Goal: Task Accomplishment & Management: Use online tool/utility

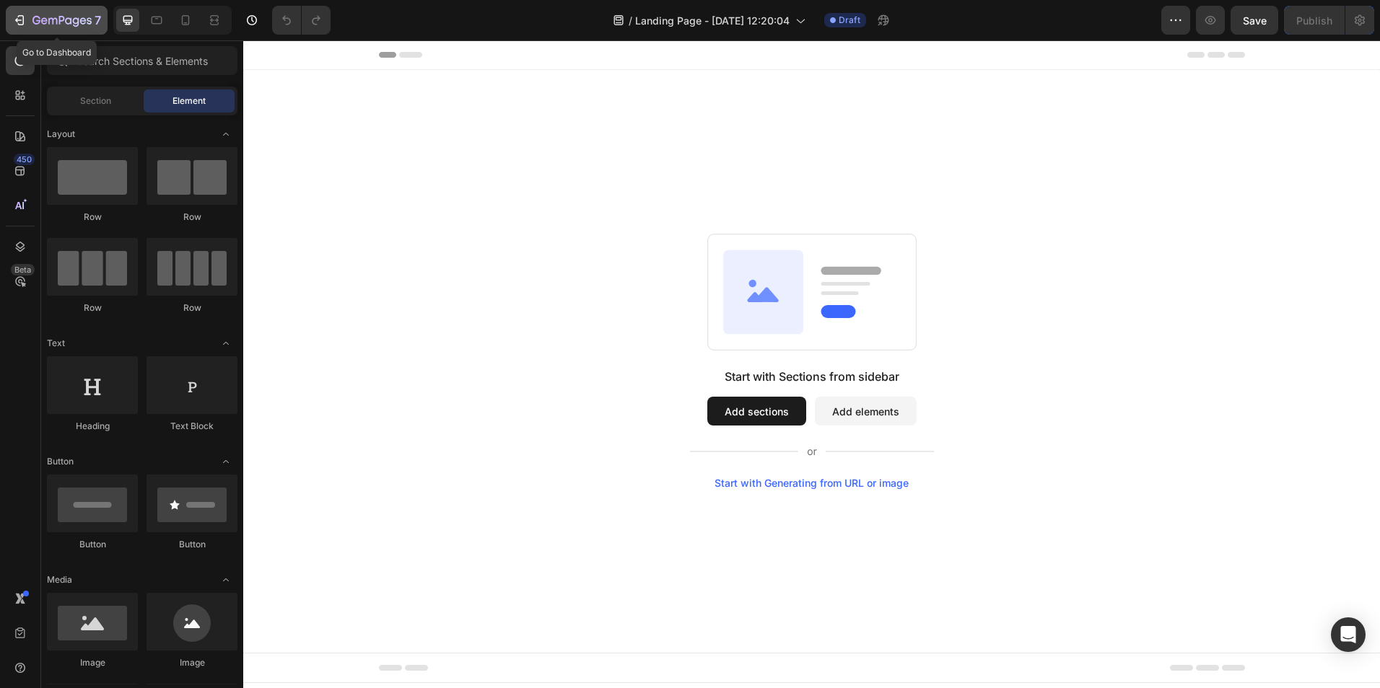
click at [30, 21] on div "7" at bounding box center [56, 20] width 89 height 17
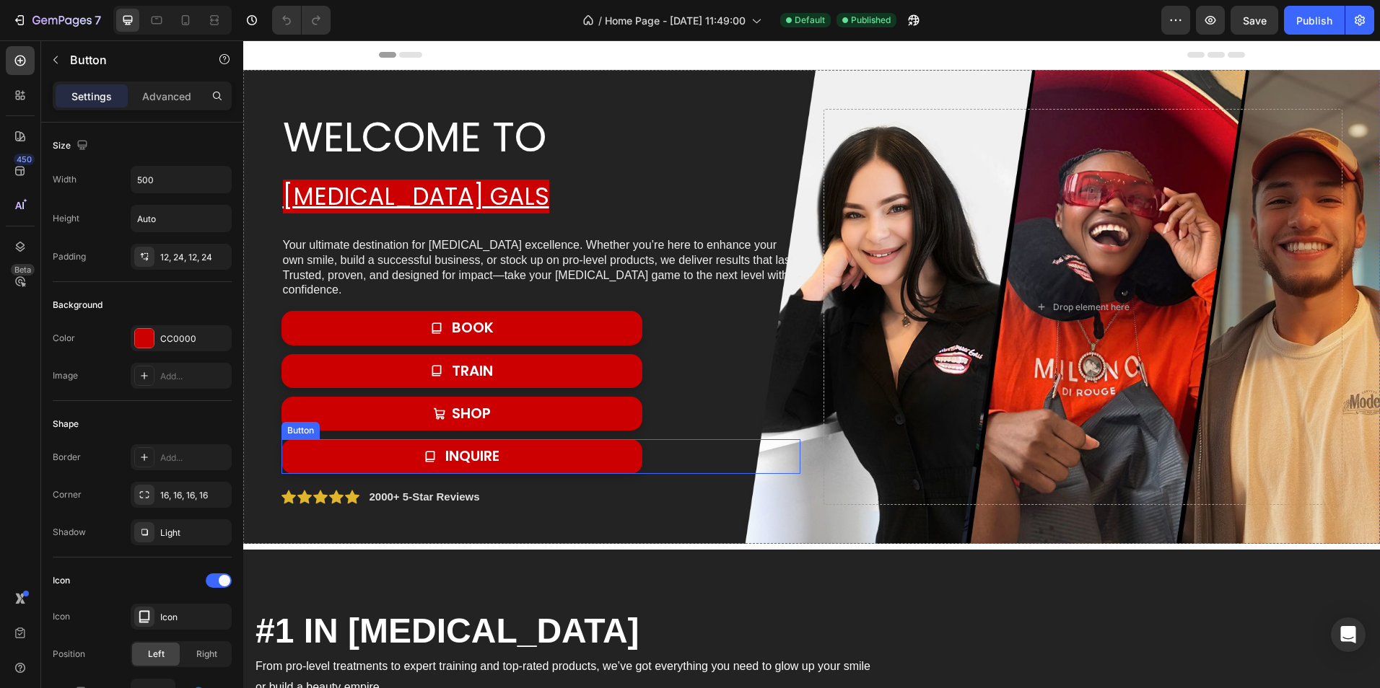
click at [546, 455] on link "INQUIRE" at bounding box center [461, 456] width 361 height 34
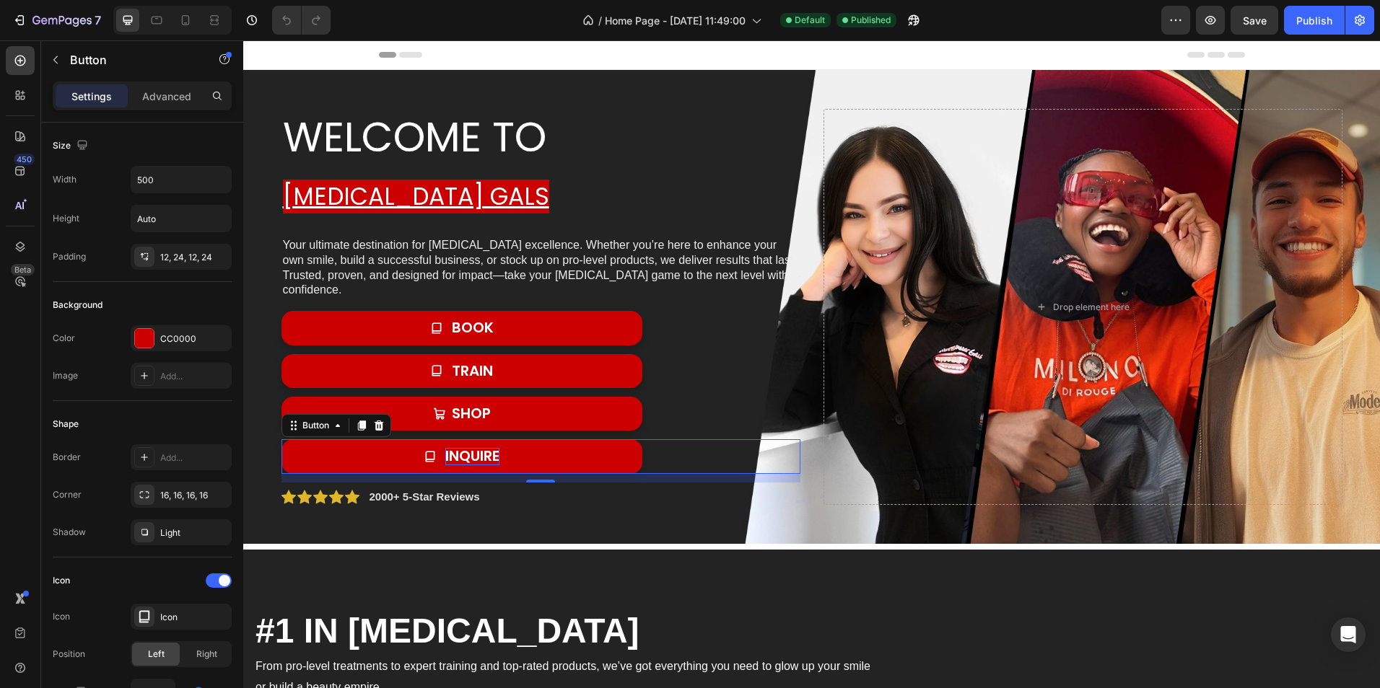
click at [445, 456] on span "INQUIRE" at bounding box center [472, 456] width 54 height 20
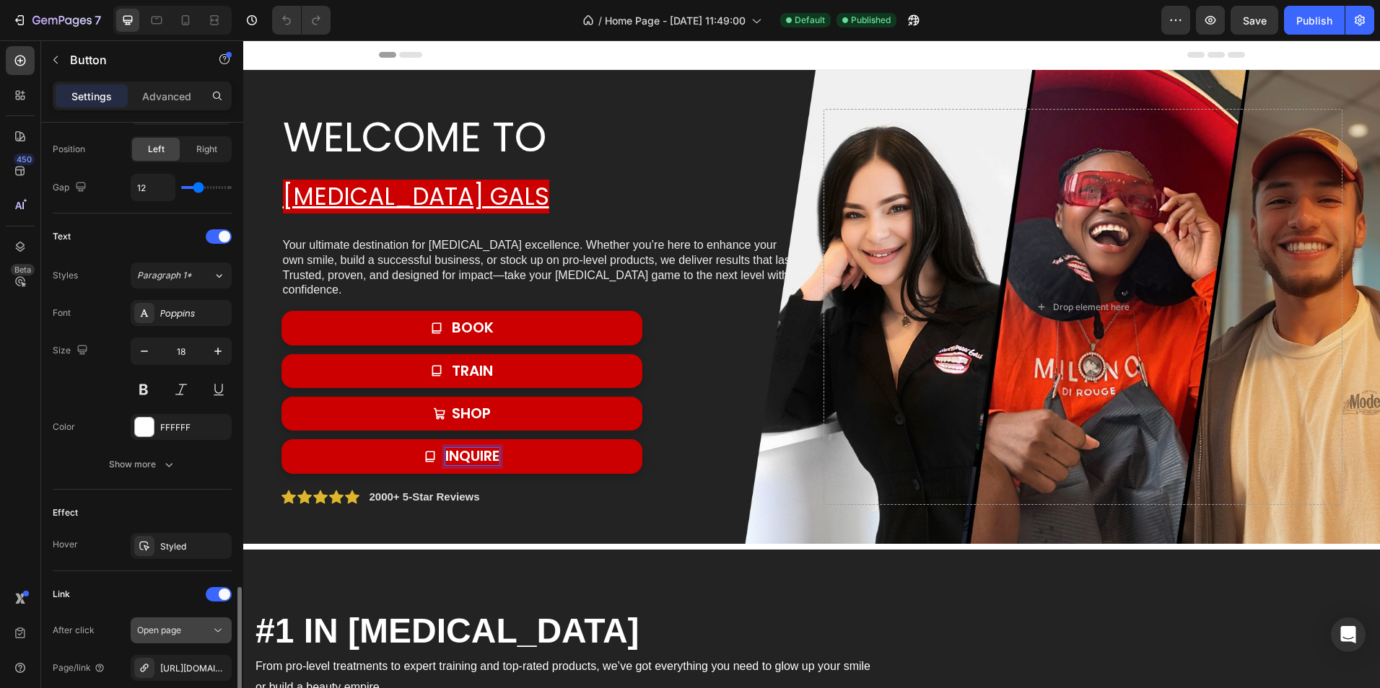
scroll to position [655, 0]
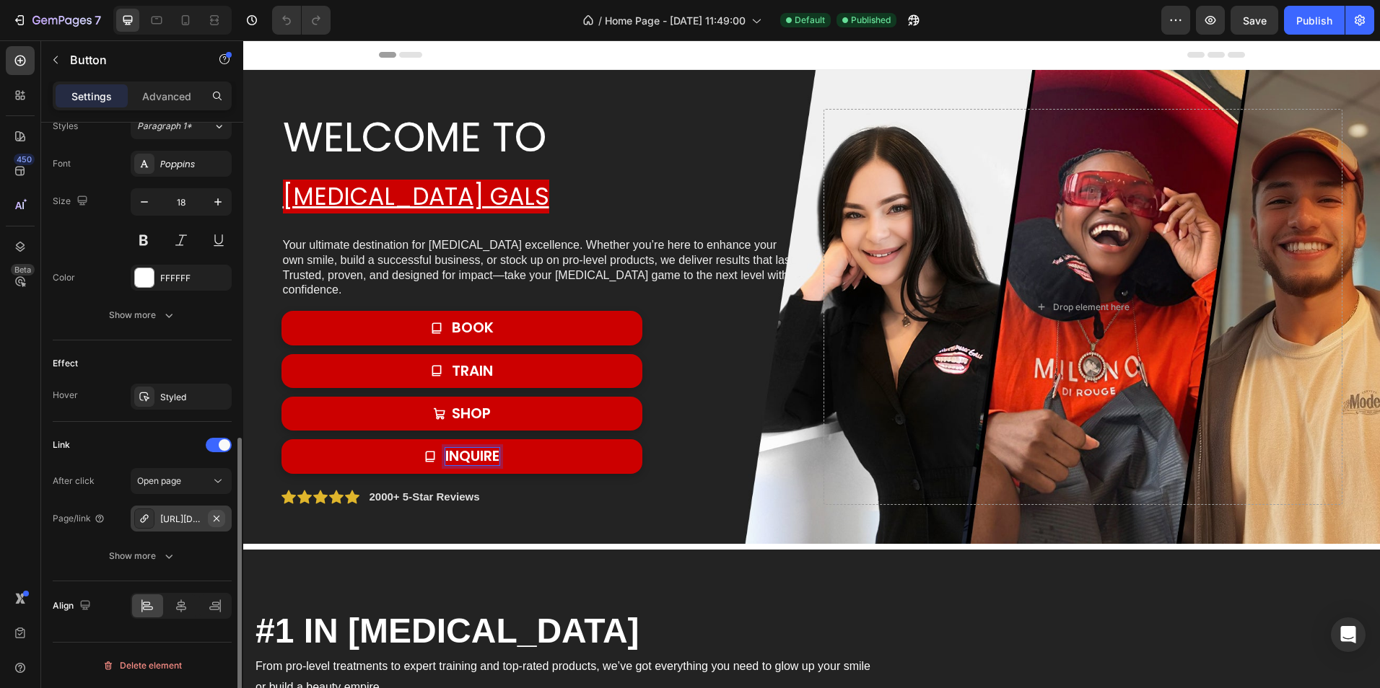
click at [219, 516] on icon "button" at bounding box center [217, 518] width 6 height 6
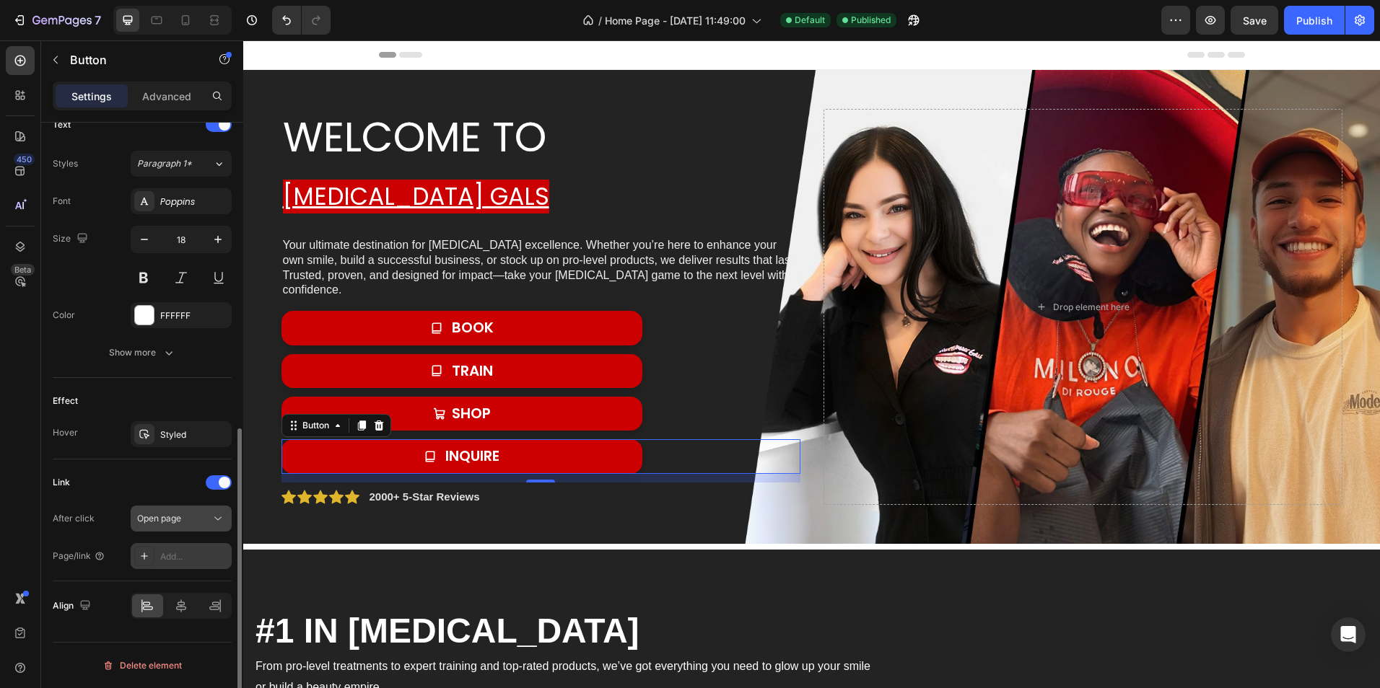
scroll to position [617, 0]
click at [173, 557] on div "Add..." at bounding box center [194, 557] width 68 height 13
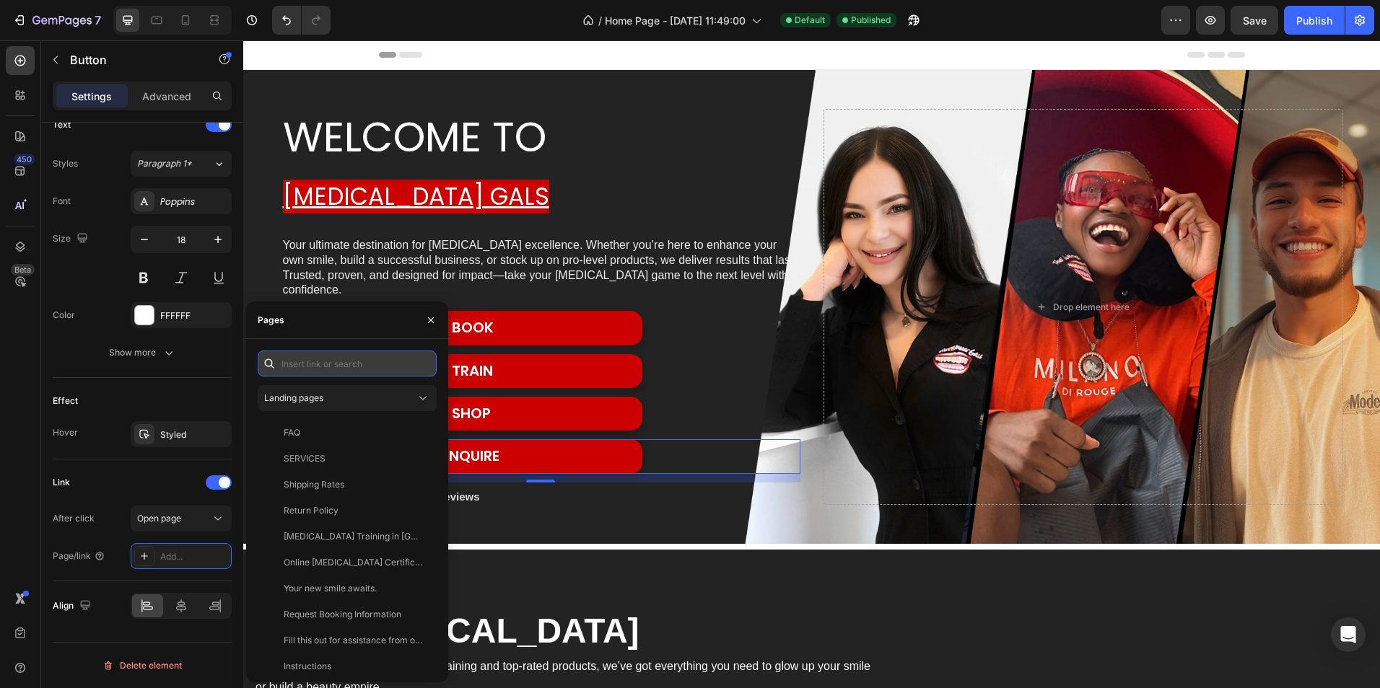
paste input "[URL][DOMAIN_NAME]"
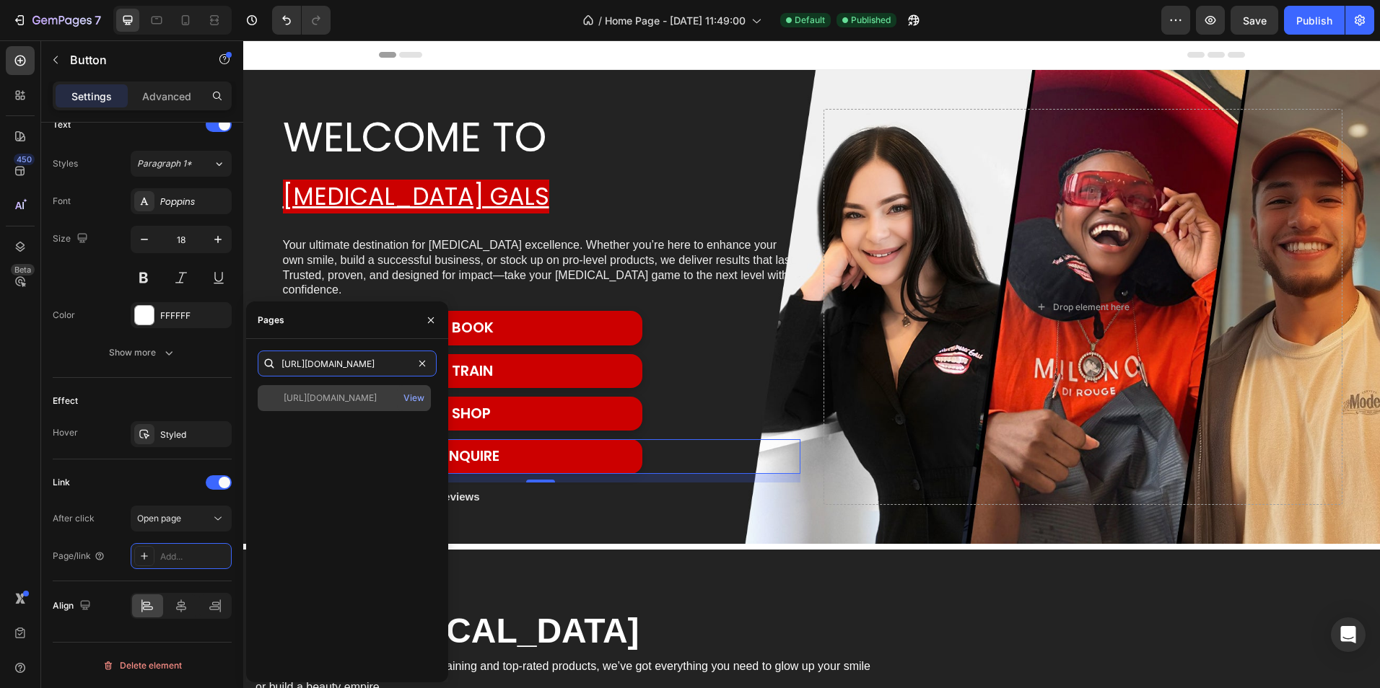
type input "[URL][DOMAIN_NAME]"
click at [374, 395] on div "[URL][DOMAIN_NAME]" at bounding box center [330, 398] width 93 height 13
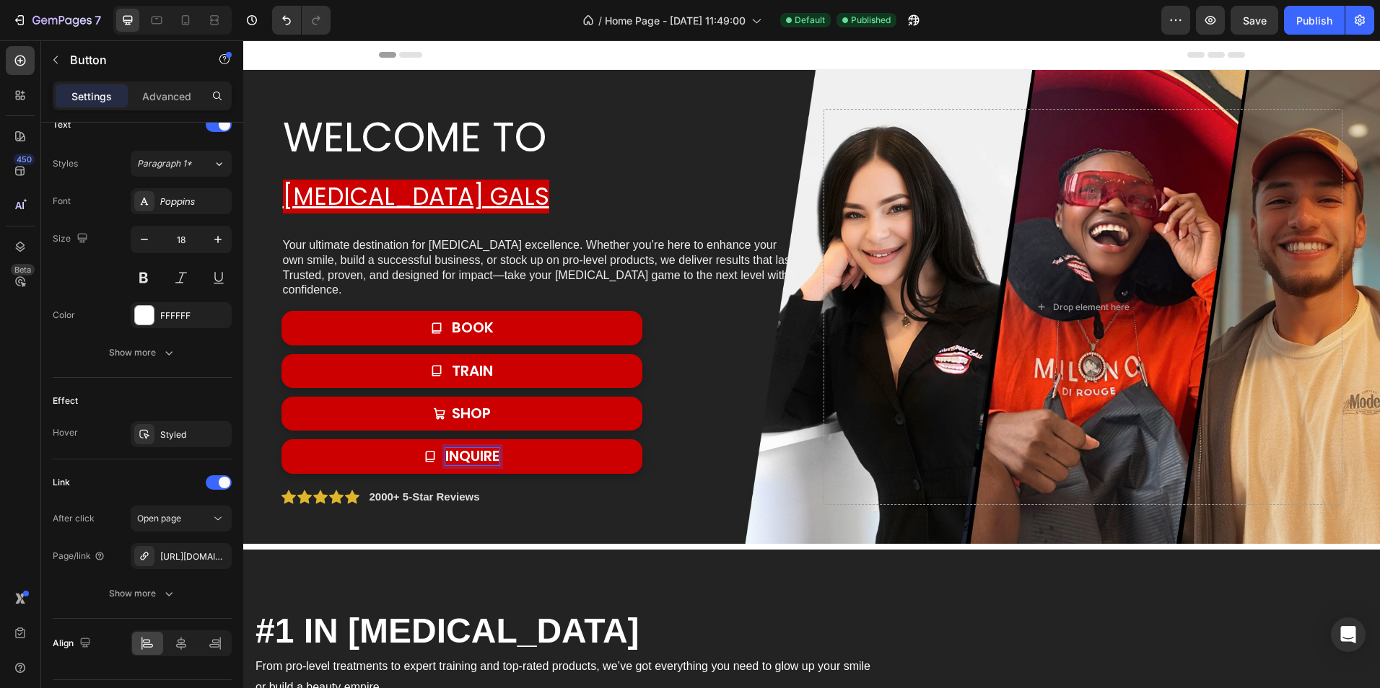
click at [480, 452] on span "INQUIRE" at bounding box center [472, 456] width 54 height 20
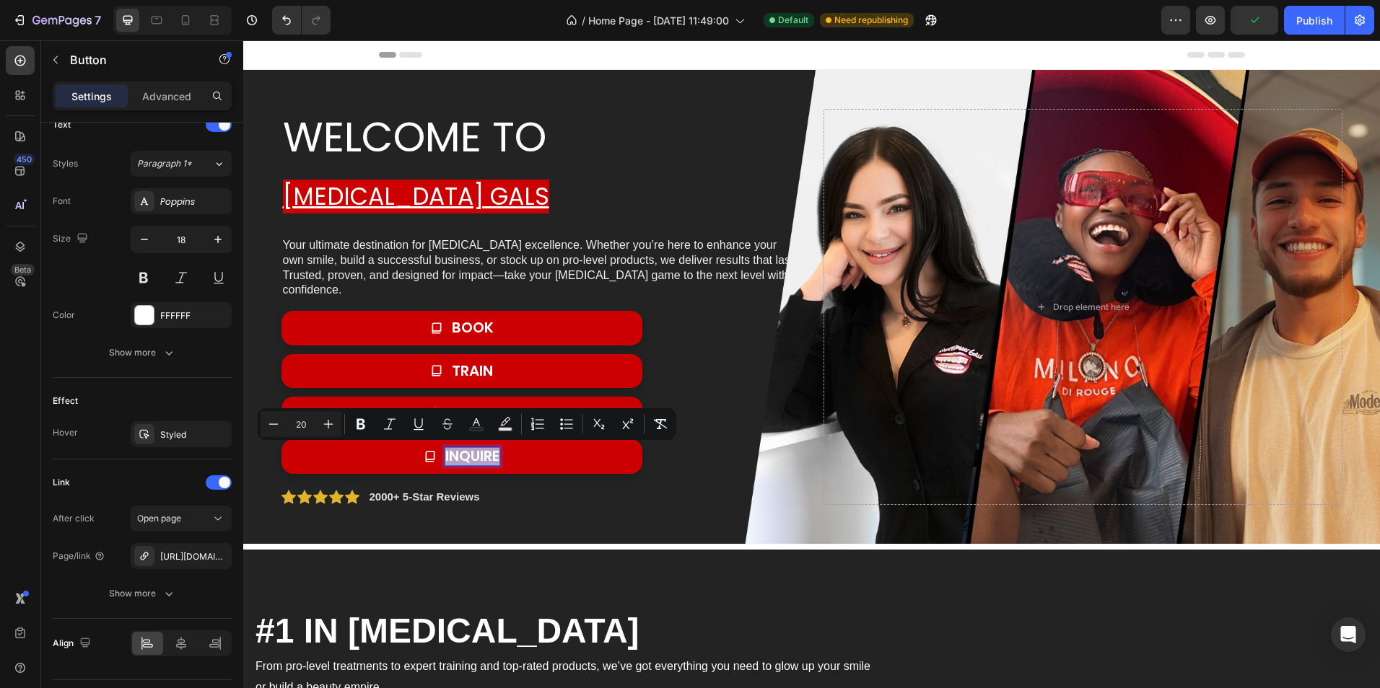
drag, startPoint x: 493, startPoint y: 457, endPoint x: 424, endPoint y: 453, distance: 69.4
click at [424, 453] on div "INQUIRE" at bounding box center [462, 456] width 76 height 17
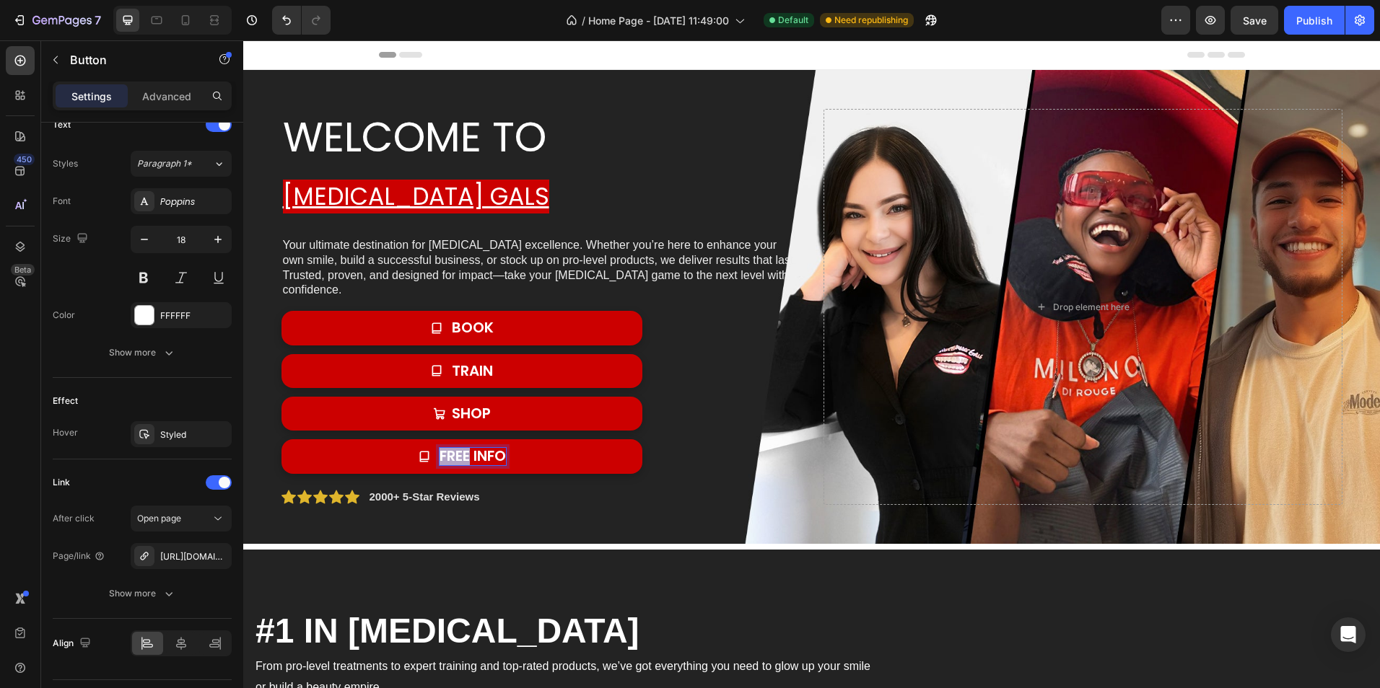
drag, startPoint x: 434, startPoint y: 454, endPoint x: 464, endPoint y: 459, distance: 30.7
click at [464, 459] on span "free info" at bounding box center [472, 456] width 66 height 20
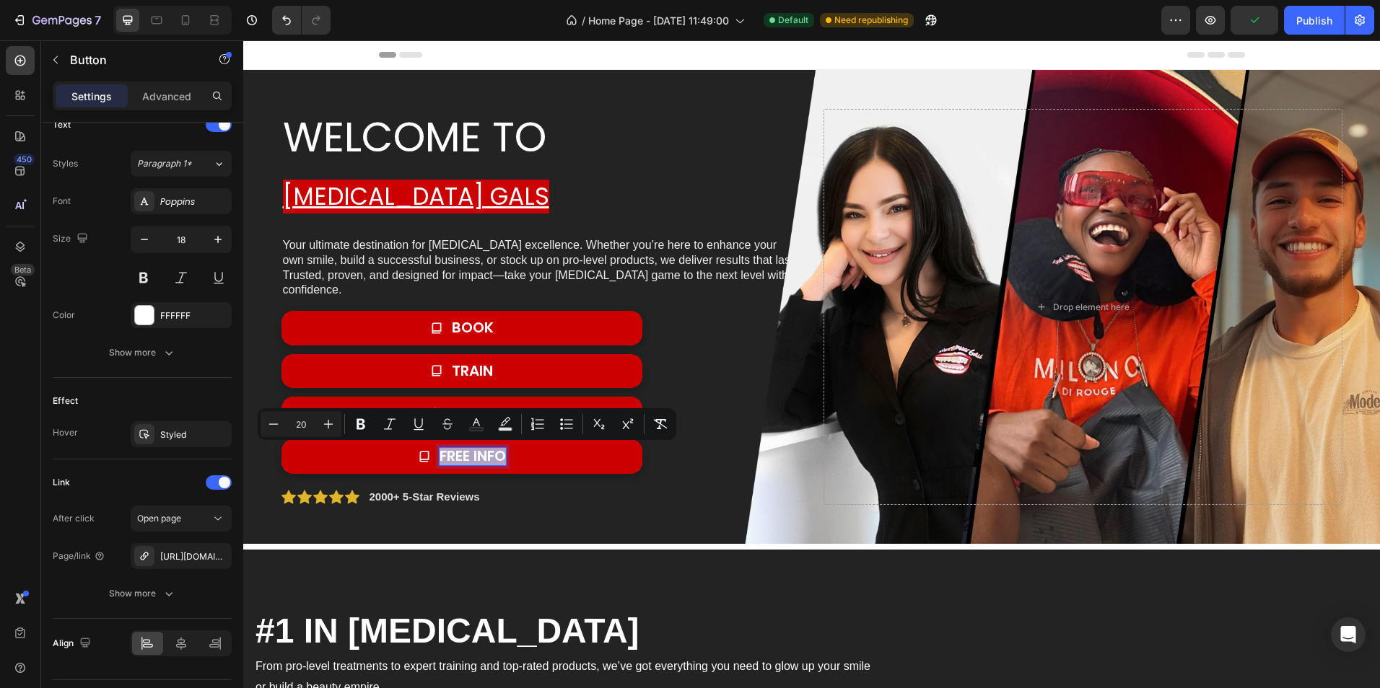
drag, startPoint x: 432, startPoint y: 451, endPoint x: 499, endPoint y: 454, distance: 67.2
click at [499, 454] on span "free info" at bounding box center [472, 456] width 66 height 20
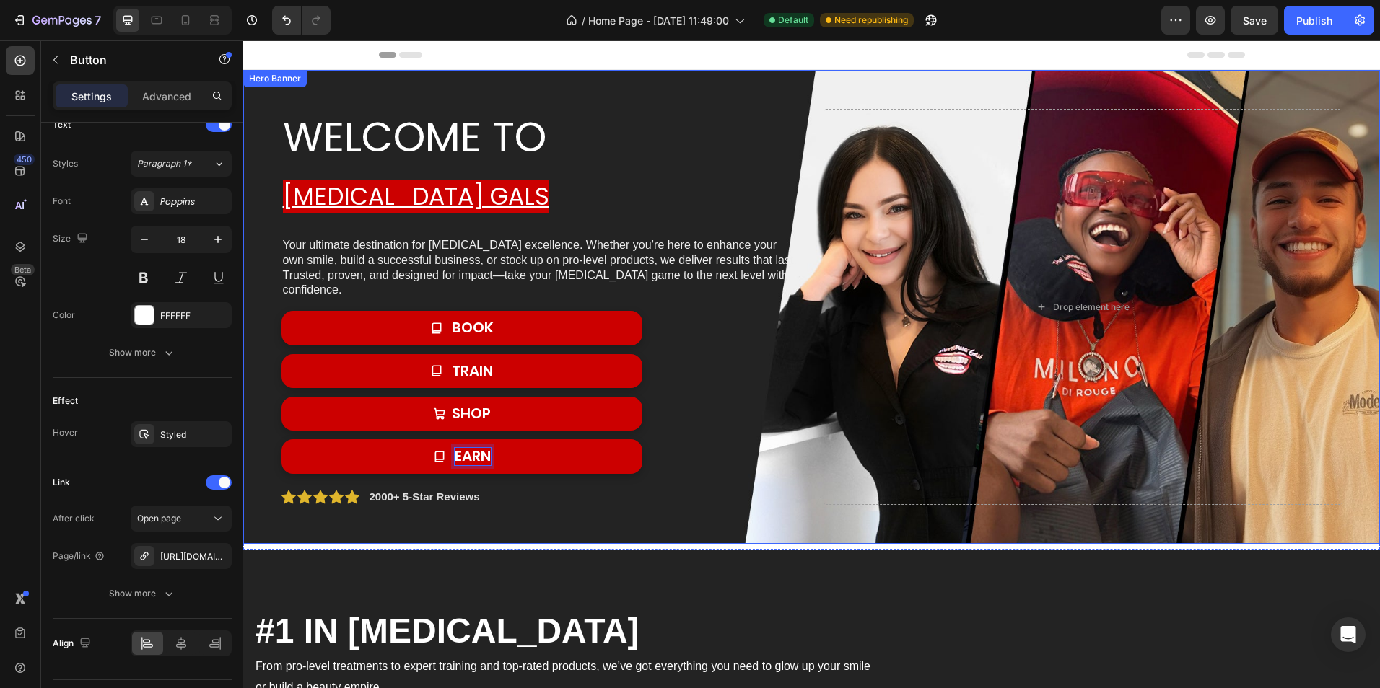
click at [600, 92] on div "welcome to [MEDICAL_DATA] gals Heading Your ultimate destination for [MEDICAL_D…" at bounding box center [812, 307] width 1082 height 443
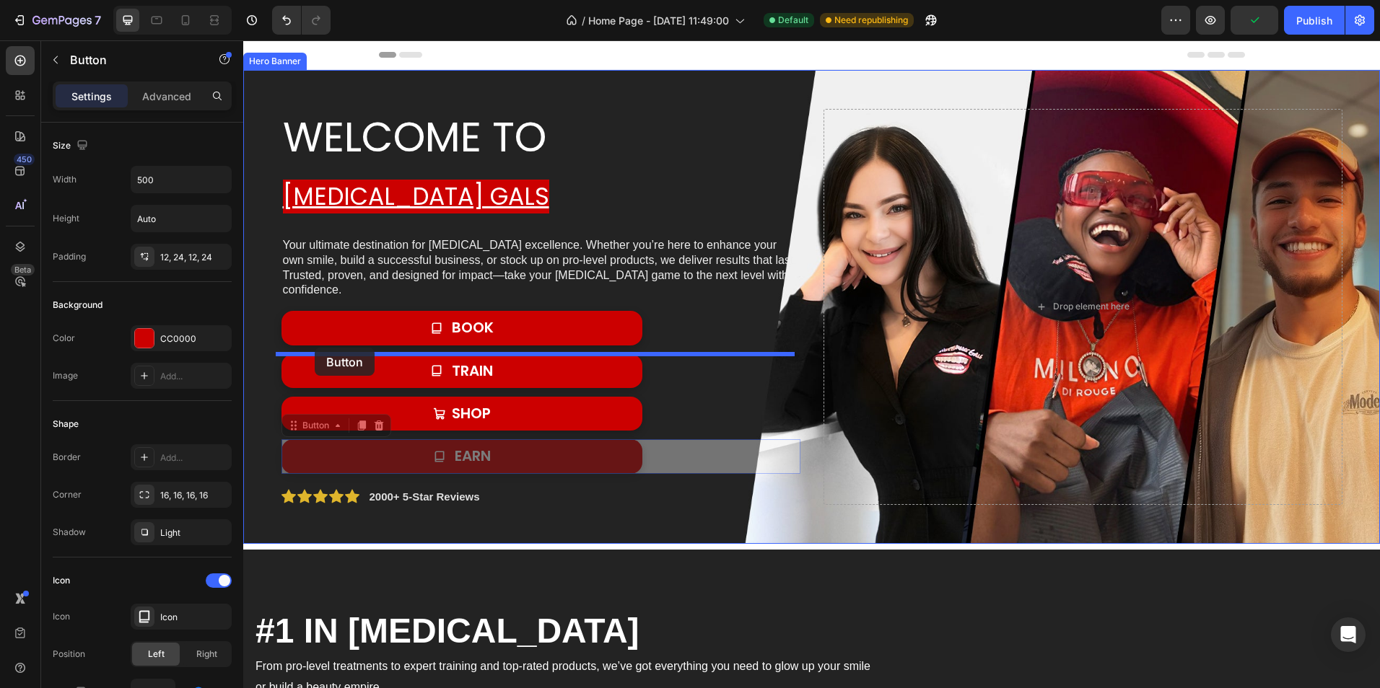
drag, startPoint x: 298, startPoint y: 436, endPoint x: 315, endPoint y: 348, distance: 89.6
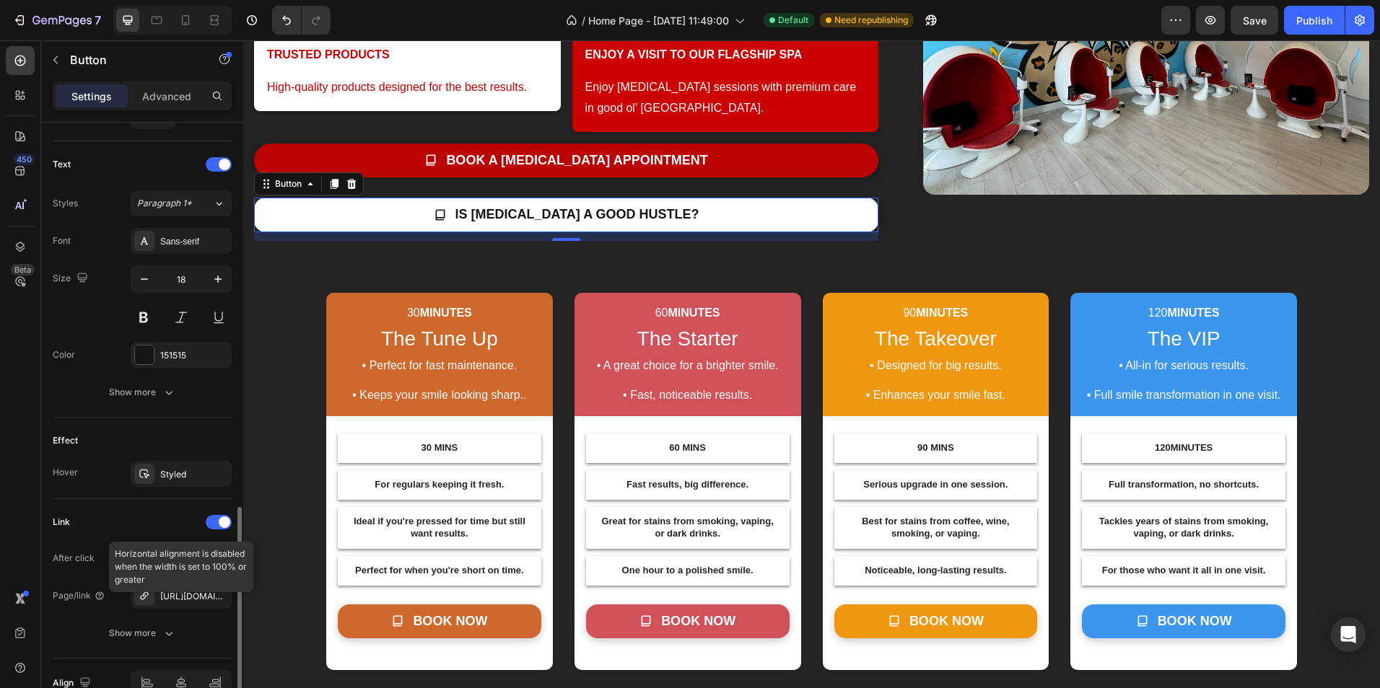
scroll to position [649, 0]
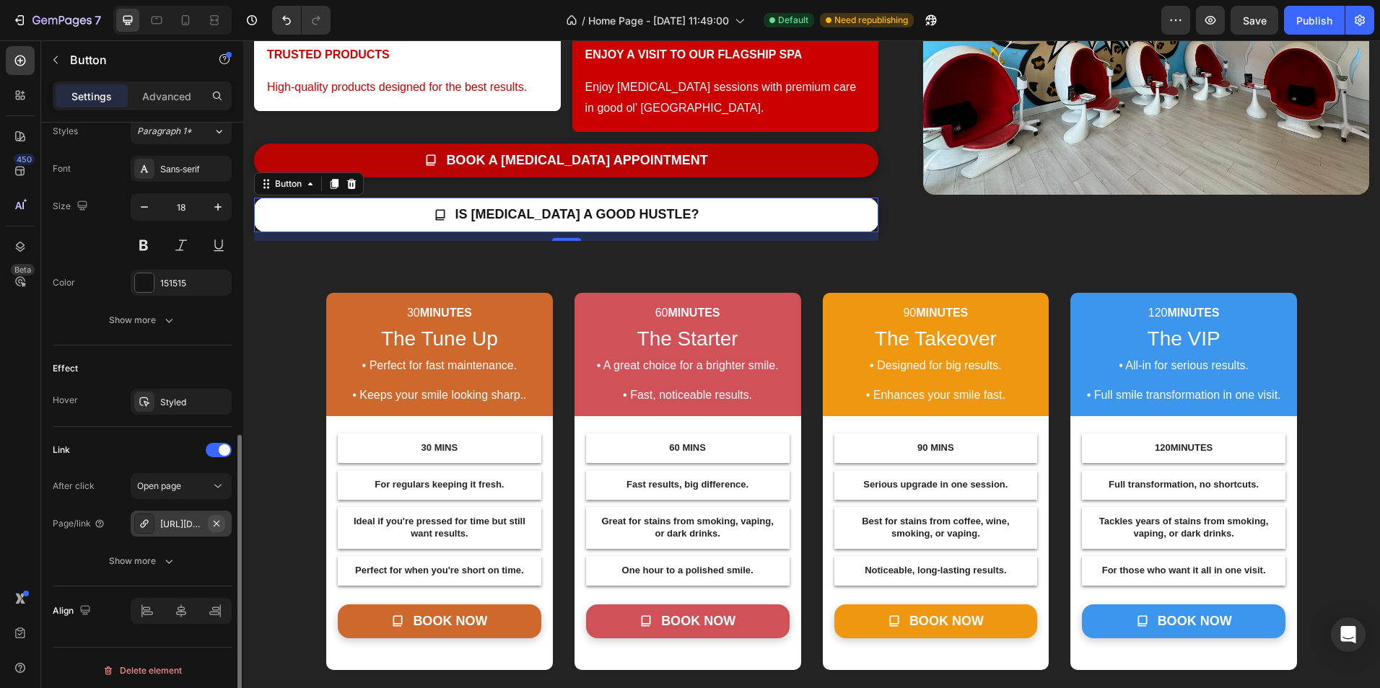
click at [220, 522] on icon "button" at bounding box center [217, 524] width 12 height 12
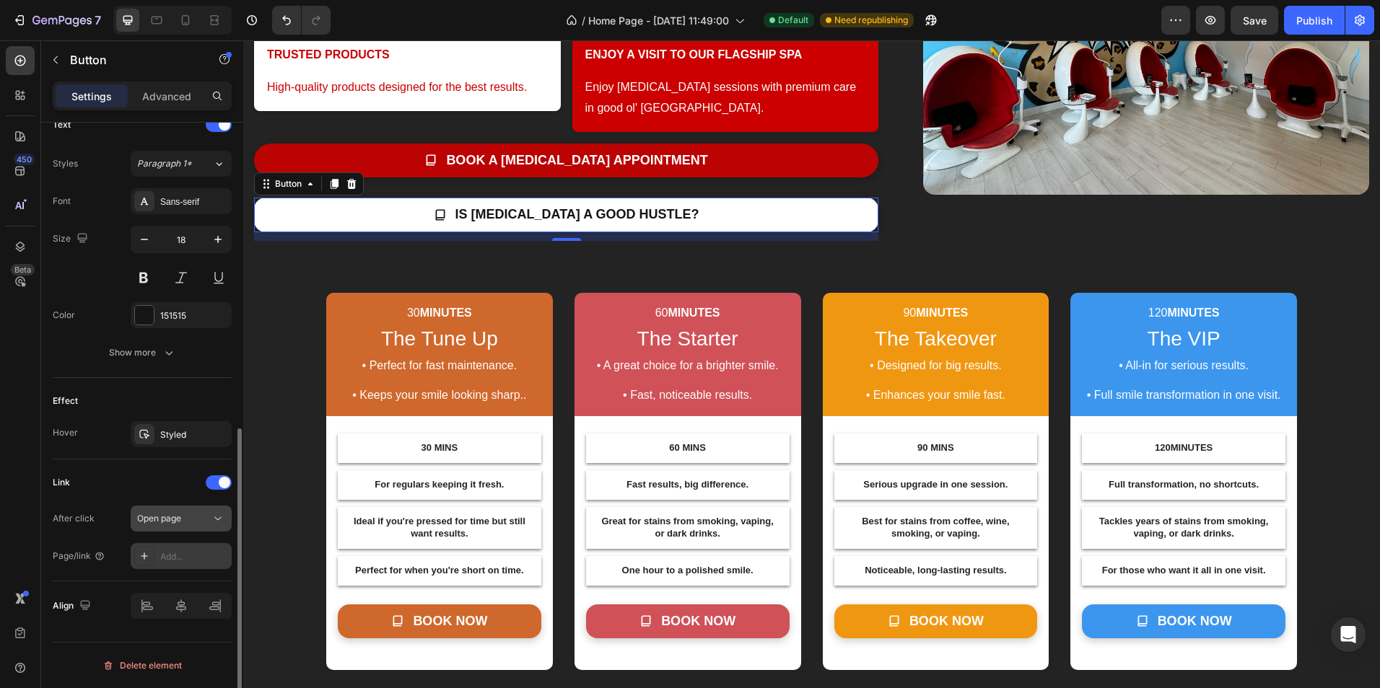
scroll to position [617, 0]
click at [168, 555] on div "Add..." at bounding box center [194, 557] width 68 height 13
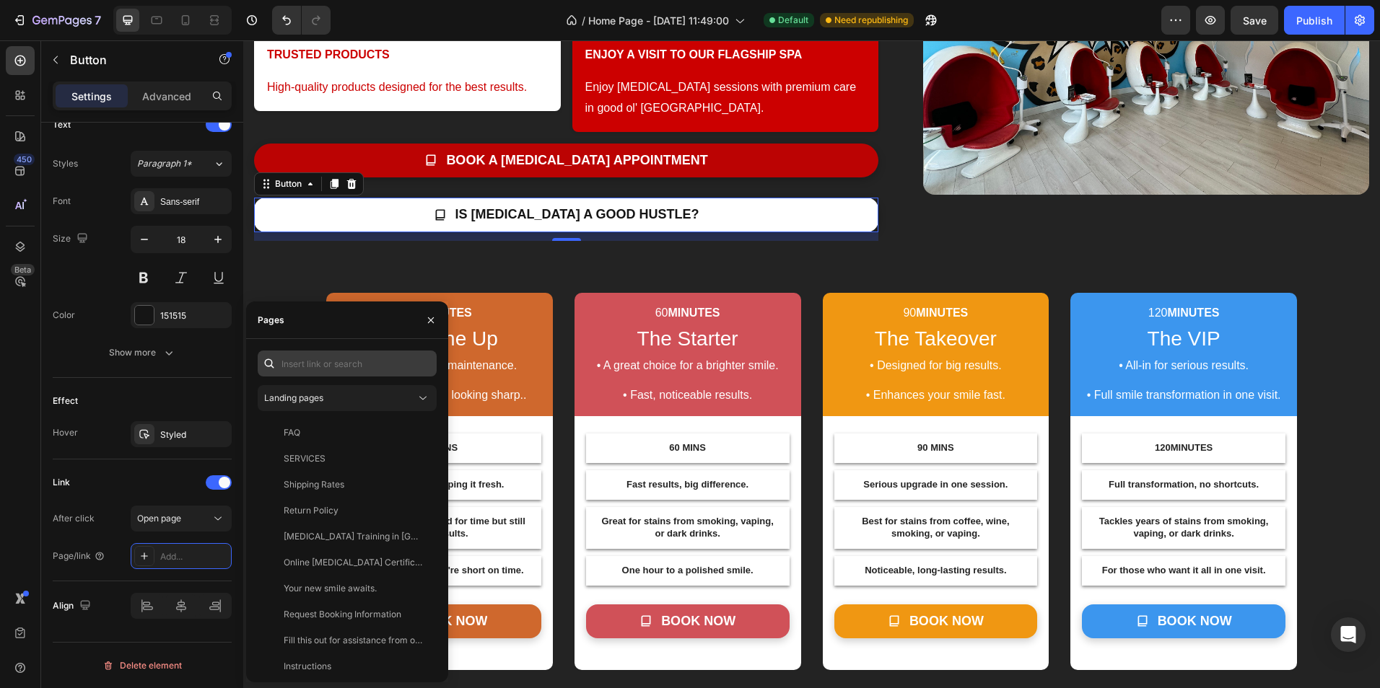
drag, startPoint x: 168, startPoint y: 556, endPoint x: 346, endPoint y: 375, distance: 254.1
click at [346, 375] on div "Pages Landing pages FAQ View SERVICES View Shipping Rates View Return Policy Vi…" at bounding box center [347, 492] width 202 height 381
click at [344, 375] on input "text" at bounding box center [347, 364] width 179 height 26
paste input "[URL][DOMAIN_NAME]"
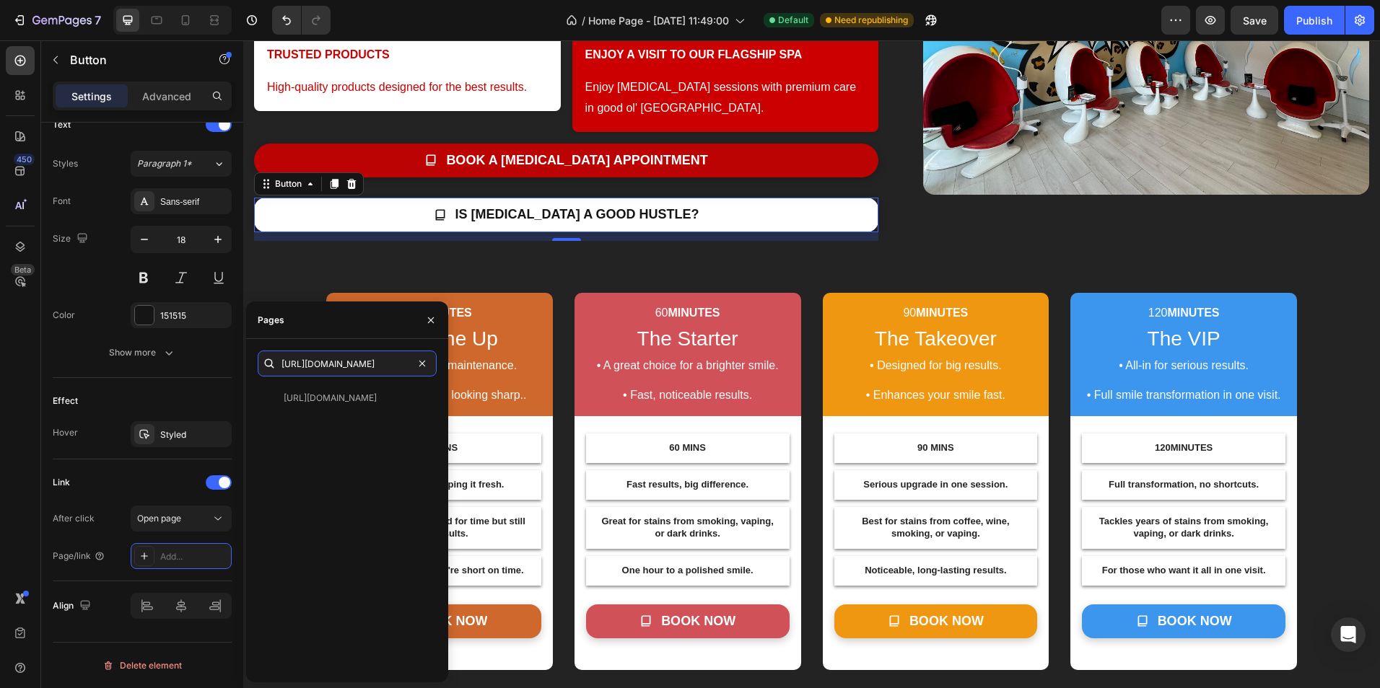
type input "[URL][DOMAIN_NAME]"
drag, startPoint x: 390, startPoint y: 385, endPoint x: 381, endPoint y: 401, distance: 18.4
click at [381, 401] on div "[URL][DOMAIN_NAME] [URL][DOMAIN_NAME] View" at bounding box center [347, 511] width 179 height 320
click at [377, 400] on div "[URL][DOMAIN_NAME]" at bounding box center [330, 398] width 93 height 13
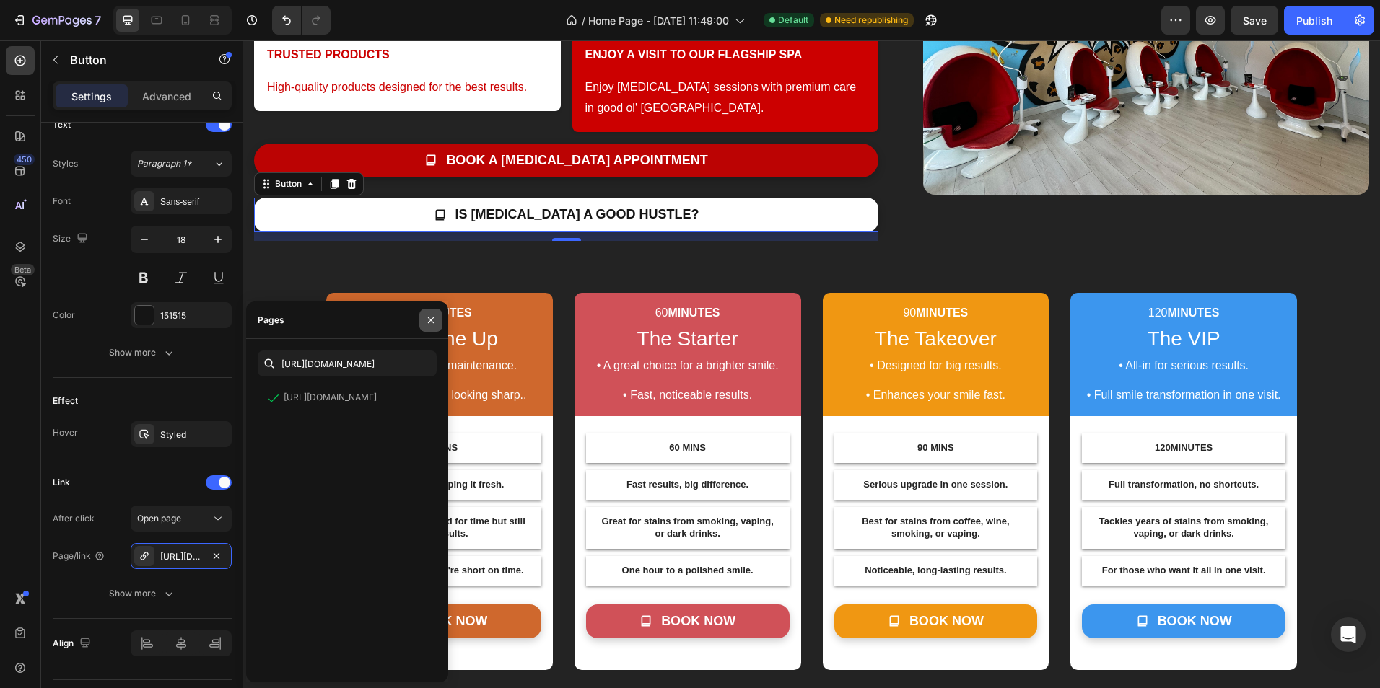
click at [435, 318] on icon "button" at bounding box center [431, 321] width 12 height 12
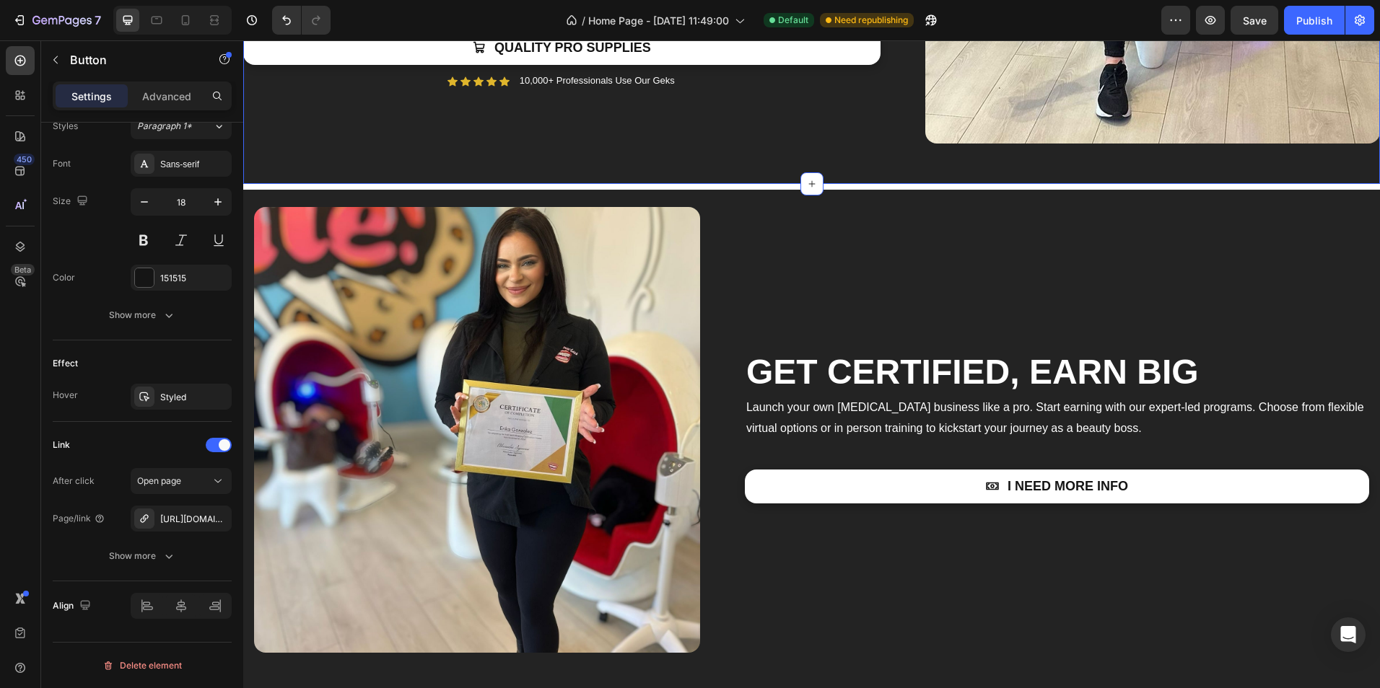
scroll to position [2526, 0]
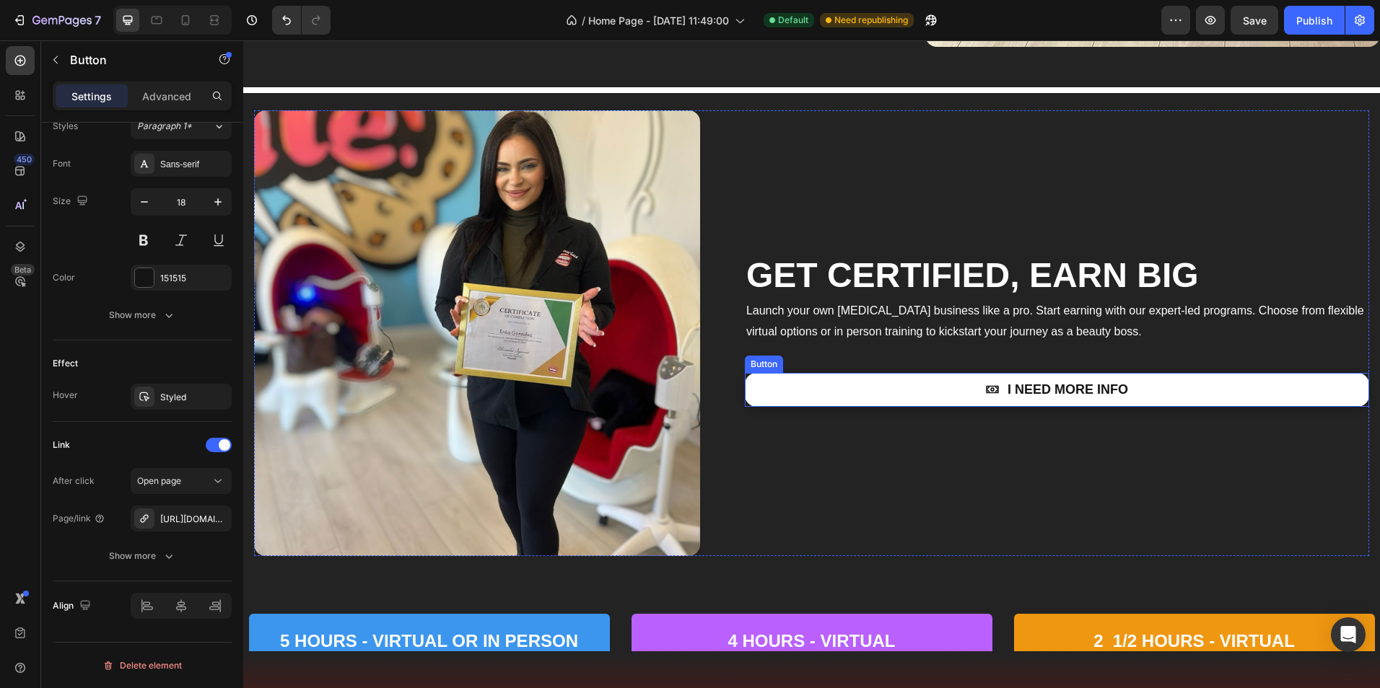
click at [937, 385] on link "I NEED MORE INFO" at bounding box center [1057, 390] width 624 height 34
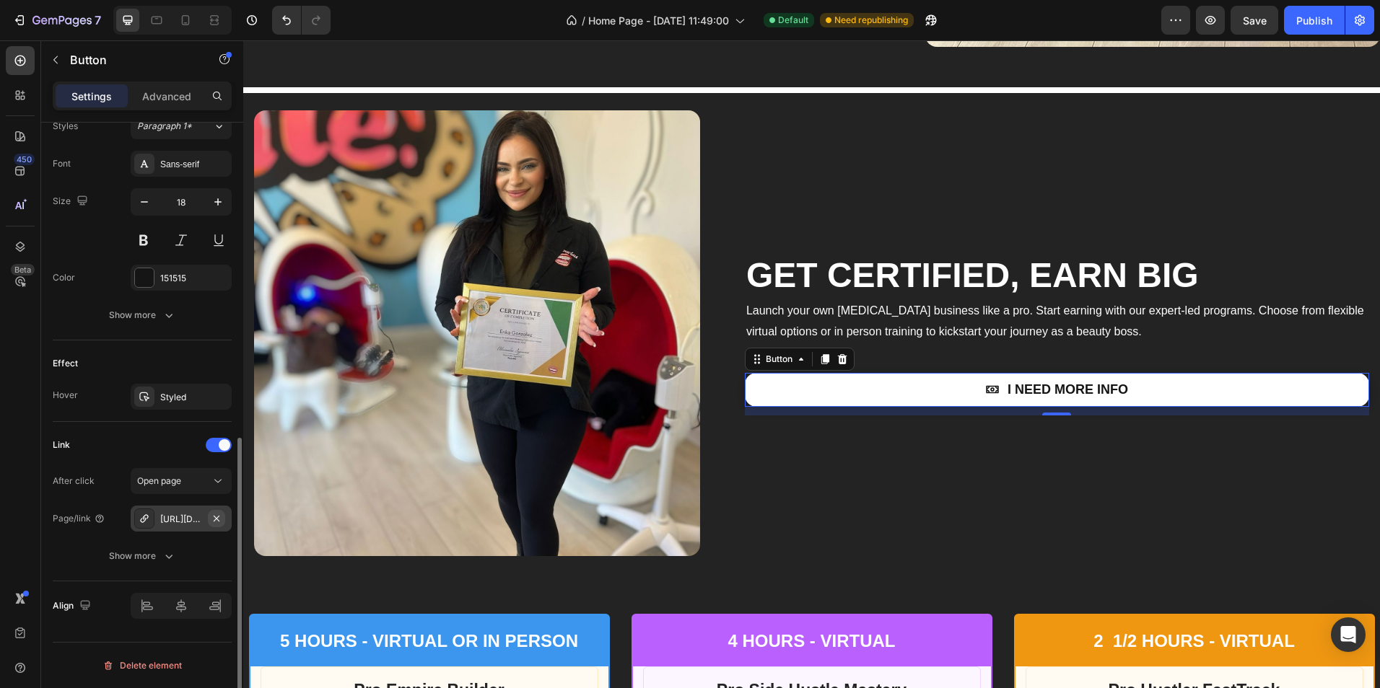
click at [216, 520] on icon "button" at bounding box center [217, 519] width 12 height 12
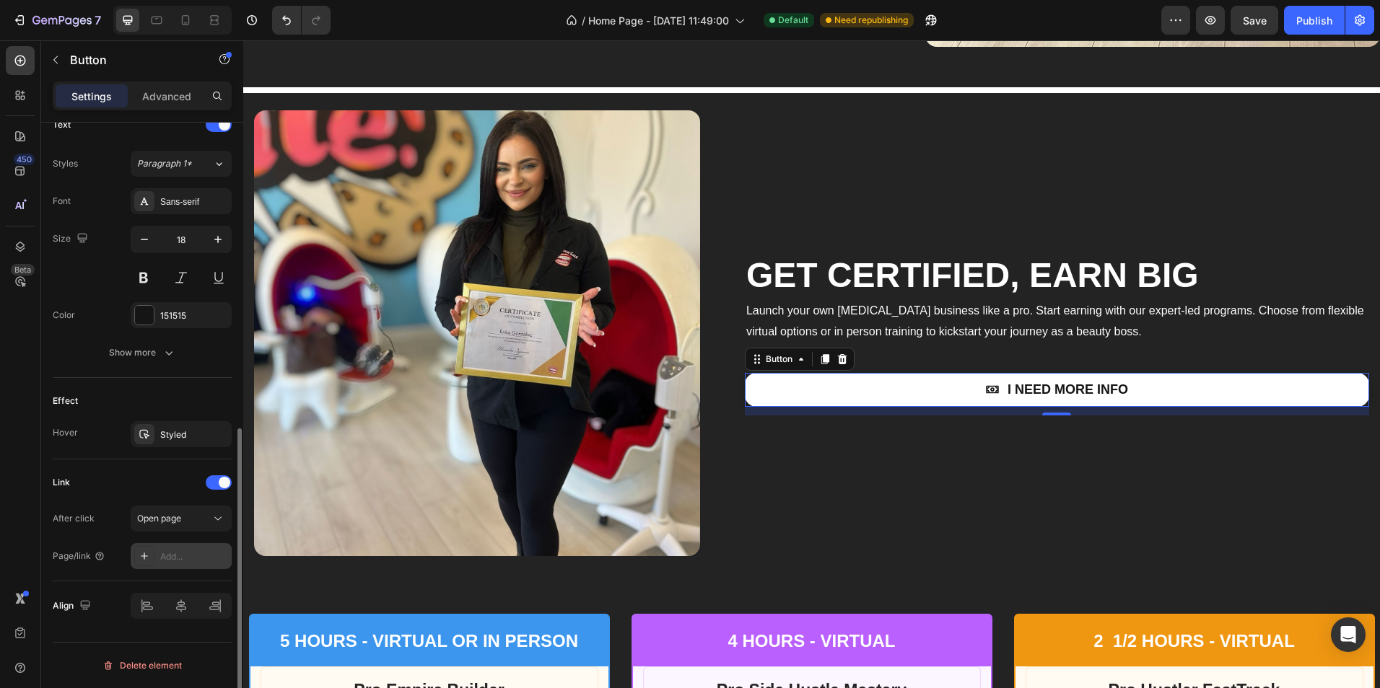
click at [178, 553] on div "Add..." at bounding box center [194, 557] width 68 height 13
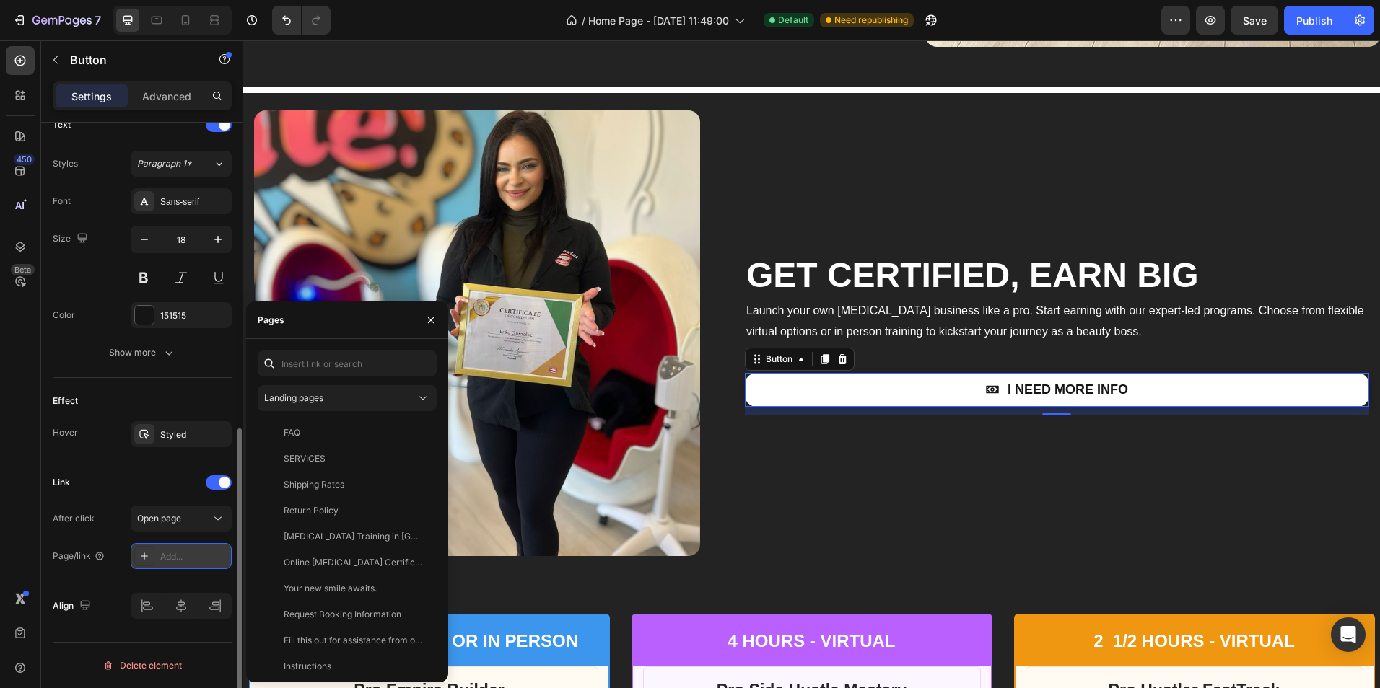
drag, startPoint x: 178, startPoint y: 553, endPoint x: 154, endPoint y: 558, distance: 25.1
drag, startPoint x: 154, startPoint y: 558, endPoint x: 147, endPoint y: 548, distance: 12.0
click at [147, 548] on div at bounding box center [144, 556] width 20 height 20
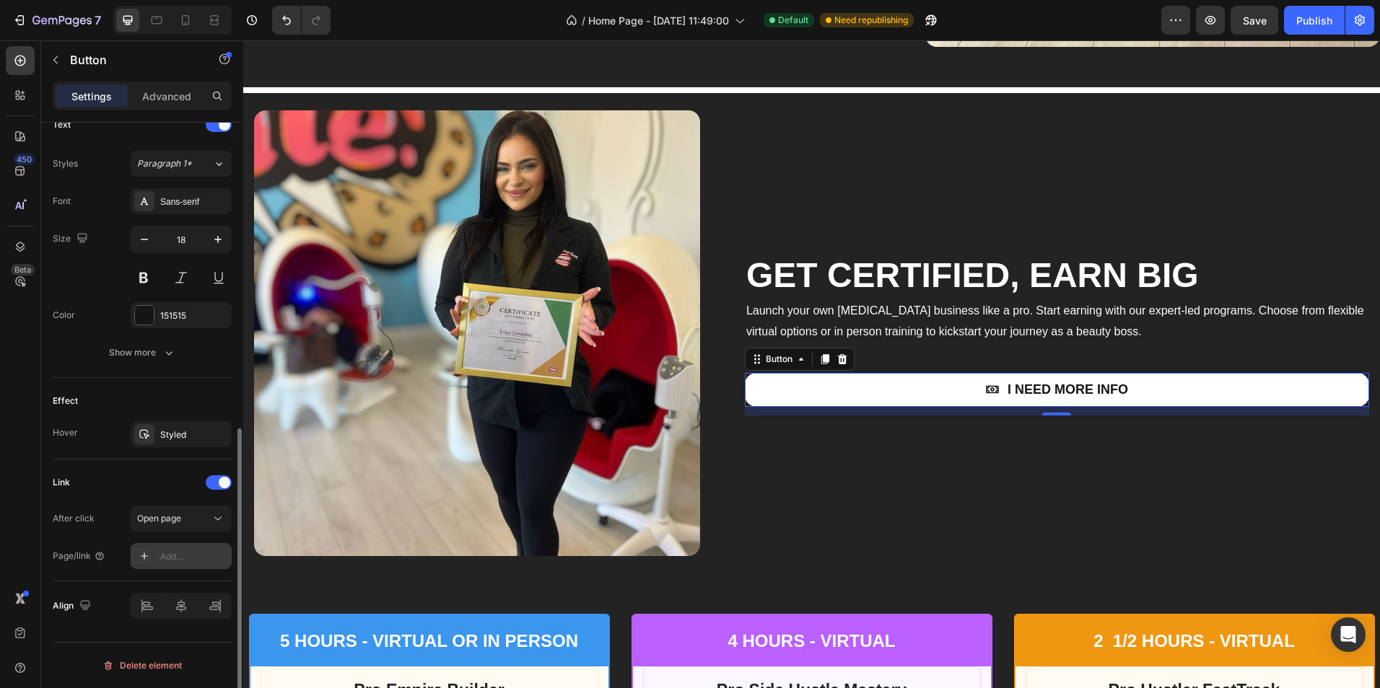
click at [165, 553] on div "Add..." at bounding box center [194, 557] width 68 height 13
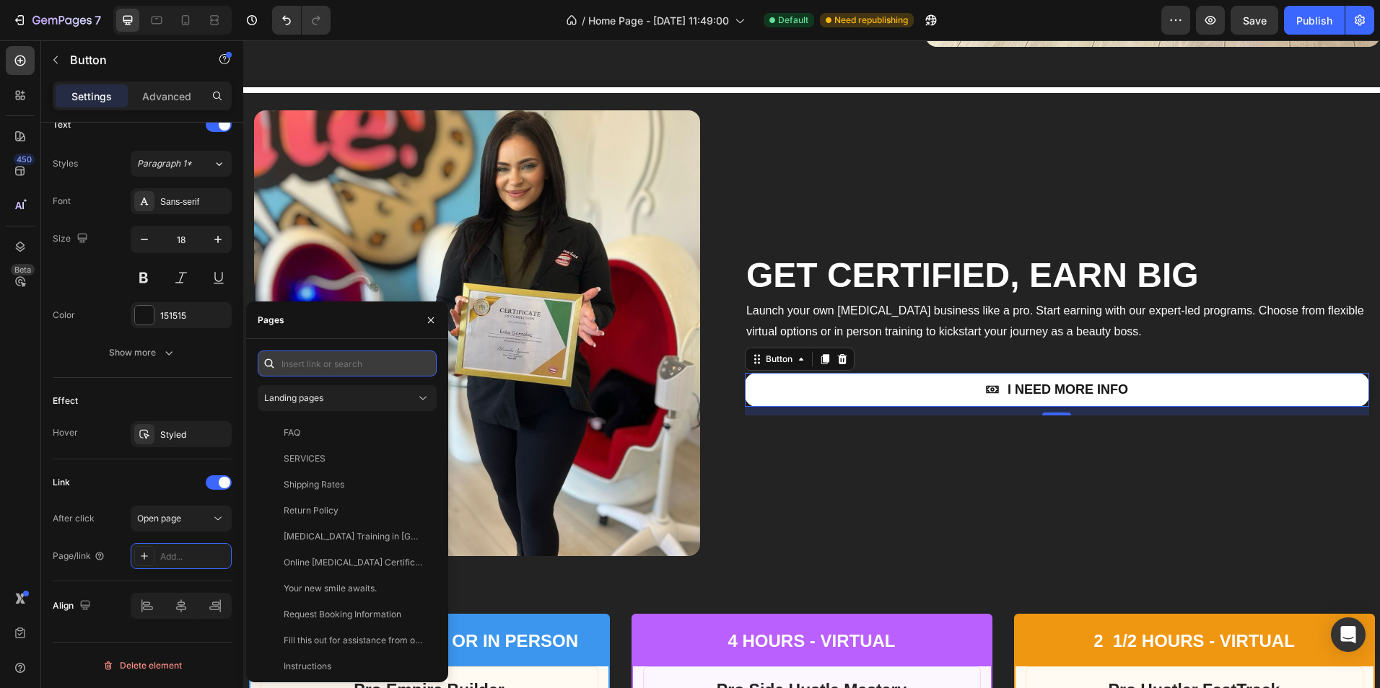
paste input "[URL][DOMAIN_NAME]"
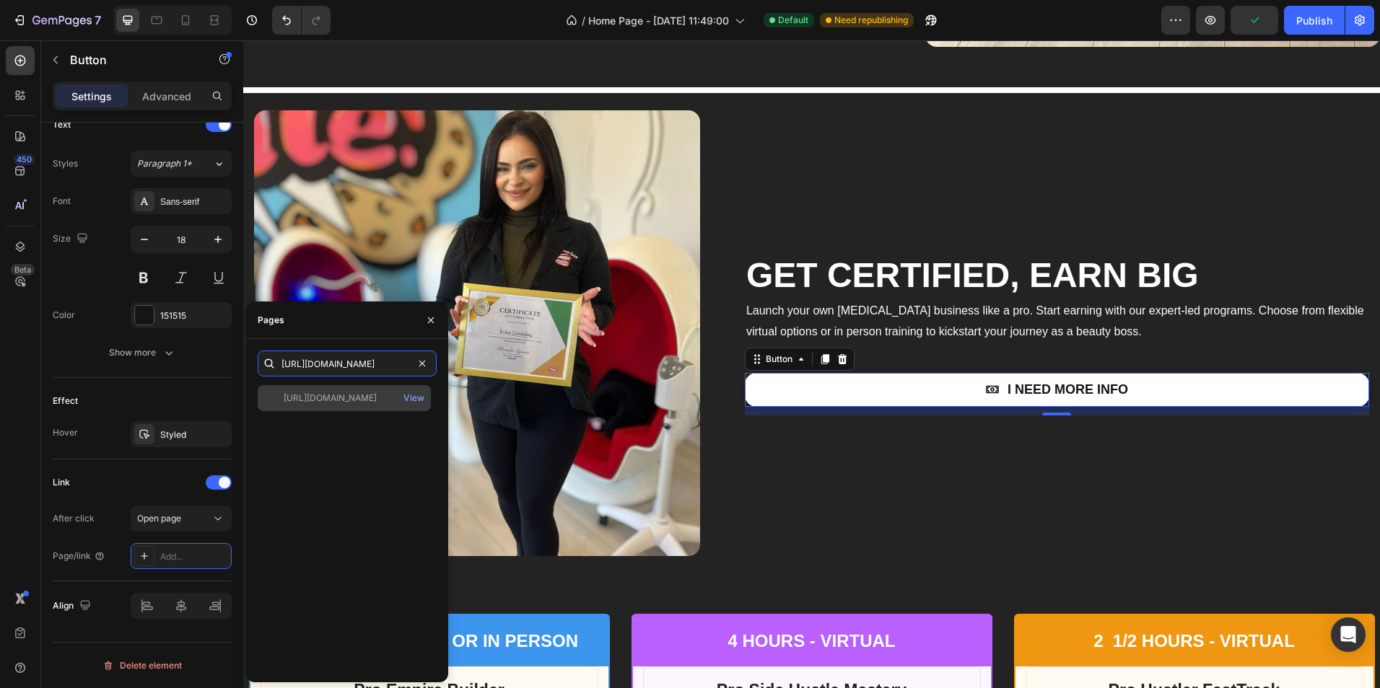
type input "[URL][DOMAIN_NAME]"
click at [348, 407] on div "[URL][DOMAIN_NAME] View" at bounding box center [344, 398] width 173 height 26
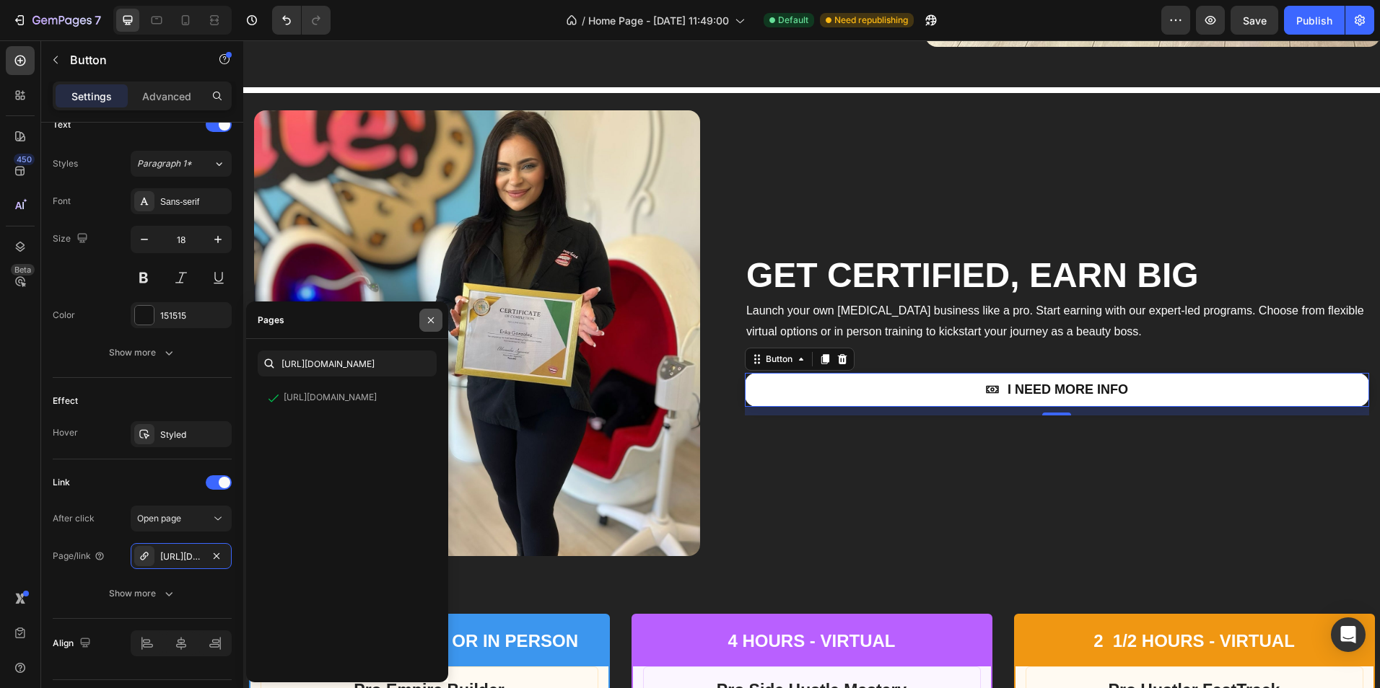
click at [434, 322] on icon "button" at bounding box center [431, 321] width 12 height 12
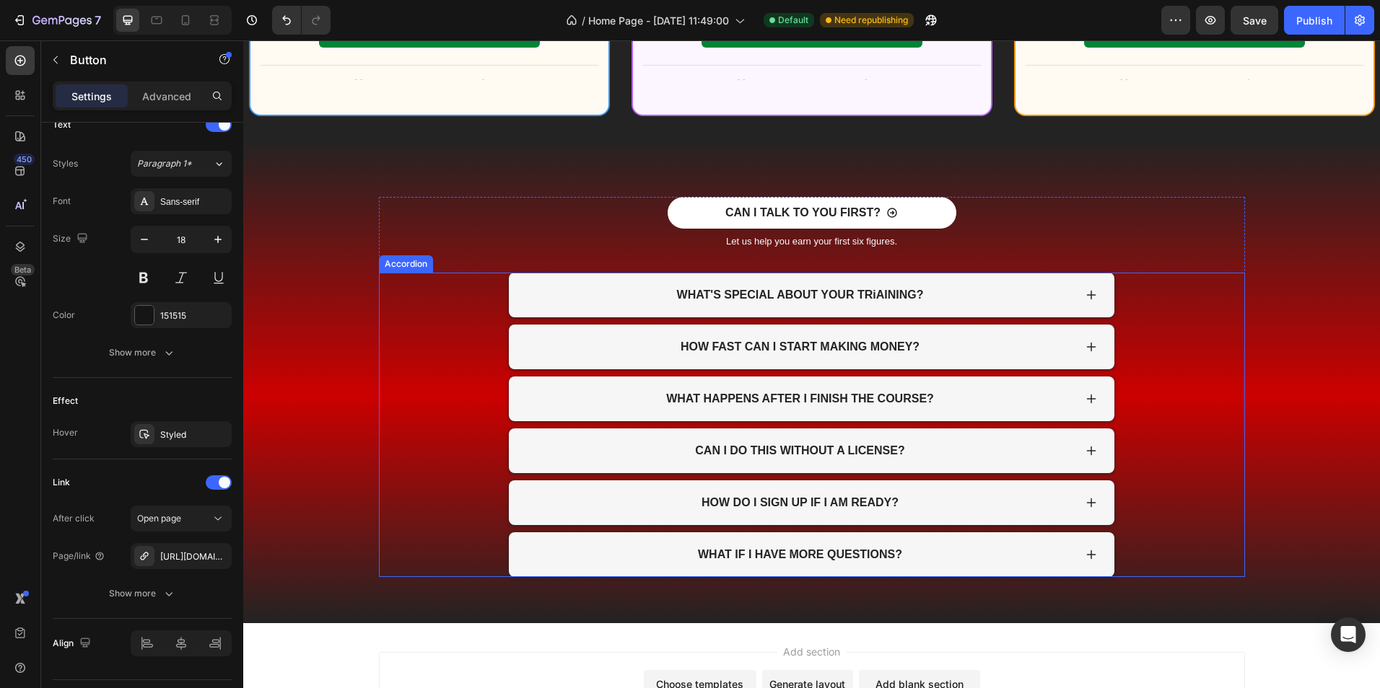
scroll to position [3320, 0]
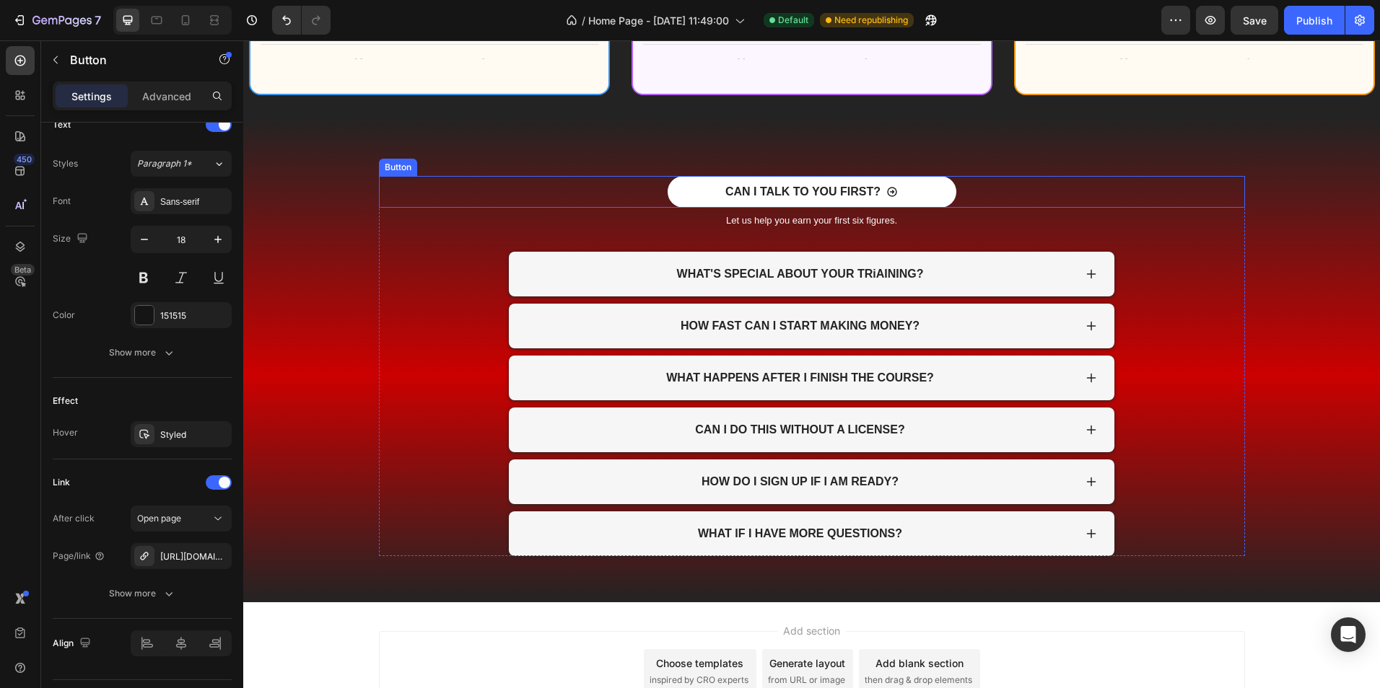
click at [913, 194] on link "CAN I TALK TO YOU FIRST?" at bounding box center [812, 192] width 289 height 32
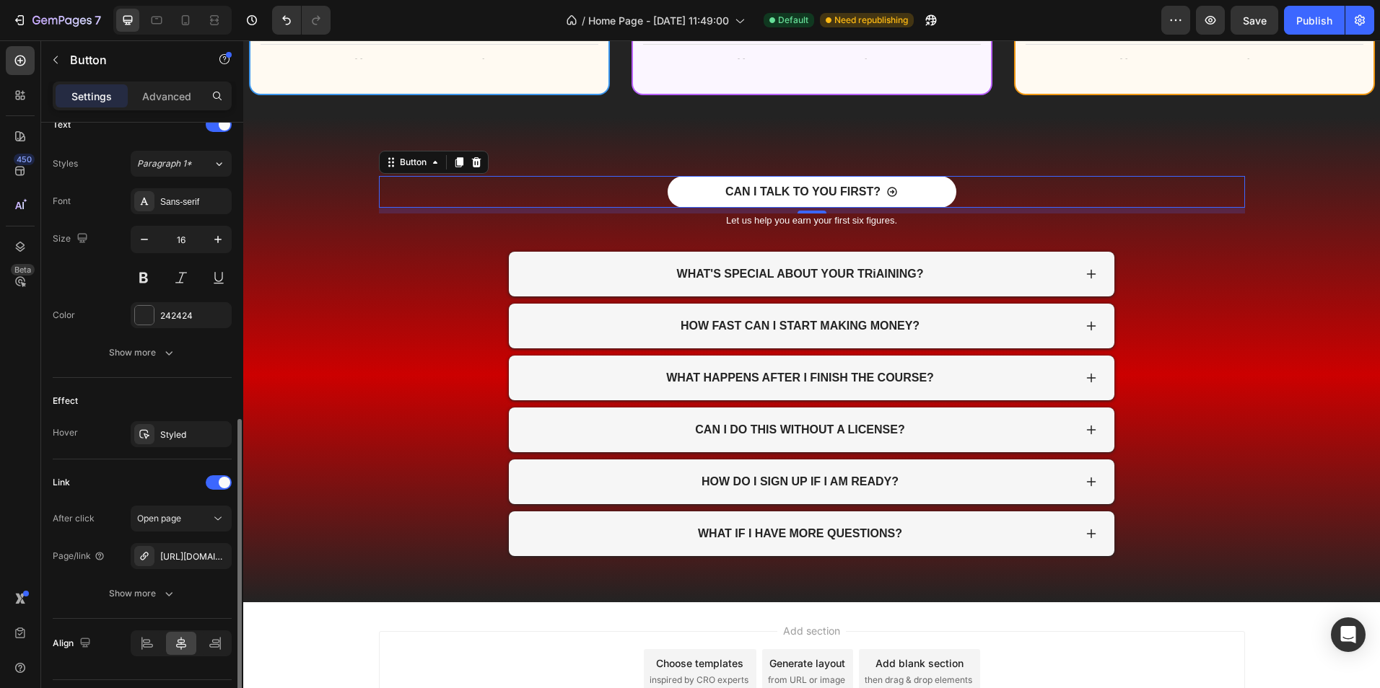
scroll to position [655, 0]
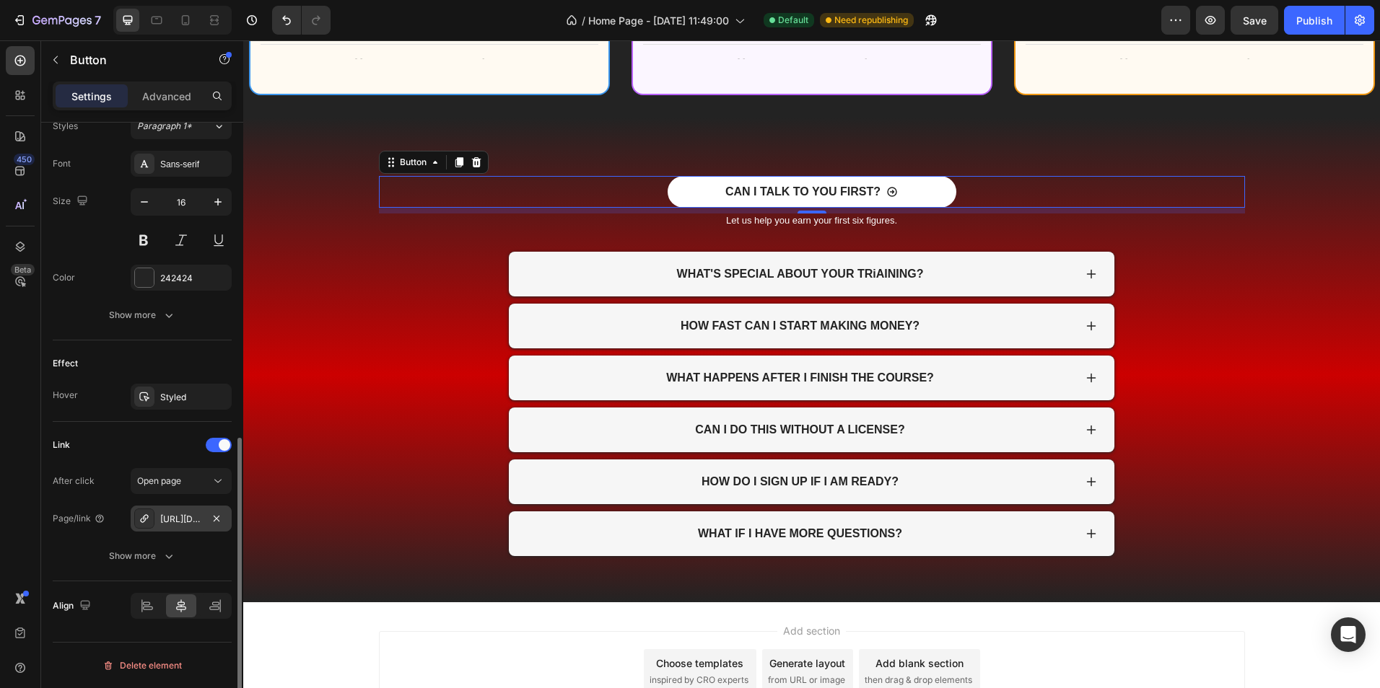
click at [190, 520] on div "[URL][DOMAIN_NAME][MEDICAL_DATA]" at bounding box center [181, 519] width 42 height 13
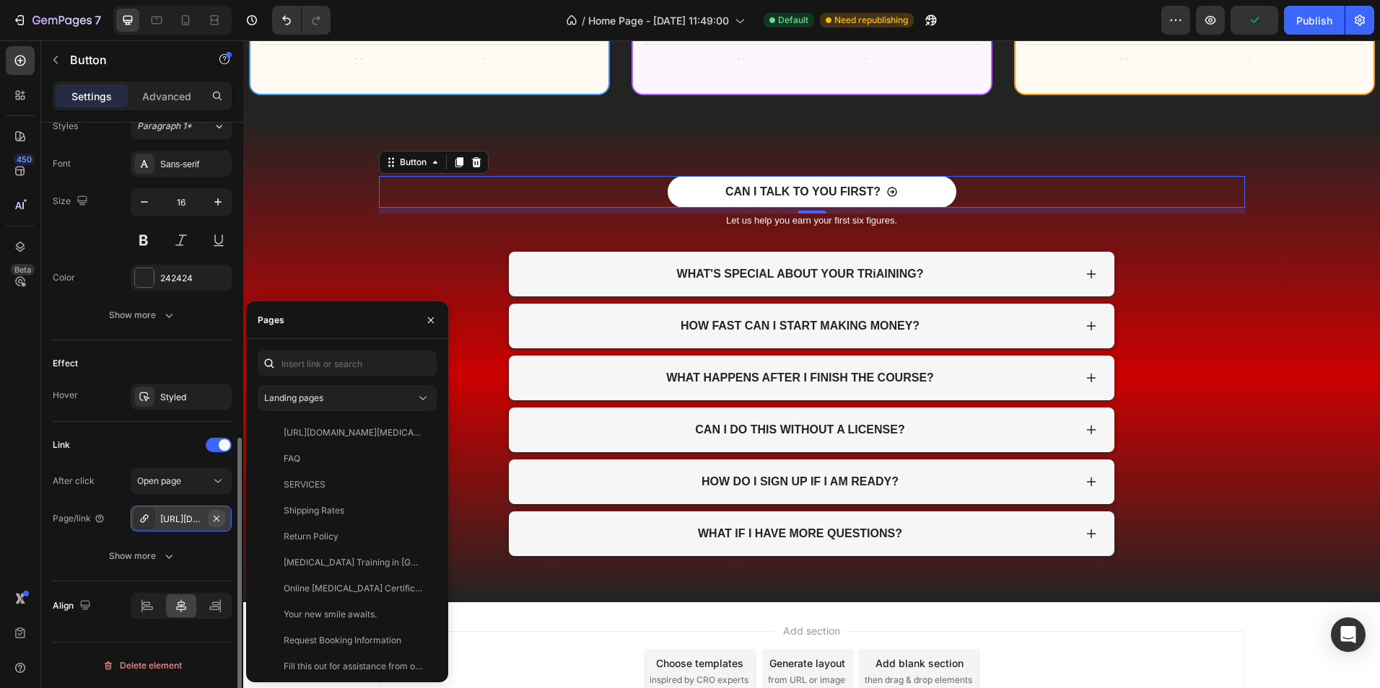
click at [223, 520] on button "button" at bounding box center [216, 518] width 17 height 17
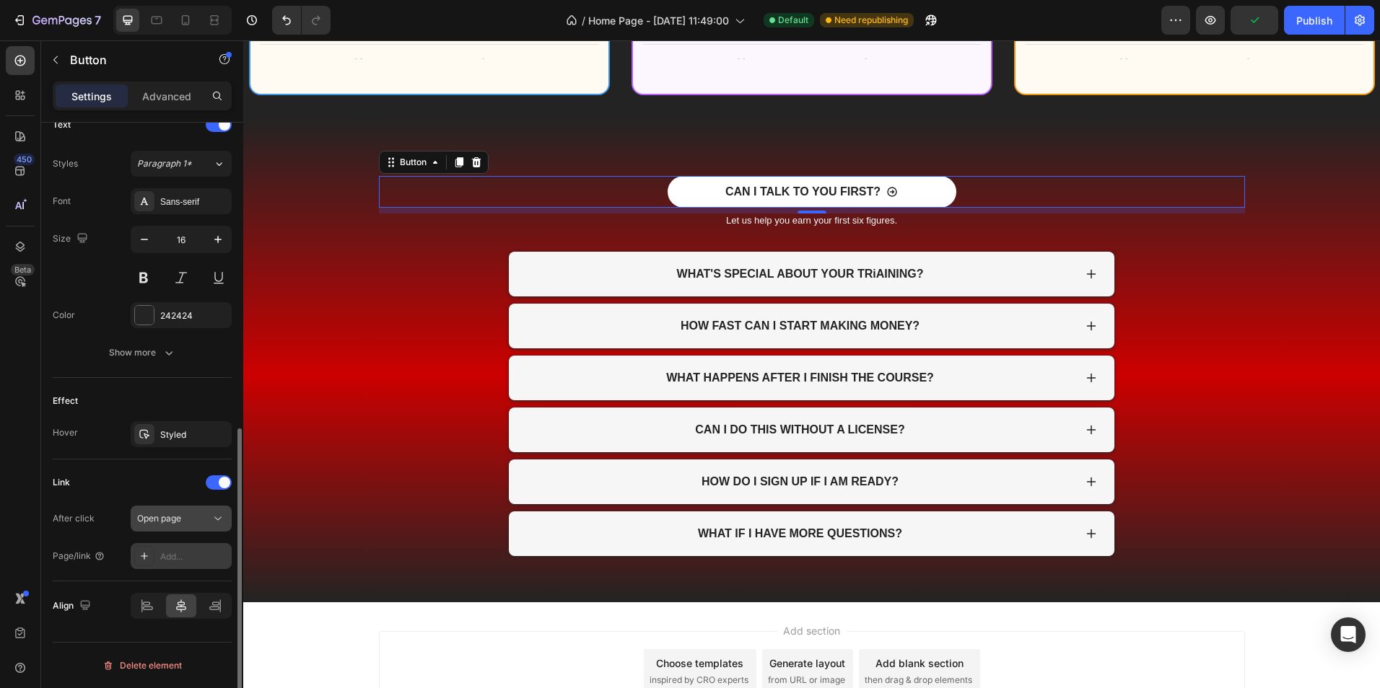
scroll to position [617, 0]
click at [197, 561] on div "Add..." at bounding box center [194, 557] width 68 height 13
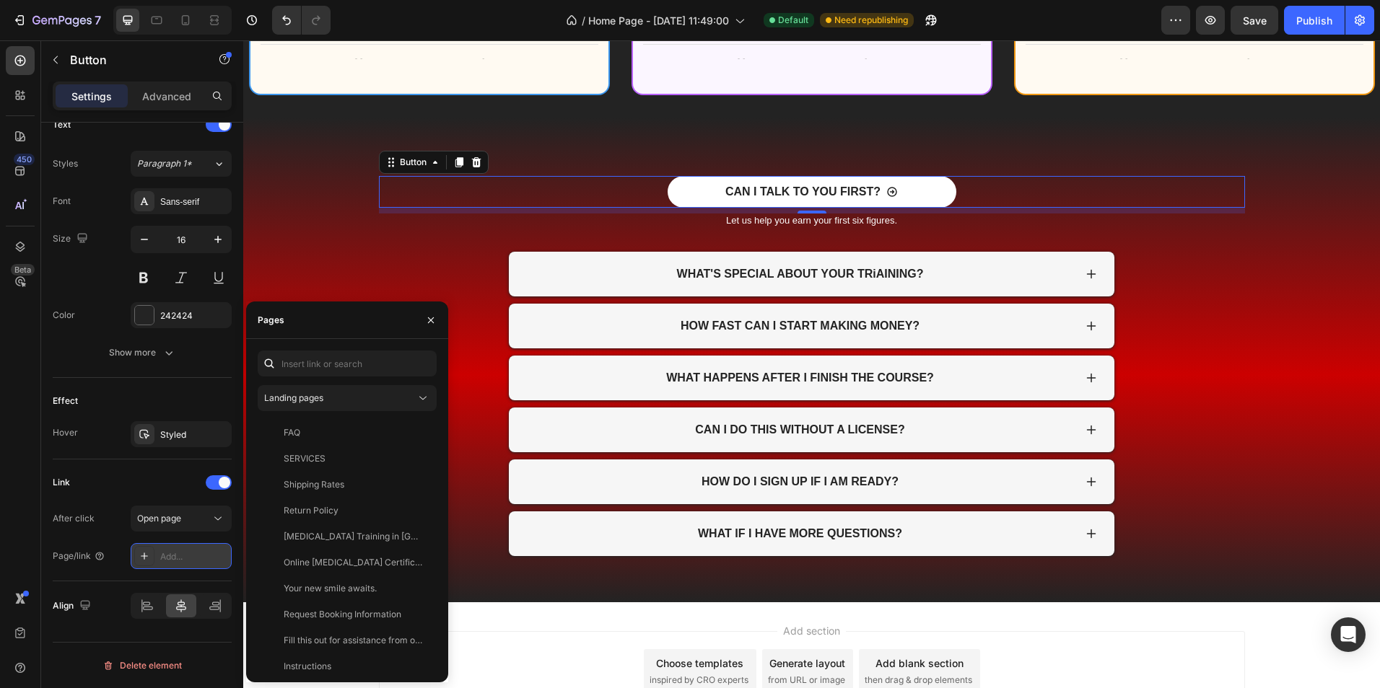
drag, startPoint x: 188, startPoint y: 556, endPoint x: 170, endPoint y: 559, distance: 18.3
click at [170, 559] on div "Add..." at bounding box center [194, 557] width 68 height 13
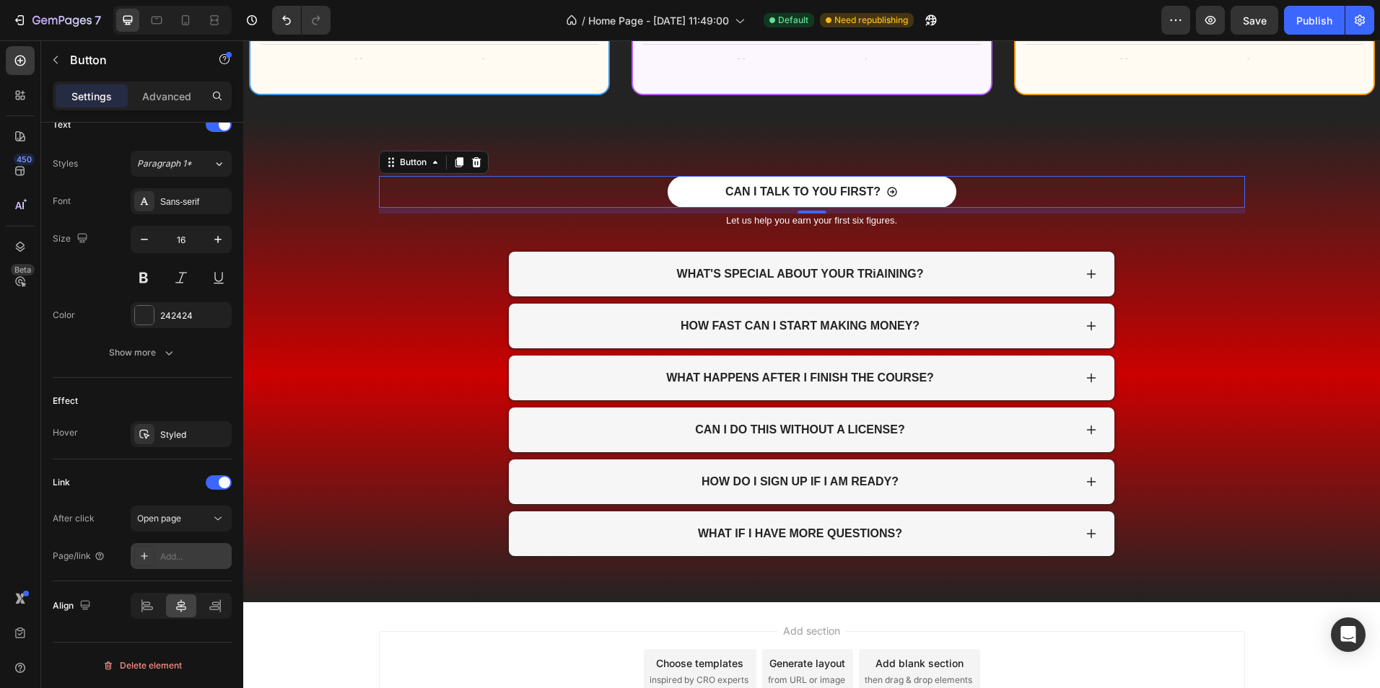
click at [188, 554] on div "Add..." at bounding box center [194, 557] width 68 height 13
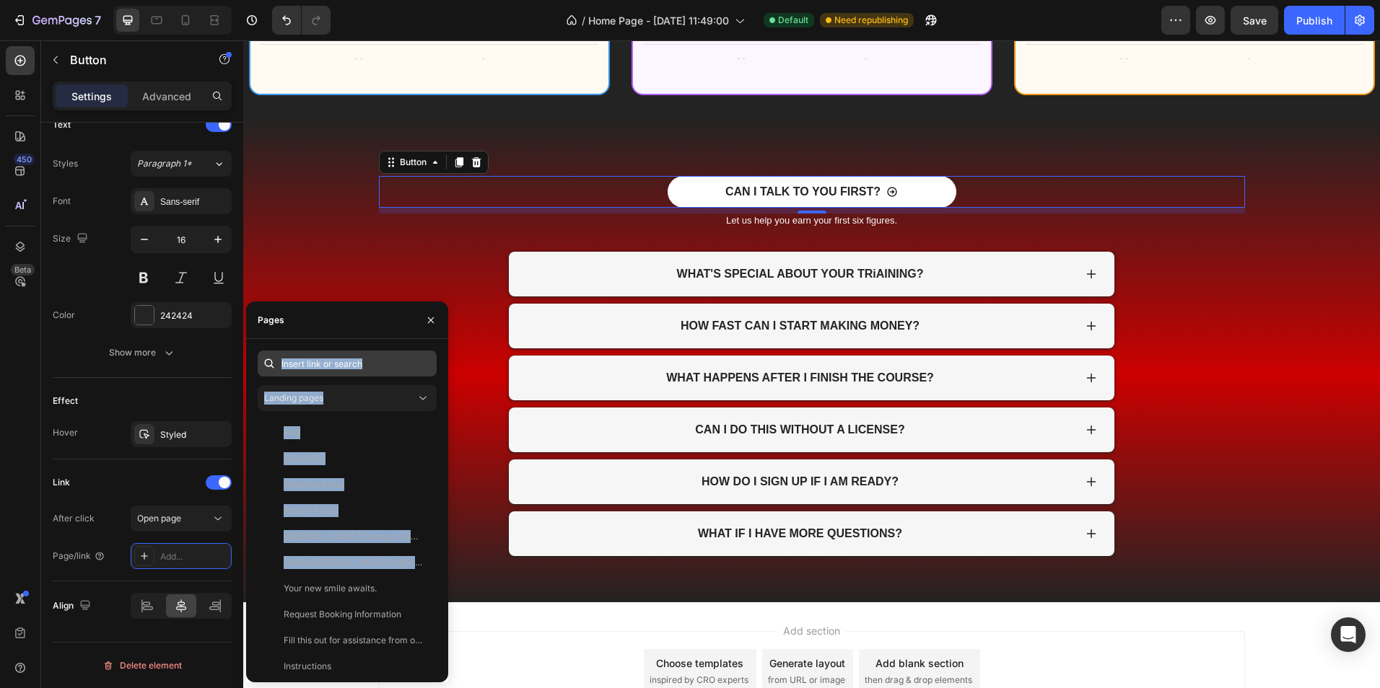
drag, startPoint x: 188, startPoint y: 554, endPoint x: 331, endPoint y: 365, distance: 236.6
click at [331, 365] on div "Landing pages FAQ View SERVICES View Shipping Rates View Return Policy View [ME…" at bounding box center [347, 511] width 179 height 320
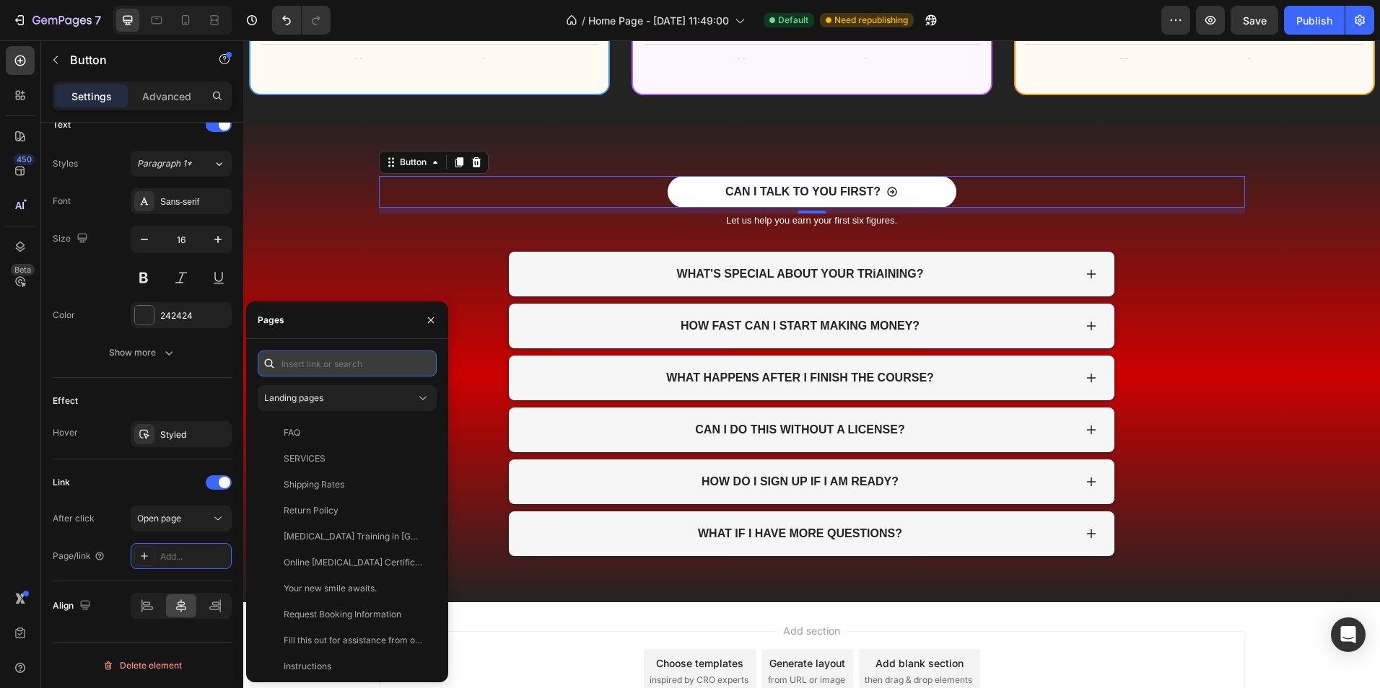
click at [330, 365] on input "text" at bounding box center [347, 364] width 179 height 26
paste input "[URL][DOMAIN_NAME]"
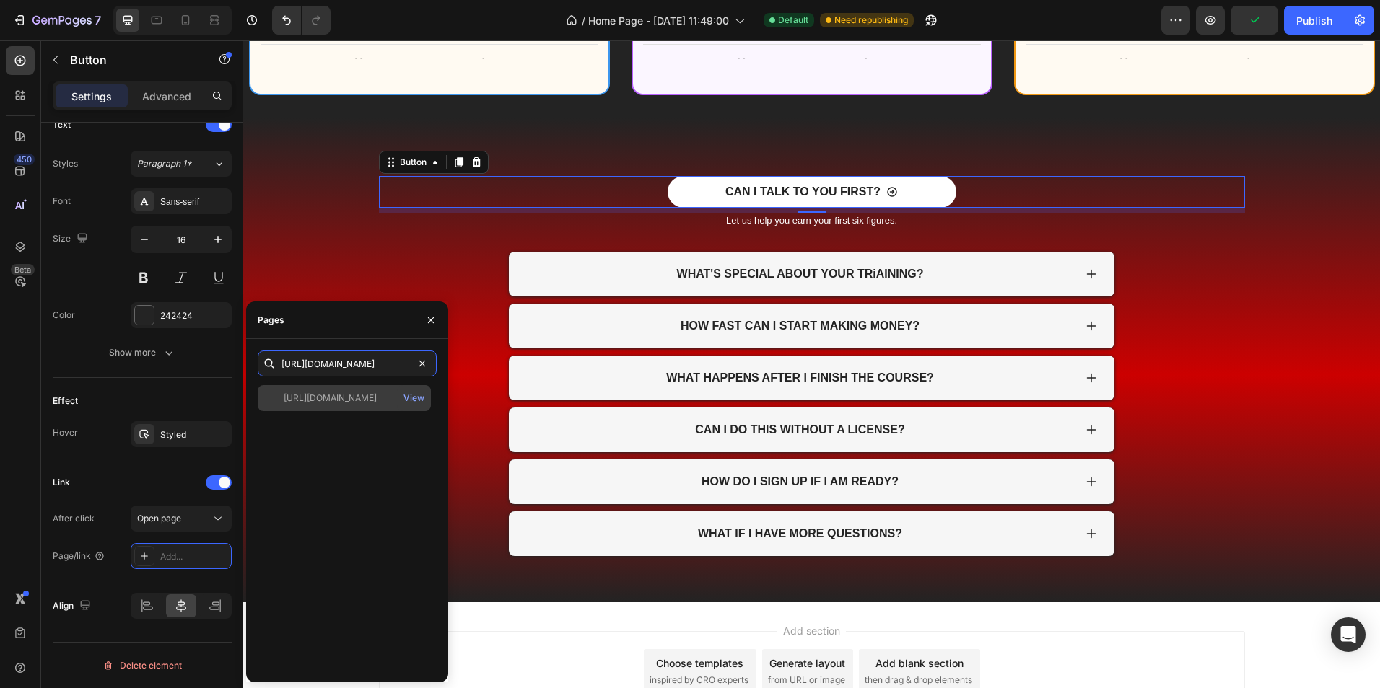
type input "[URL][DOMAIN_NAME]"
click at [349, 398] on div "[URL][DOMAIN_NAME]" at bounding box center [330, 398] width 93 height 13
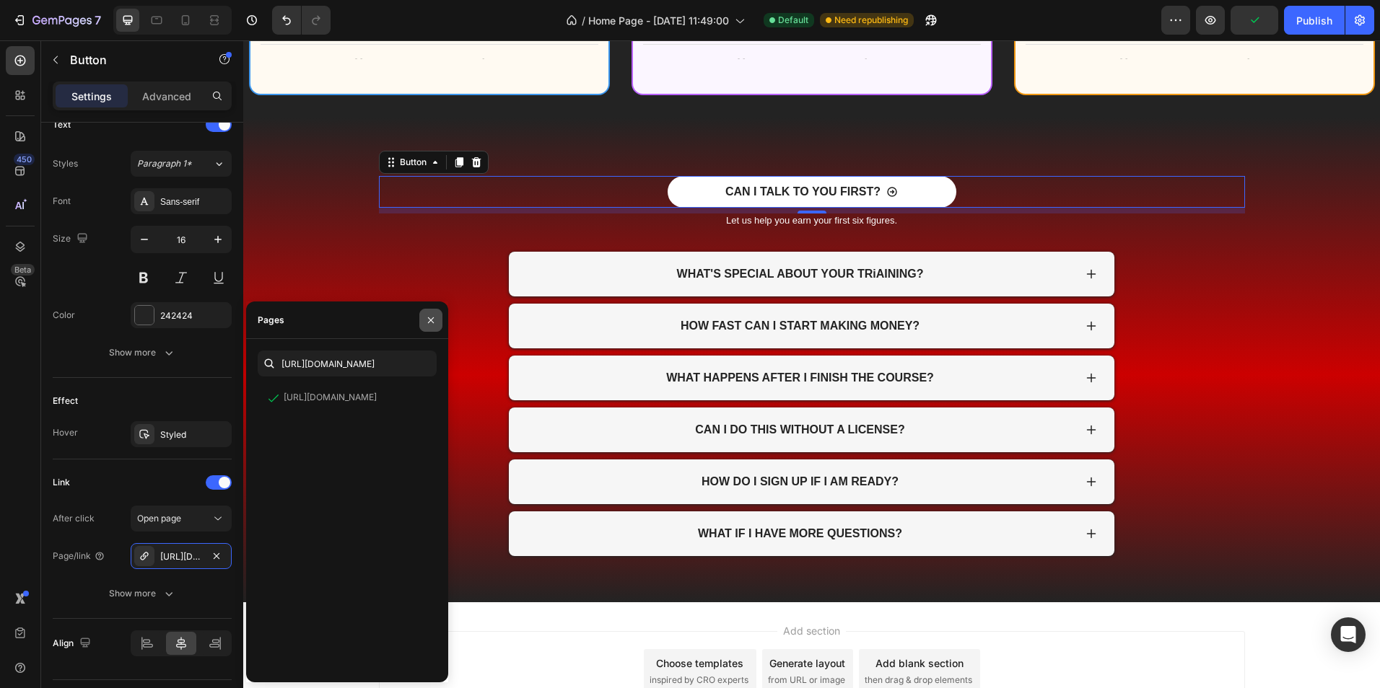
click at [434, 320] on icon "button" at bounding box center [431, 321] width 12 height 12
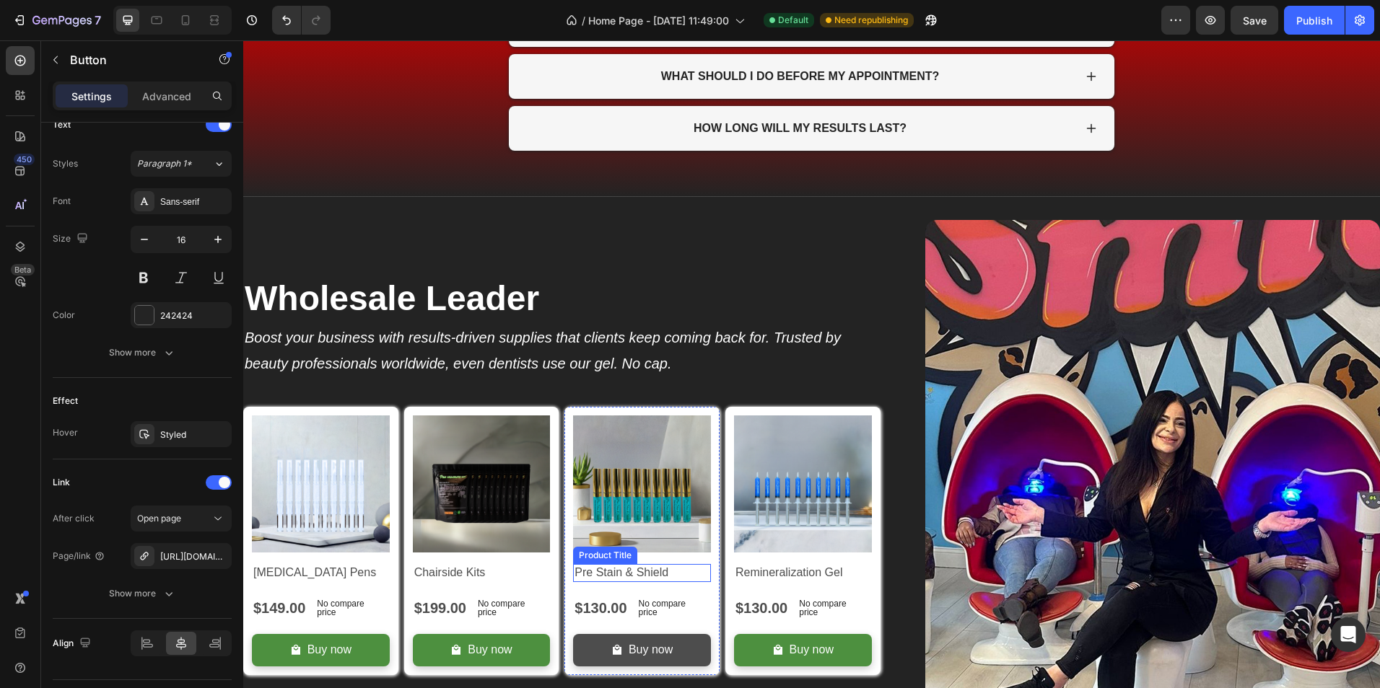
scroll to position [1926, 0]
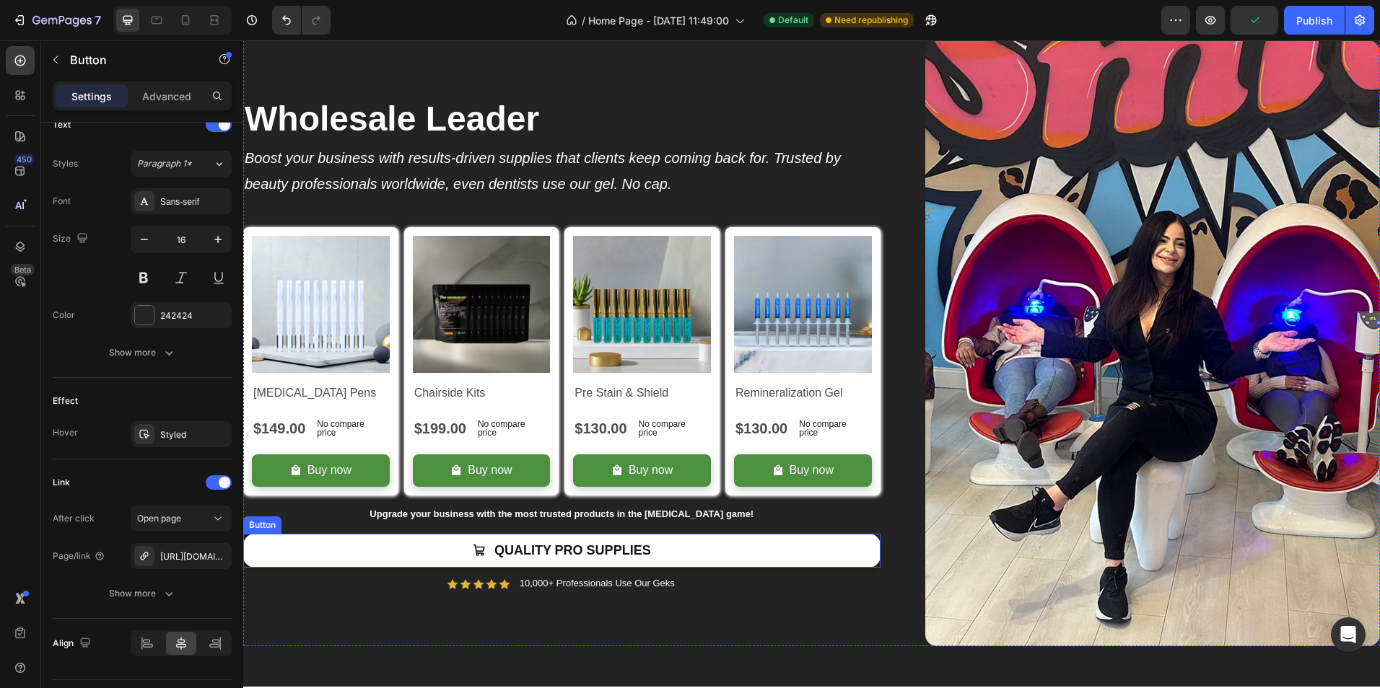
click at [780, 556] on link "QUALITY PRO SUPPLIES" at bounding box center [561, 551] width 637 height 34
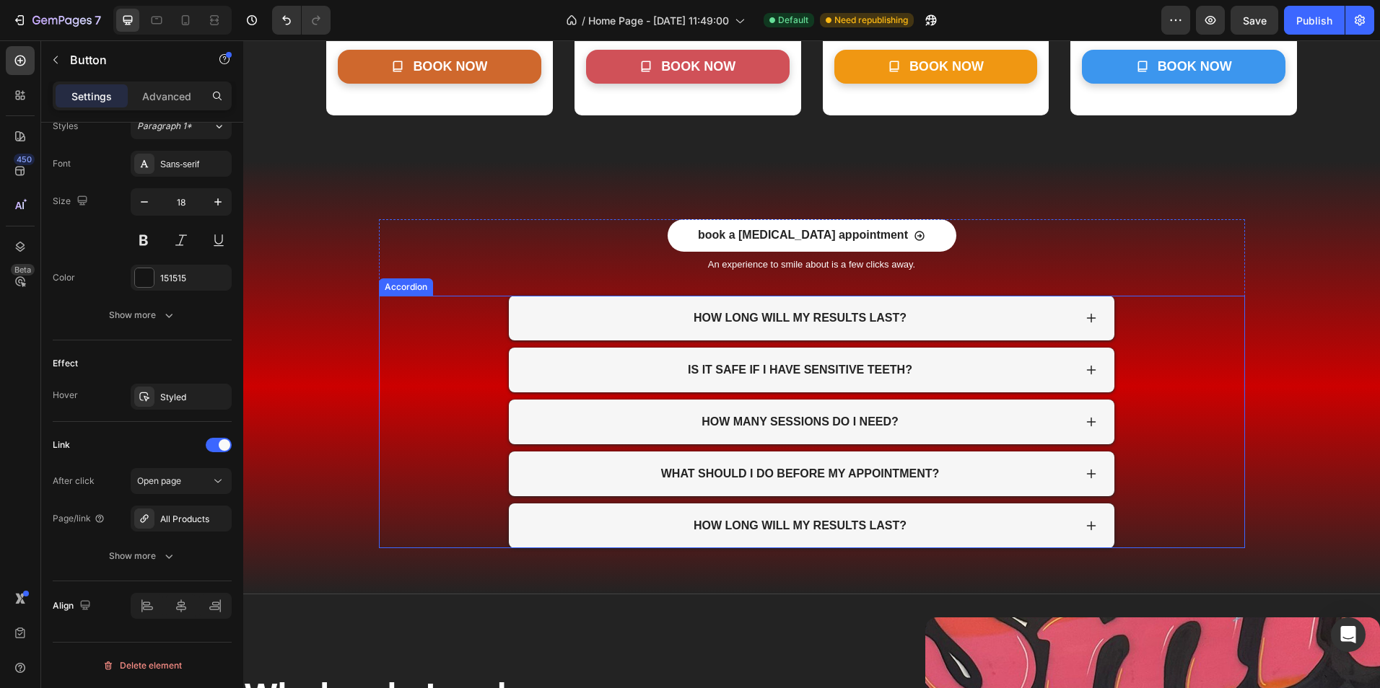
scroll to position [1060, 0]
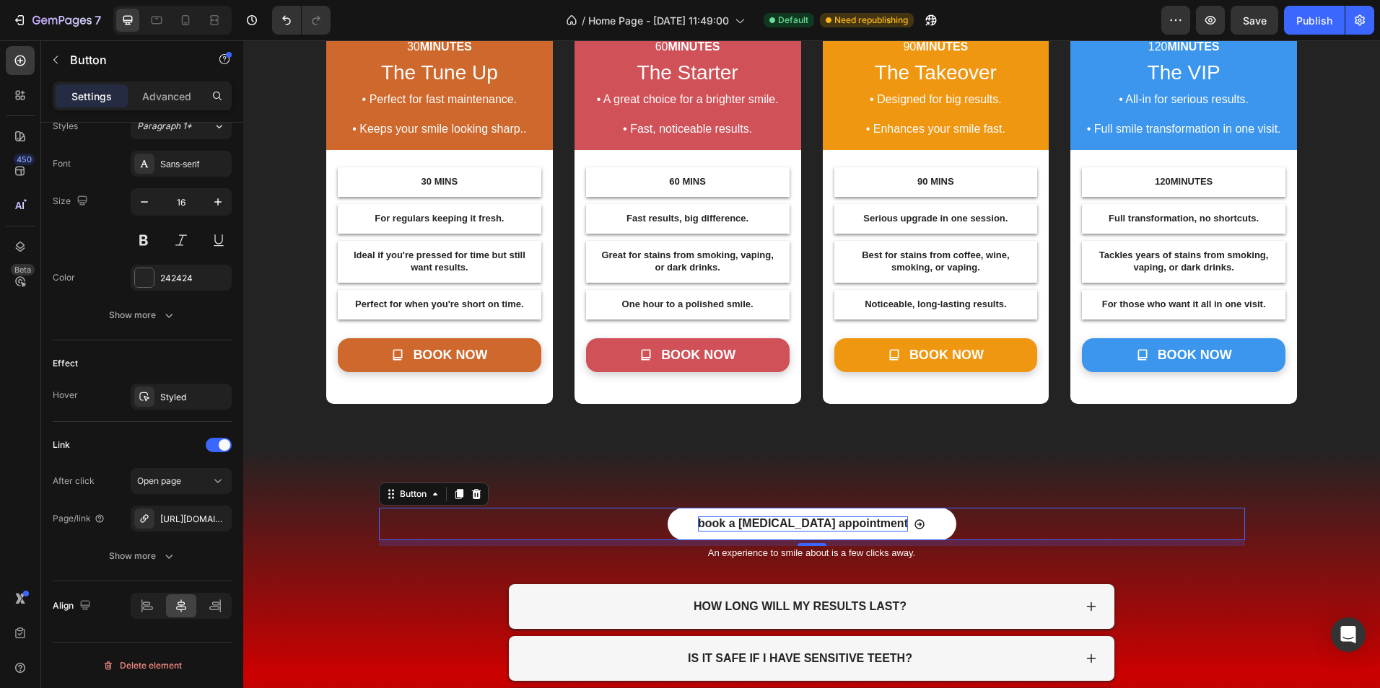
click at [771, 530] on p "book a [MEDICAL_DATA] appointment" at bounding box center [803, 524] width 210 height 15
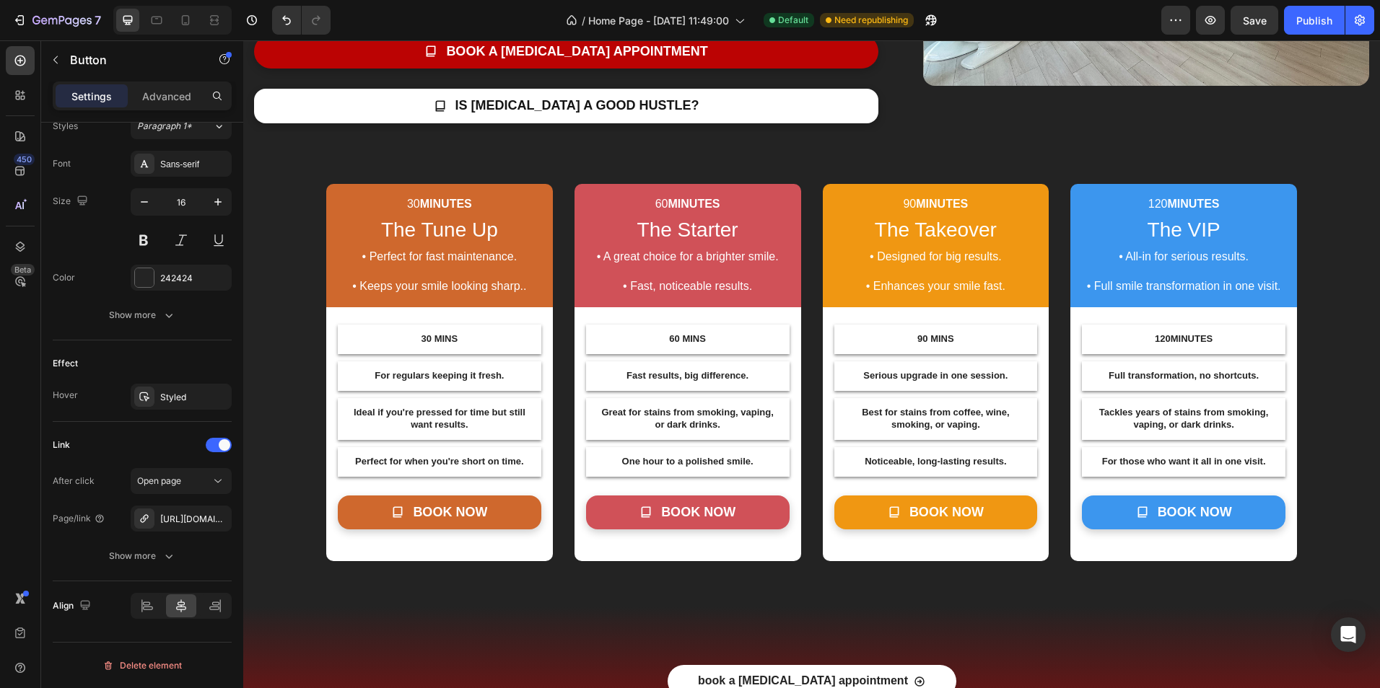
scroll to position [988, 0]
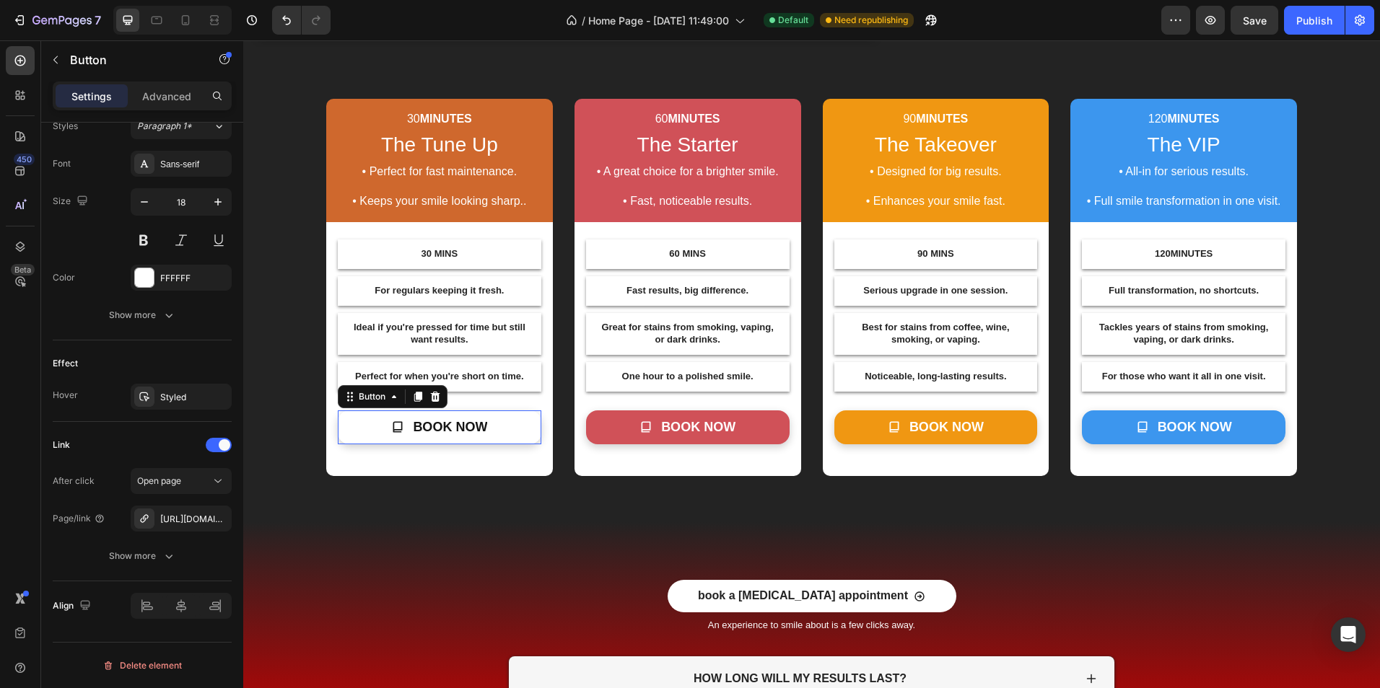
click at [529, 419] on link "book now" at bounding box center [439, 428] width 203 height 34
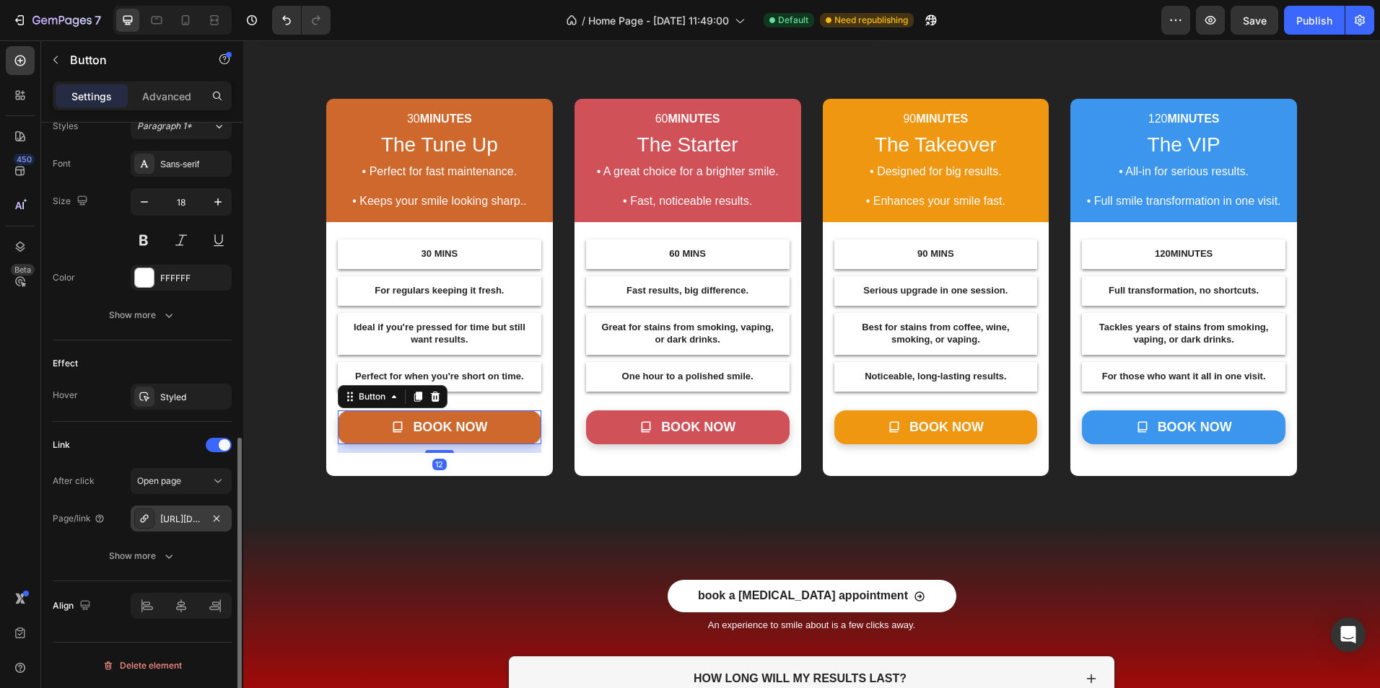
click at [200, 519] on div "[URL][DOMAIN_NAME]" at bounding box center [181, 519] width 42 height 13
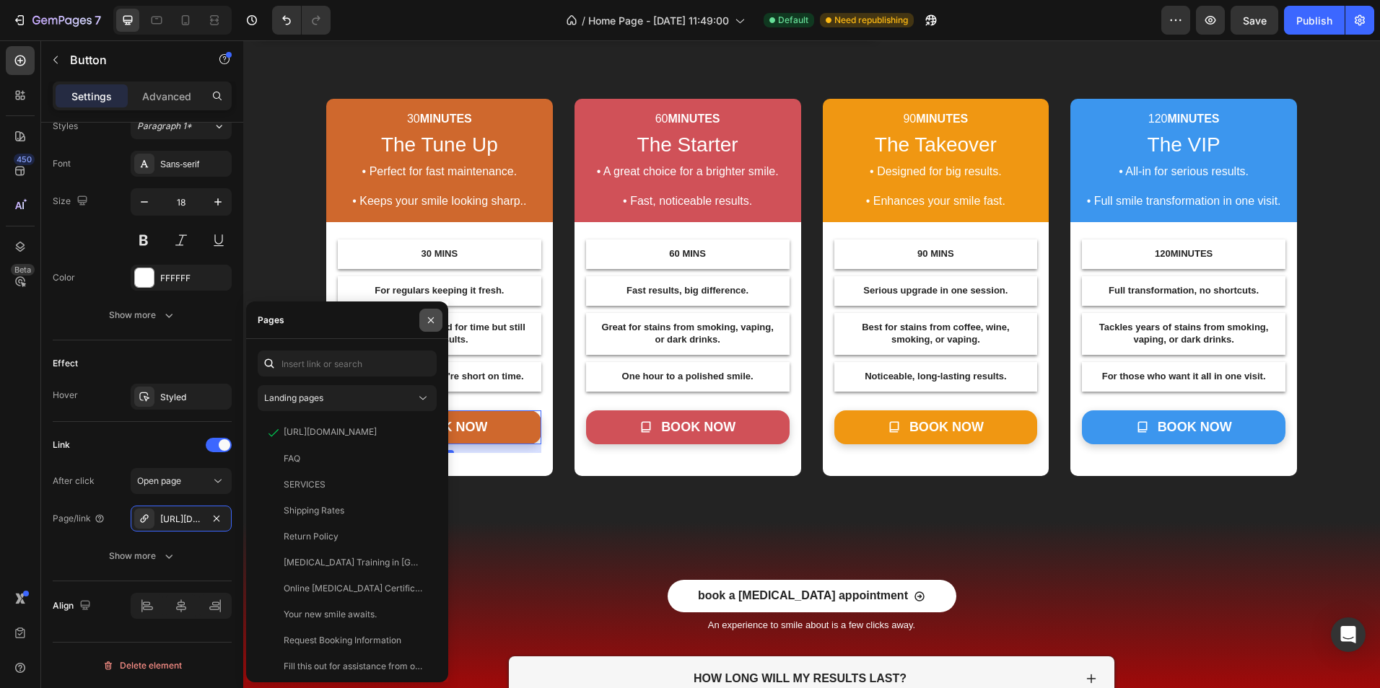
click at [432, 317] on icon "button" at bounding box center [431, 321] width 12 height 12
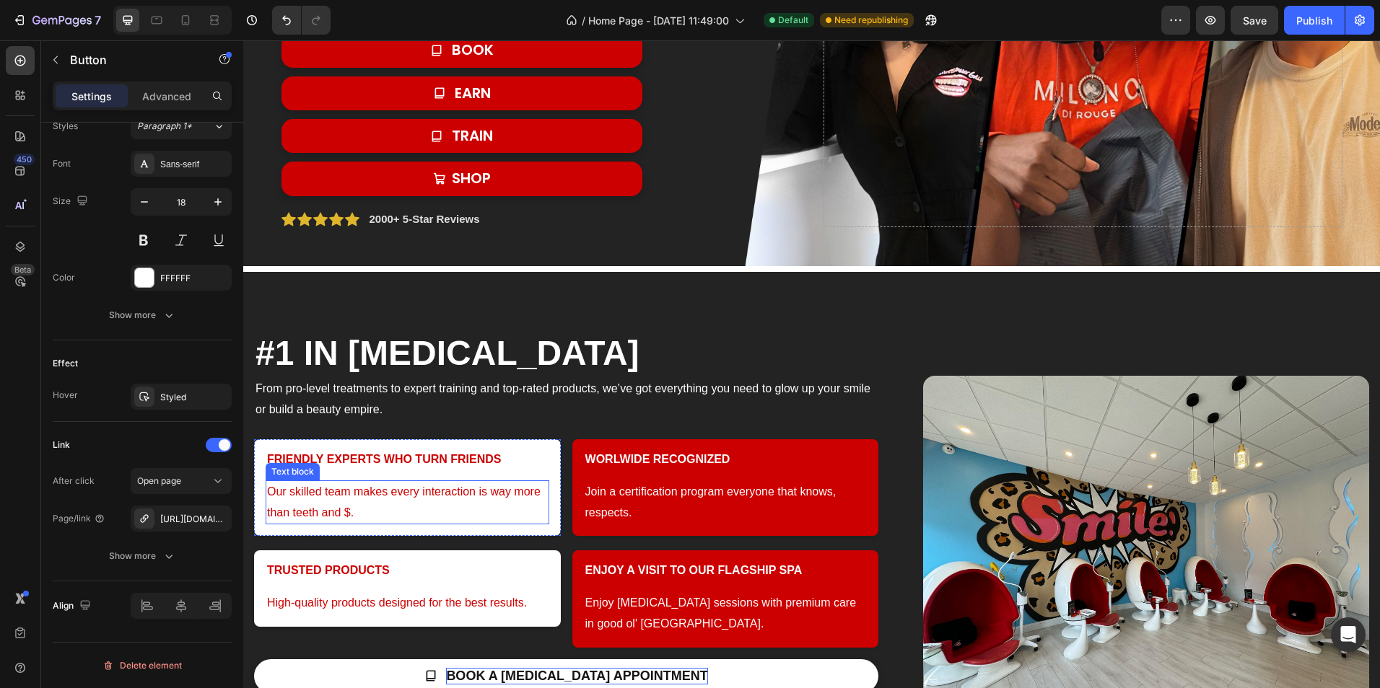
scroll to position [483, 0]
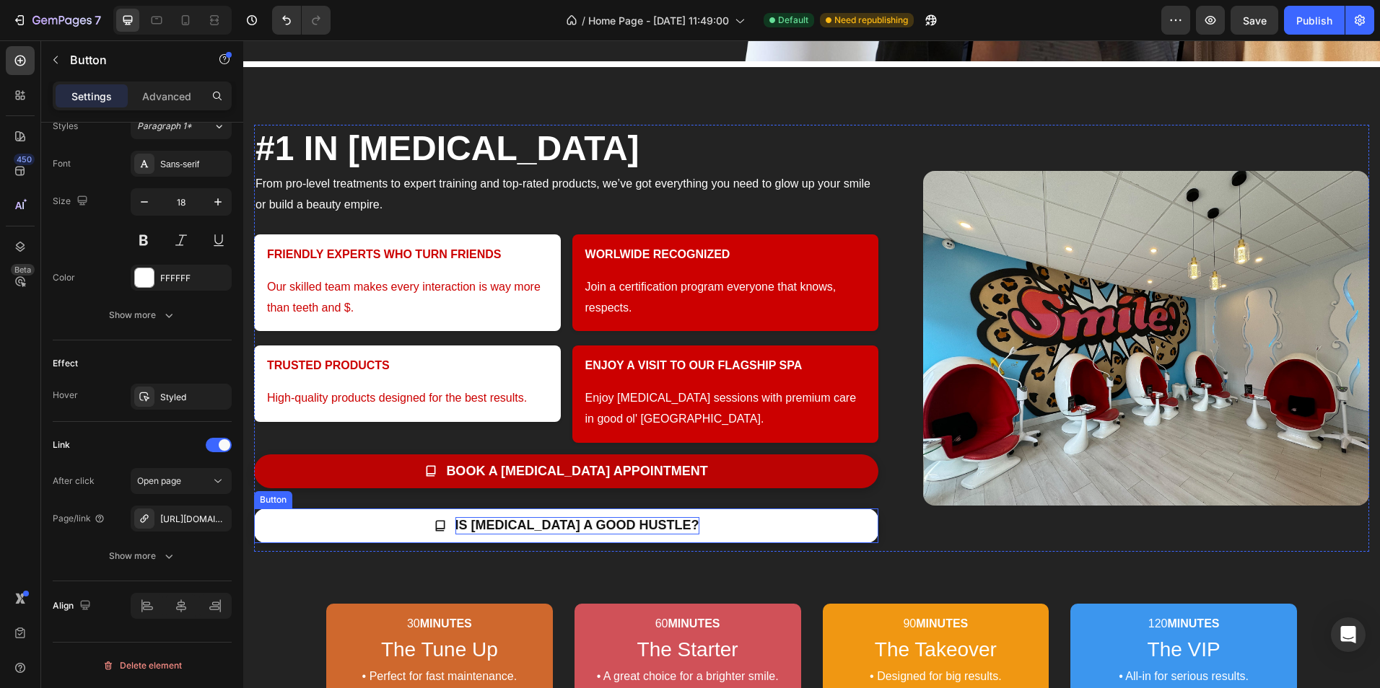
click at [568, 520] on p "is [MEDICAL_DATA] a good hustle?" at bounding box center [577, 525] width 244 height 17
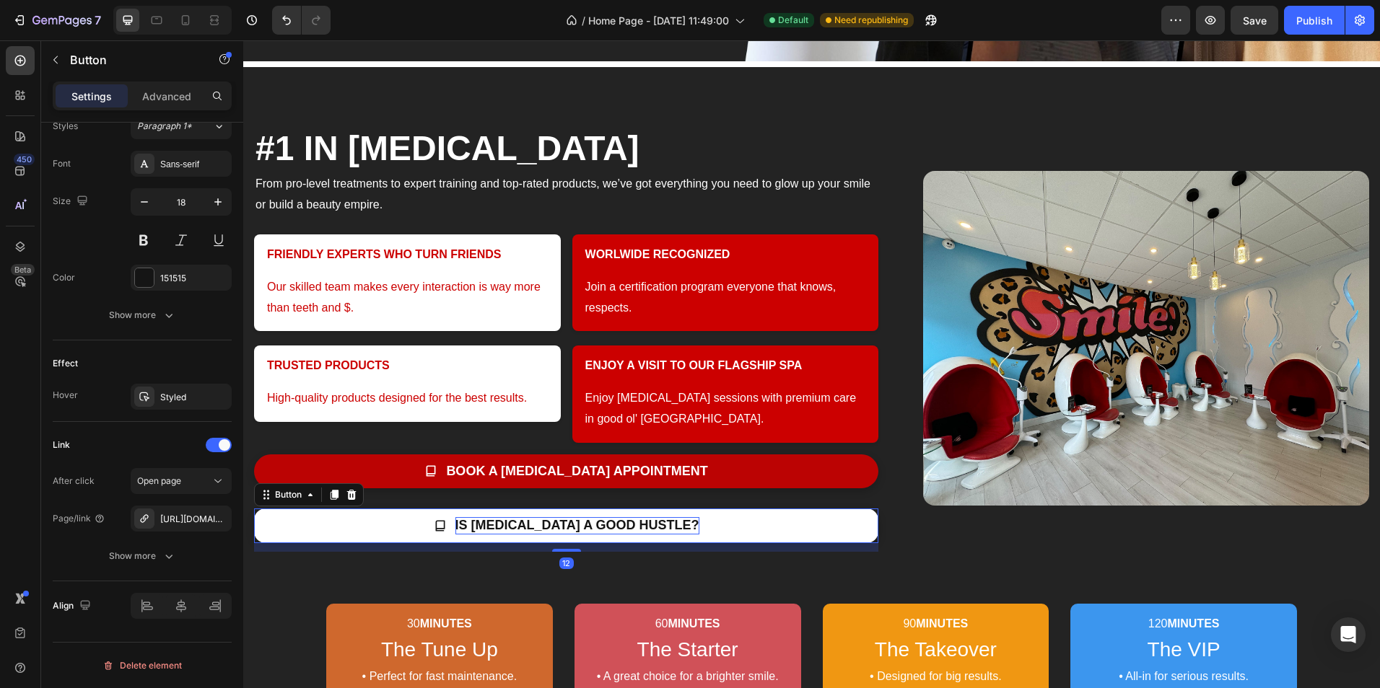
click at [561, 525] on p "is [MEDICAL_DATA] a good hustle?" at bounding box center [577, 525] width 244 height 17
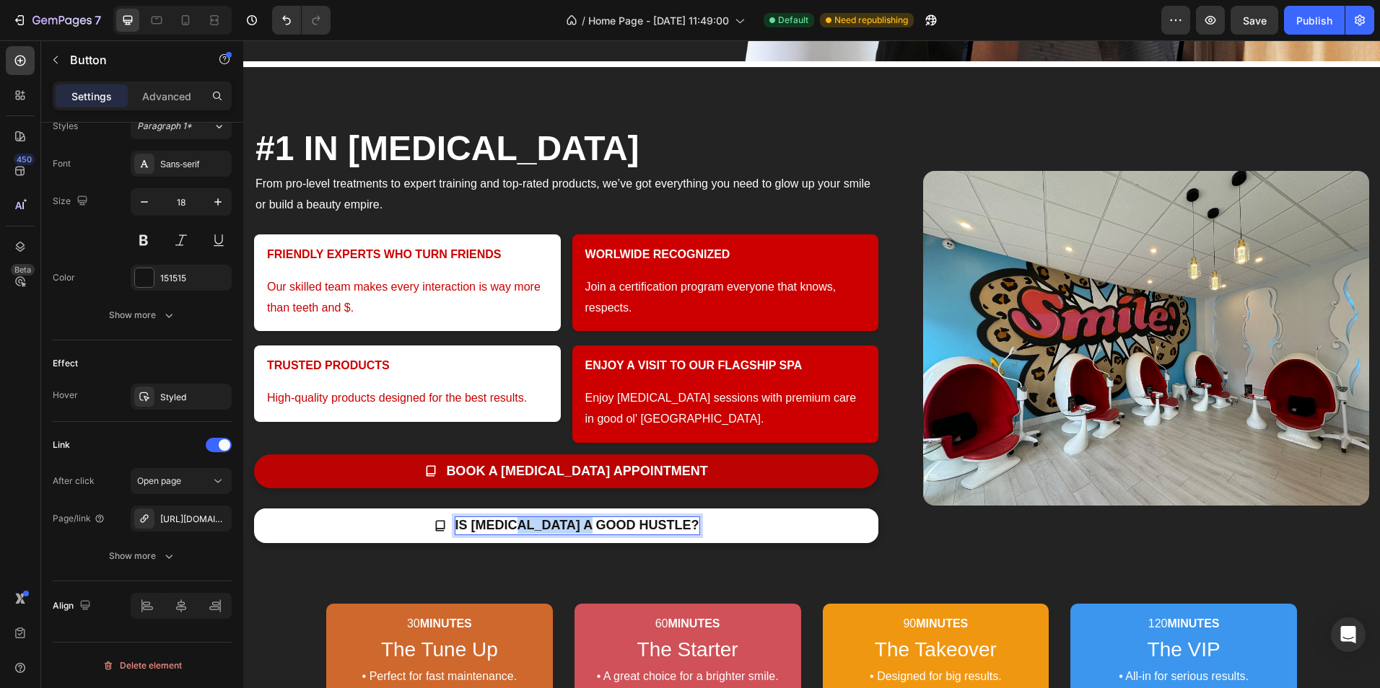
click at [561, 525] on p "is [MEDICAL_DATA] a good hustle?" at bounding box center [577, 525] width 244 height 17
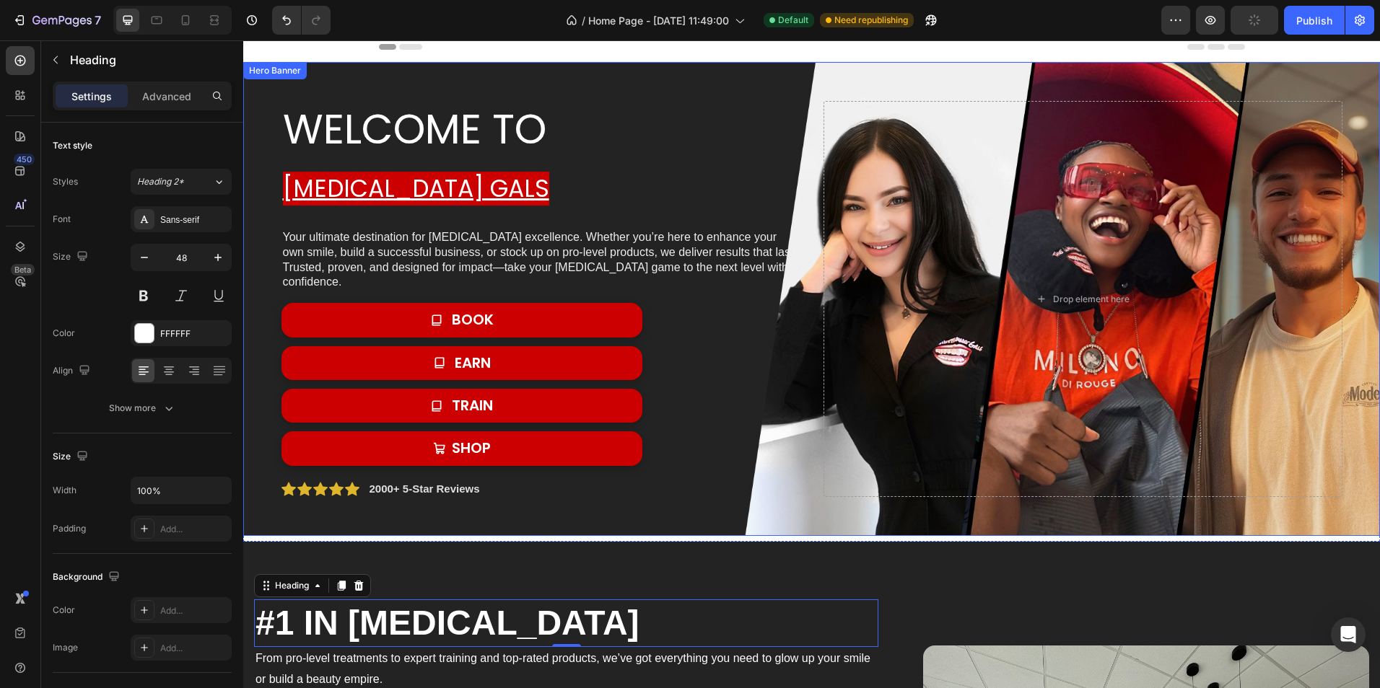
scroll to position [0, 0]
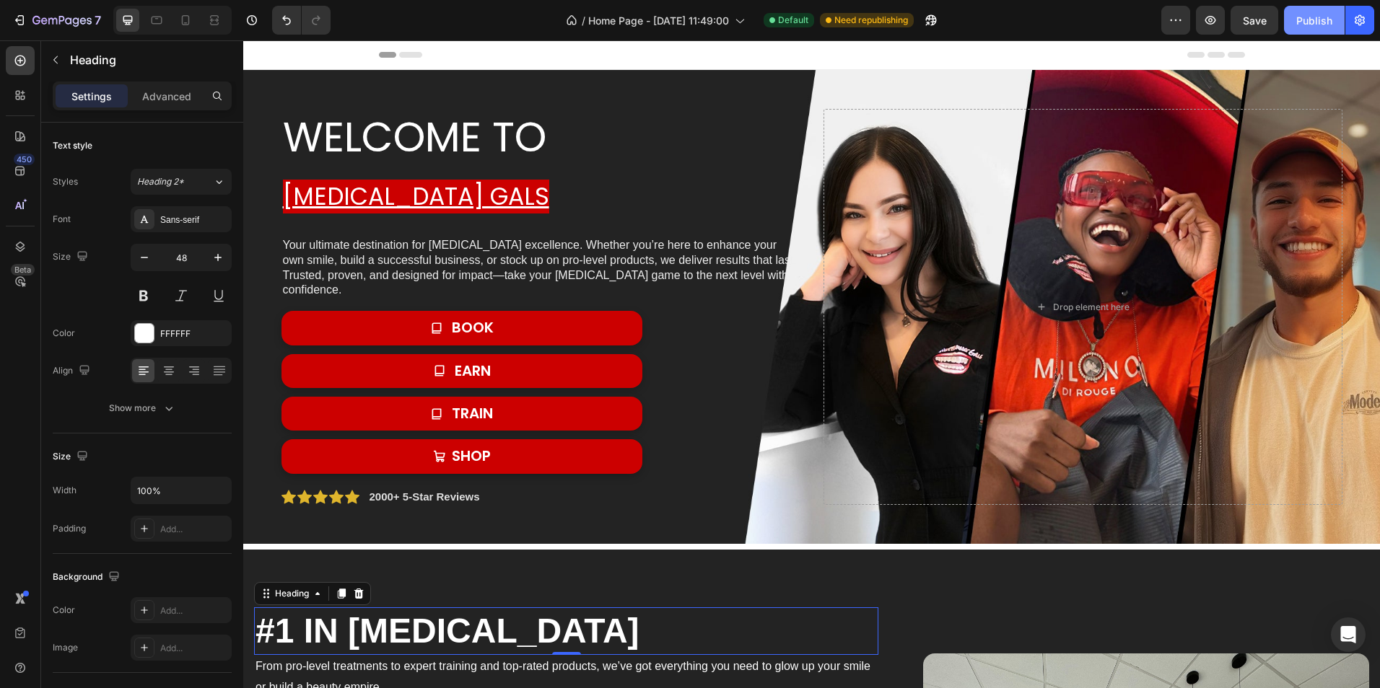
click at [1329, 14] on div "Publish" at bounding box center [1314, 20] width 36 height 15
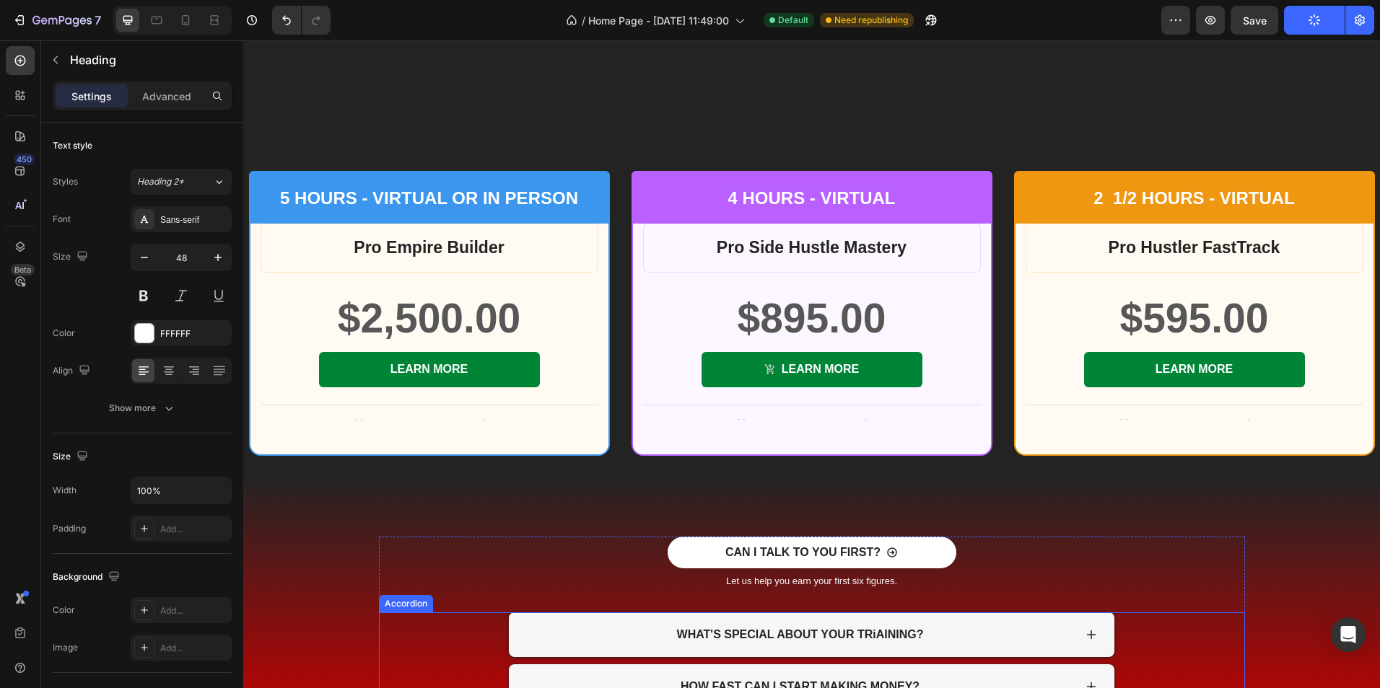
scroll to position [3441, 0]
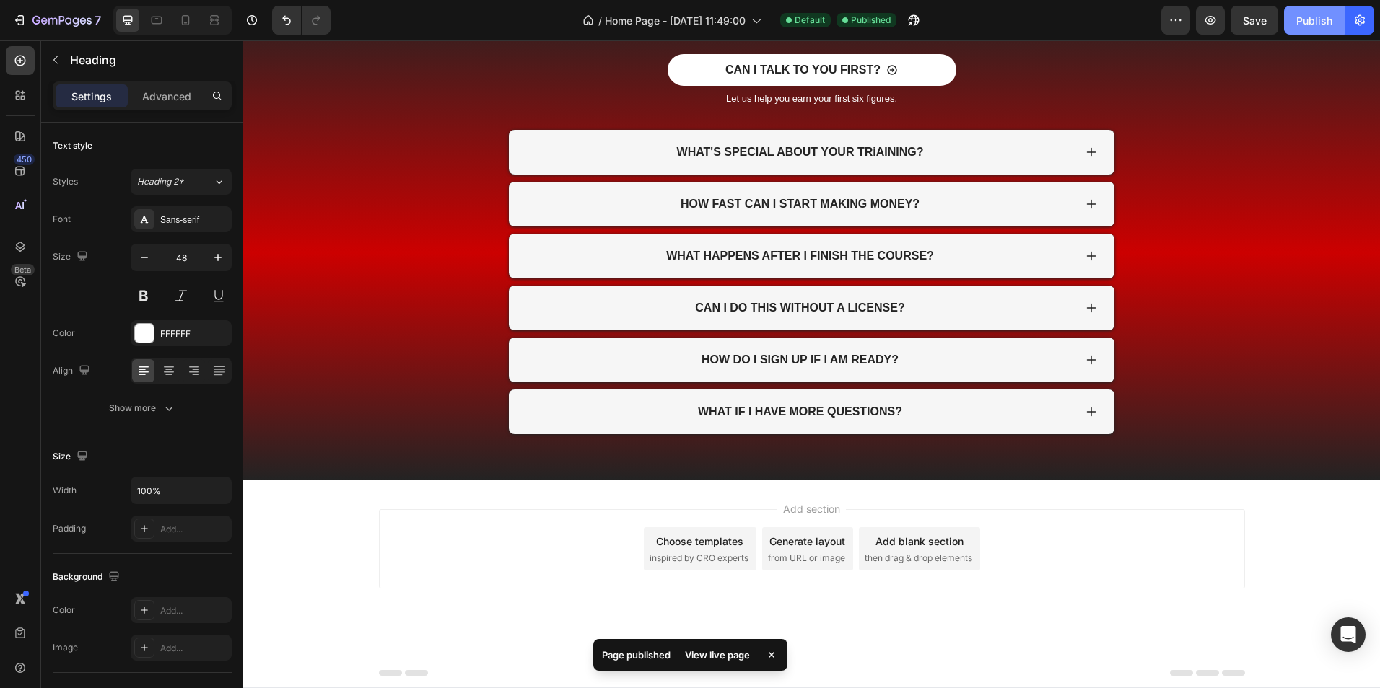
click at [1331, 24] on div "Publish" at bounding box center [1314, 20] width 36 height 15
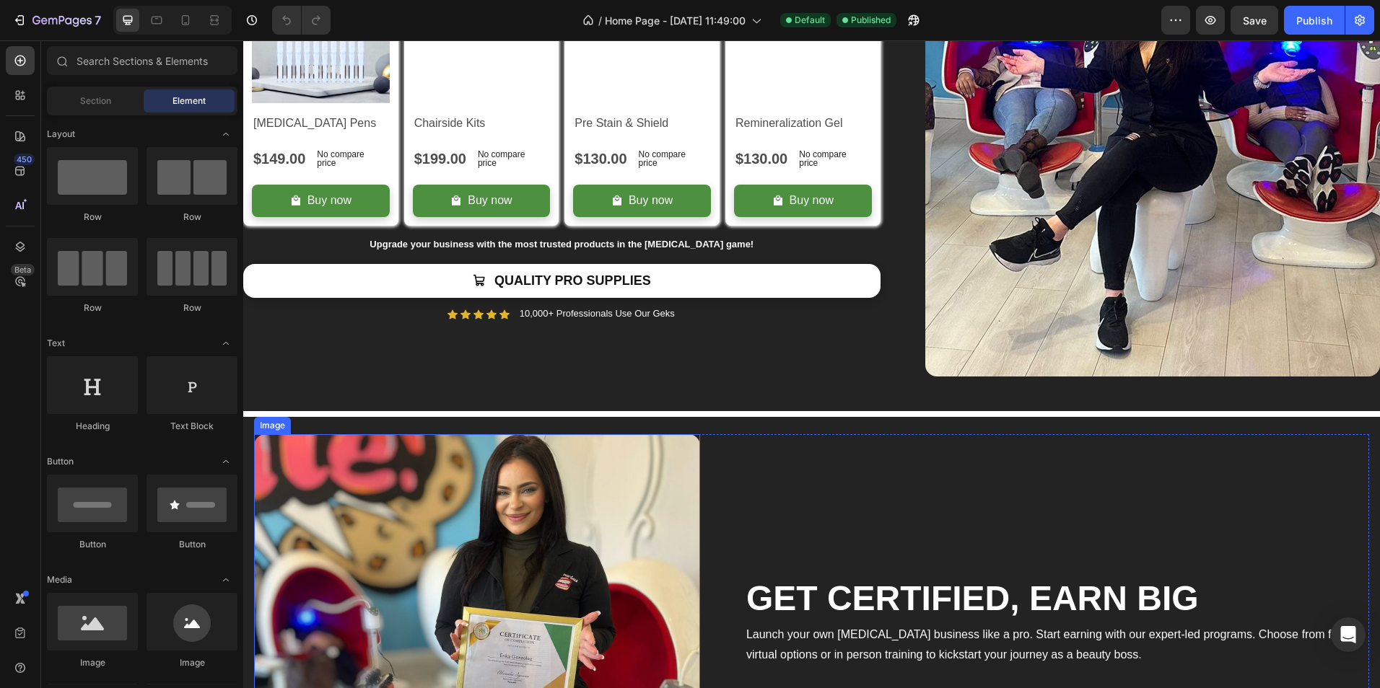
scroll to position [2237, 0]
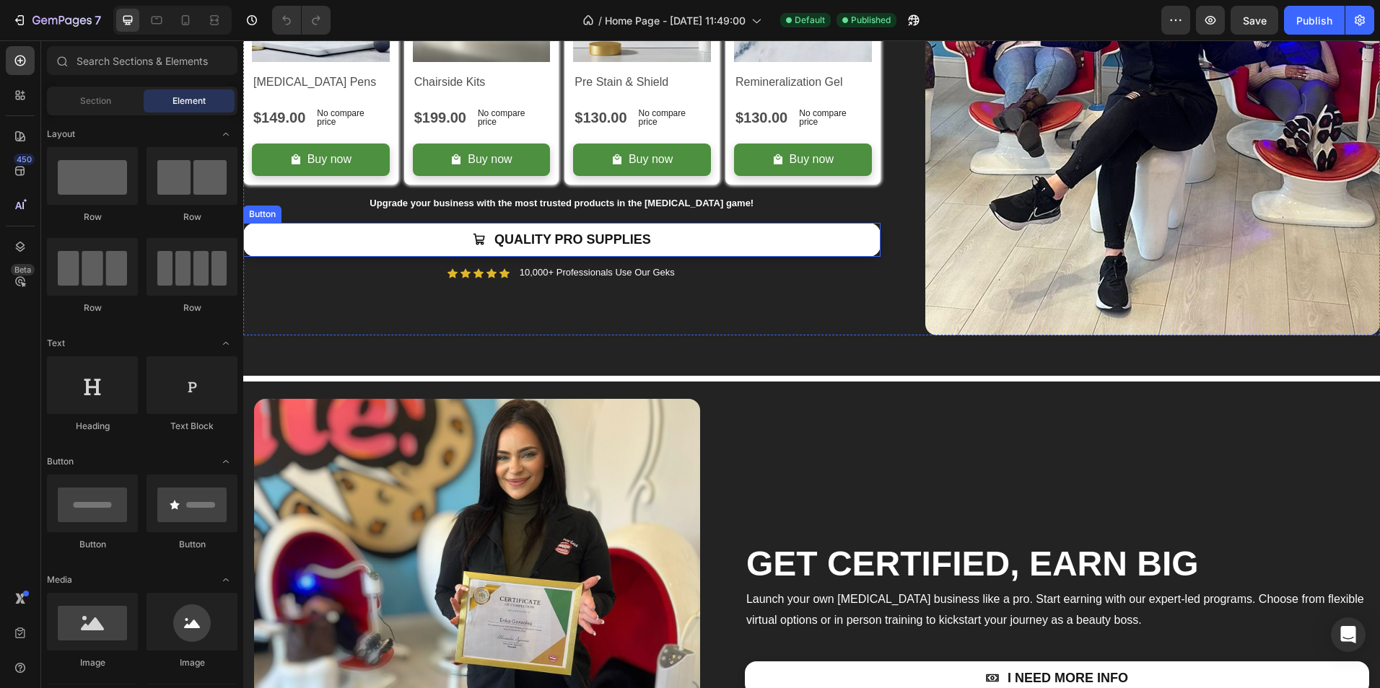
click at [705, 240] on link "QUALITY PRO SUPPLIES" at bounding box center [561, 240] width 637 height 34
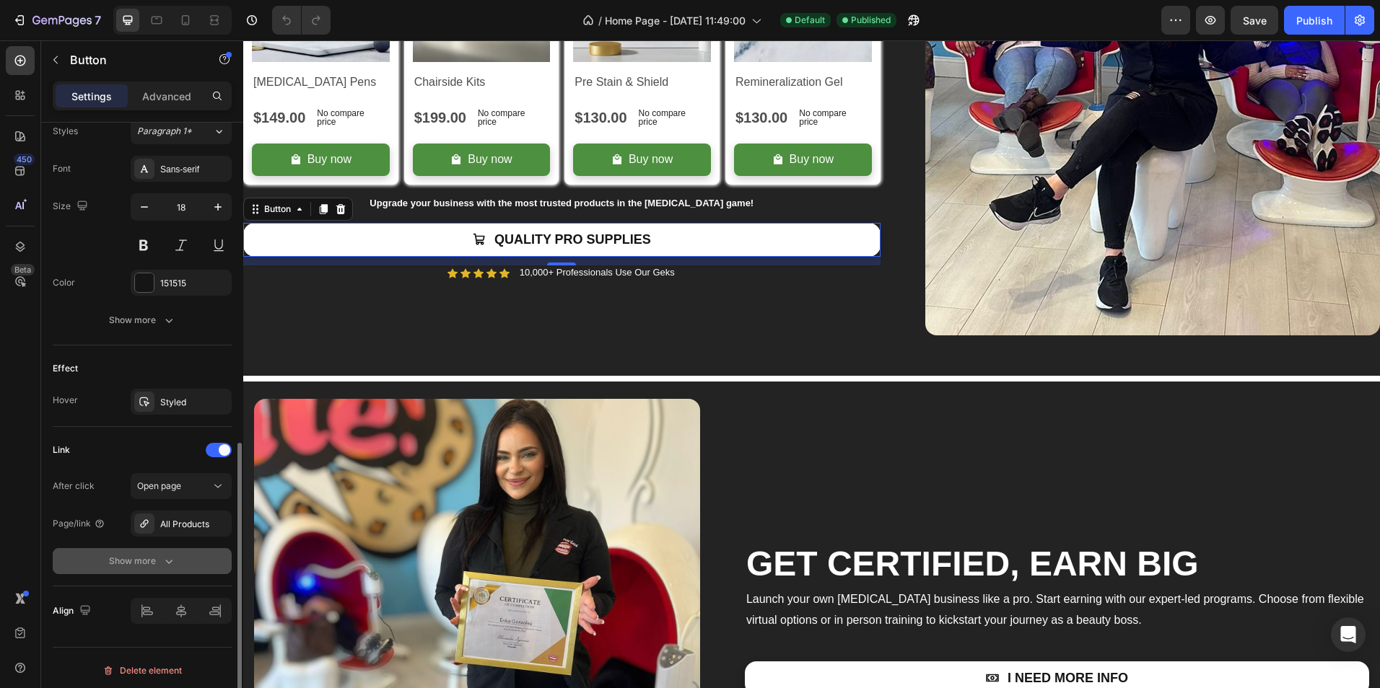
scroll to position [655, 0]
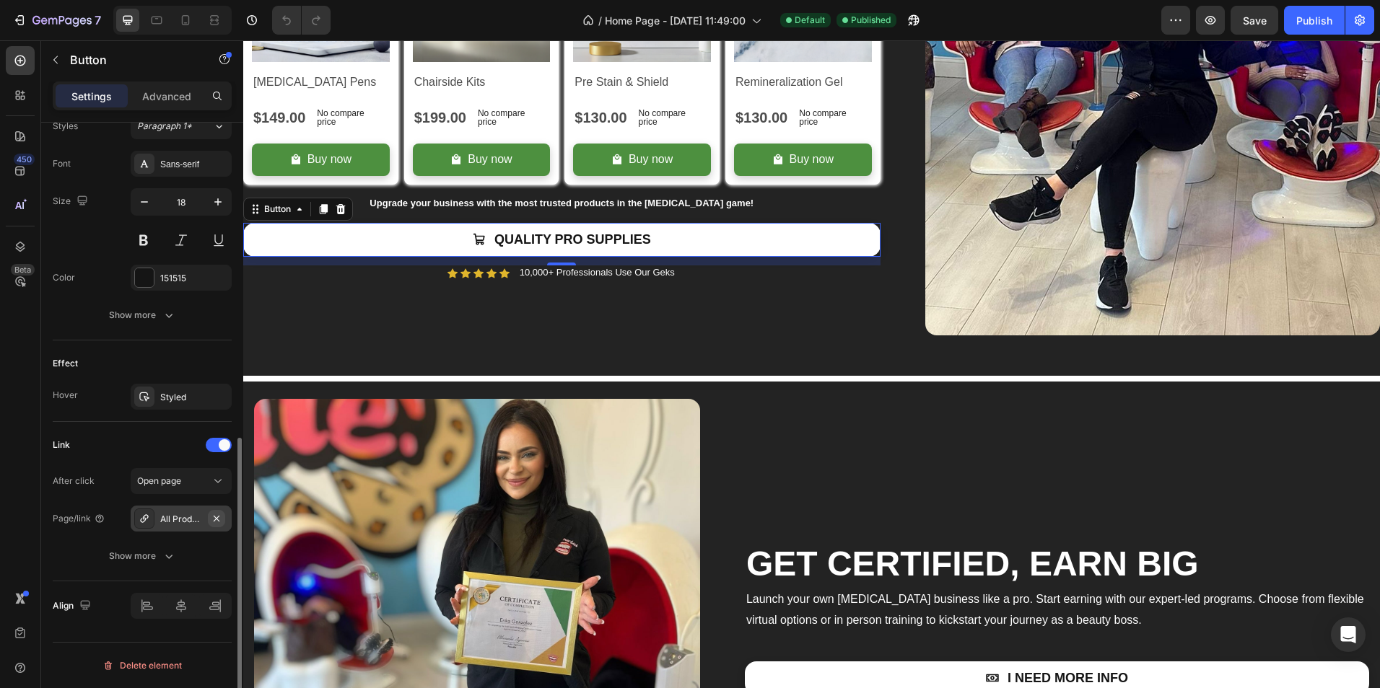
click at [216, 520] on icon "button" at bounding box center [217, 518] width 6 height 6
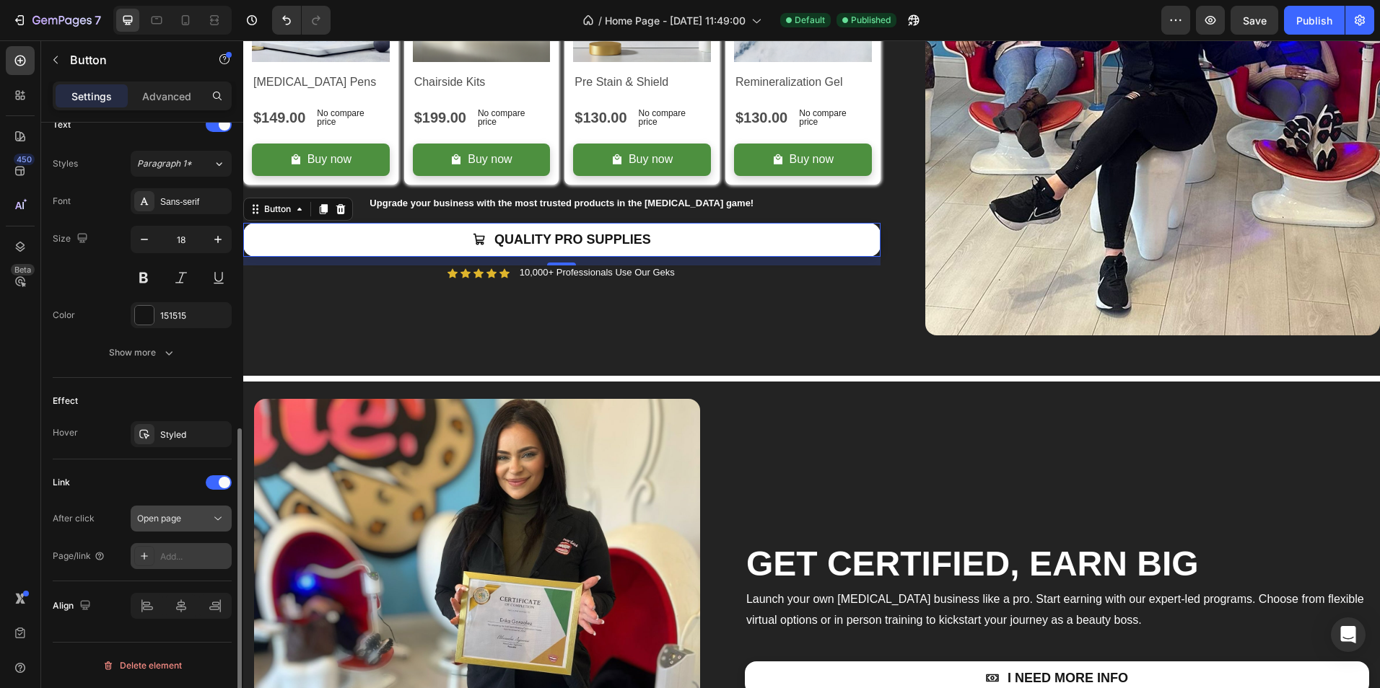
scroll to position [617, 0]
click at [172, 559] on div "Add..." at bounding box center [194, 557] width 68 height 13
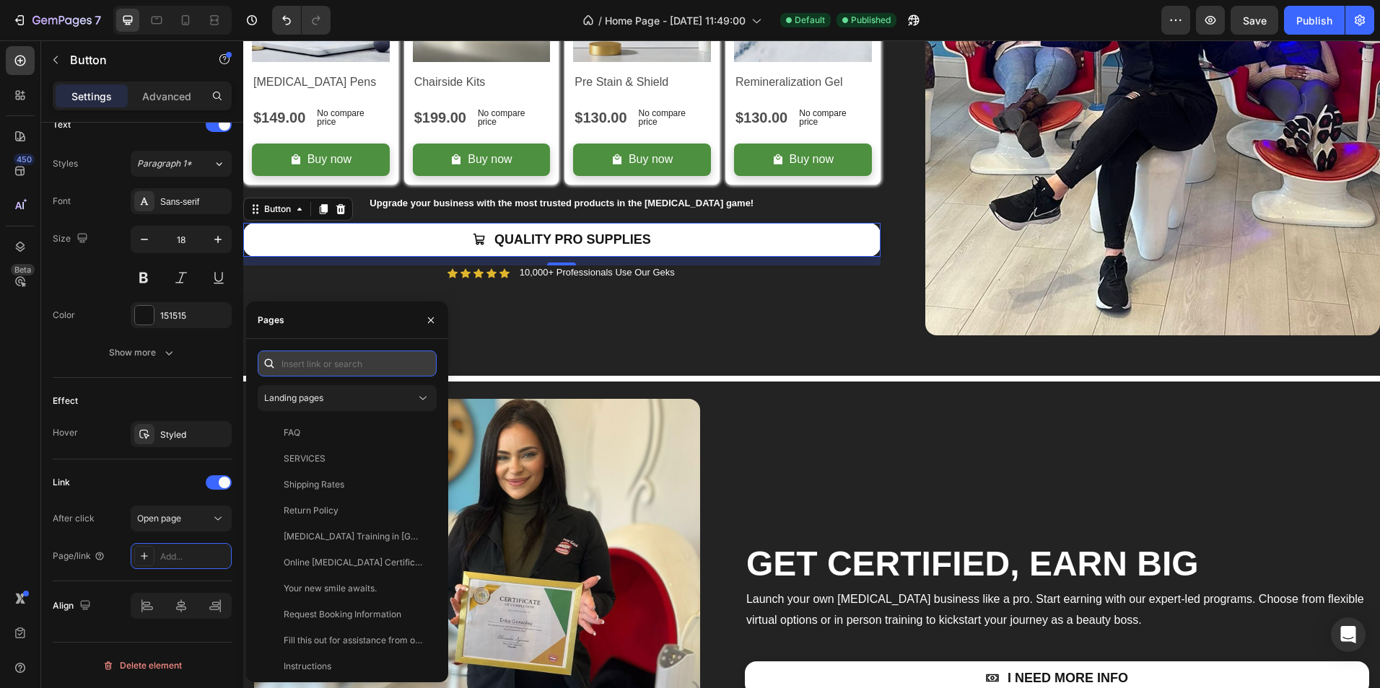
click at [366, 366] on input "text" at bounding box center [347, 364] width 179 height 26
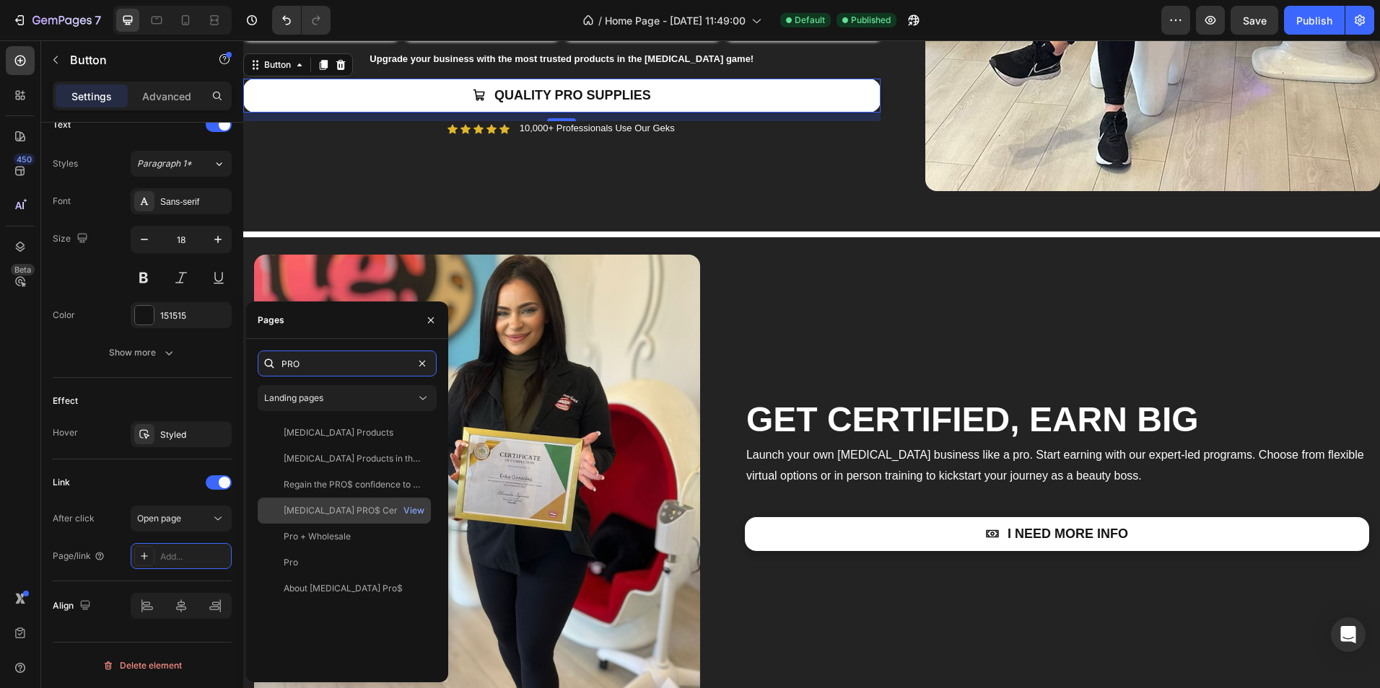
scroll to position [0, 0]
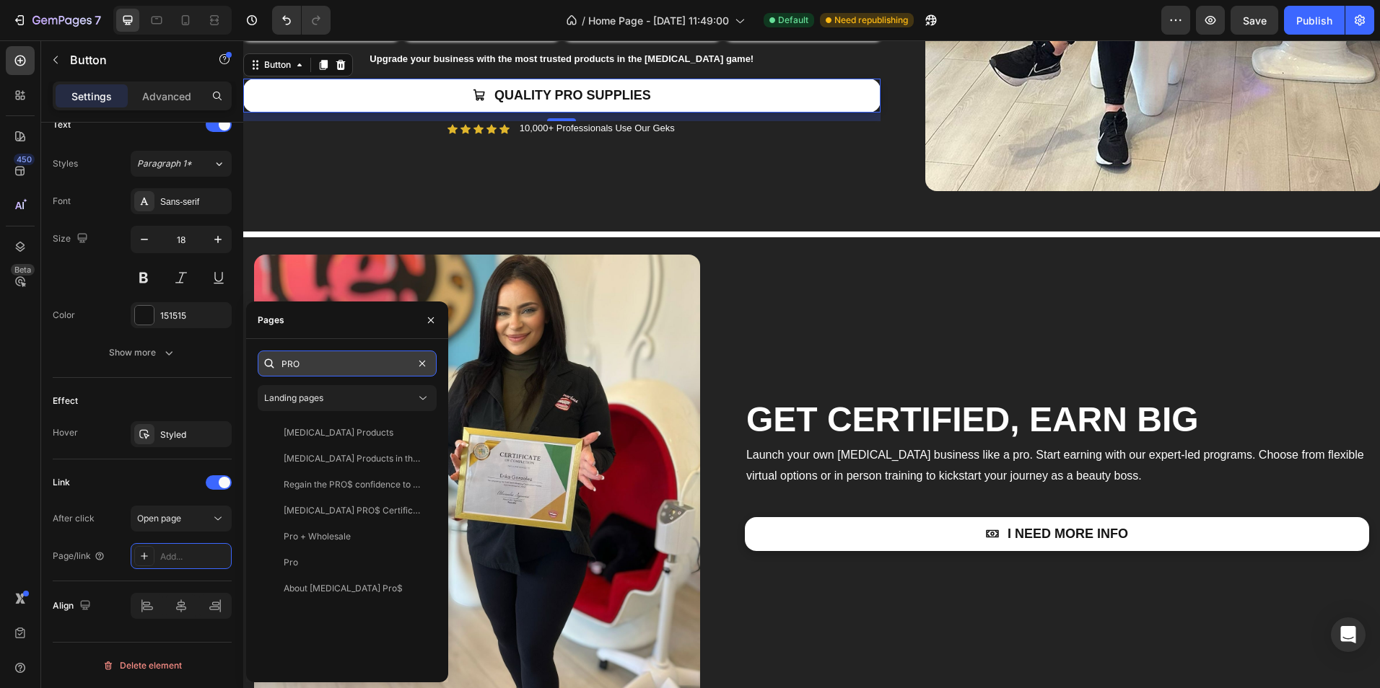
drag, startPoint x: 377, startPoint y: 363, endPoint x: 328, endPoint y: 364, distance: 49.1
click at [276, 363] on div "PRO" at bounding box center [347, 364] width 179 height 26
paste input "https://thewhiteninggals.co/collections/wholesale-supplies"
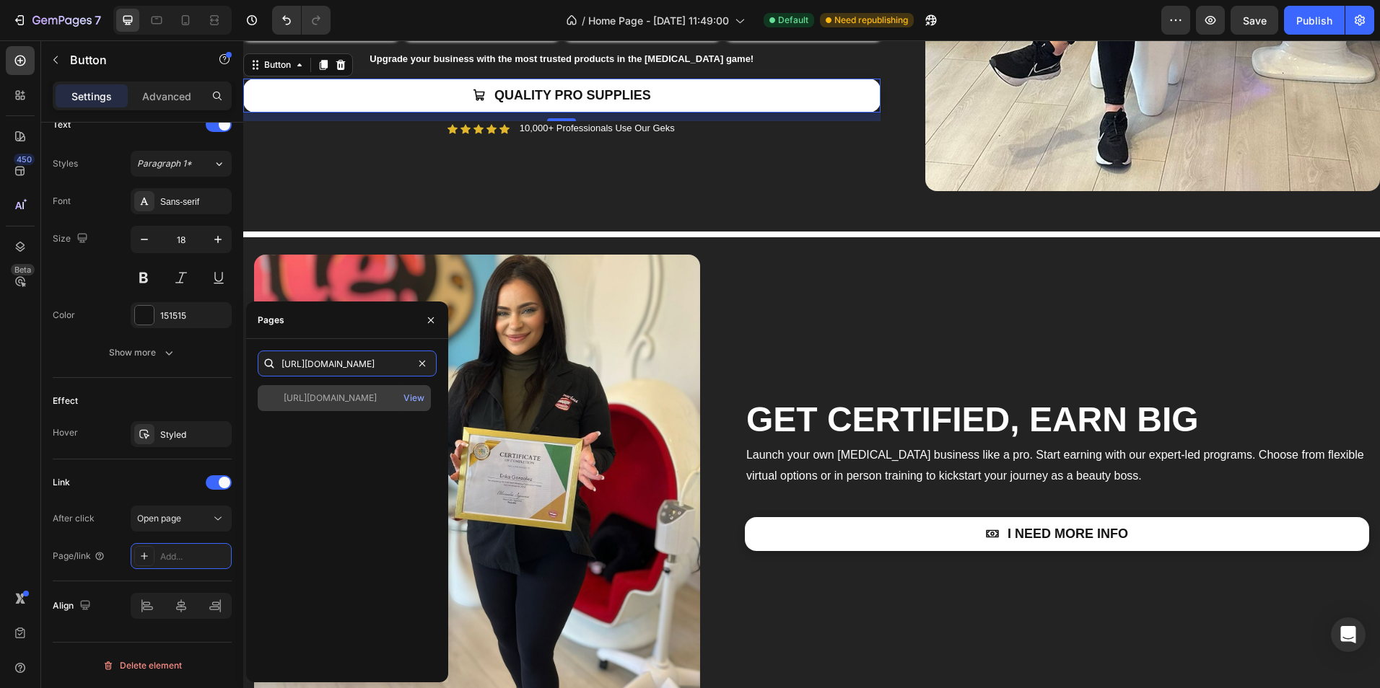
type input "https://thewhiteninggals.co/collections/wholesale-supplies"
click at [359, 402] on div "https://thewhiteninggals.co/collections/wholesale-supplies" at bounding box center [330, 398] width 93 height 13
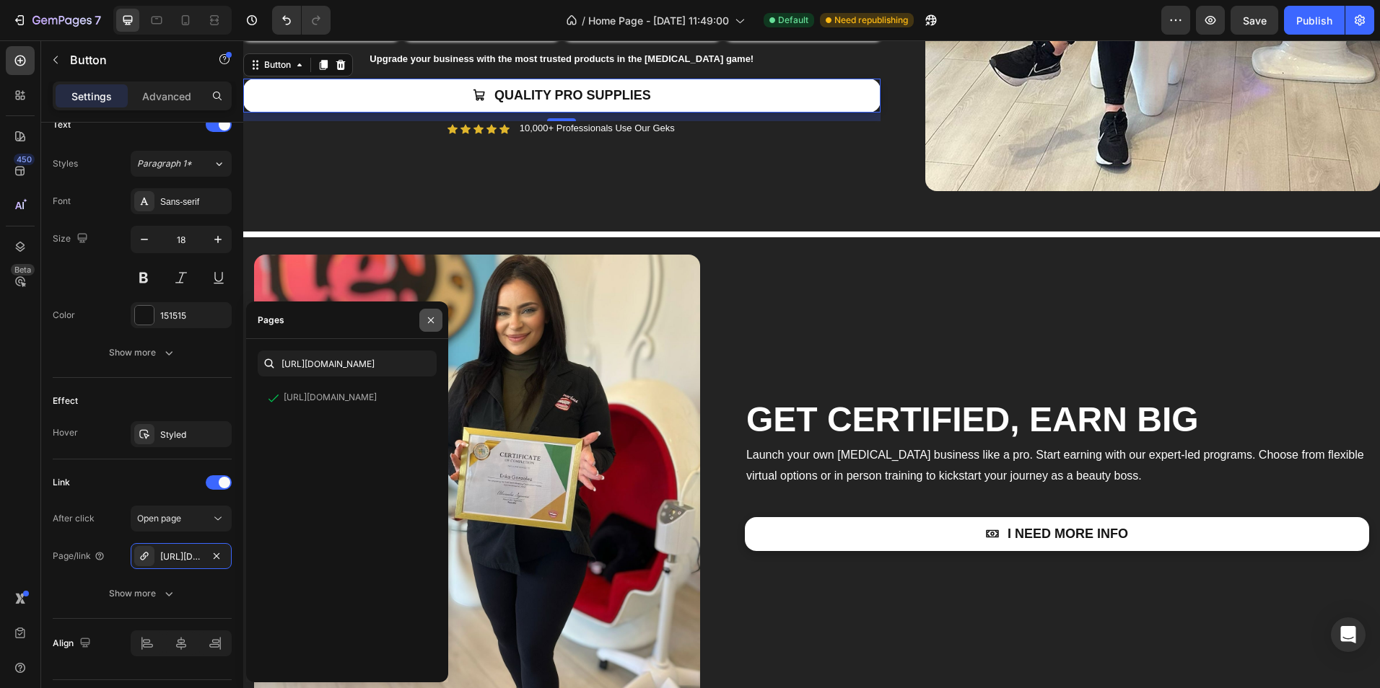
click at [426, 318] on icon "button" at bounding box center [431, 321] width 12 height 12
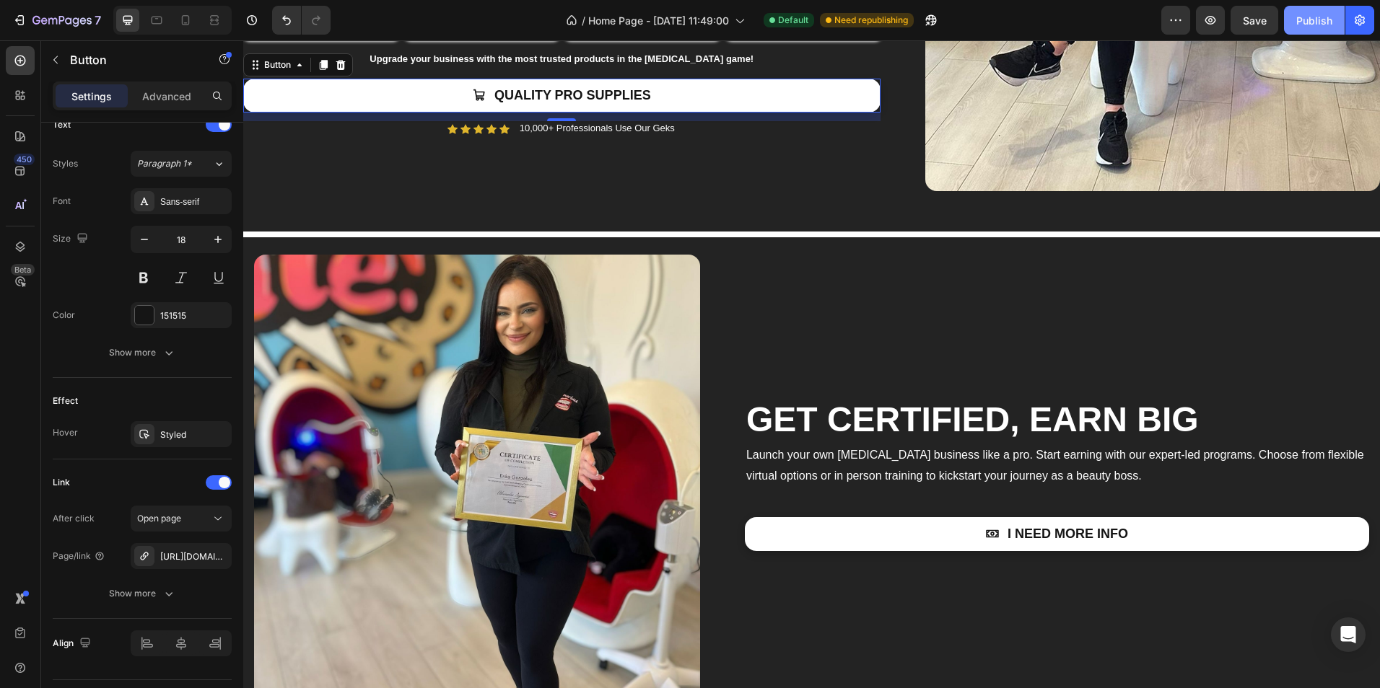
click at [1313, 29] on button "Publish" at bounding box center [1314, 20] width 61 height 29
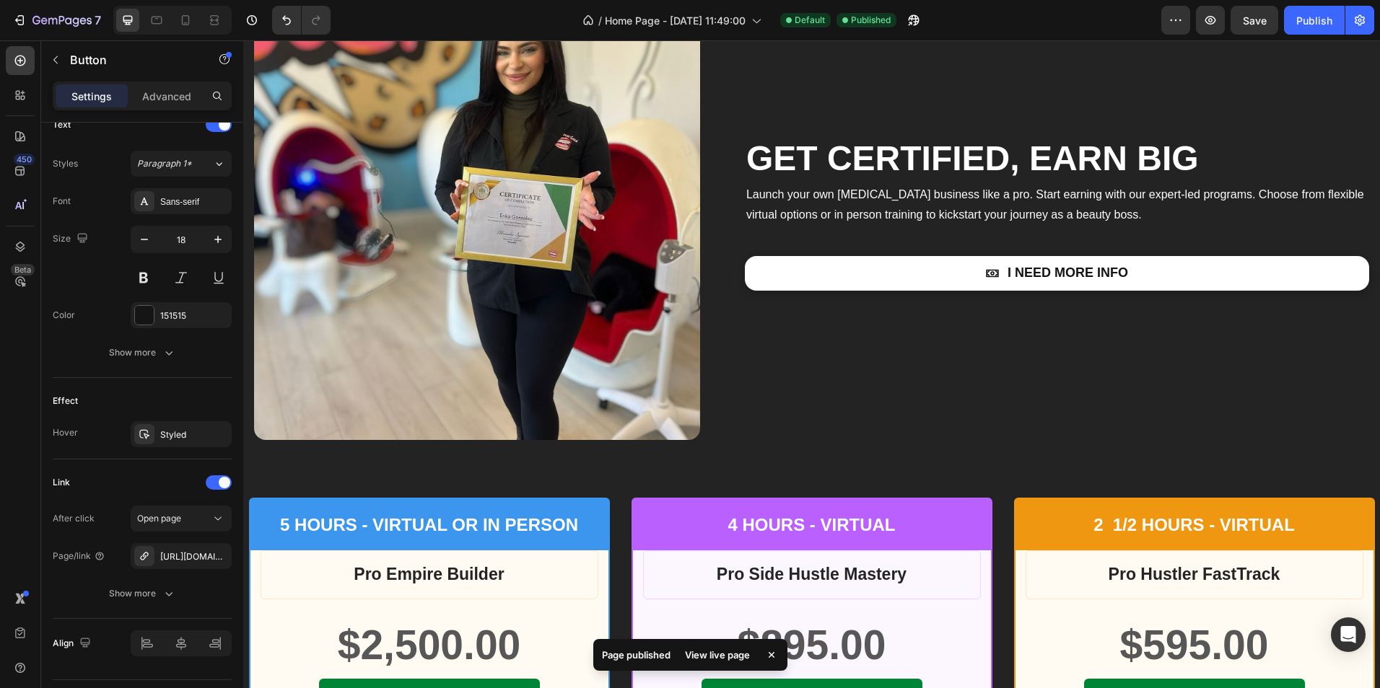
scroll to position [2670, 0]
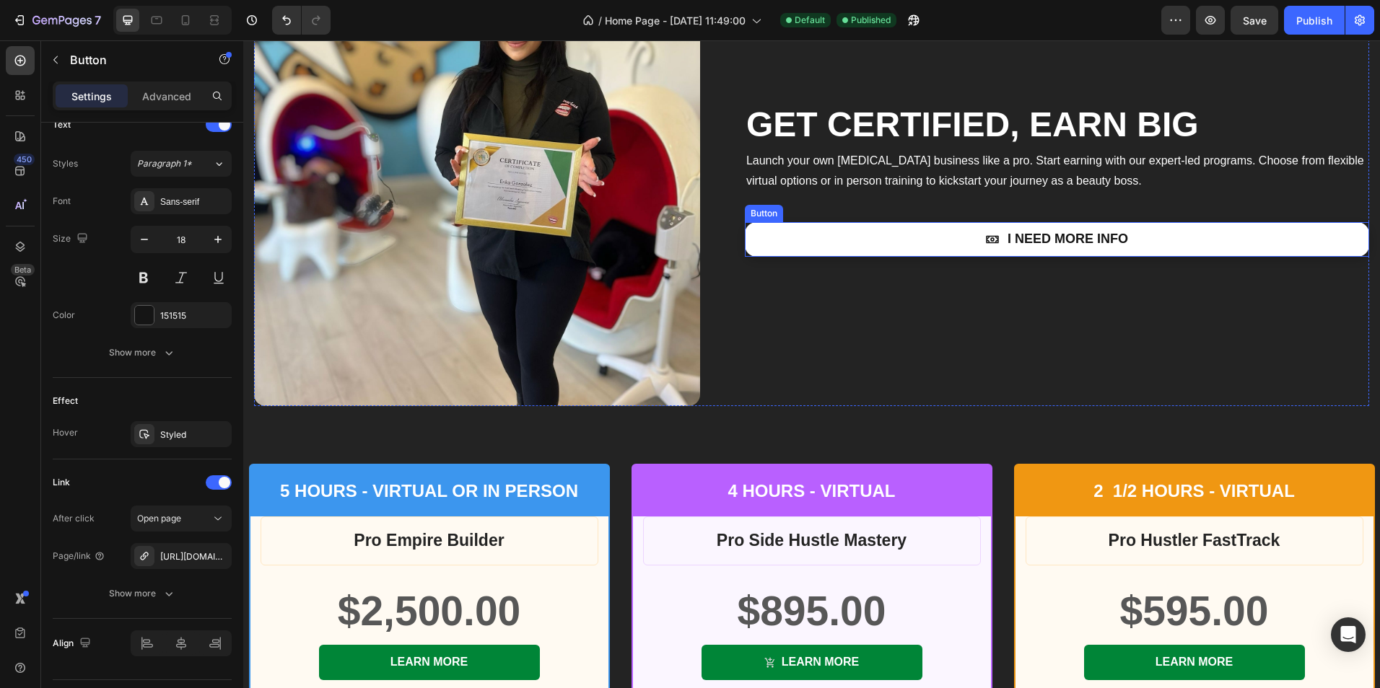
drag, startPoint x: 1038, startPoint y: 237, endPoint x: 968, endPoint y: 230, distance: 71.0
click at [1039, 238] on p "I NEED MORE INFO" at bounding box center [1067, 239] width 121 height 17
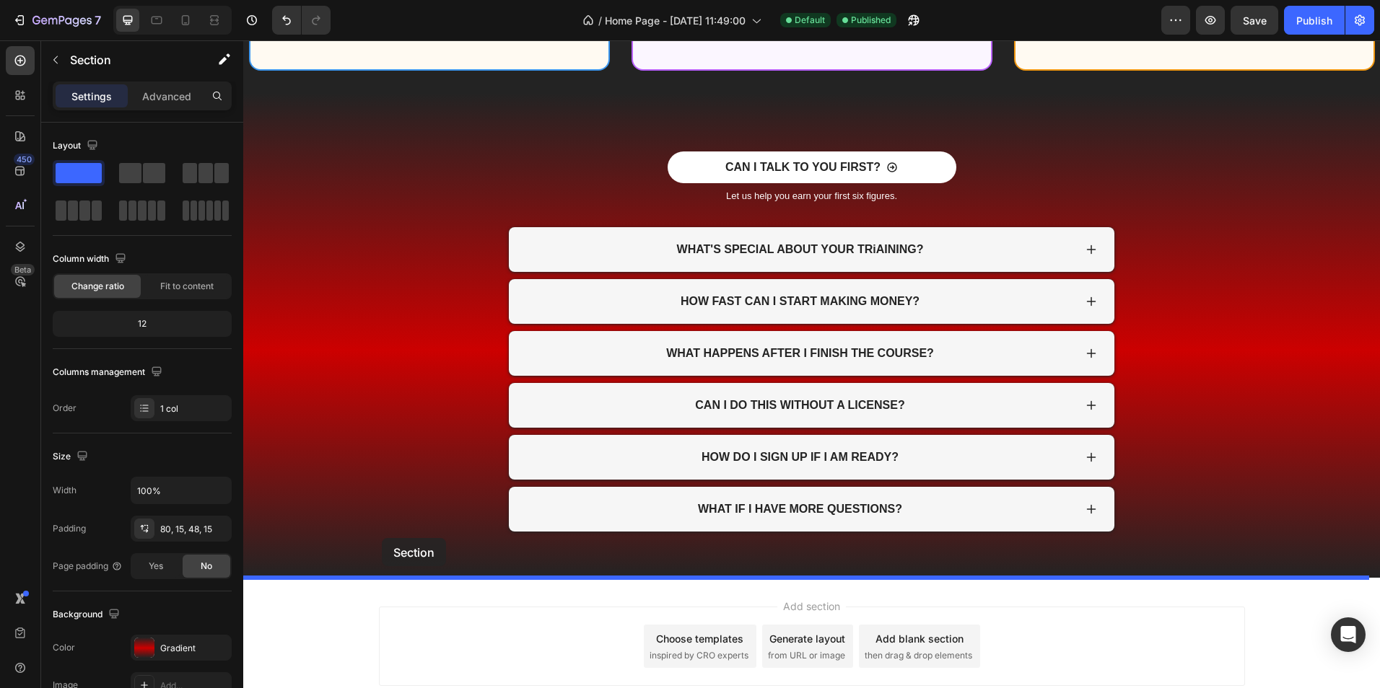
scroll to position [3441, 0]
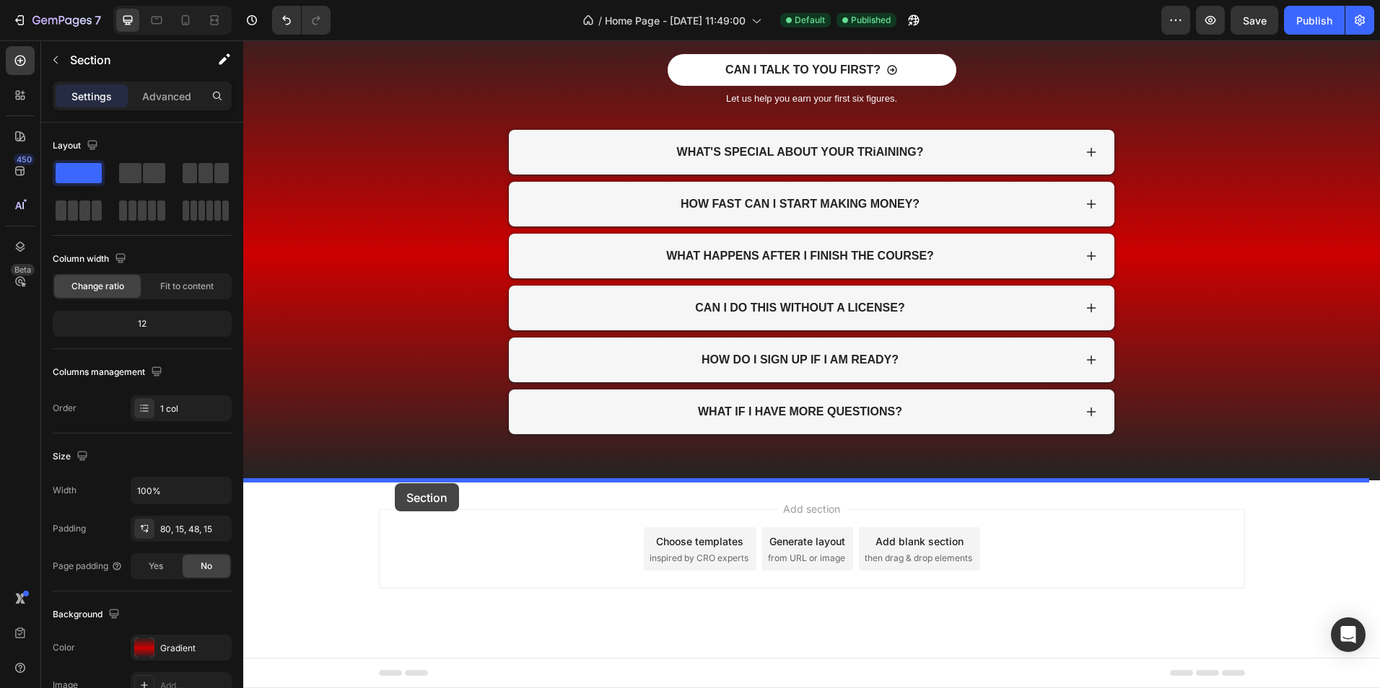
drag, startPoint x: 273, startPoint y: 399, endPoint x: 395, endPoint y: 483, distance: 147.7
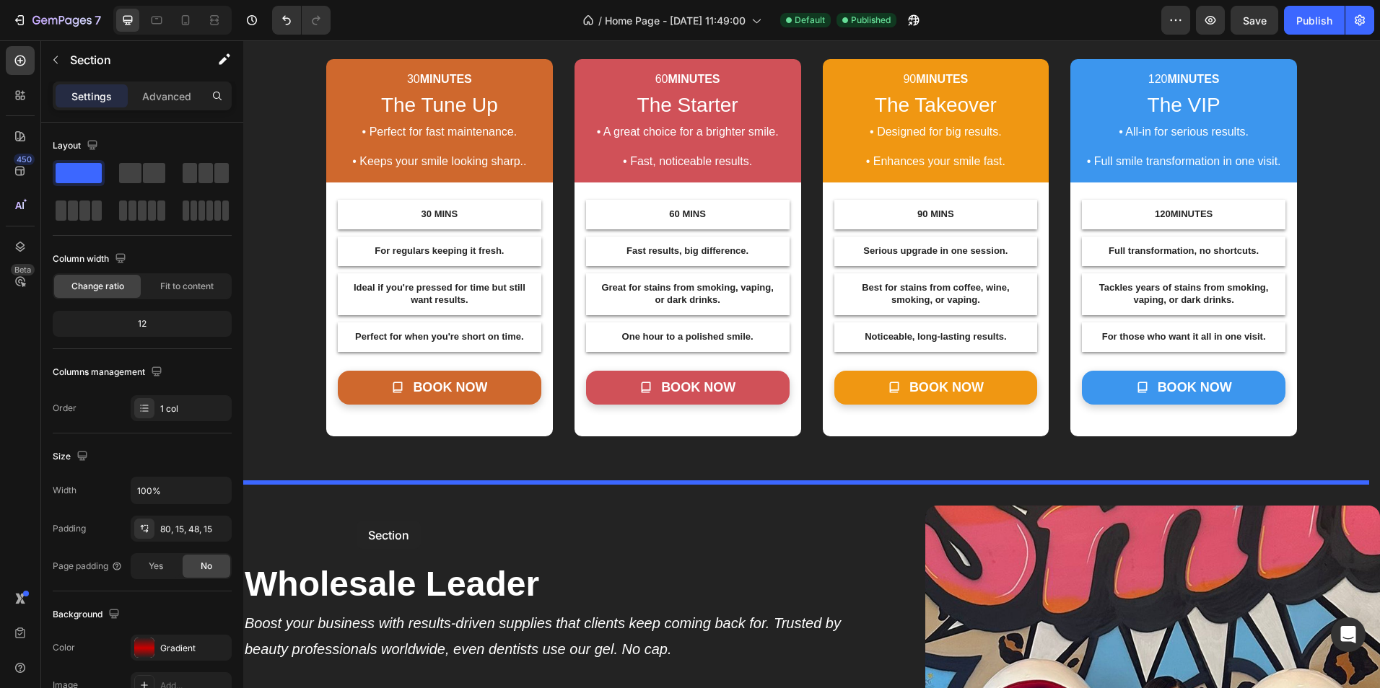
scroll to position [1082, 0]
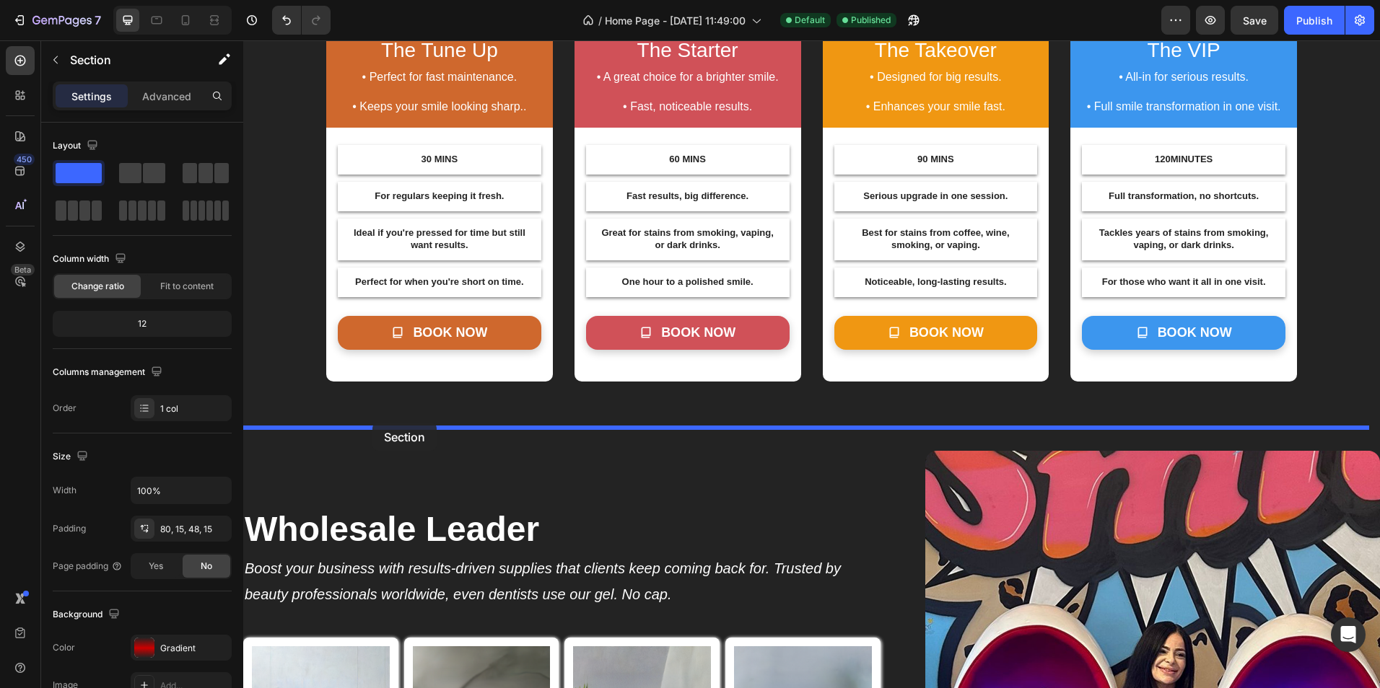
drag, startPoint x: 325, startPoint y: 380, endPoint x: 372, endPoint y: 423, distance: 63.8
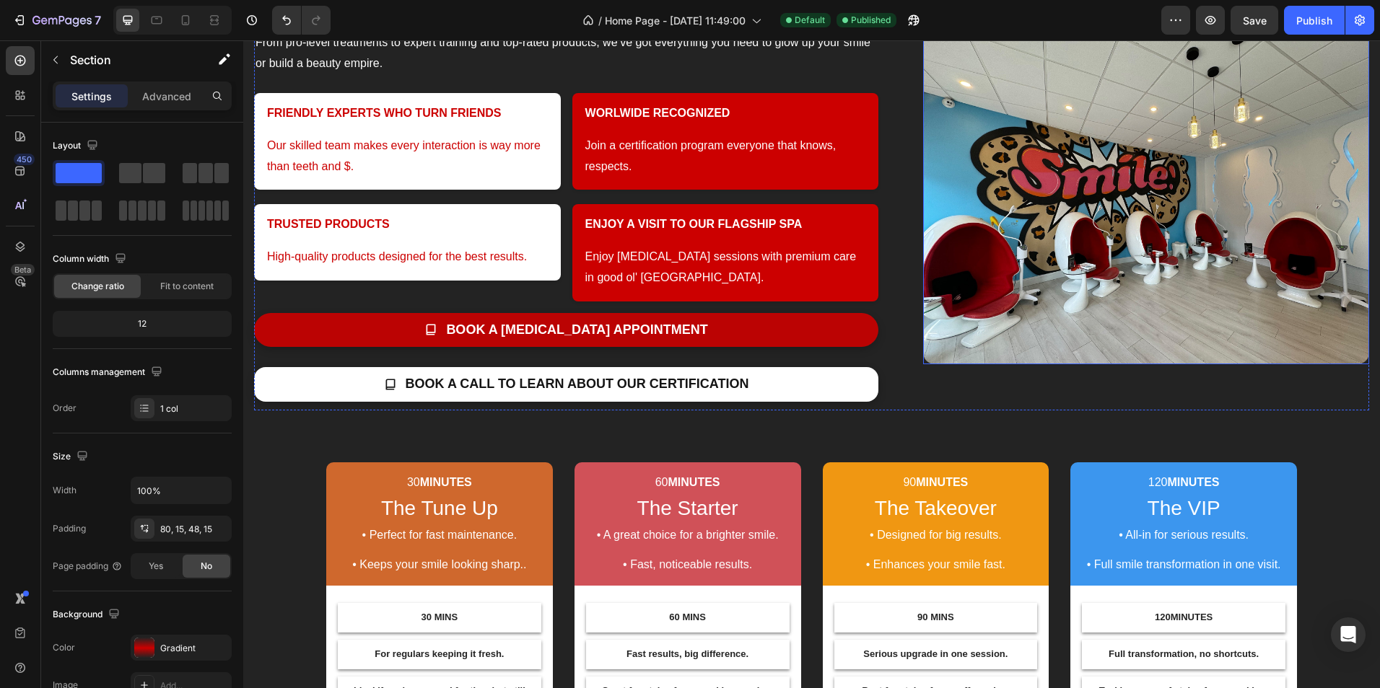
scroll to position [505, 0]
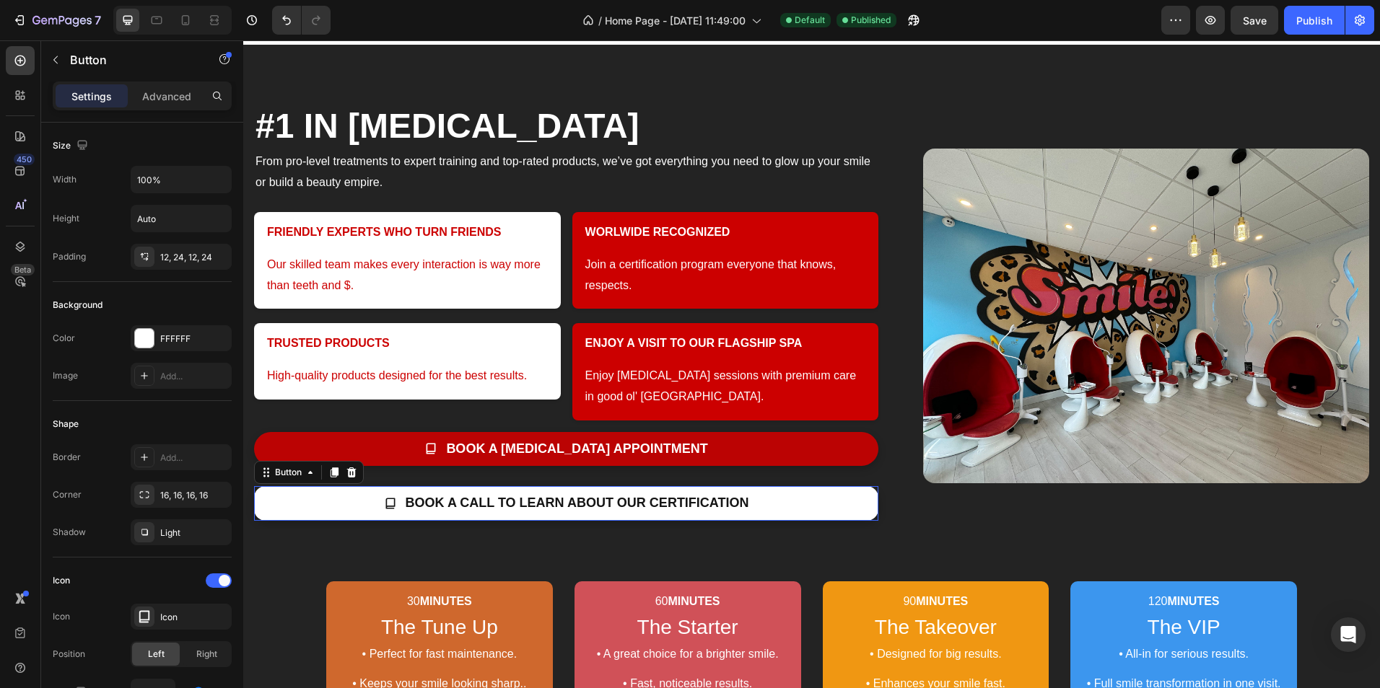
click at [323, 499] on link "BOOK A CALL TO LEARN about our certifiCATION" at bounding box center [566, 503] width 624 height 34
click at [355, 471] on icon at bounding box center [351, 473] width 9 height 10
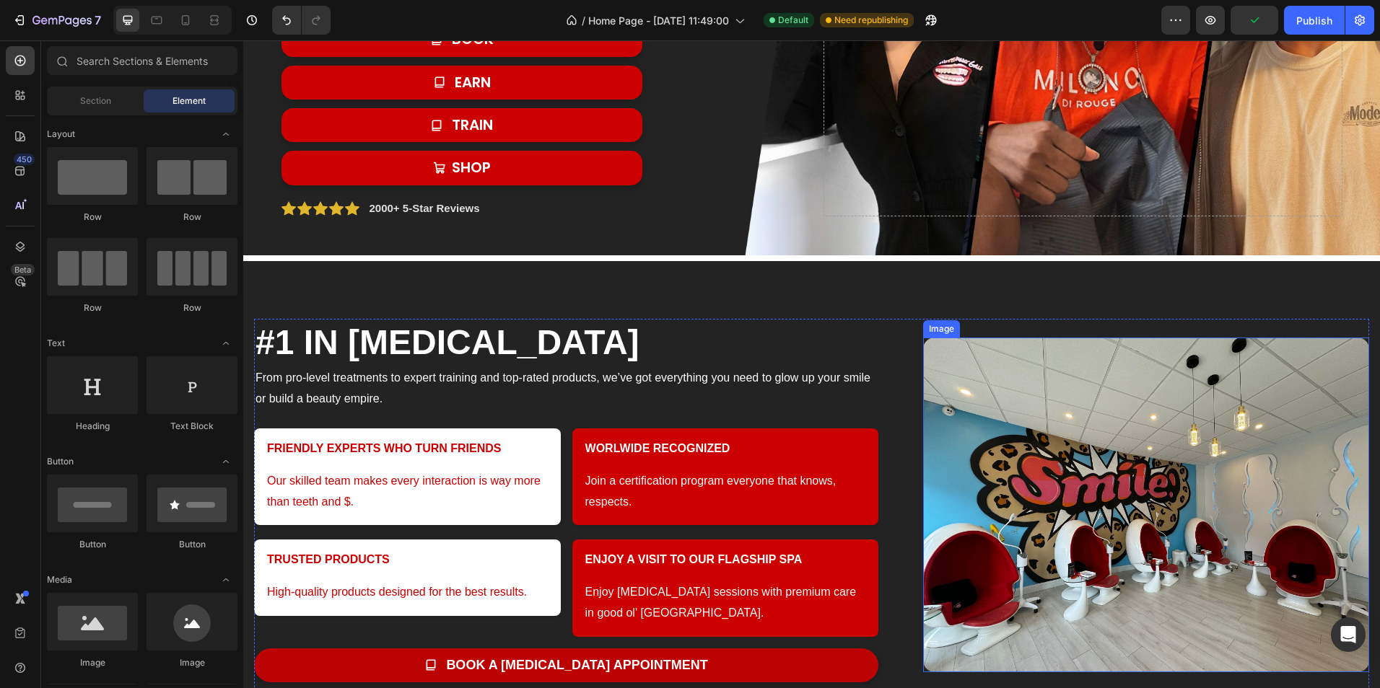
scroll to position [577, 0]
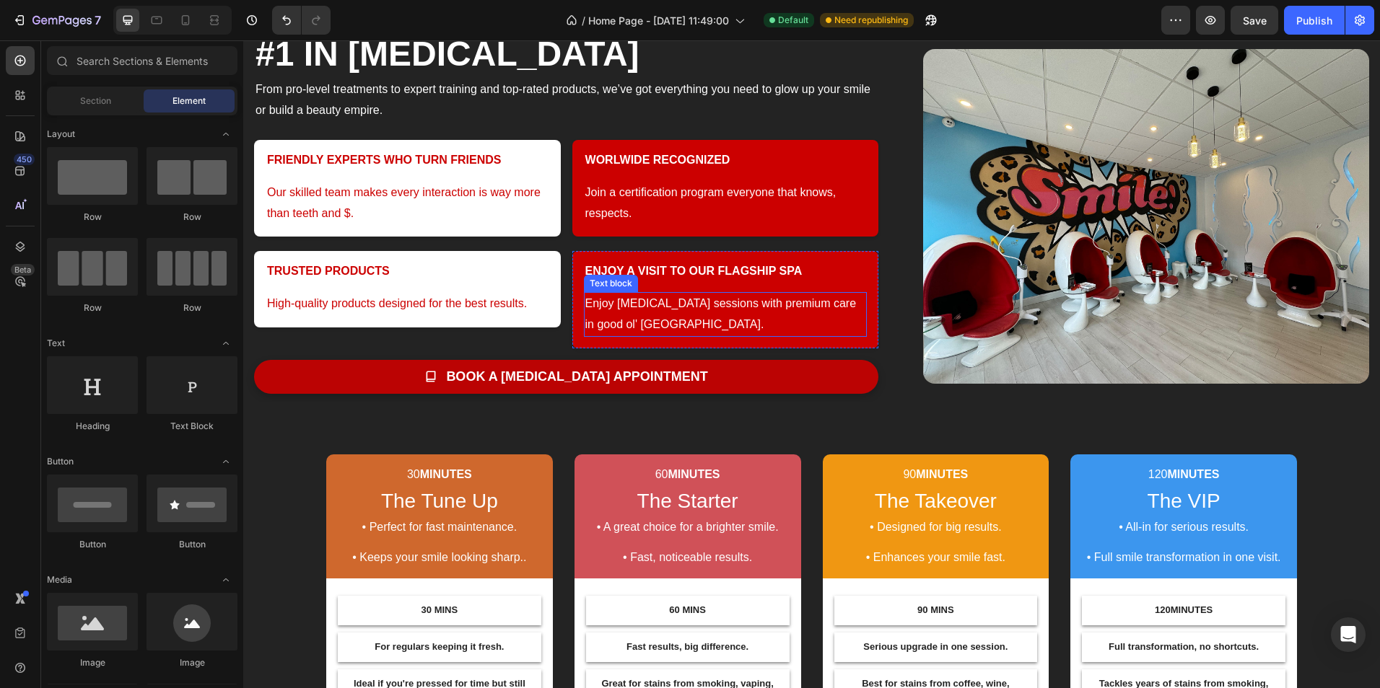
click at [683, 321] on p "Enjoy [MEDICAL_DATA] sessions with premium care in good ol' [GEOGRAPHIC_DATA]." at bounding box center [725, 315] width 281 height 42
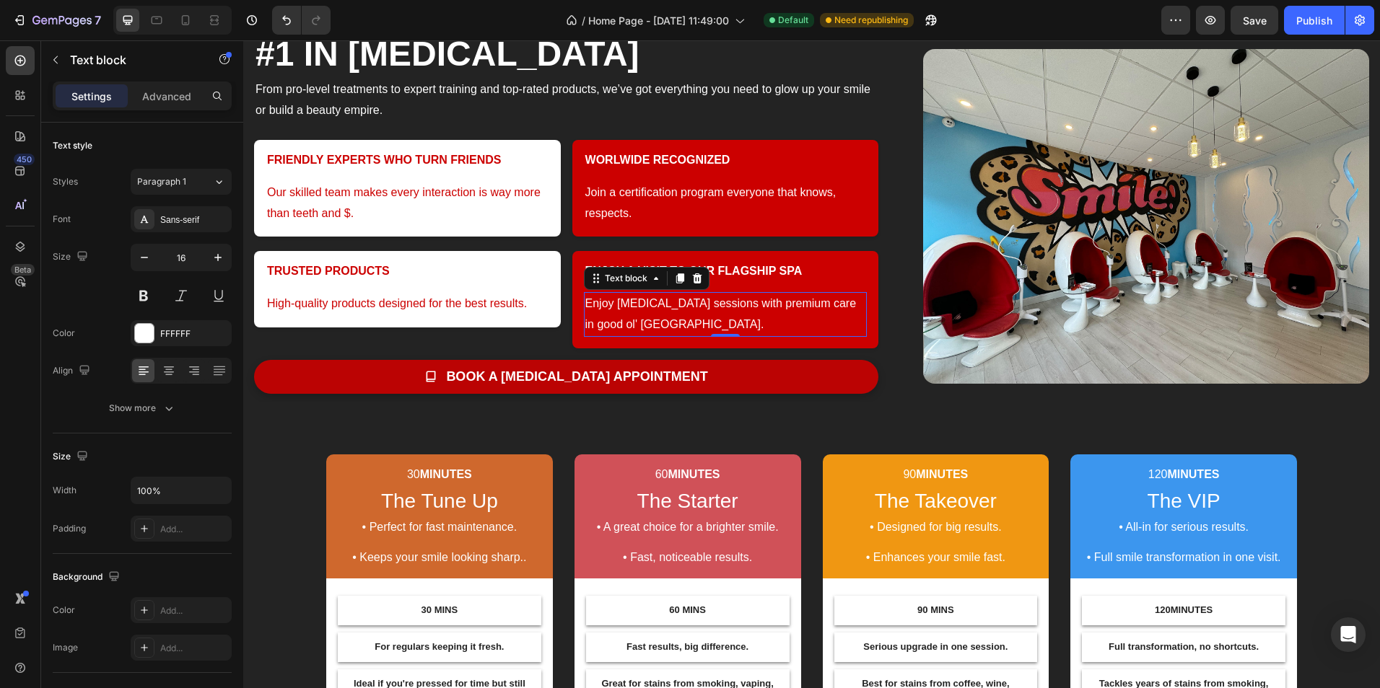
click at [820, 307] on p "Enjoy [MEDICAL_DATA] sessions with premium care in good ol' [GEOGRAPHIC_DATA]." at bounding box center [725, 315] width 281 height 42
click at [601, 324] on p "Enjoy [MEDICAL_DATA] sessions with premium care in good ol' [GEOGRAPHIC_DATA]." at bounding box center [725, 315] width 281 height 42
click at [598, 324] on p "Enjoy [MEDICAL_DATA] sessions with premium care in good ol' [GEOGRAPHIC_DATA]." at bounding box center [725, 315] width 281 height 42
click at [639, 327] on p "Enjoy [MEDICAL_DATA] sessions with premium care in good ol' [GEOGRAPHIC_DATA]." at bounding box center [725, 315] width 281 height 42
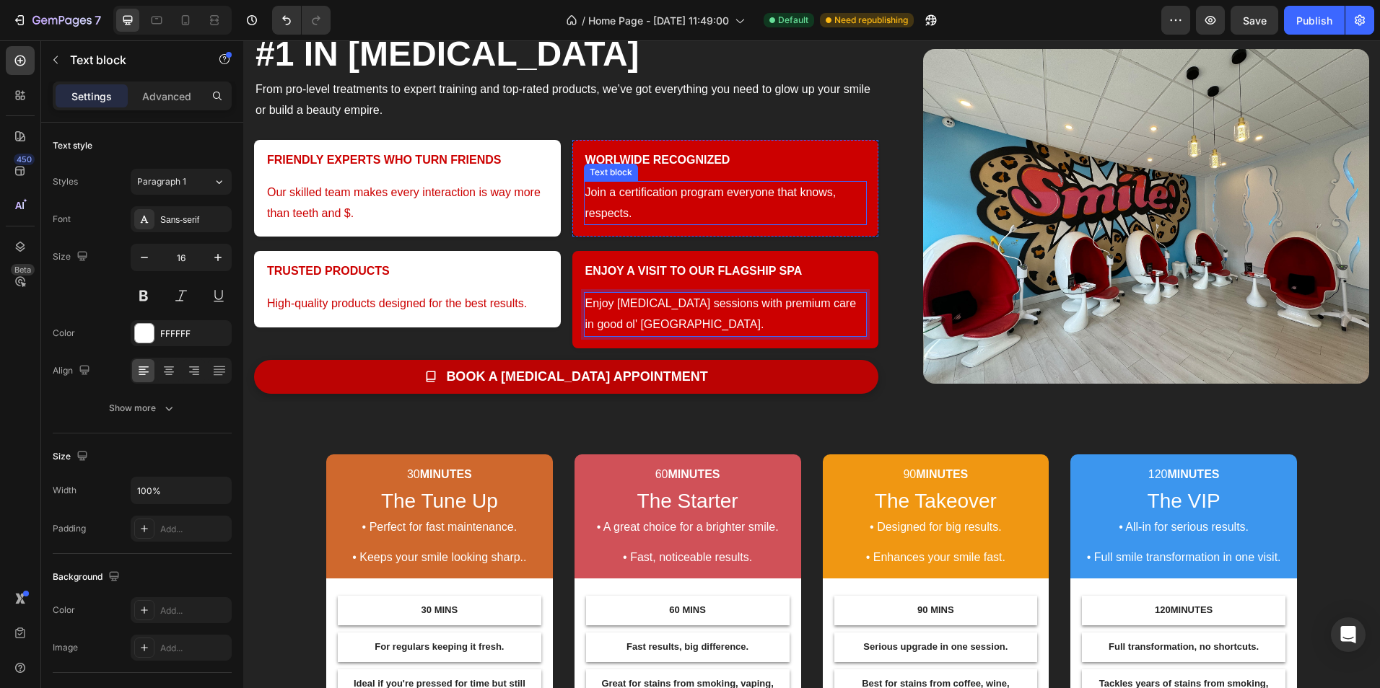
click at [618, 213] on p "Join a certification program everyone that knows, respects." at bounding box center [725, 204] width 281 height 42
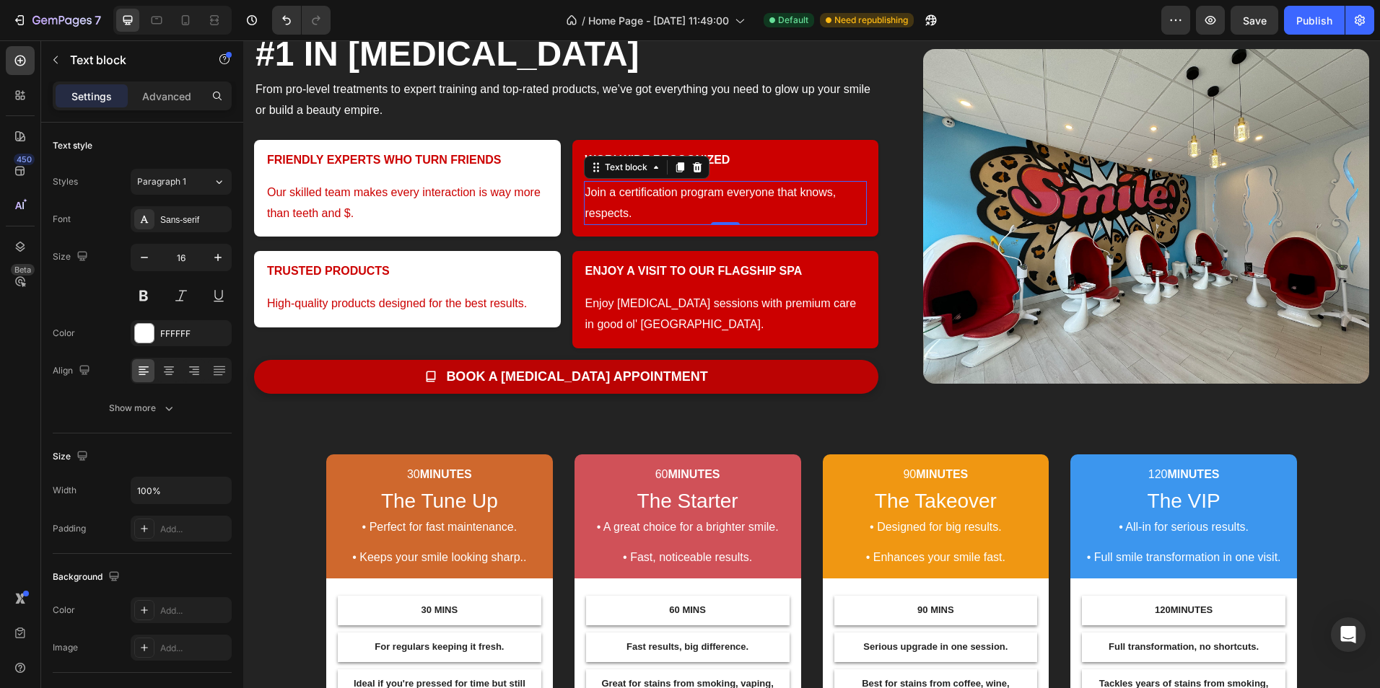
click at [774, 192] on p "Join a certification program everyone that knows, respects." at bounding box center [725, 204] width 281 height 42
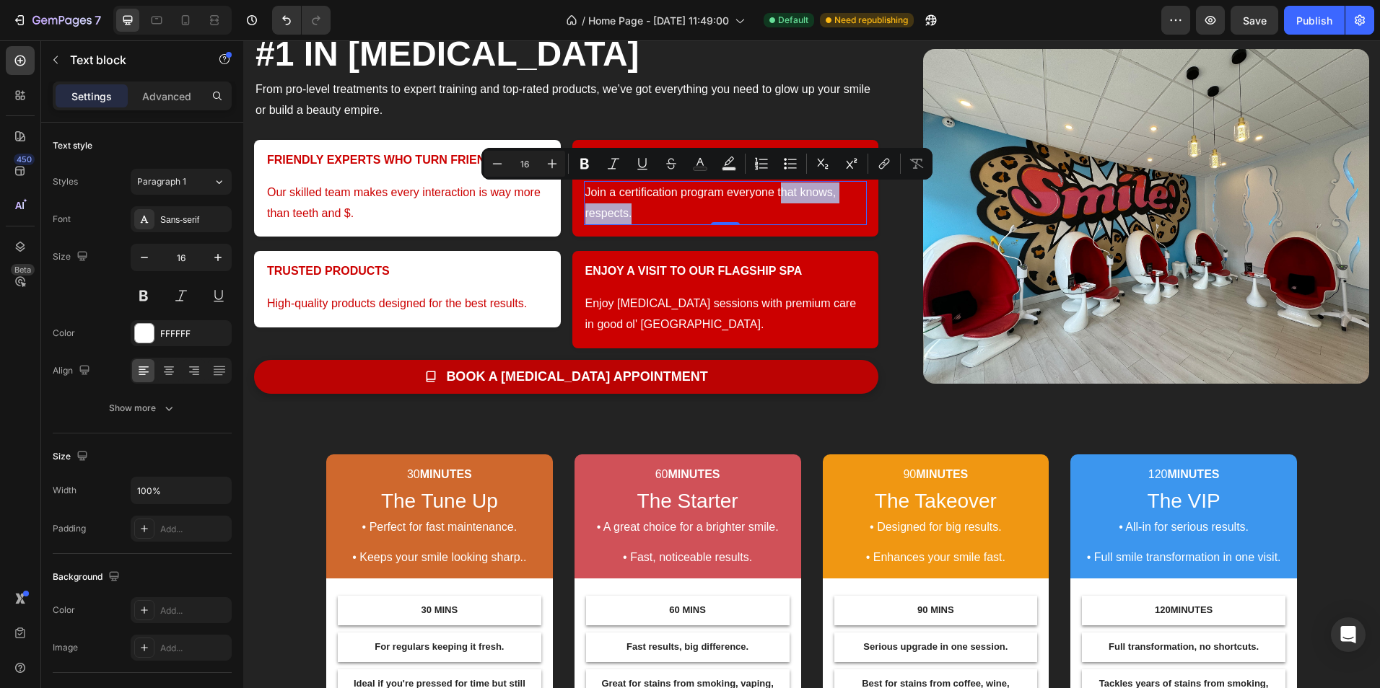
drag, startPoint x: 777, startPoint y: 191, endPoint x: 798, endPoint y: 203, distance: 24.3
click at [798, 203] on p "Join a certification program everyone that knows, respects." at bounding box center [725, 204] width 281 height 42
click at [800, 200] on p "Join a certification program everyone that knows, respects." at bounding box center [725, 204] width 281 height 42
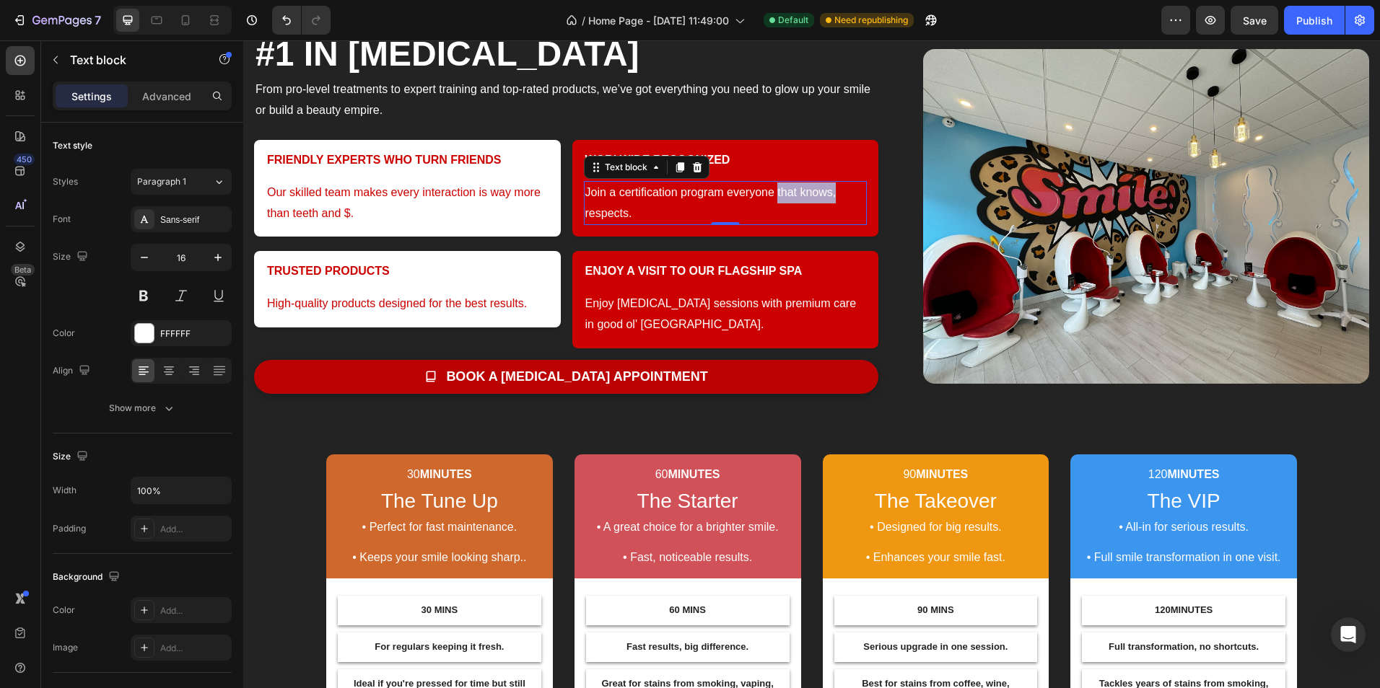
drag, startPoint x: 839, startPoint y: 198, endPoint x: 775, endPoint y: 201, distance: 63.5
click at [775, 201] on p "Join a certification program everyone that knows, respects." at bounding box center [725, 204] width 281 height 42
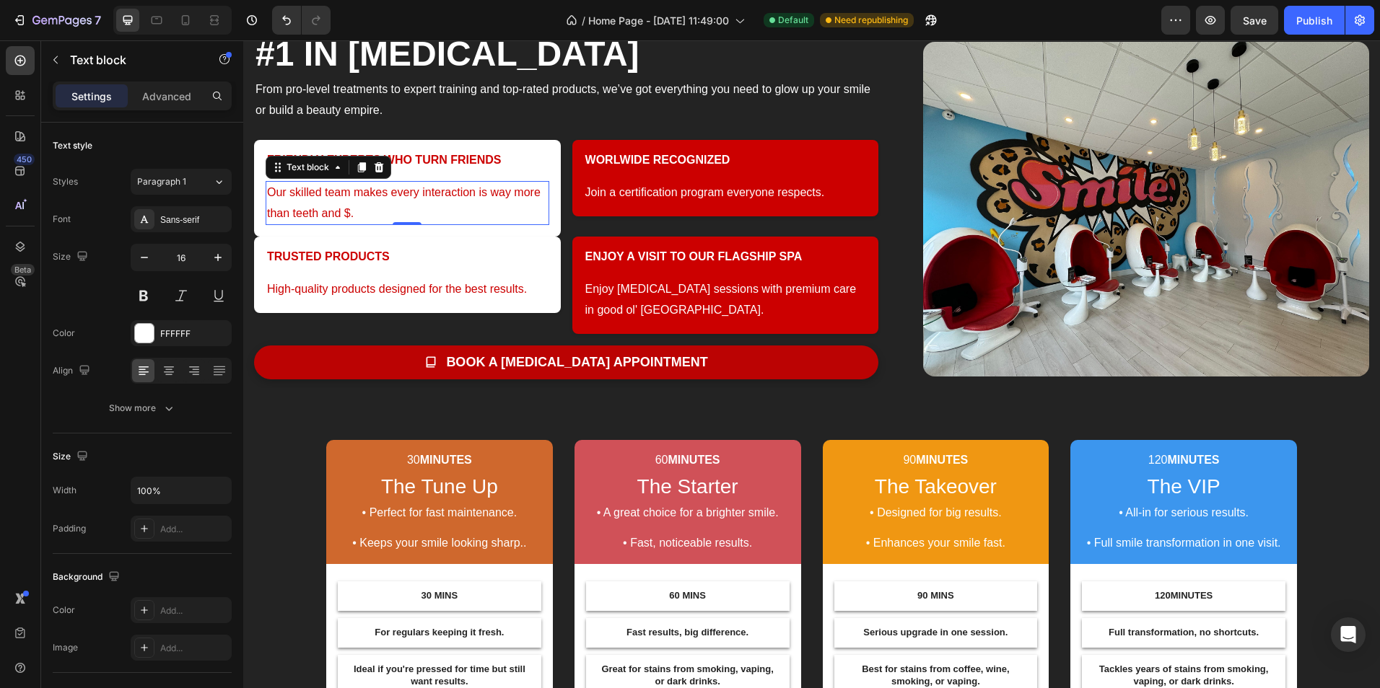
click at [529, 219] on p "Our skilled team makes every interaction is way more than teeth and $." at bounding box center [407, 204] width 281 height 42
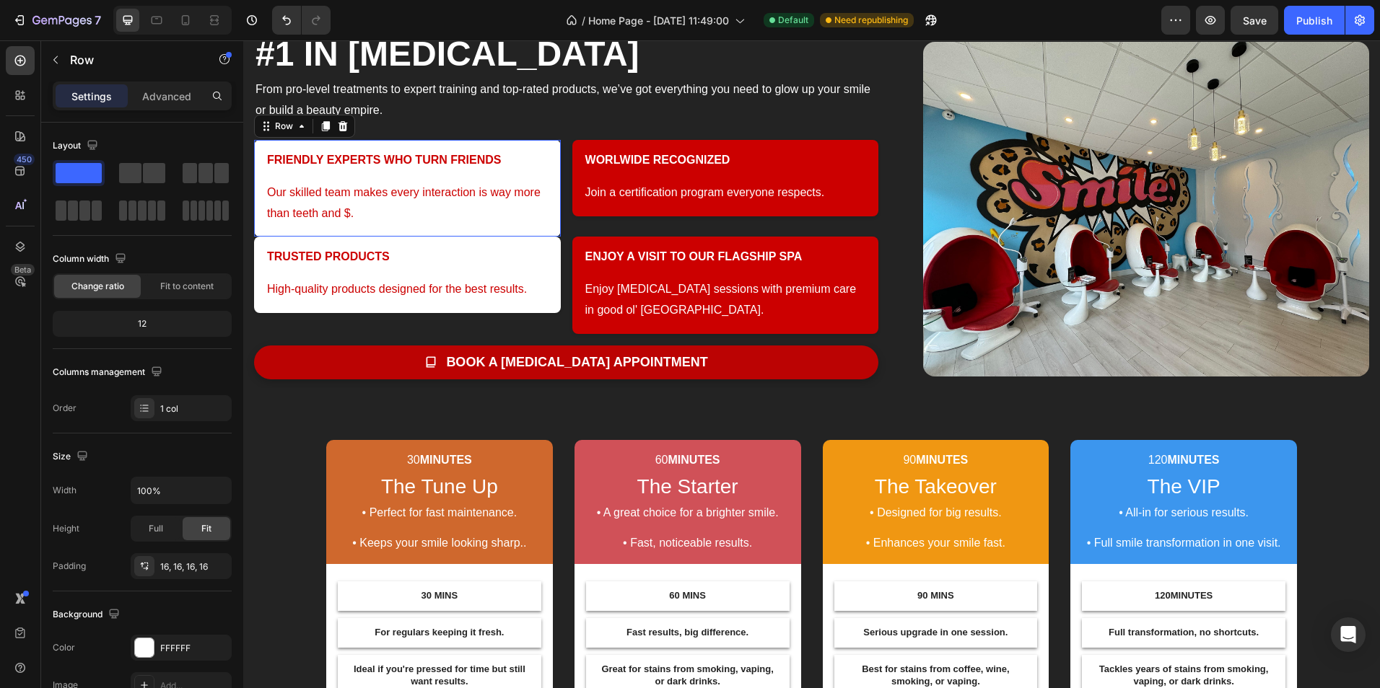
click at [515, 234] on div "FRIENDLY EXPERTS WHO TURN FRIENDS Heading Row Our skilled team makes every inte…" at bounding box center [407, 188] width 307 height 97
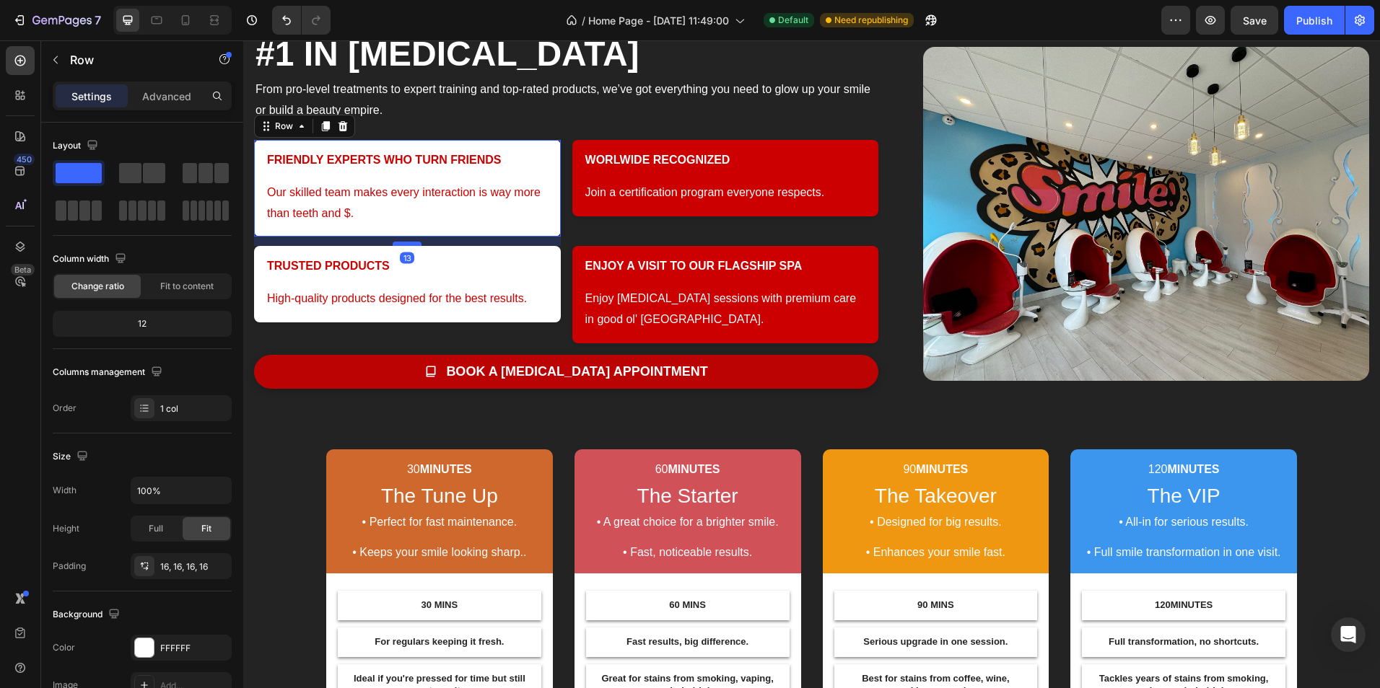
drag, startPoint x: 411, startPoint y: 235, endPoint x: 412, endPoint y: 244, distance: 9.5
click at [412, 244] on div at bounding box center [407, 244] width 29 height 4
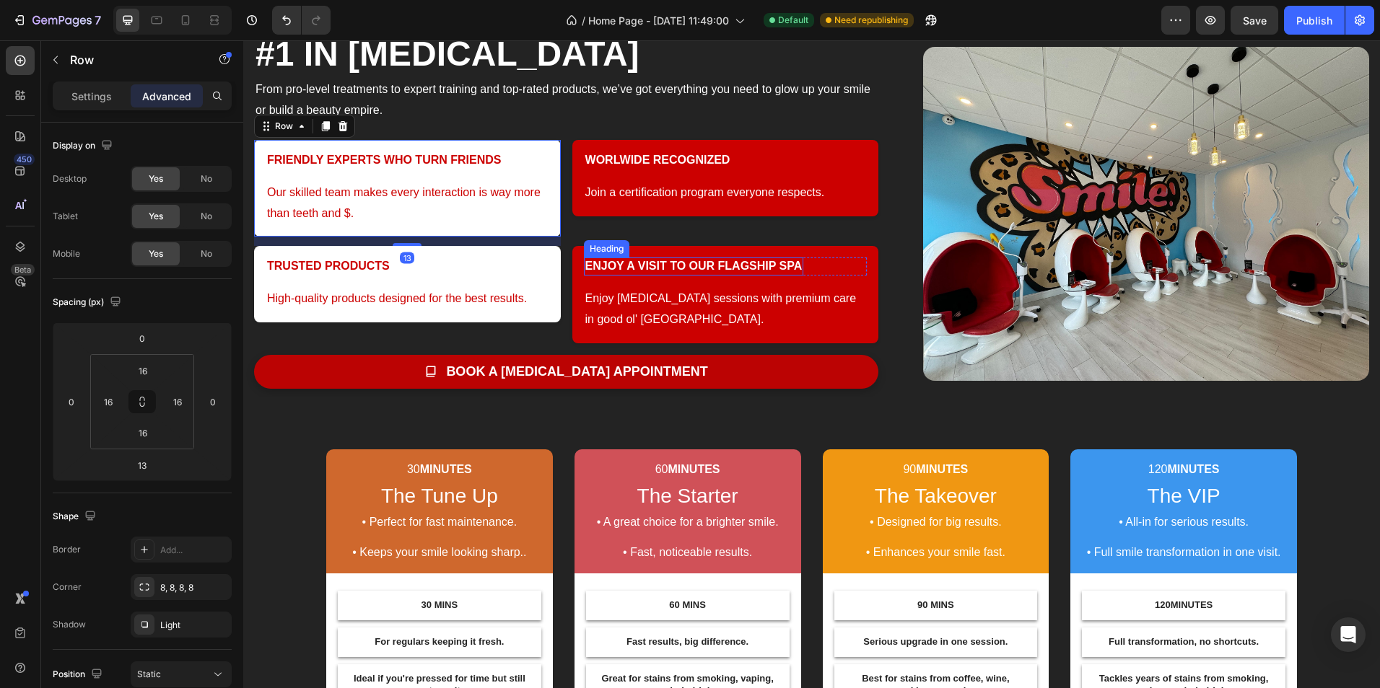
click at [691, 266] on h3 "ENJOY A VISIT TO OUR FLAGSHIP SPA" at bounding box center [694, 267] width 220 height 18
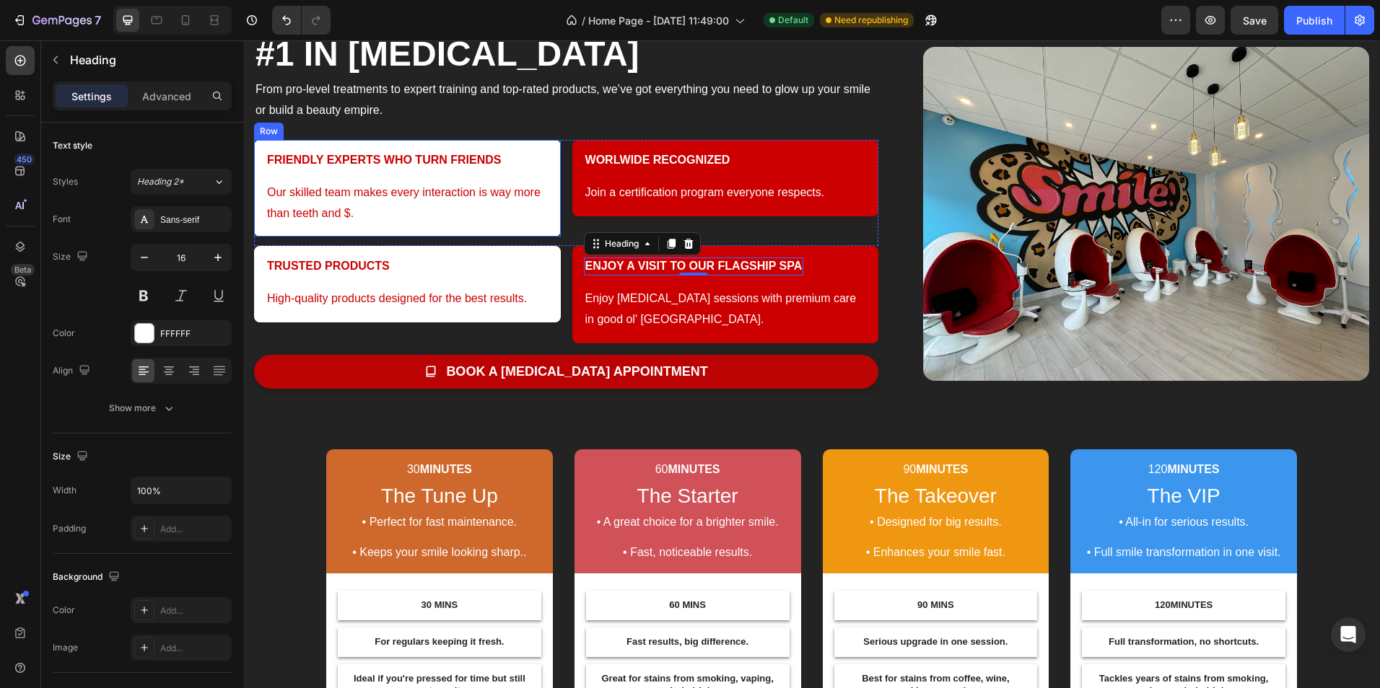
click at [400, 236] on div "FRIENDLY EXPERTS WHO TURN FRIENDS Heading Row Our skilled team makes every inte…" at bounding box center [407, 188] width 307 height 97
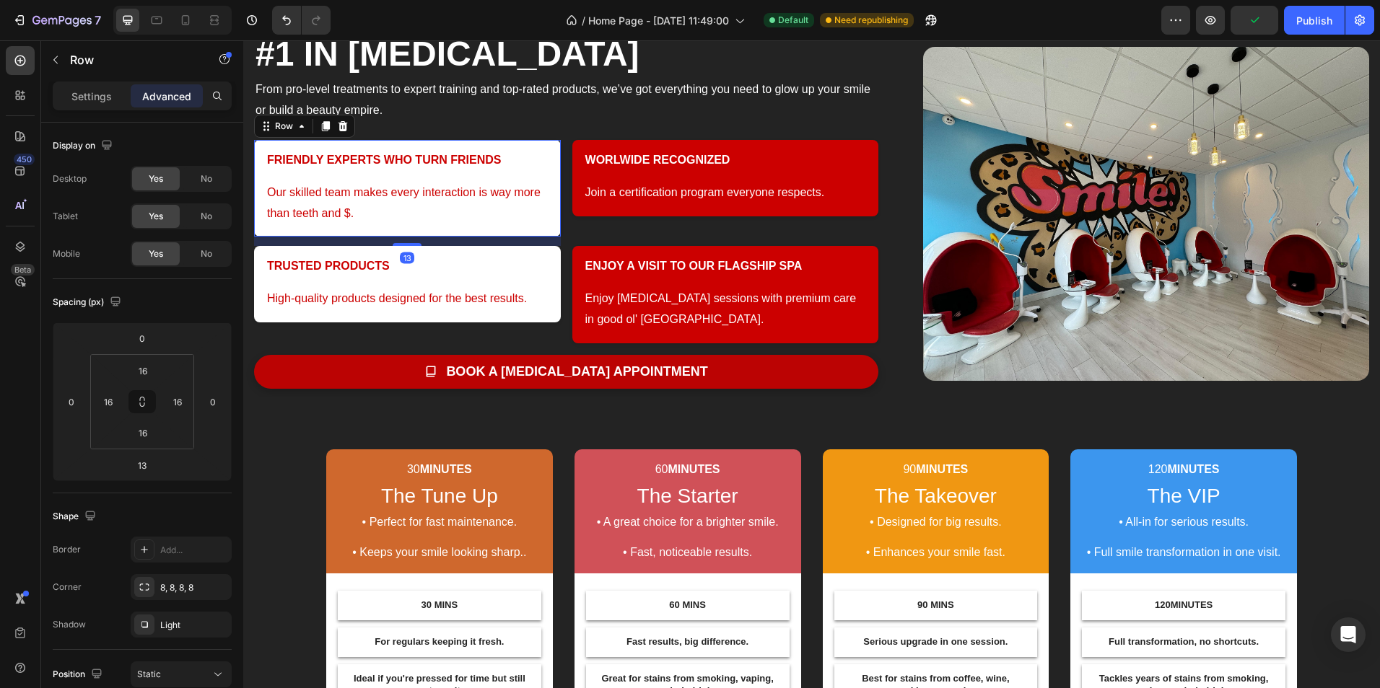
click at [410, 242] on div "13" at bounding box center [407, 241] width 307 height 9
click at [670, 216] on div "WORLWIDE RECOGNIZED Heading Row Join a certification program everyone respects.…" at bounding box center [725, 193] width 307 height 106
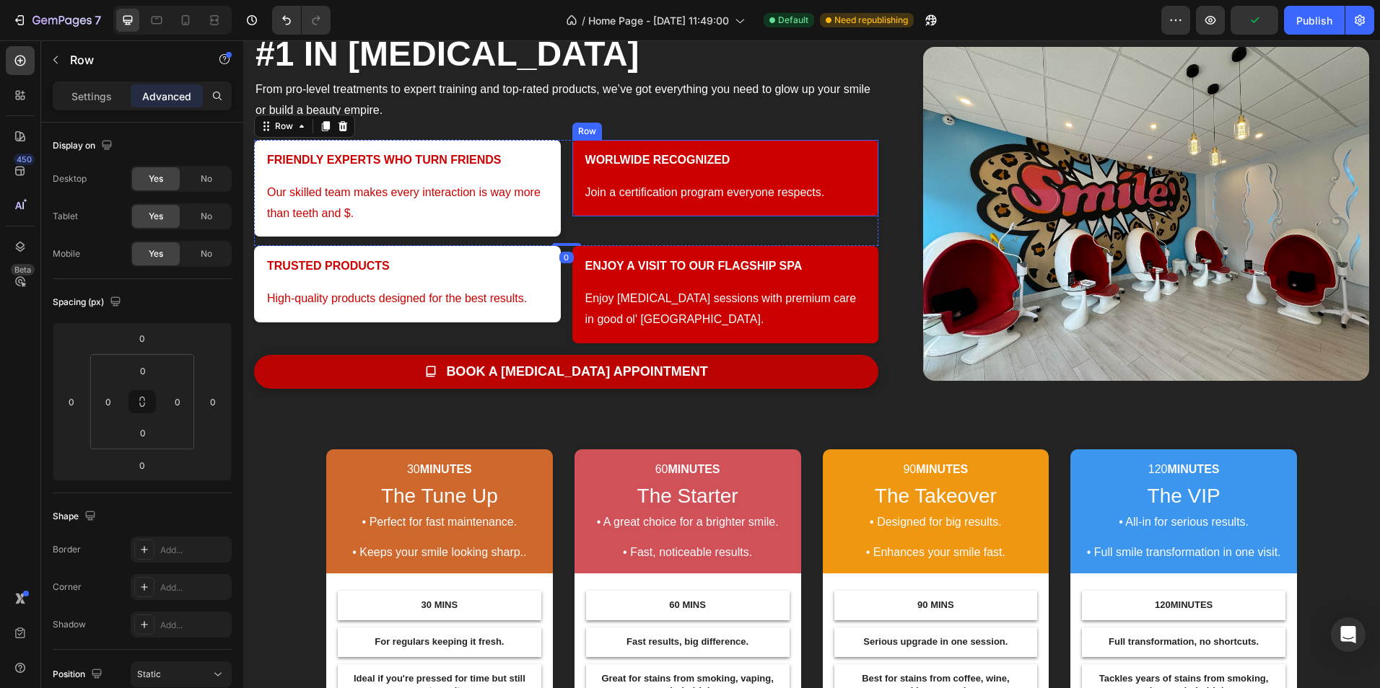
click at [722, 212] on div "WORLWIDE RECOGNIZED Heading Row Join a certification program everyone respects.…" at bounding box center [725, 178] width 307 height 76
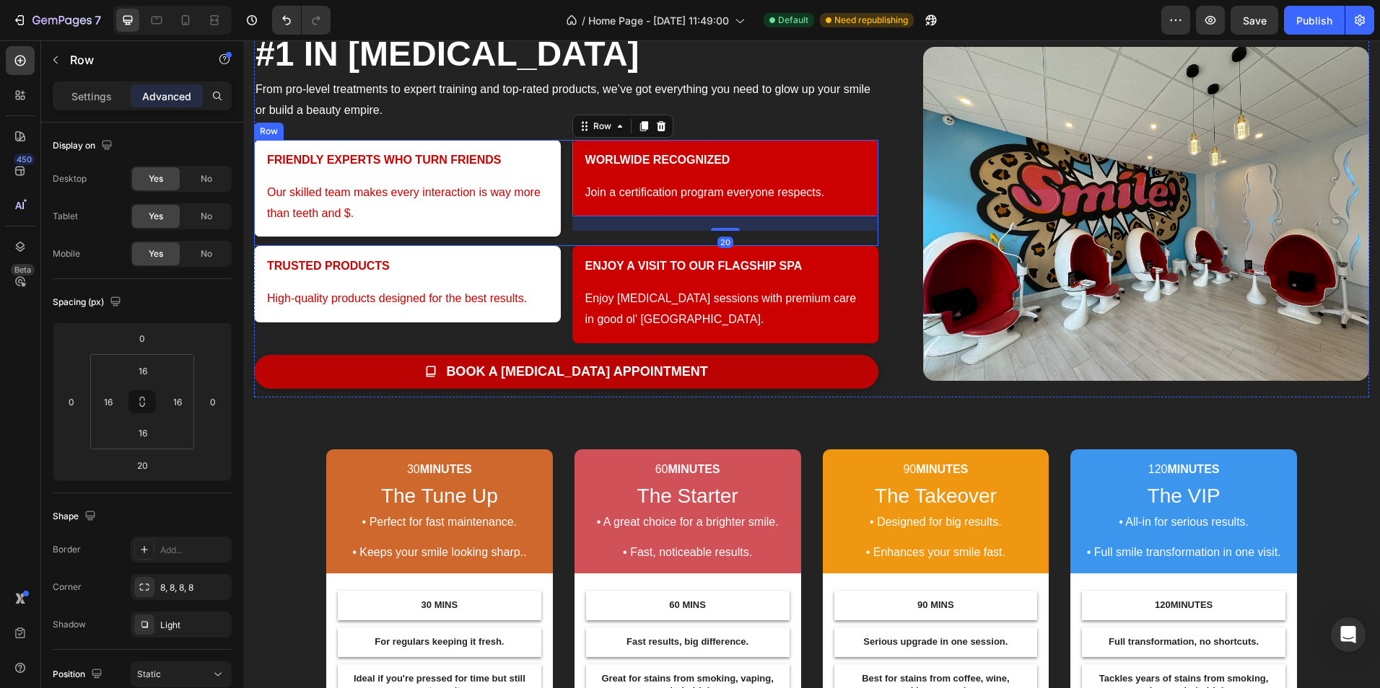
drag, startPoint x: 732, startPoint y: 216, endPoint x: 732, endPoint y: 232, distance: 15.2
click at [732, 232] on div "WORLWIDE RECOGNIZED Heading Row Join a certification program everyone respects.…" at bounding box center [725, 193] width 307 height 106
drag, startPoint x: 728, startPoint y: 230, endPoint x: 727, endPoint y: 244, distance: 13.8
click at [727, 244] on div at bounding box center [725, 242] width 29 height 4
drag, startPoint x: 727, startPoint y: 244, endPoint x: 729, endPoint y: 215, distance: 28.9
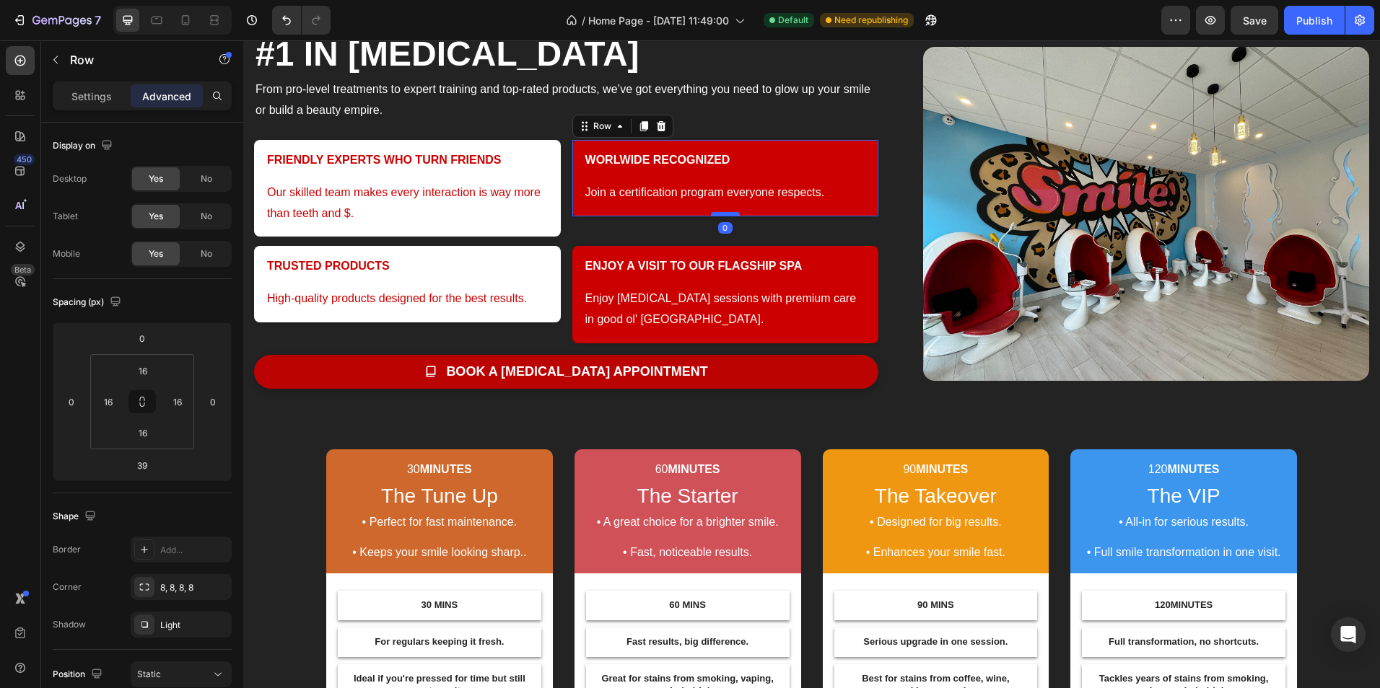
click at [729, 215] on div at bounding box center [725, 214] width 29 height 4
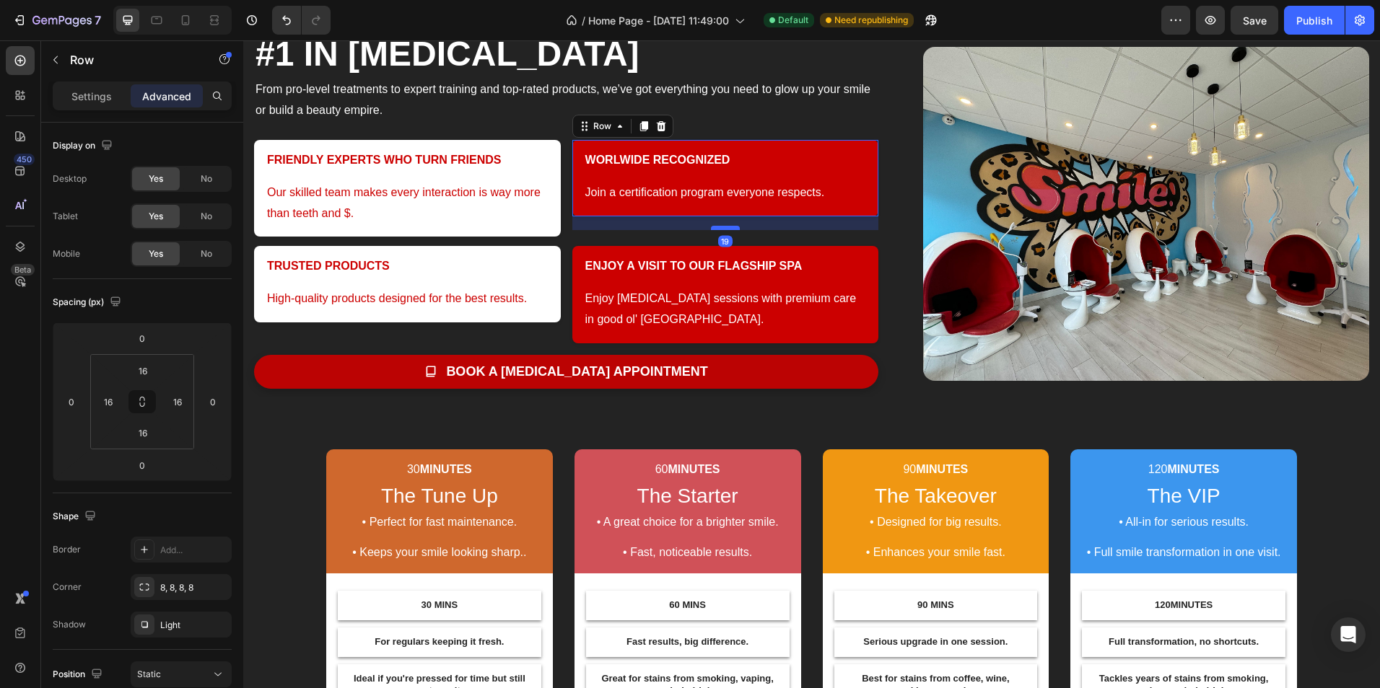
drag, startPoint x: 733, startPoint y: 215, endPoint x: 732, endPoint y: 229, distance: 13.8
click at [732, 229] on div at bounding box center [725, 228] width 29 height 4
type input "19"
click at [741, 219] on div "19" at bounding box center [725, 223] width 307 height 14
click at [898, 363] on div "#1 IN WHITENING Heading From pro-level treatments to expert training and top-ra…" at bounding box center [811, 213] width 1115 height 367
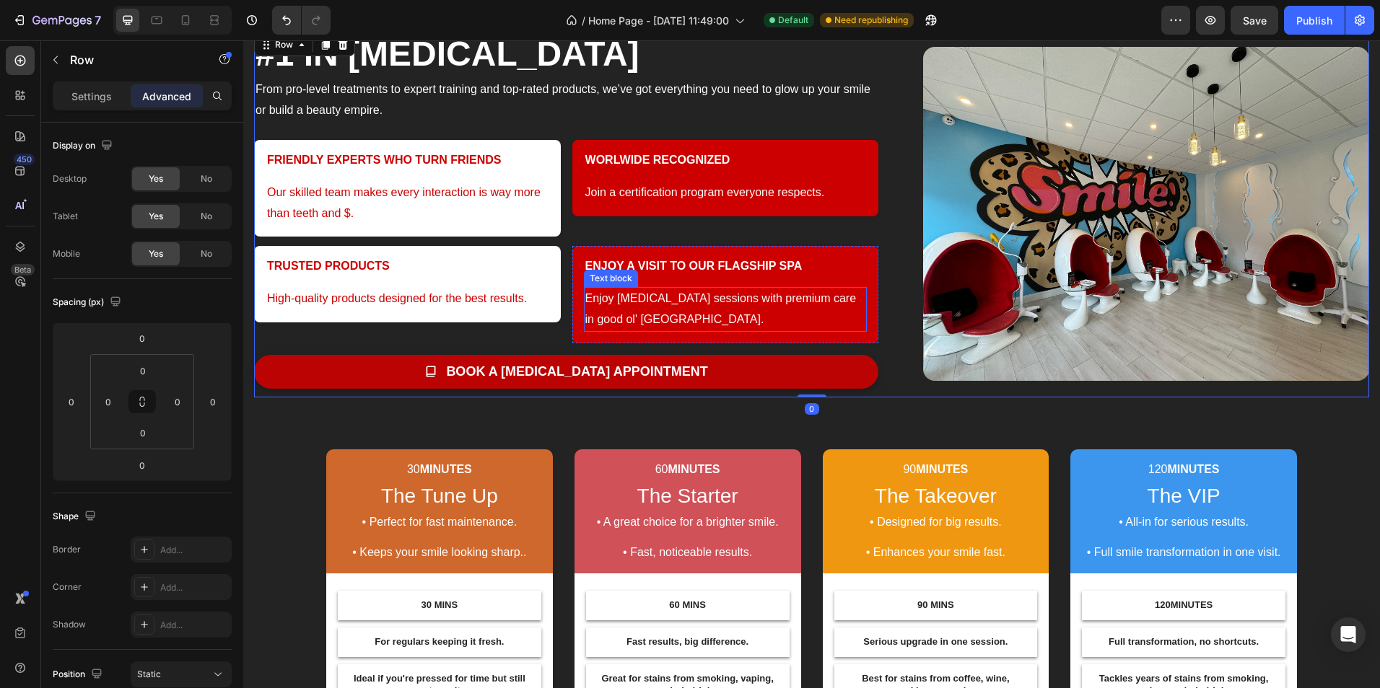
click at [670, 315] on p "Enjoy [MEDICAL_DATA] sessions with premium care in good ol' [GEOGRAPHIC_DATA]." at bounding box center [725, 310] width 281 height 42
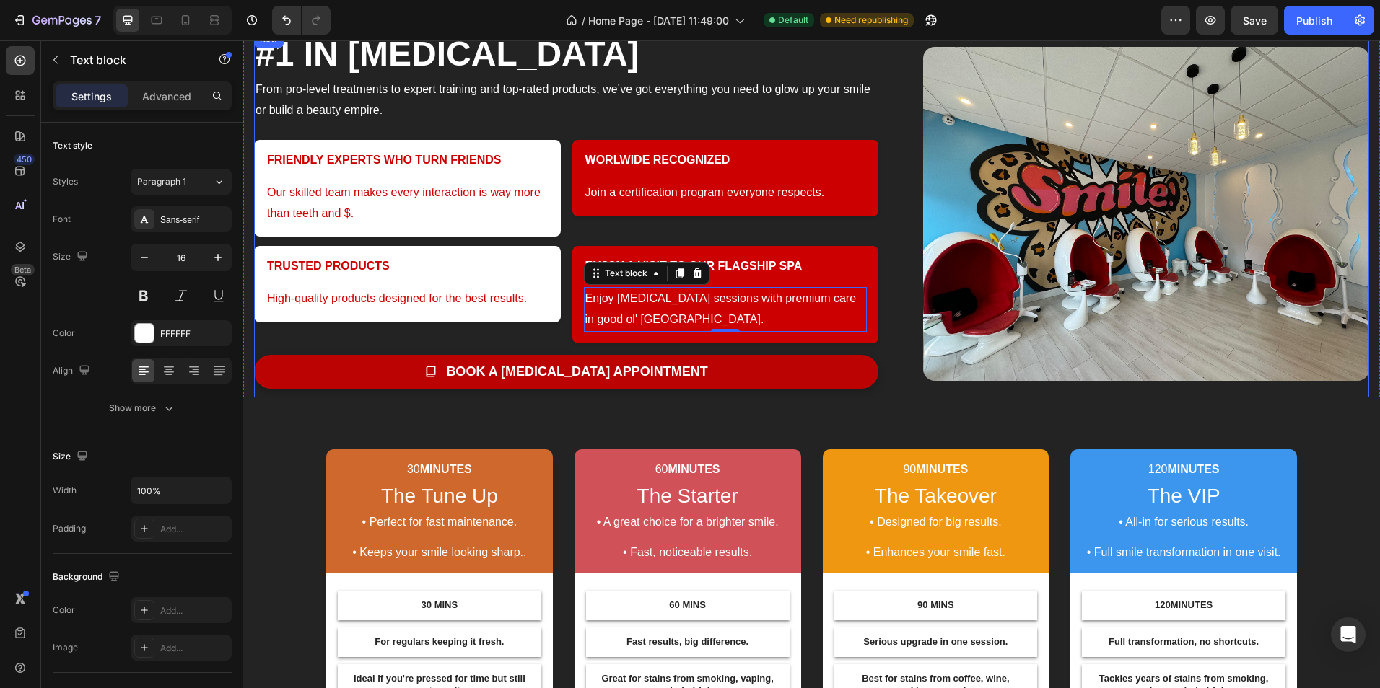
click at [793, 124] on div "#1 IN WHITENING Heading From pro-level treatments to expert training and top-ra…" at bounding box center [566, 213] width 624 height 367
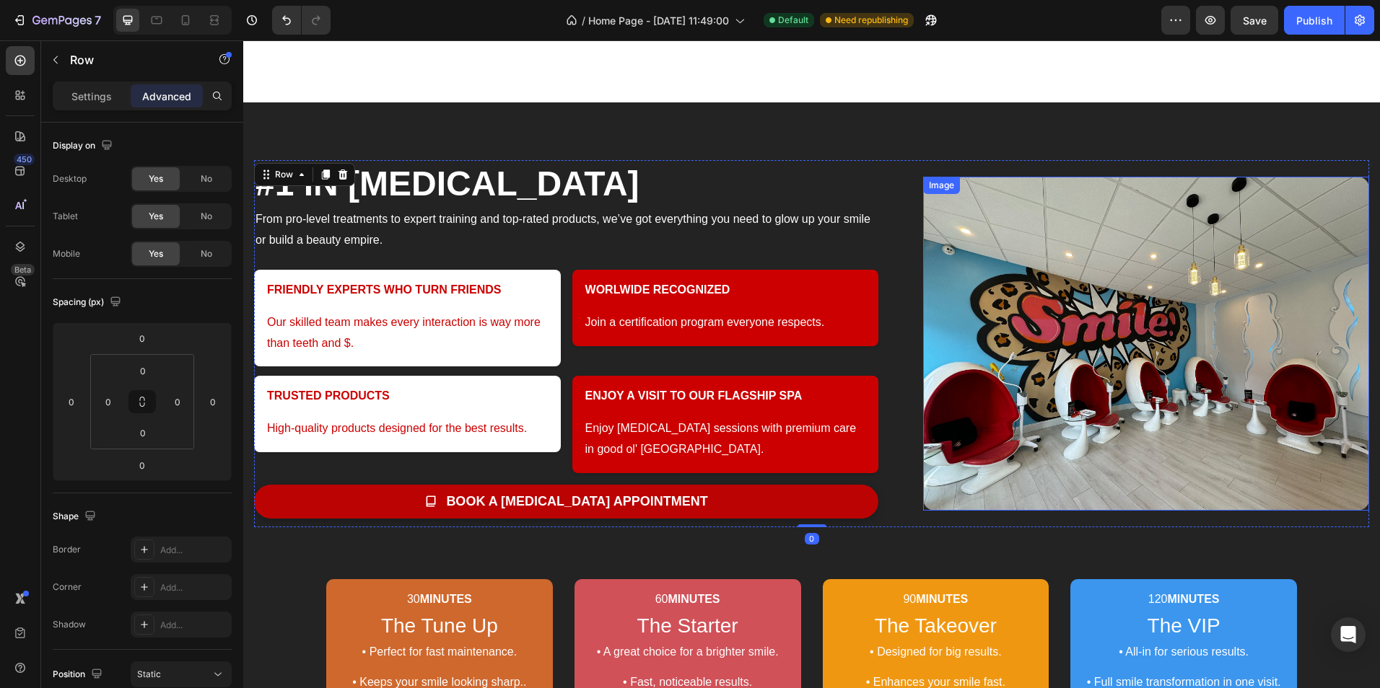
scroll to position [433, 0]
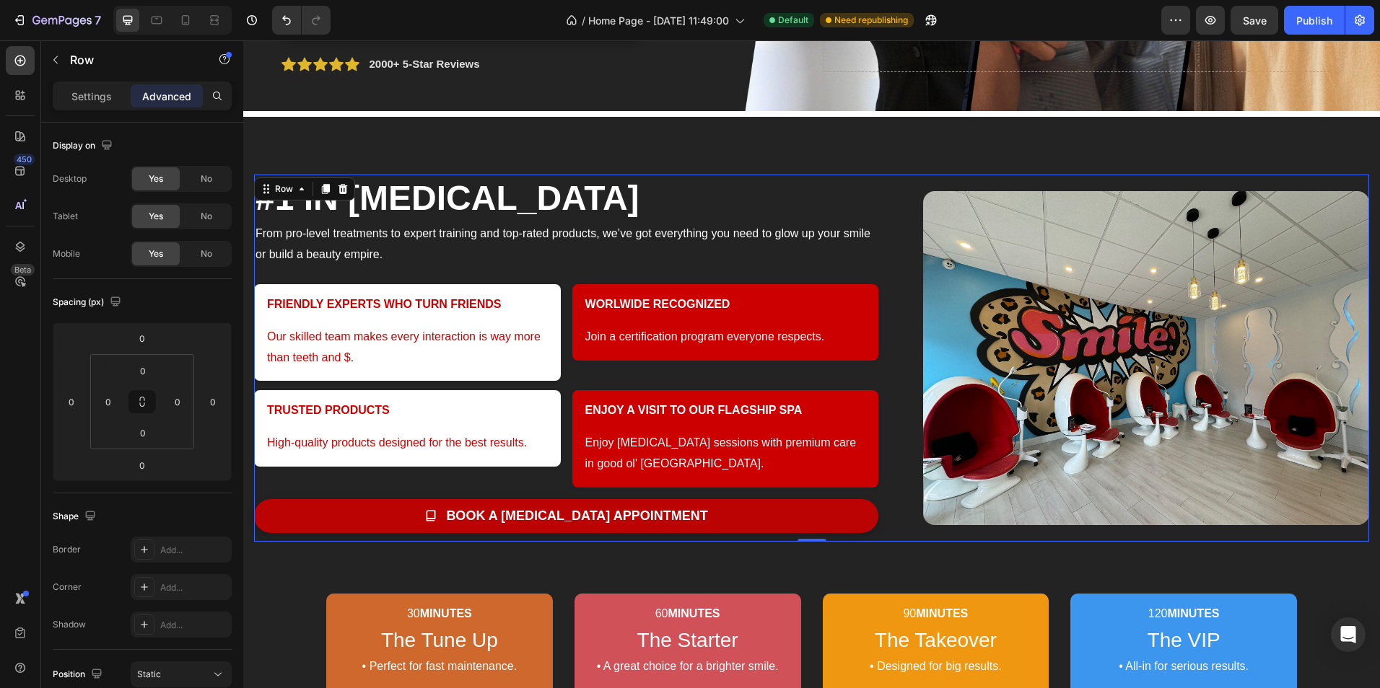
click at [851, 278] on div "#1 IN WHITENING Heading From pro-level treatments to expert training and top-ra…" at bounding box center [566, 358] width 624 height 367
click at [823, 320] on div "WORLWIDE RECOGNIZED Heading Row Join a certification program everyone respects.…" at bounding box center [726, 322] width 284 height 53
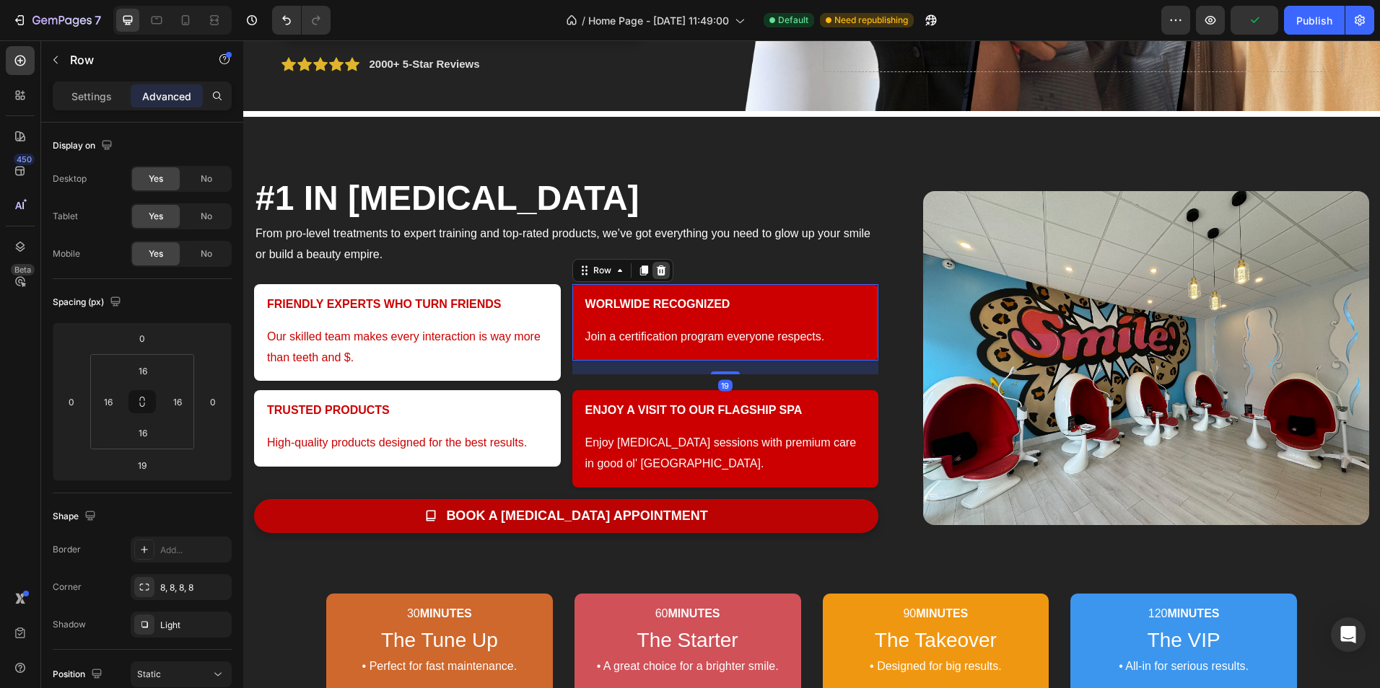
click at [660, 271] on icon at bounding box center [660, 271] width 9 height 10
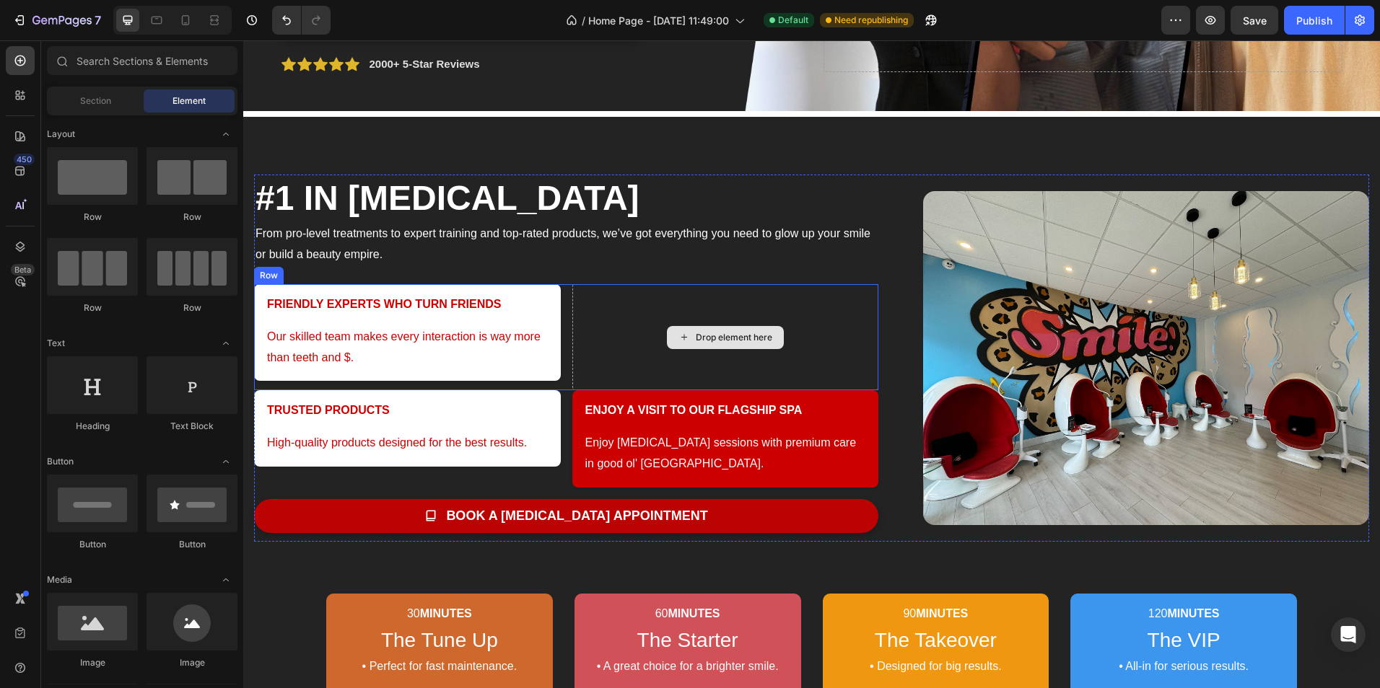
click at [801, 288] on div "Drop element here" at bounding box center [725, 337] width 307 height 106
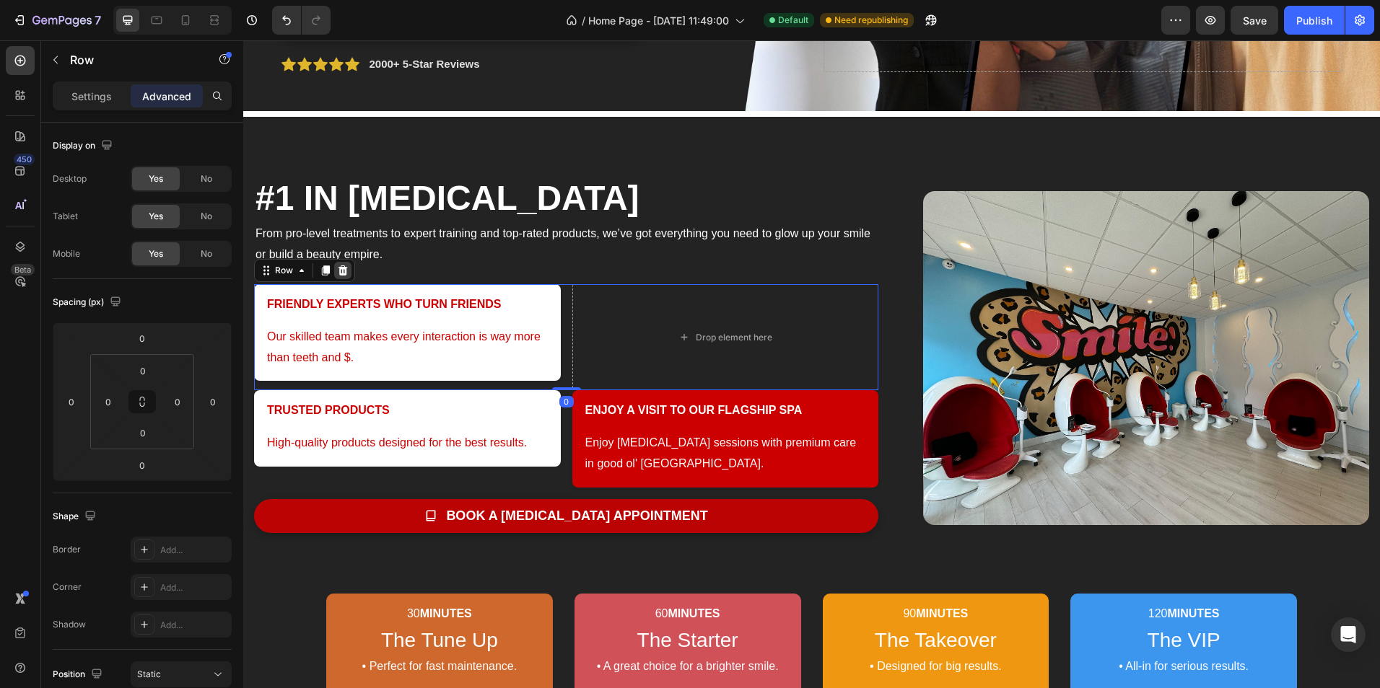
click at [349, 271] on div at bounding box center [342, 270] width 17 height 17
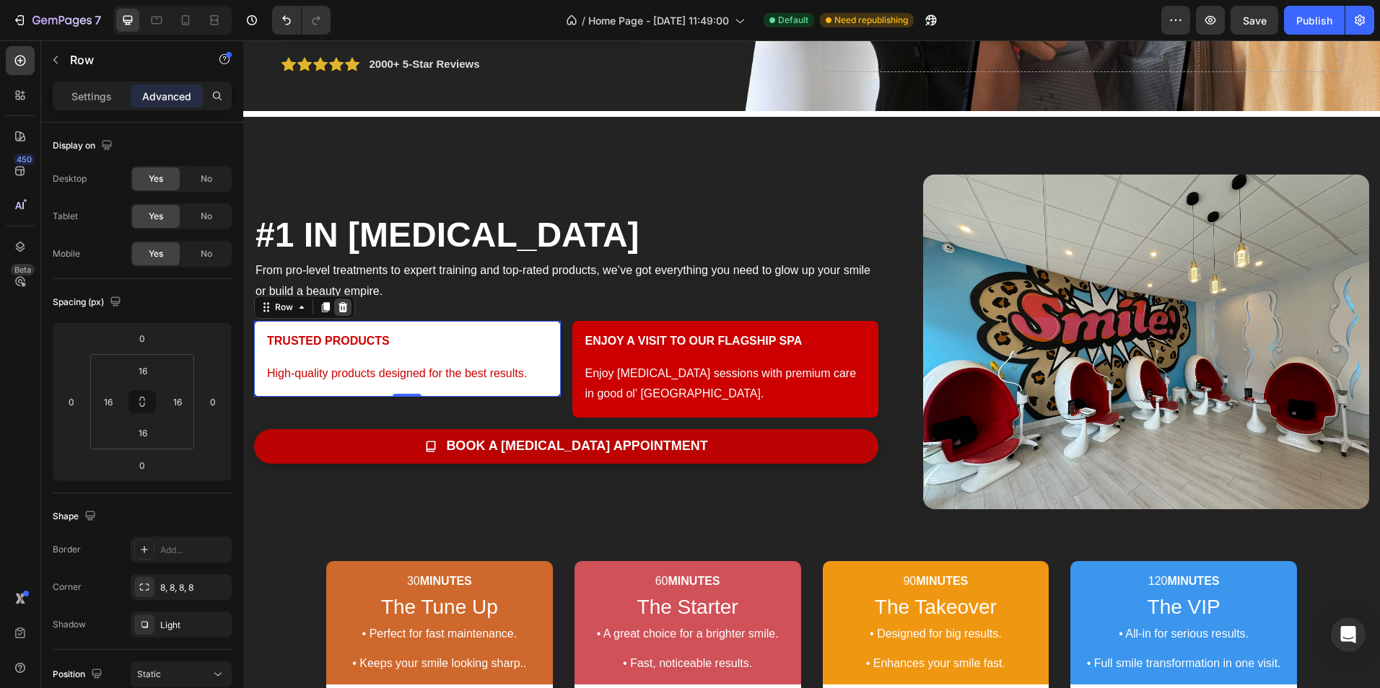
click at [338, 309] on icon at bounding box center [343, 308] width 12 height 12
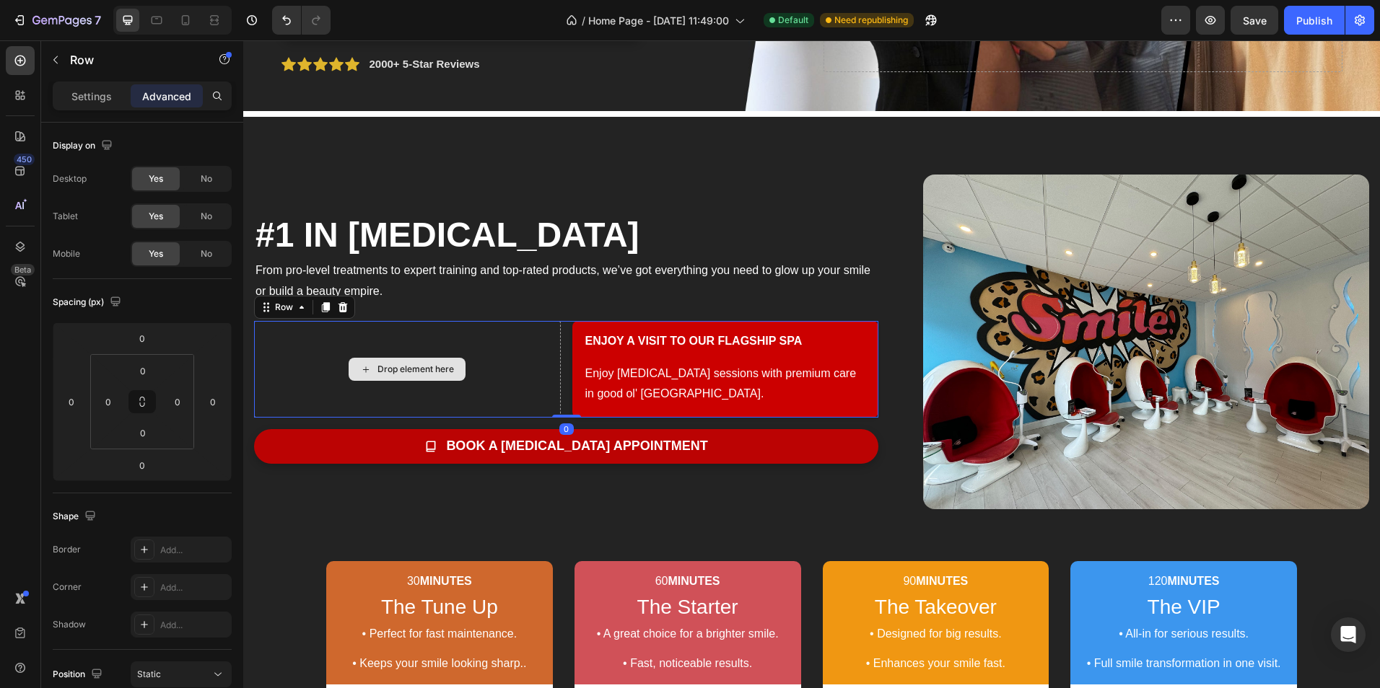
click at [387, 326] on div "Drop element here" at bounding box center [407, 369] width 307 height 97
click at [344, 306] on icon at bounding box center [343, 308] width 12 height 12
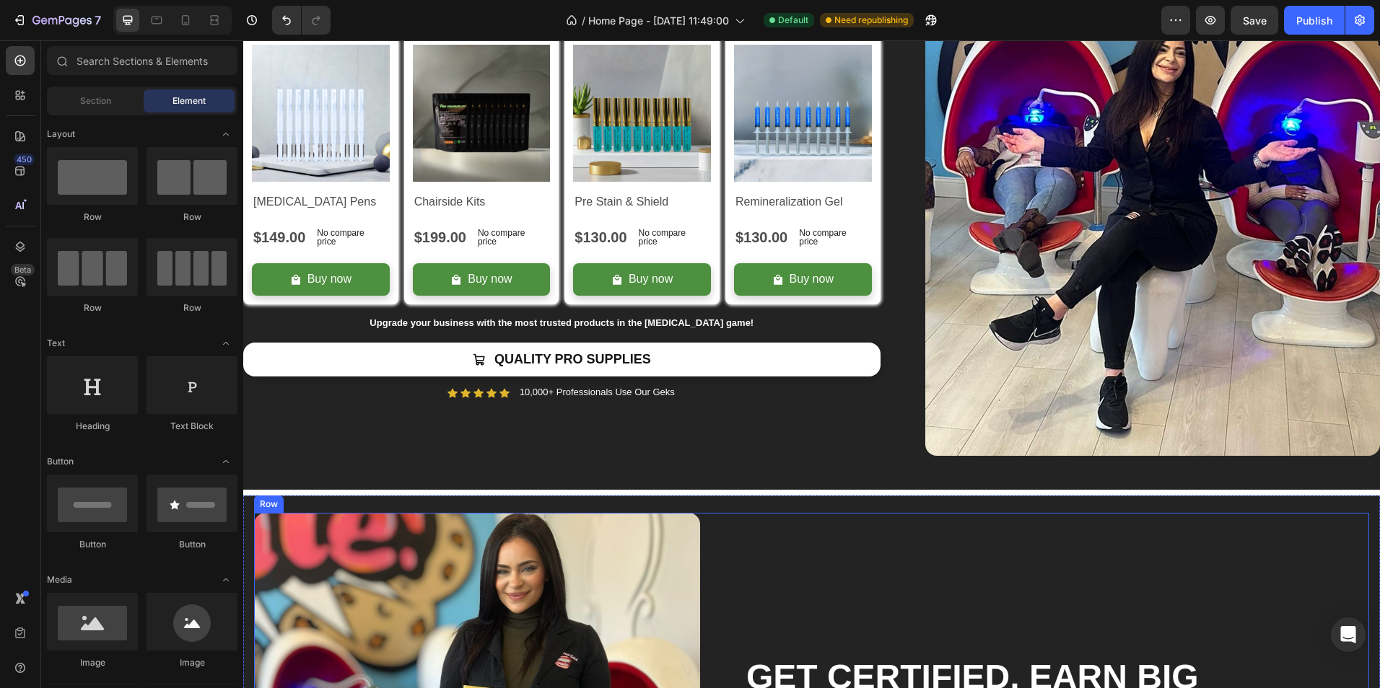
scroll to position [2237, 0]
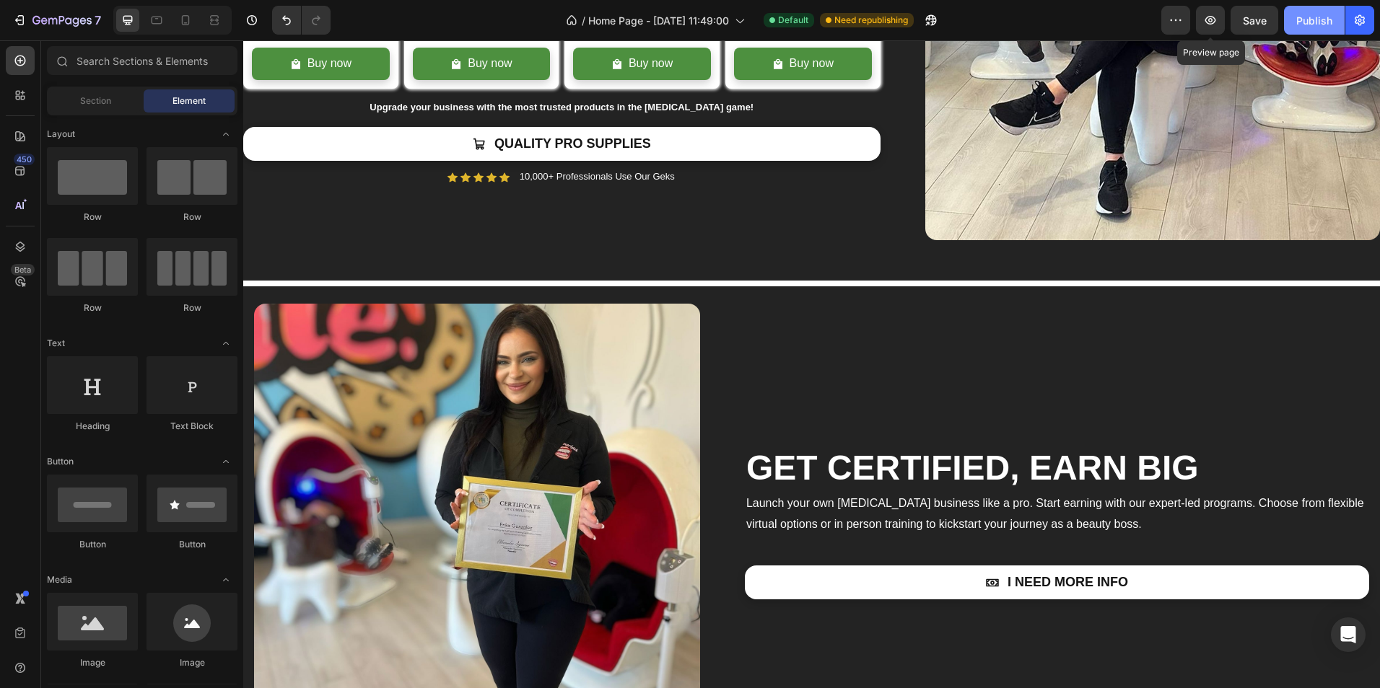
drag, startPoint x: 1319, startPoint y: 24, endPoint x: 1308, endPoint y: 25, distance: 10.9
click at [1215, 20] on div "Preview Preview page Save Publish" at bounding box center [1267, 20] width 213 height 29
click at [1314, 25] on div "Publish" at bounding box center [1314, 20] width 36 height 15
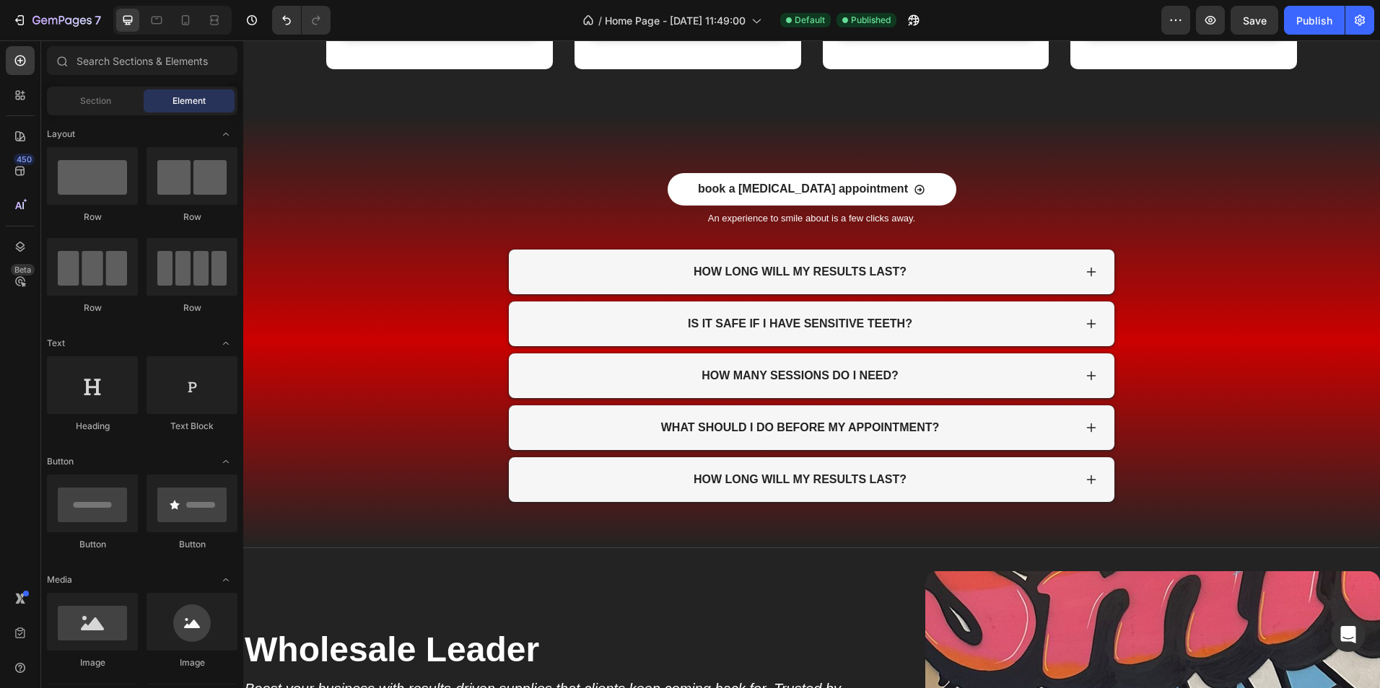
scroll to position [0, 0]
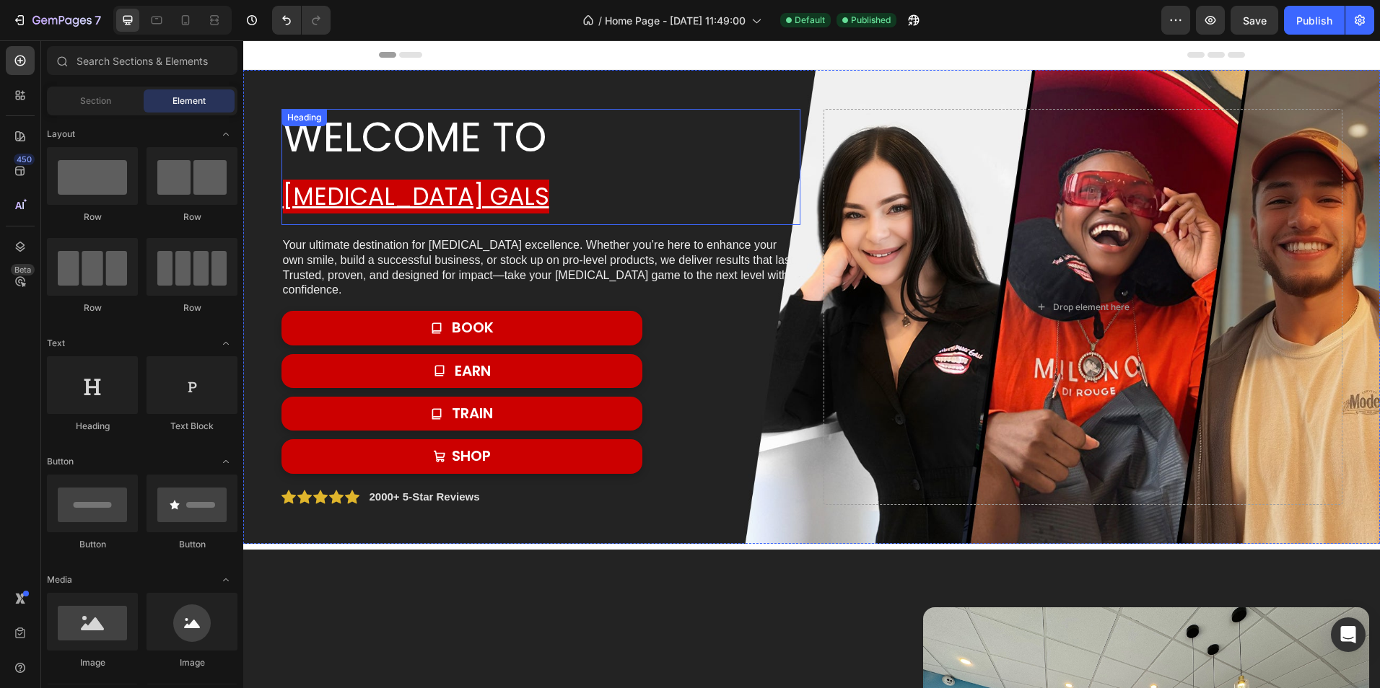
click at [466, 181] on u "[MEDICAL_DATA] gals" at bounding box center [416, 197] width 266 height 34
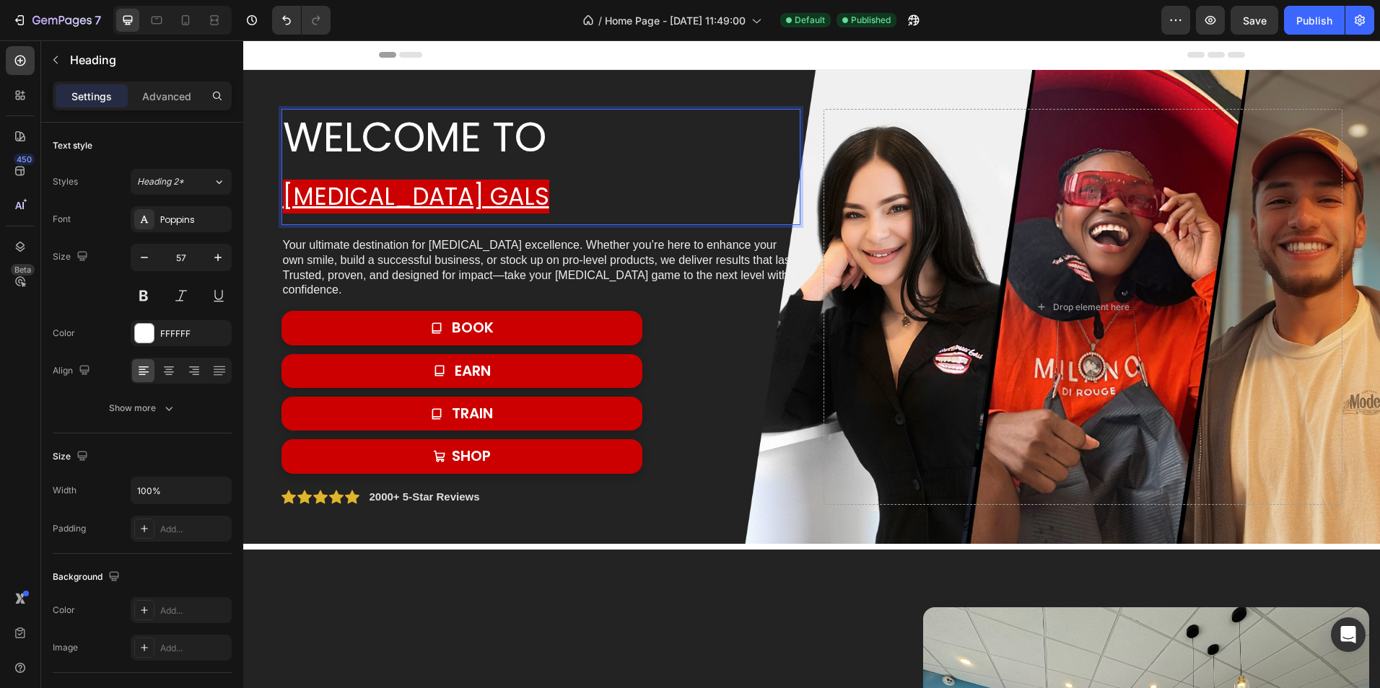
click at [489, 196] on p "welcome to Whitening gals" at bounding box center [541, 166] width 516 height 113
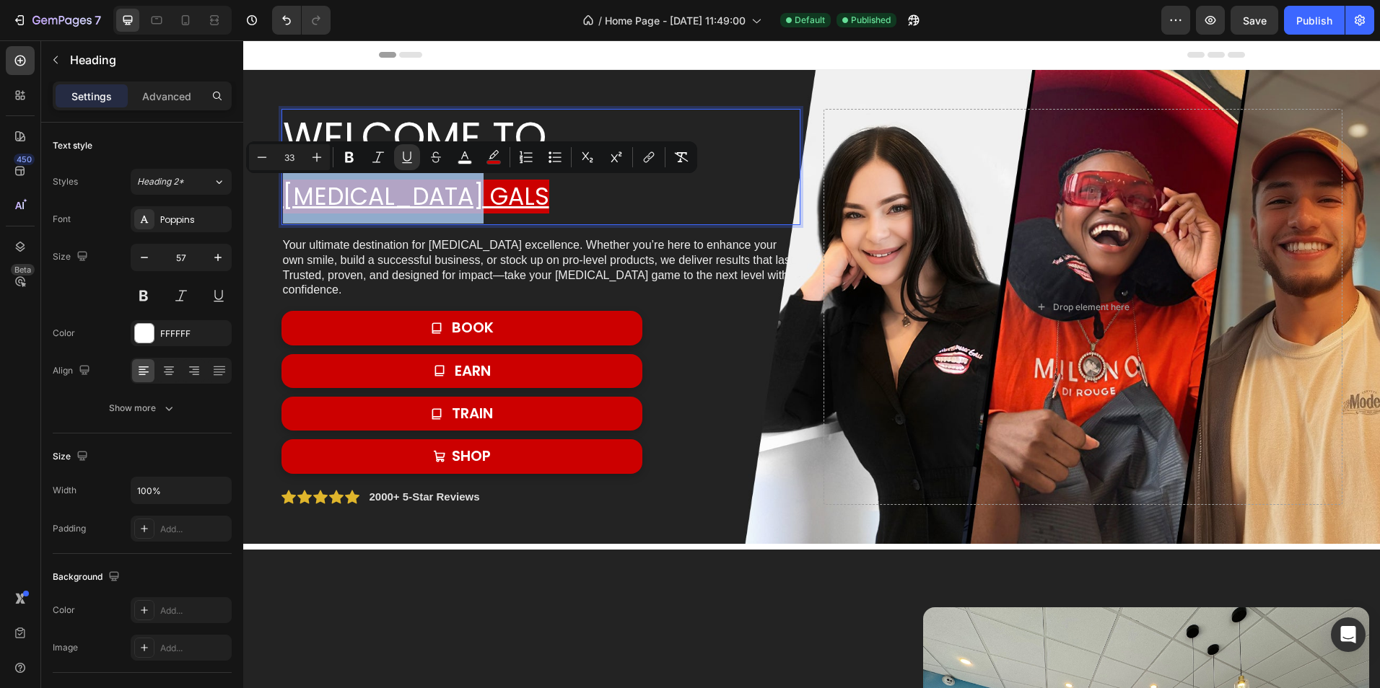
drag, startPoint x: 487, startPoint y: 196, endPoint x: 277, endPoint y: 194, distance: 210.0
click at [283, 194] on p "welcome to Whitening gals" at bounding box center [541, 166] width 516 height 113
click at [318, 163] on icon "Editor contextual toolbar" at bounding box center [317, 157] width 14 height 14
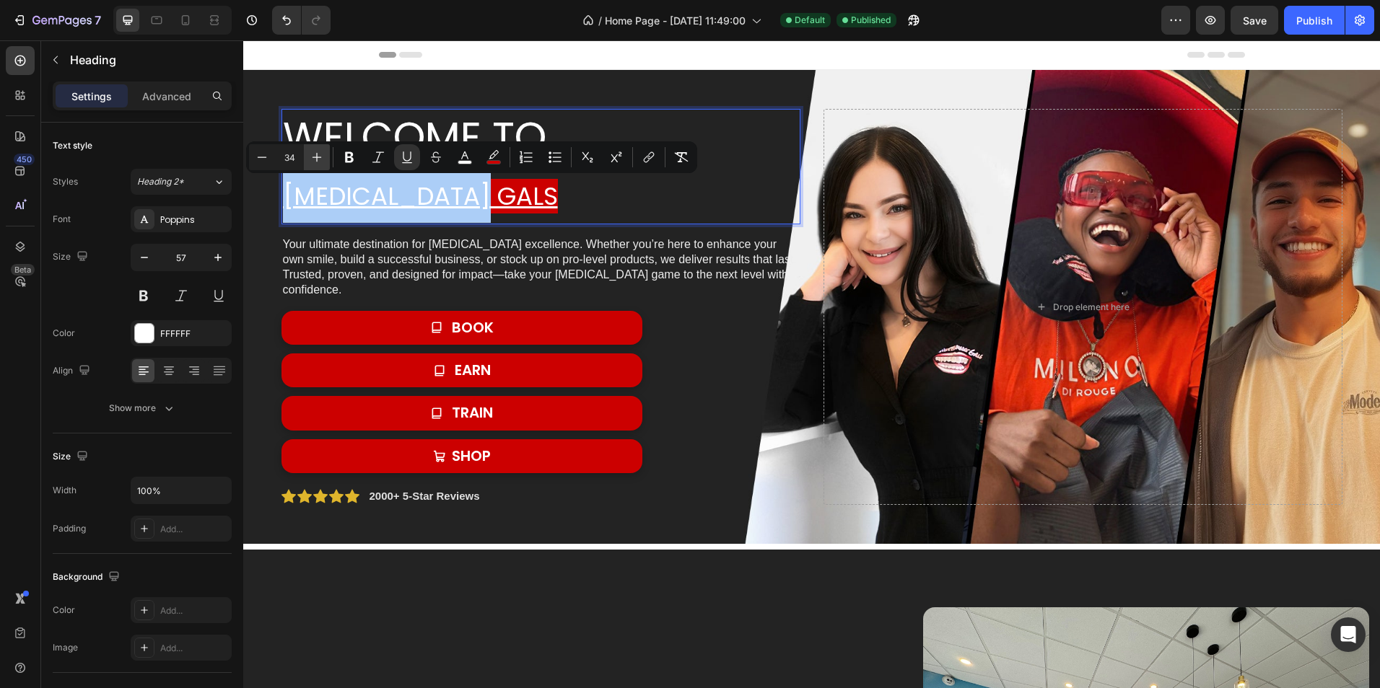
click at [319, 163] on icon "Editor contextual toolbar" at bounding box center [317, 157] width 14 height 14
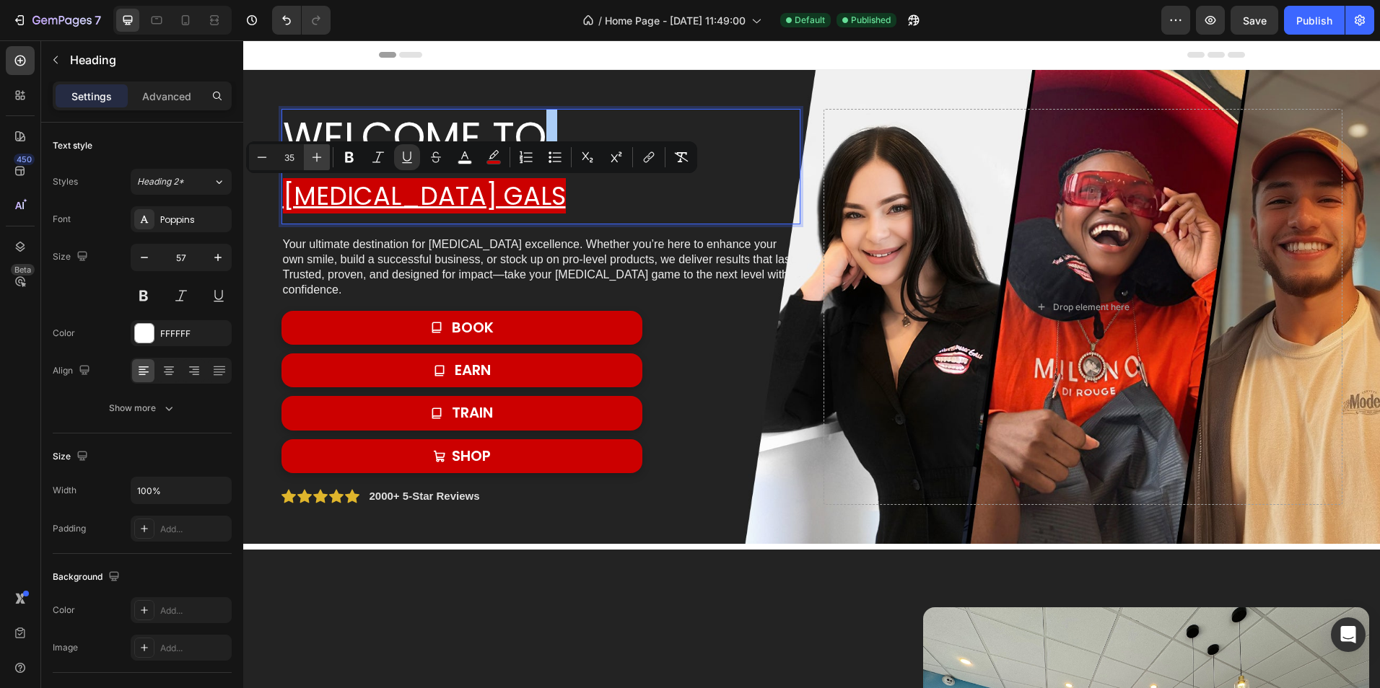
click at [319, 163] on icon "Editor contextual toolbar" at bounding box center [317, 157] width 14 height 14
click at [320, 163] on icon "Editor contextual toolbar" at bounding box center [317, 157] width 14 height 14
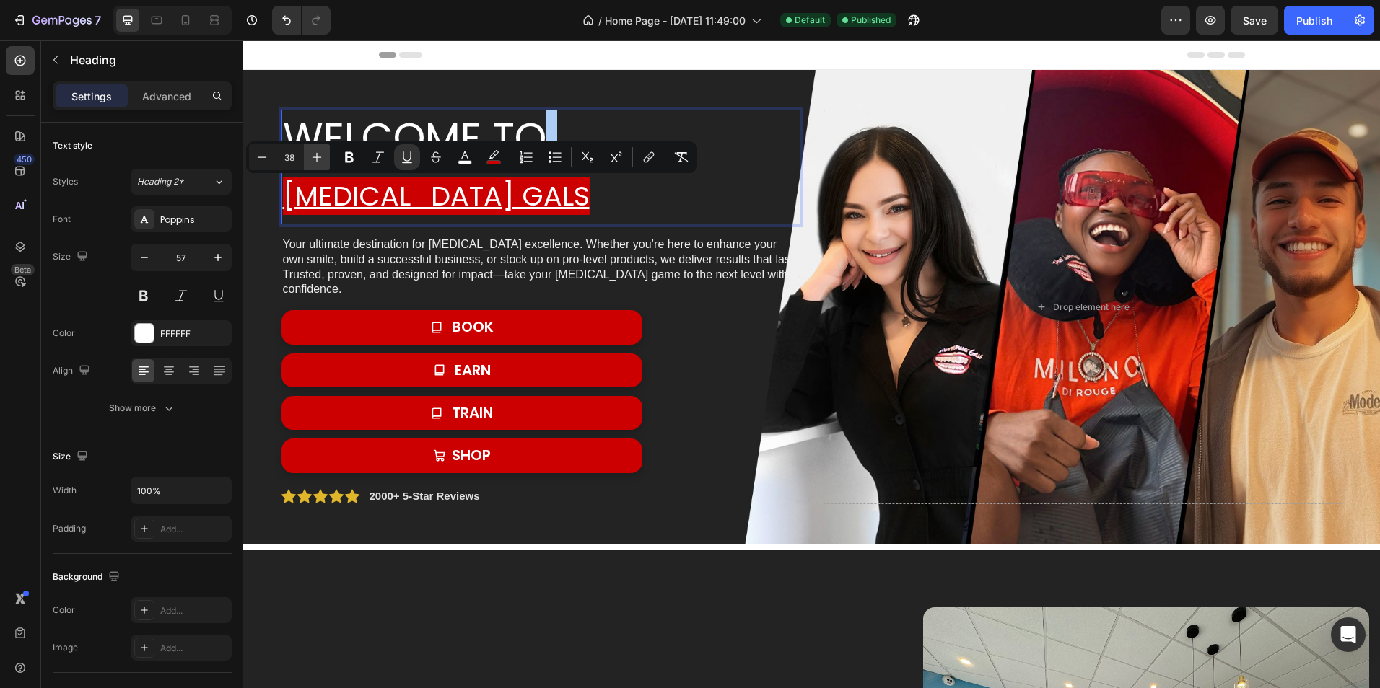
click at [320, 163] on icon "Editor contextual toolbar" at bounding box center [317, 157] width 14 height 14
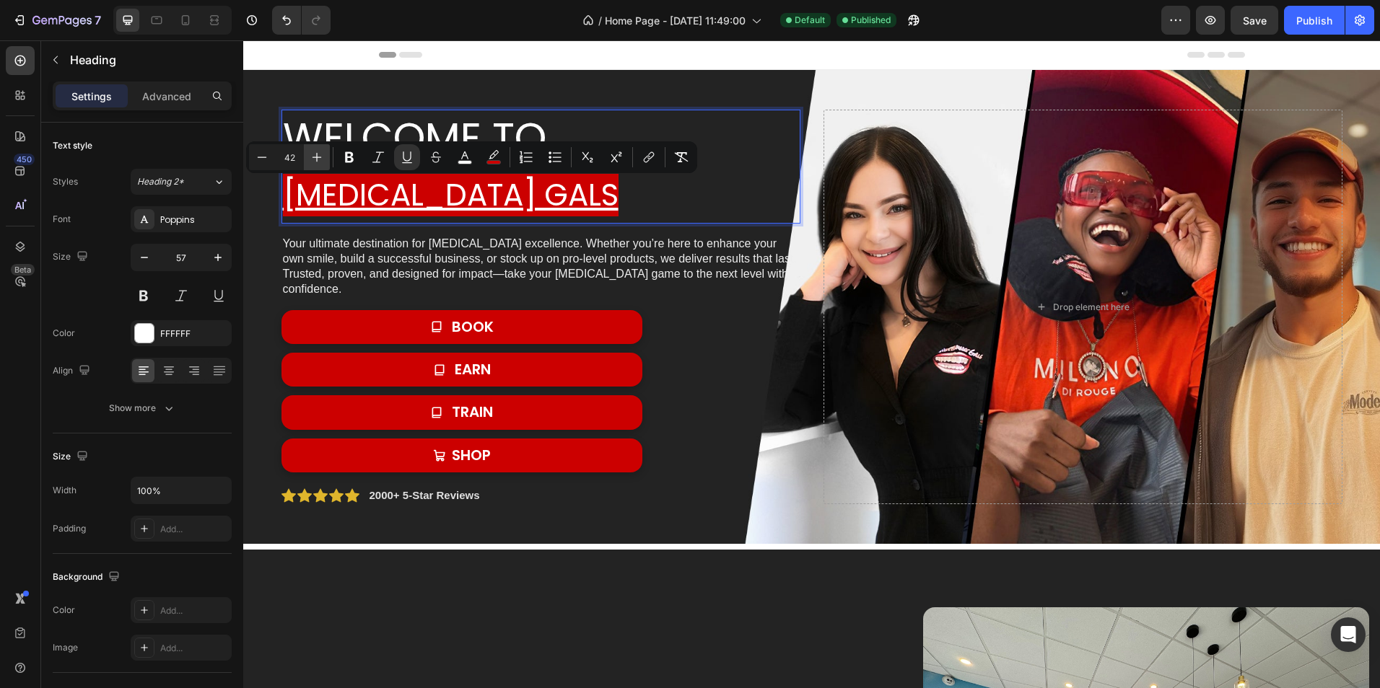
click at [320, 163] on icon "Editor contextual toolbar" at bounding box center [317, 157] width 14 height 14
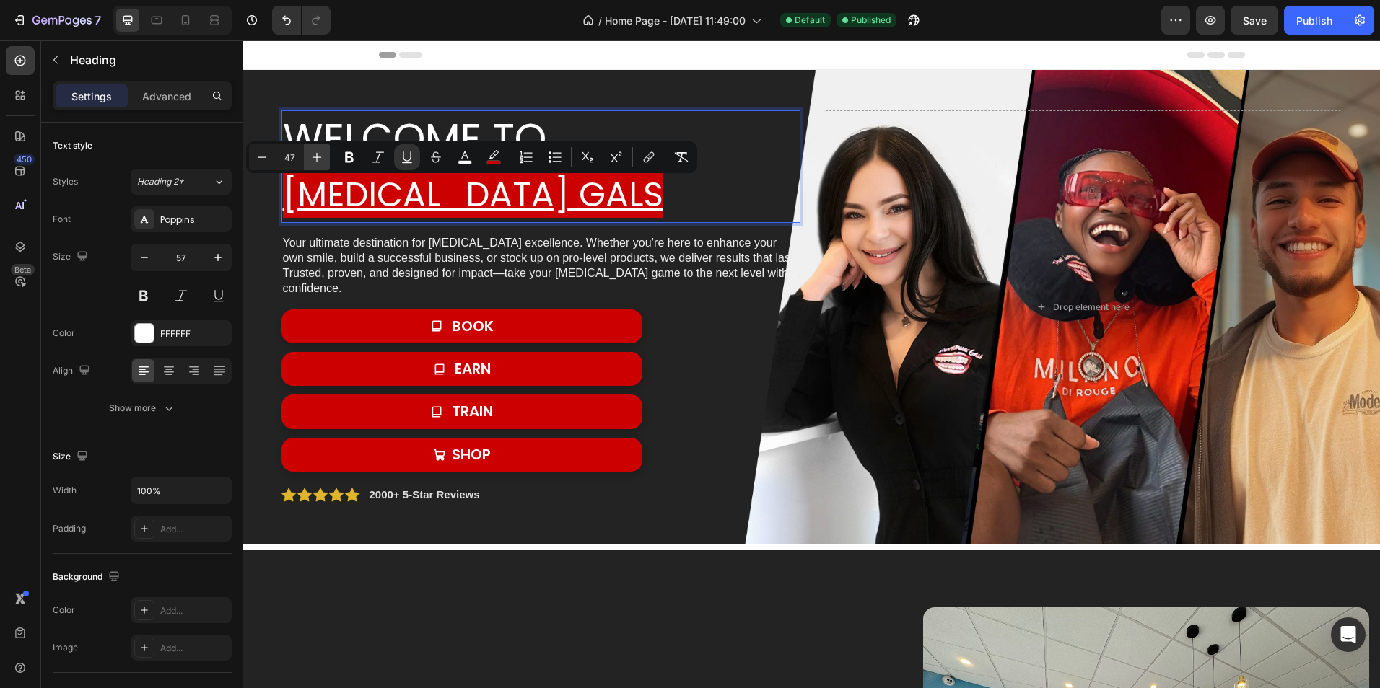
click at [319, 163] on icon "Editor contextual toolbar" at bounding box center [317, 157] width 14 height 14
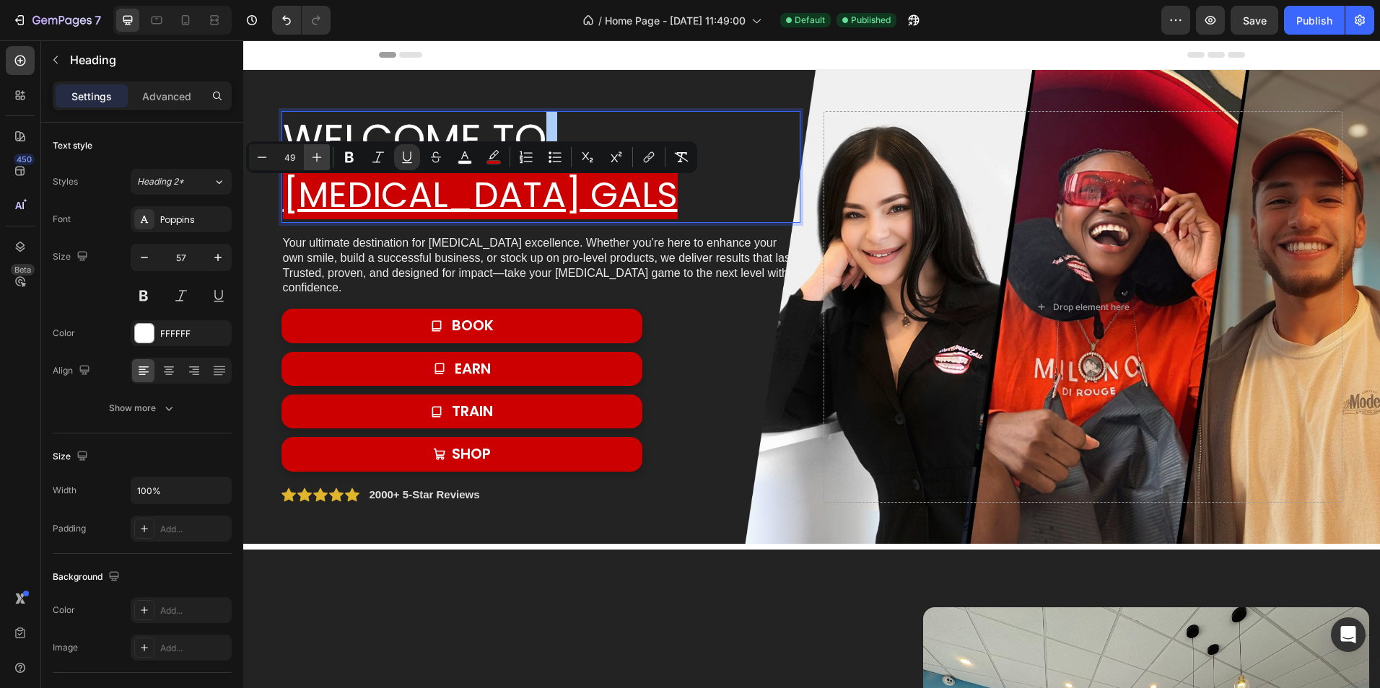
click at [319, 163] on icon "Editor contextual toolbar" at bounding box center [317, 157] width 14 height 14
click at [319, 162] on icon "Editor contextual toolbar" at bounding box center [317, 157] width 14 height 14
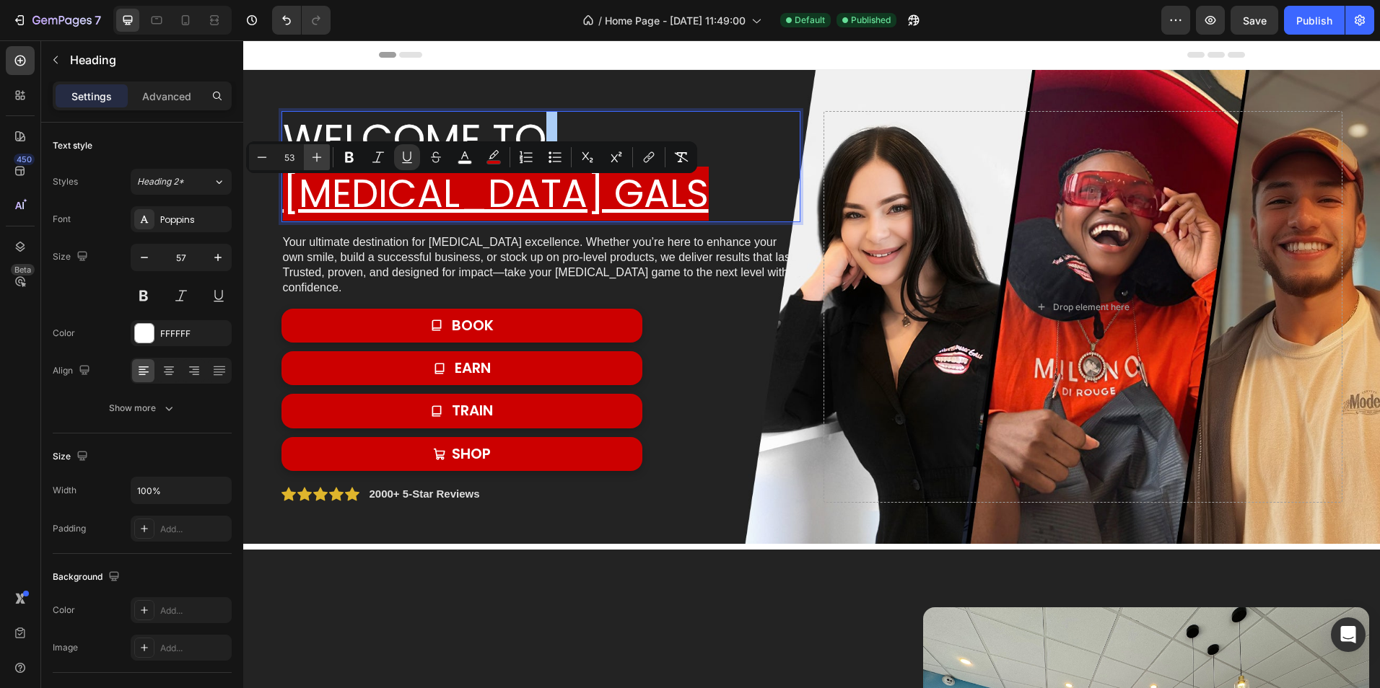
click at [319, 162] on icon "Editor contextual toolbar" at bounding box center [317, 157] width 14 height 14
type input "55"
click at [466, 162] on rect "Editor contextual toolbar" at bounding box center [465, 163] width 14 height 4
type input "FFFFFF"
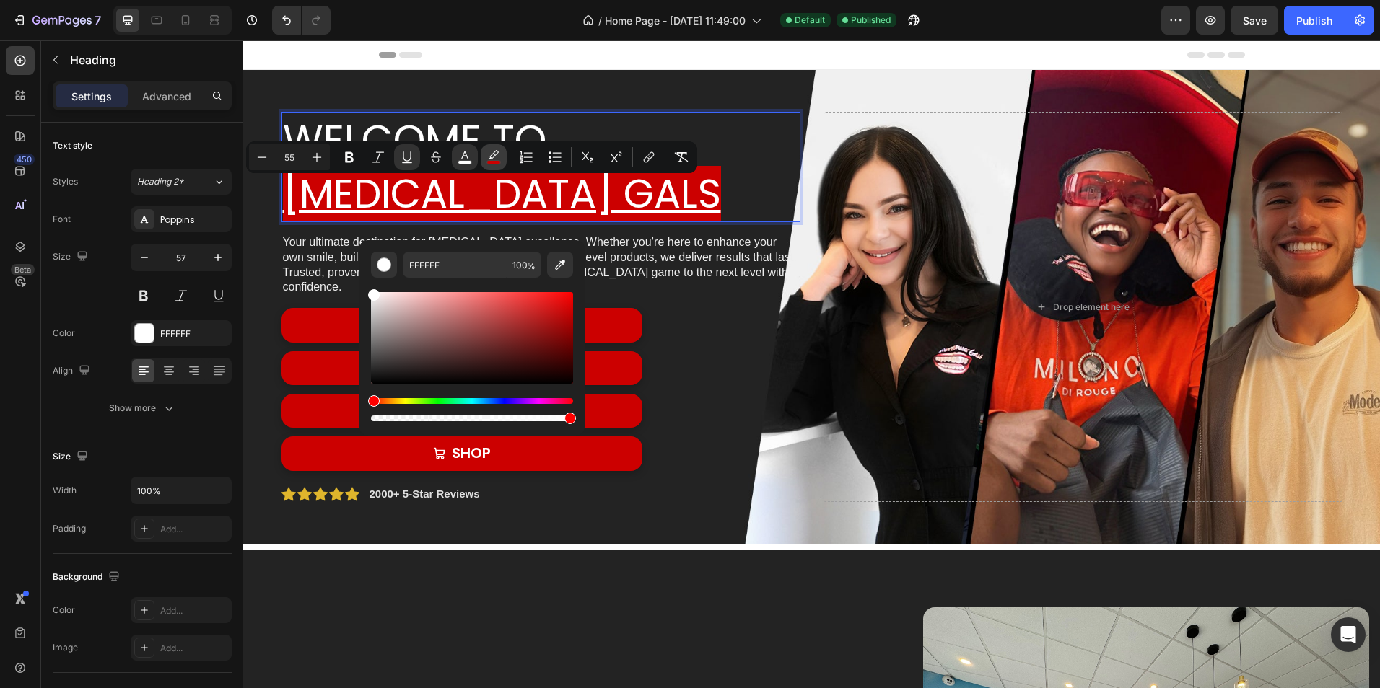
click at [493, 158] on icon "Editor contextual toolbar" at bounding box center [494, 154] width 10 height 9
type input "CC0000"
click at [501, 159] on button "color" at bounding box center [494, 157] width 26 height 26
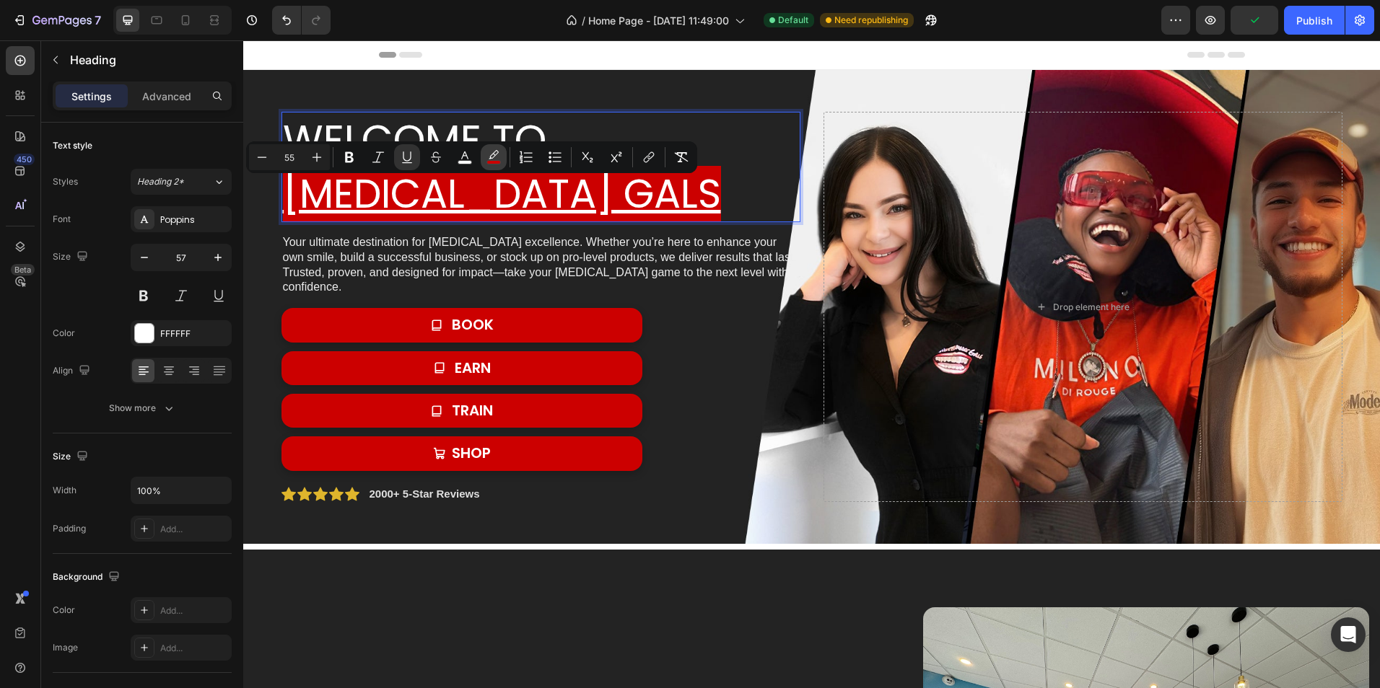
click at [499, 159] on icon "Editor contextual toolbar" at bounding box center [493, 157] width 14 height 14
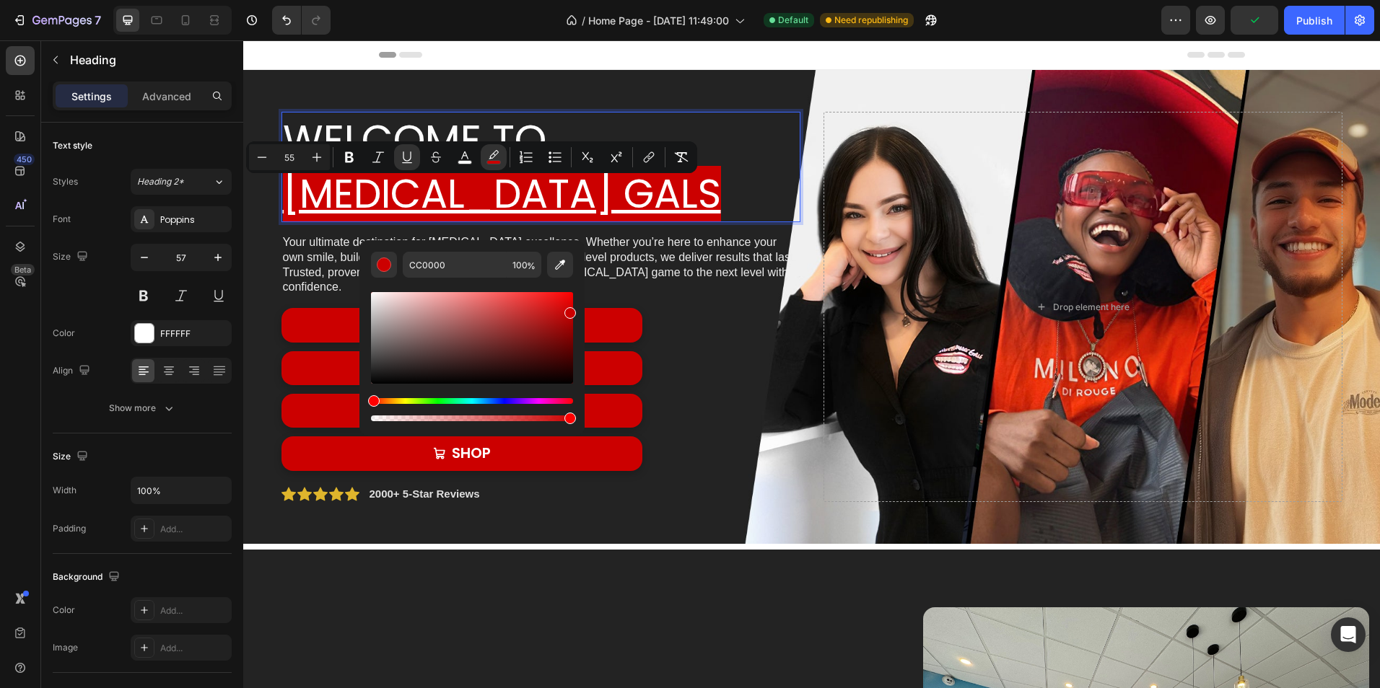
click at [616, 209] on p "welcome to Whitening gals" at bounding box center [541, 167] width 516 height 108
click at [598, 186] on u "[MEDICAL_DATA] gals" at bounding box center [502, 194] width 438 height 56
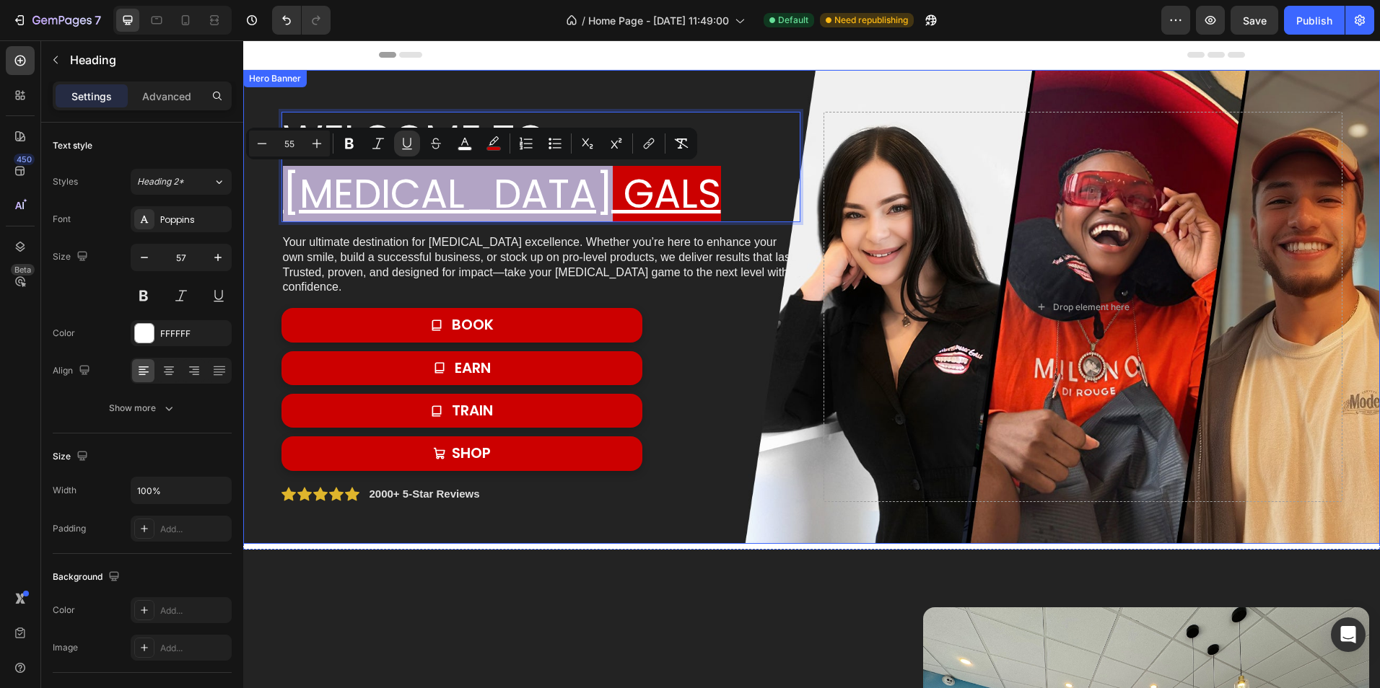
drag, startPoint x: 613, startPoint y: 197, endPoint x: 273, endPoint y: 189, distance: 339.3
click at [273, 189] on div "welcome to Whitening gals Heading 16 Your ultimate destination for teeth whiten…" at bounding box center [812, 307] width 1082 height 437
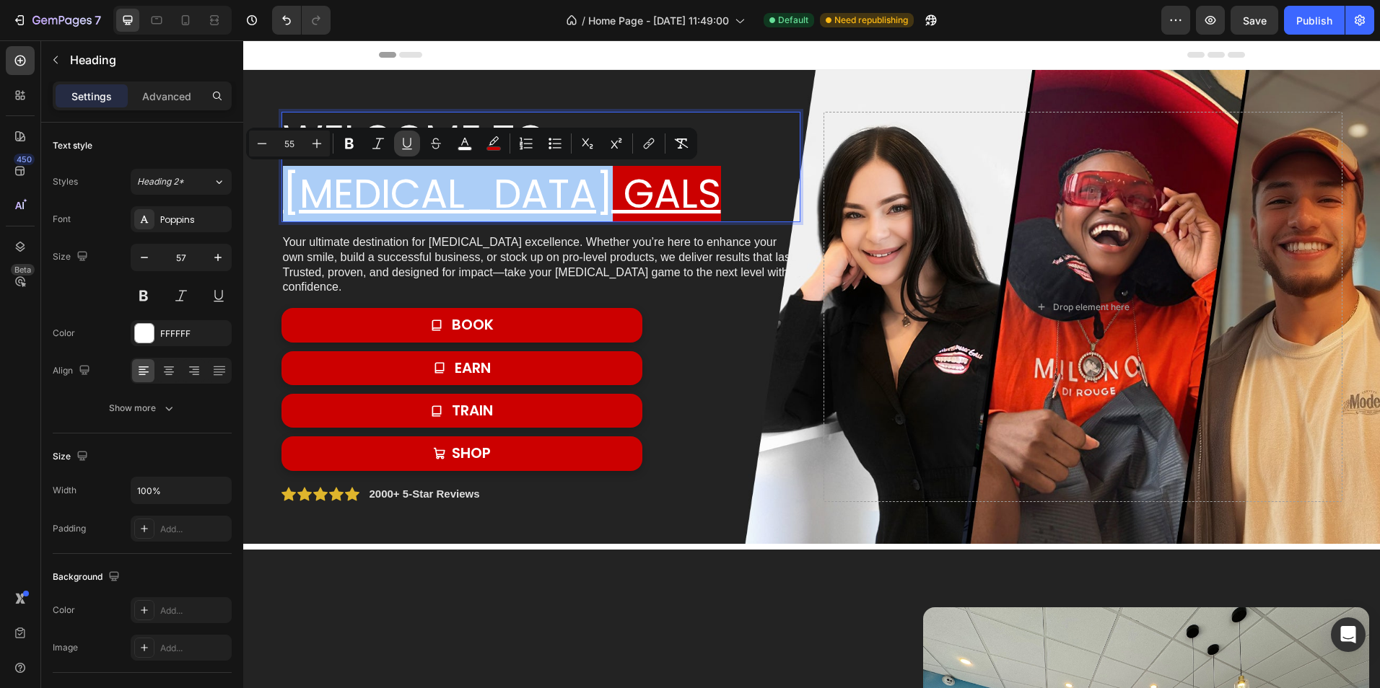
click at [410, 145] on icon "Editor contextual toolbar" at bounding box center [407, 143] width 8 height 10
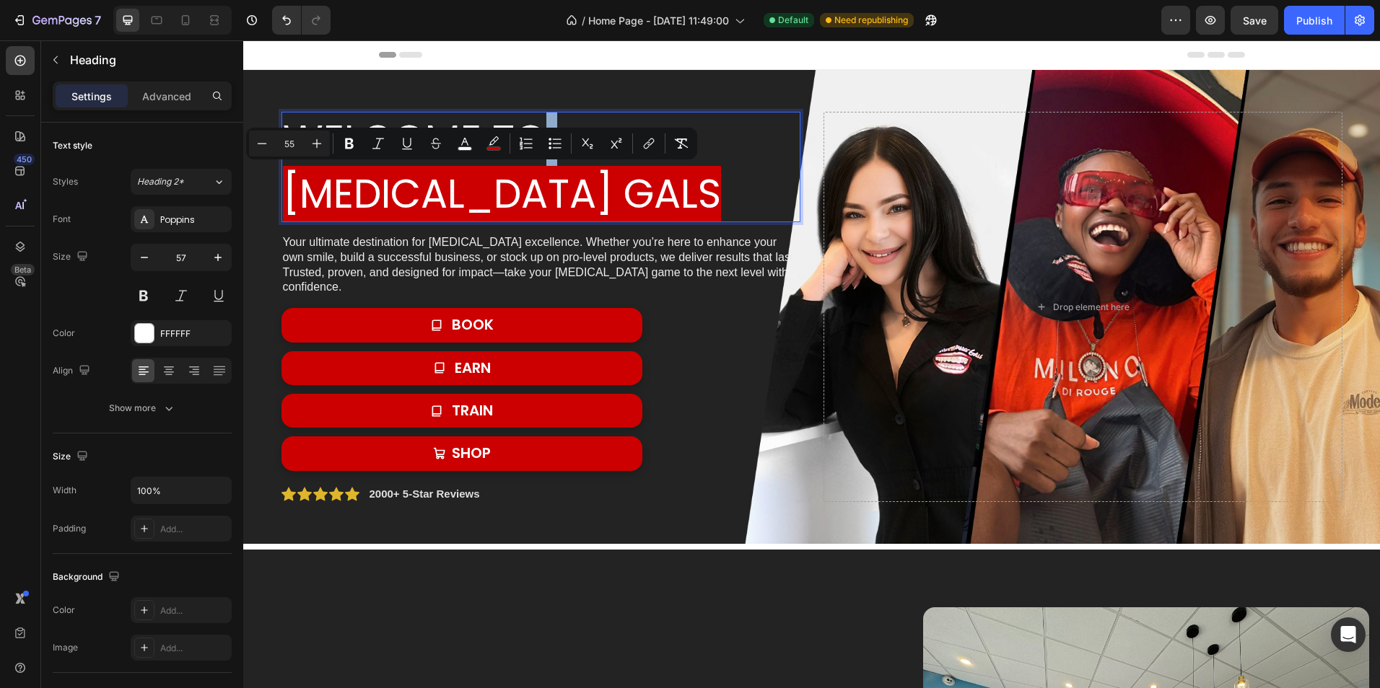
click at [641, 188] on p "welcome to Whitening gals" at bounding box center [541, 167] width 516 height 108
click at [605, 176] on p "welcome to Whitening gals" at bounding box center [541, 167] width 516 height 108
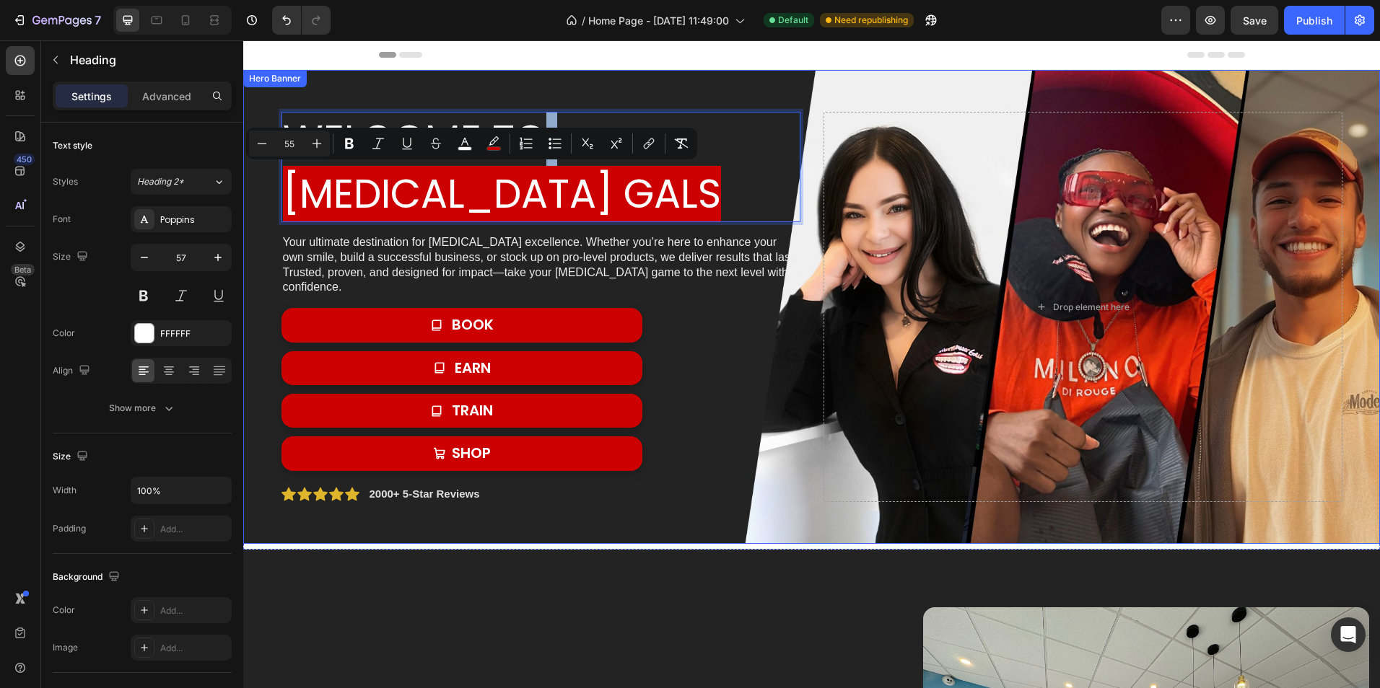
click at [432, 87] on div "Background Image" at bounding box center [811, 307] width 1137 height 474
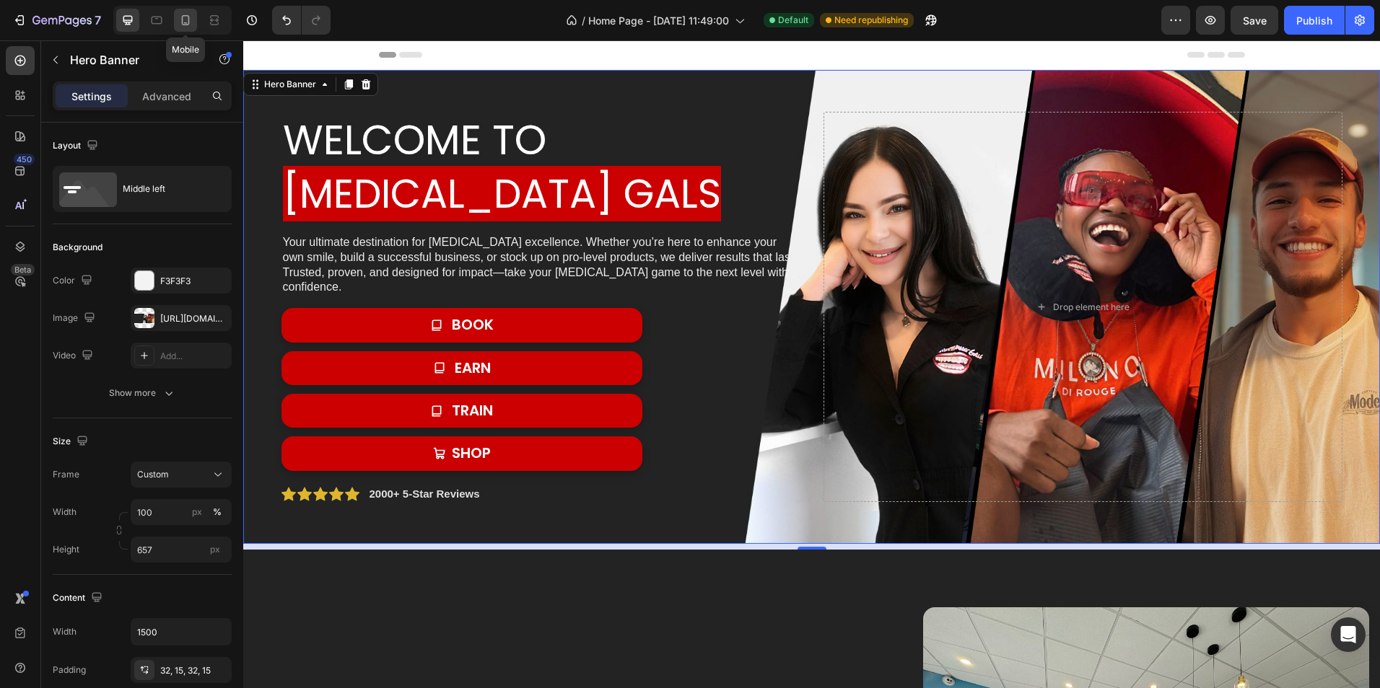
click at [176, 23] on div at bounding box center [185, 20] width 23 height 23
type input "100%"
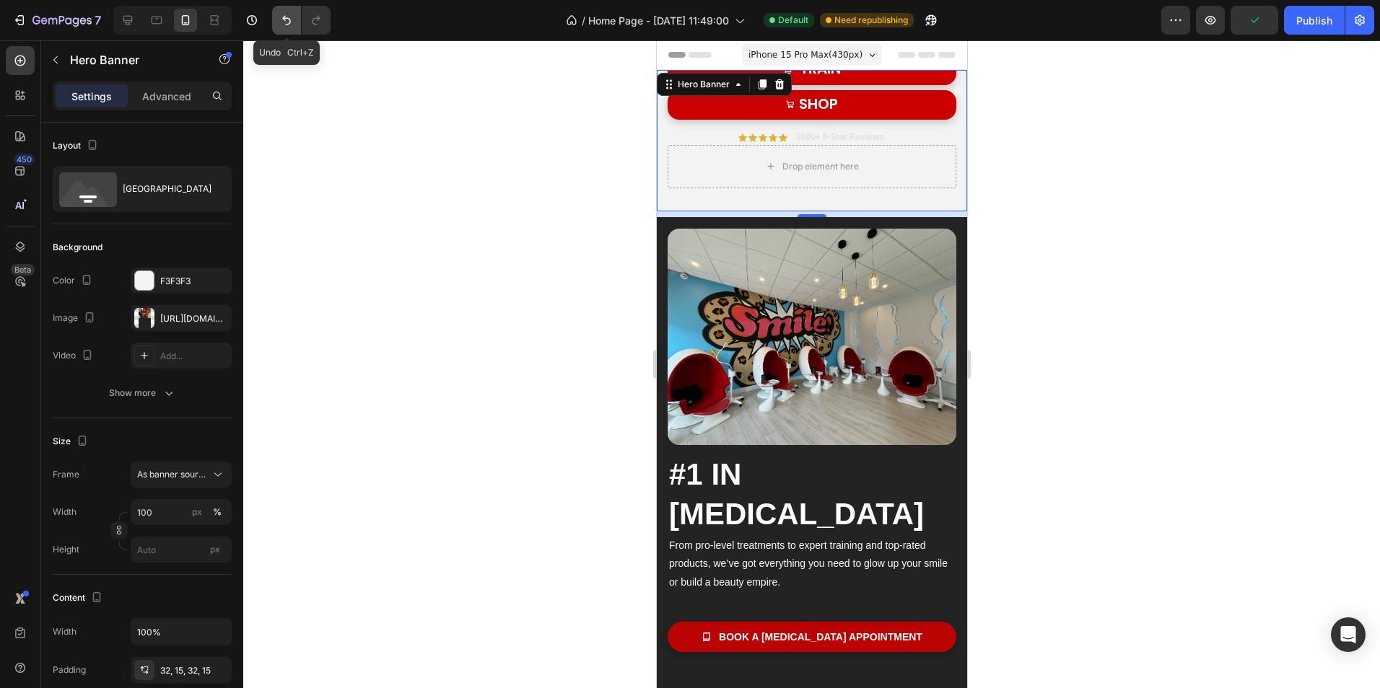
click at [284, 22] on icon "Undo/Redo" at bounding box center [286, 20] width 14 height 14
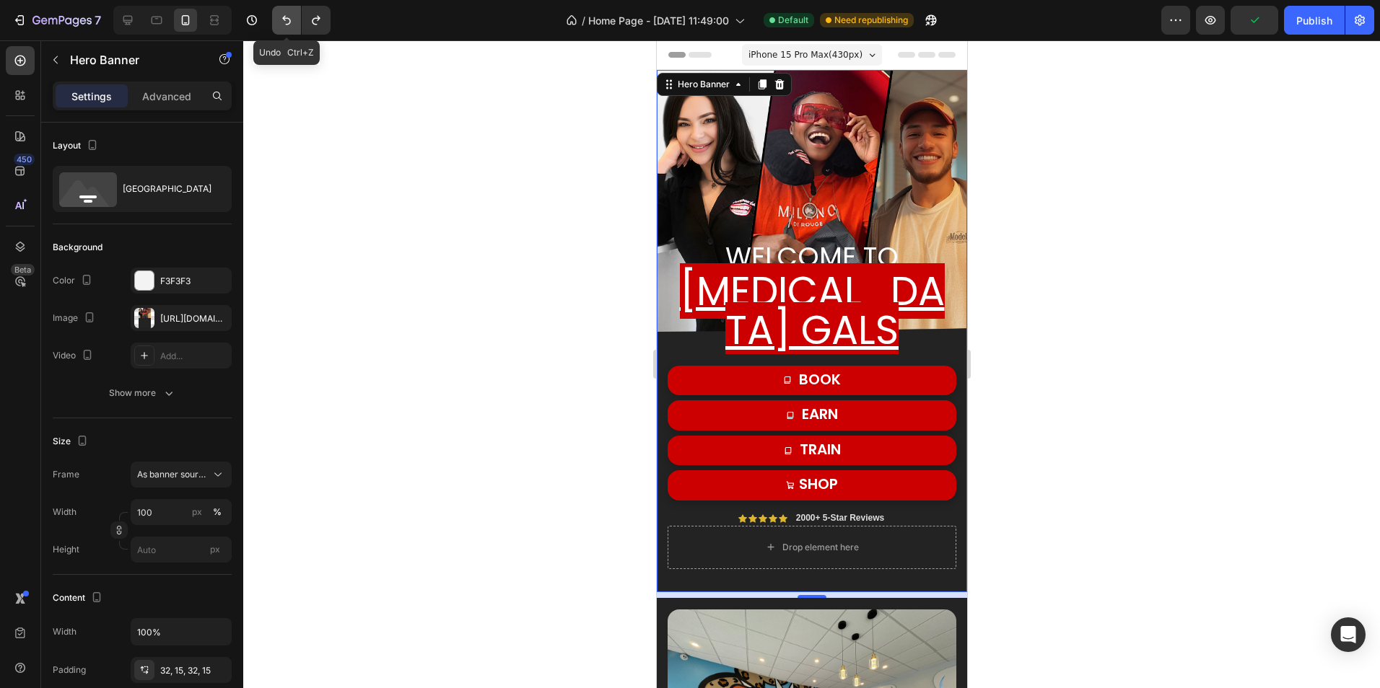
click at [284, 22] on icon "Undo/Redo" at bounding box center [286, 20] width 14 height 14
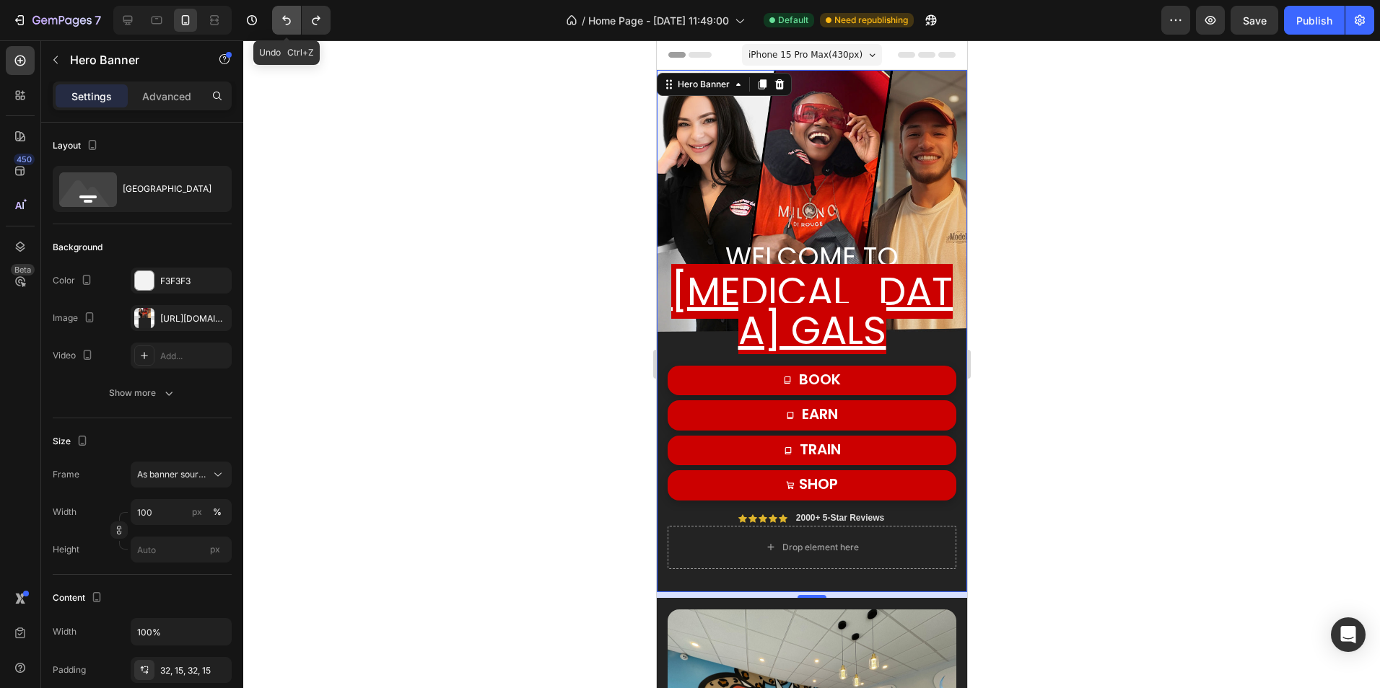
click at [283, 24] on icon "Undo/Redo" at bounding box center [286, 20] width 14 height 14
click at [283, 25] on icon "Undo/Redo" at bounding box center [286, 20] width 14 height 14
click at [282, 26] on icon "Undo/Redo" at bounding box center [286, 20] width 14 height 14
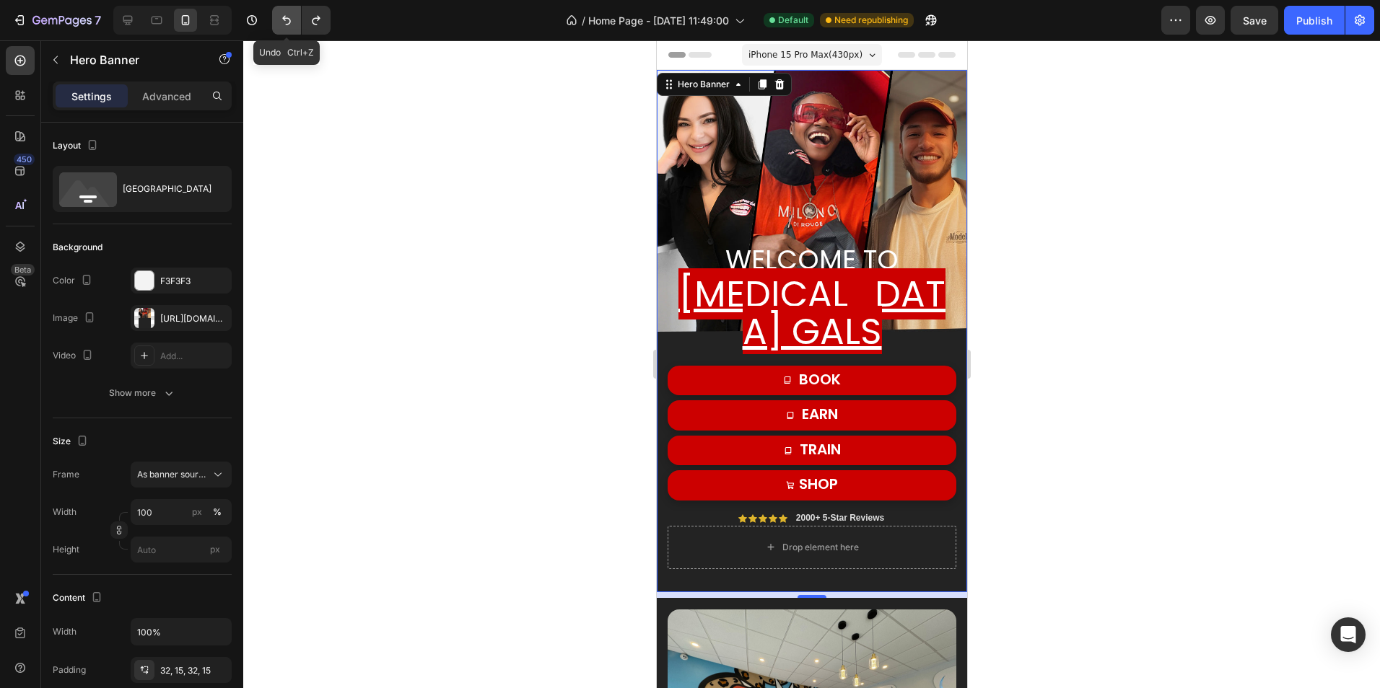
click at [282, 26] on icon "Undo/Redo" at bounding box center [286, 20] width 14 height 14
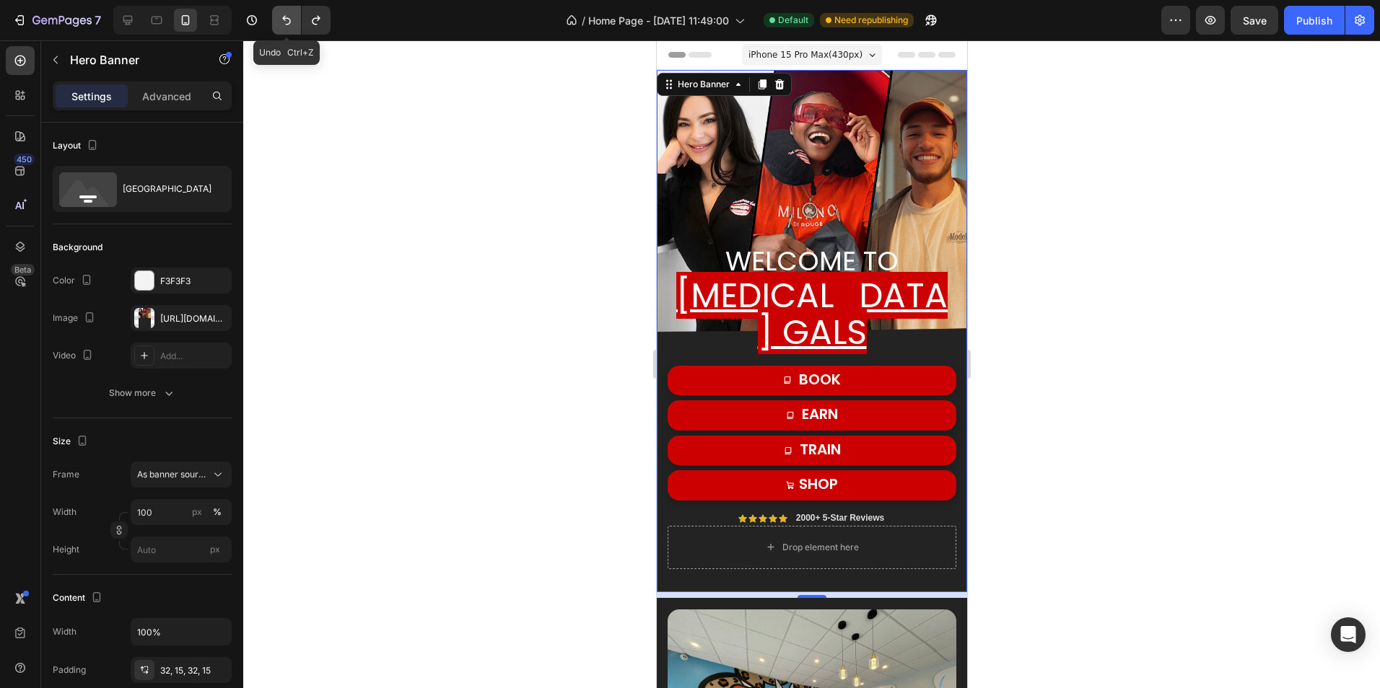
click at [282, 26] on icon "Undo/Redo" at bounding box center [286, 20] width 14 height 14
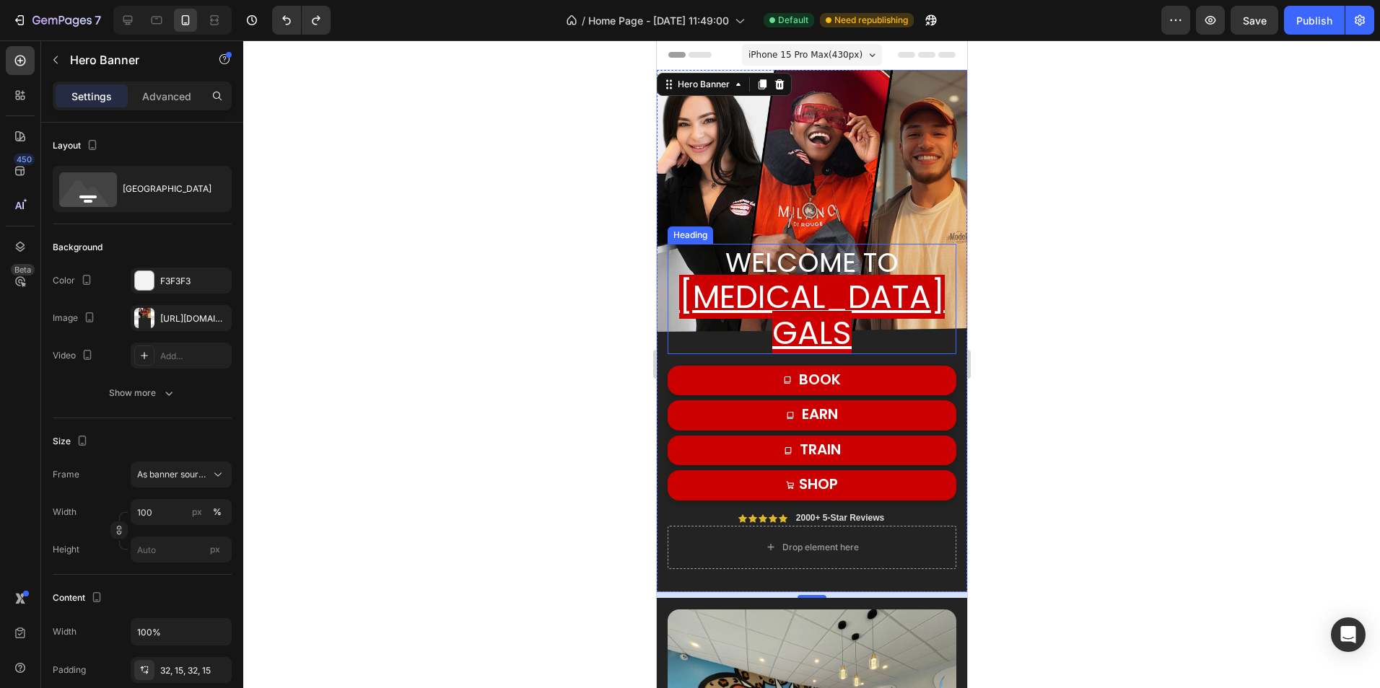
drag, startPoint x: 735, startPoint y: 327, endPoint x: 729, endPoint y: 322, distance: 8.2
click at [735, 327] on u "[MEDICAL_DATA] gals" at bounding box center [811, 315] width 266 height 80
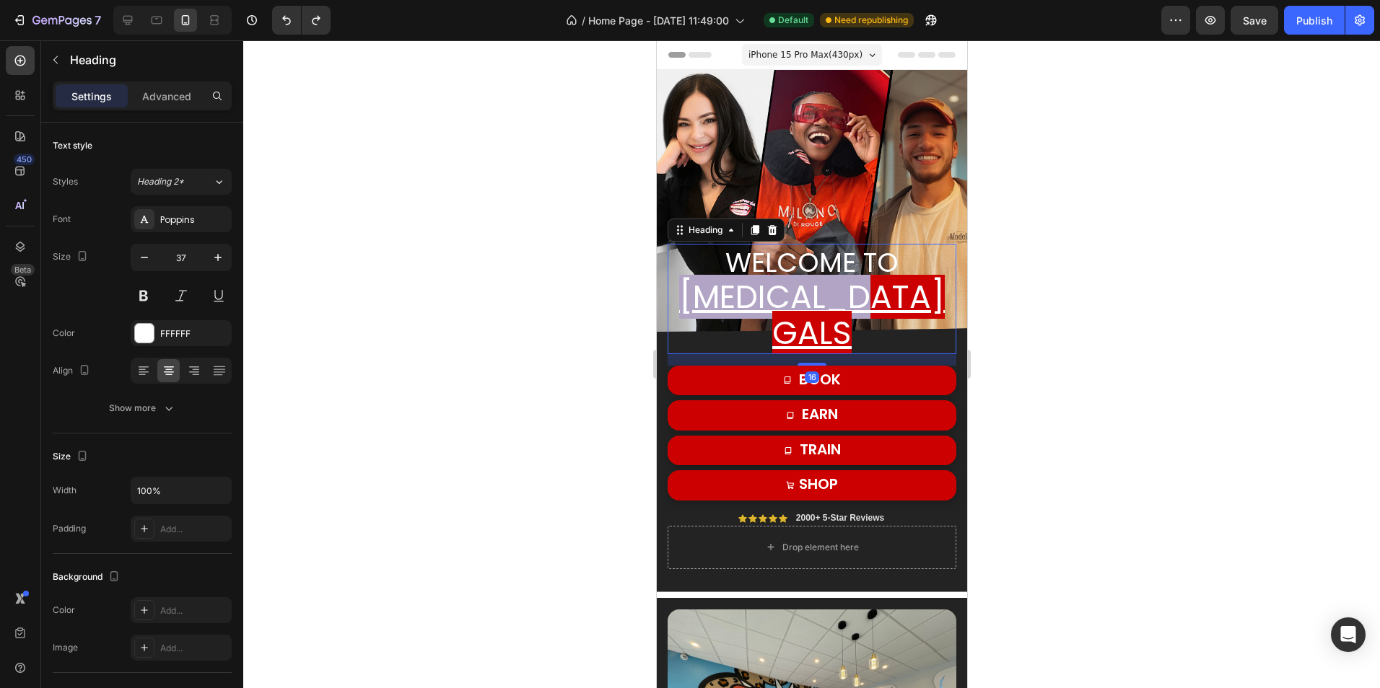
click at [728, 316] on u "[MEDICAL_DATA] gals" at bounding box center [811, 315] width 266 height 80
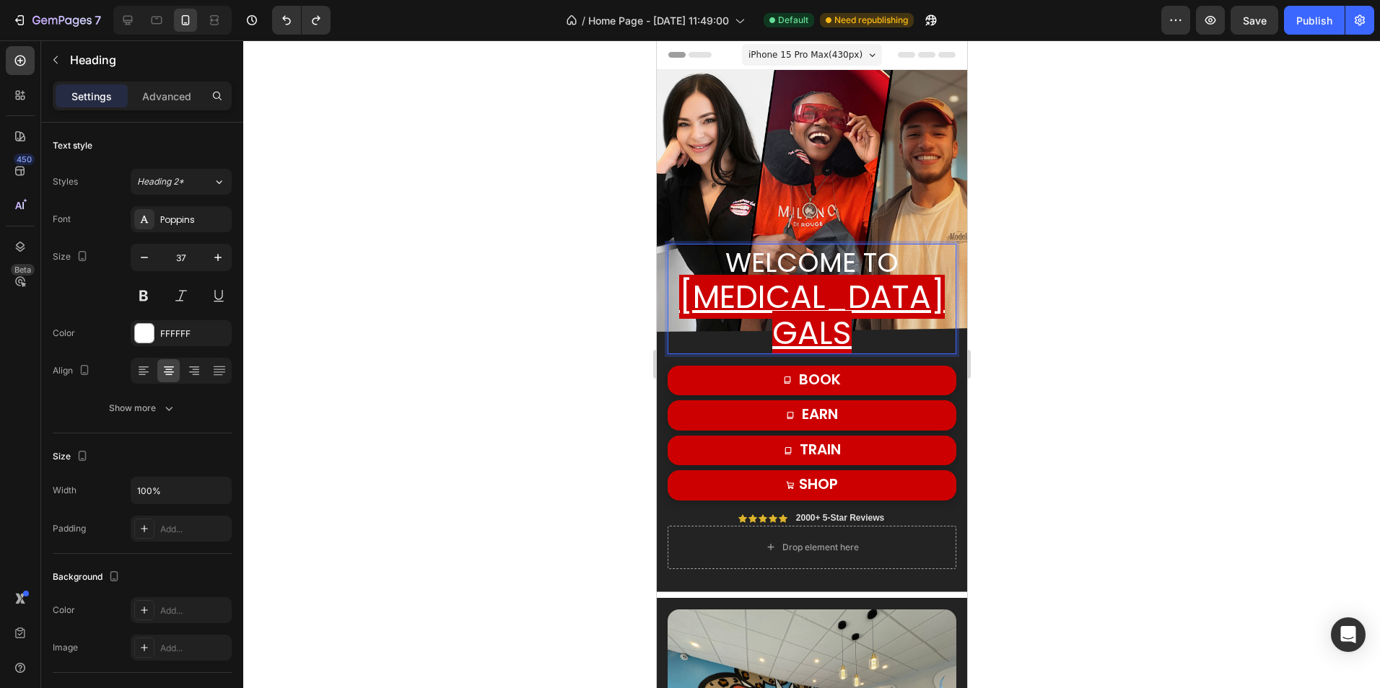
click at [919, 314] on u "[MEDICAL_DATA] gals" at bounding box center [811, 315] width 266 height 80
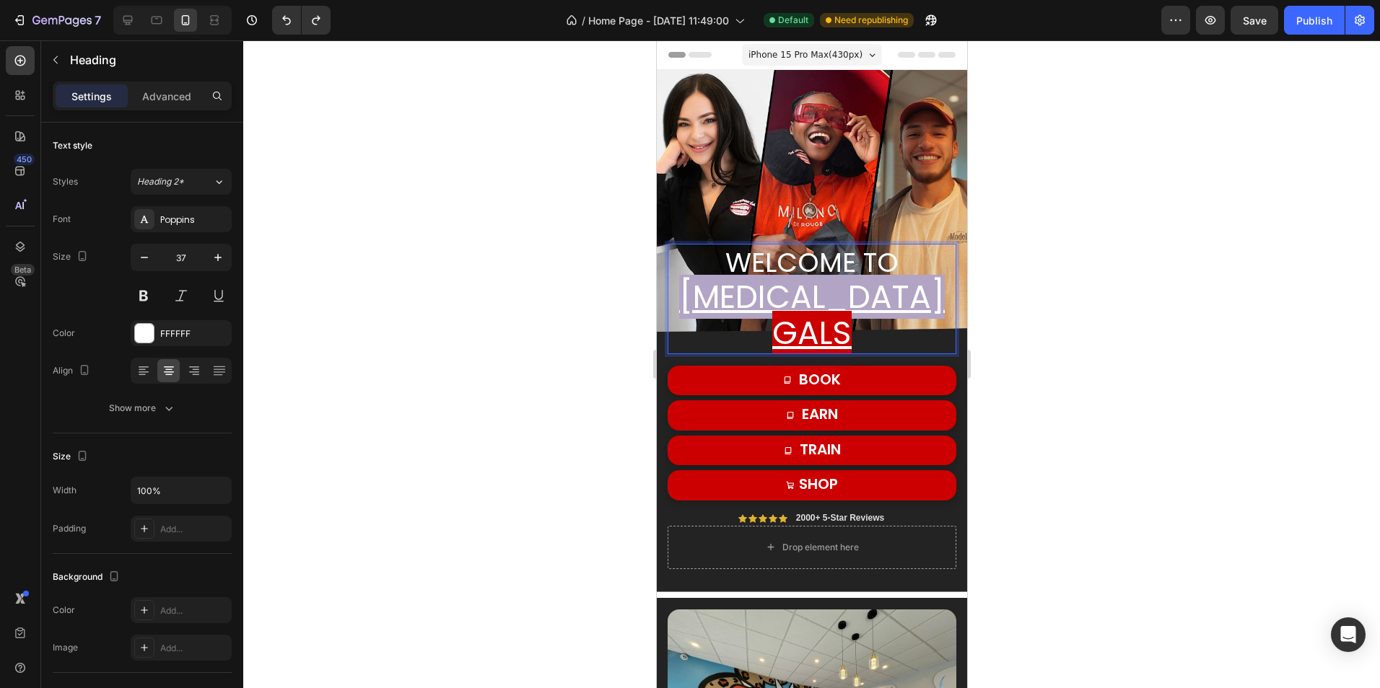
drag, startPoint x: 938, startPoint y: 315, endPoint x: 677, endPoint y: 321, distance: 261.3
click at [677, 321] on p "welcome to Whitening gals" at bounding box center [811, 298] width 286 height 107
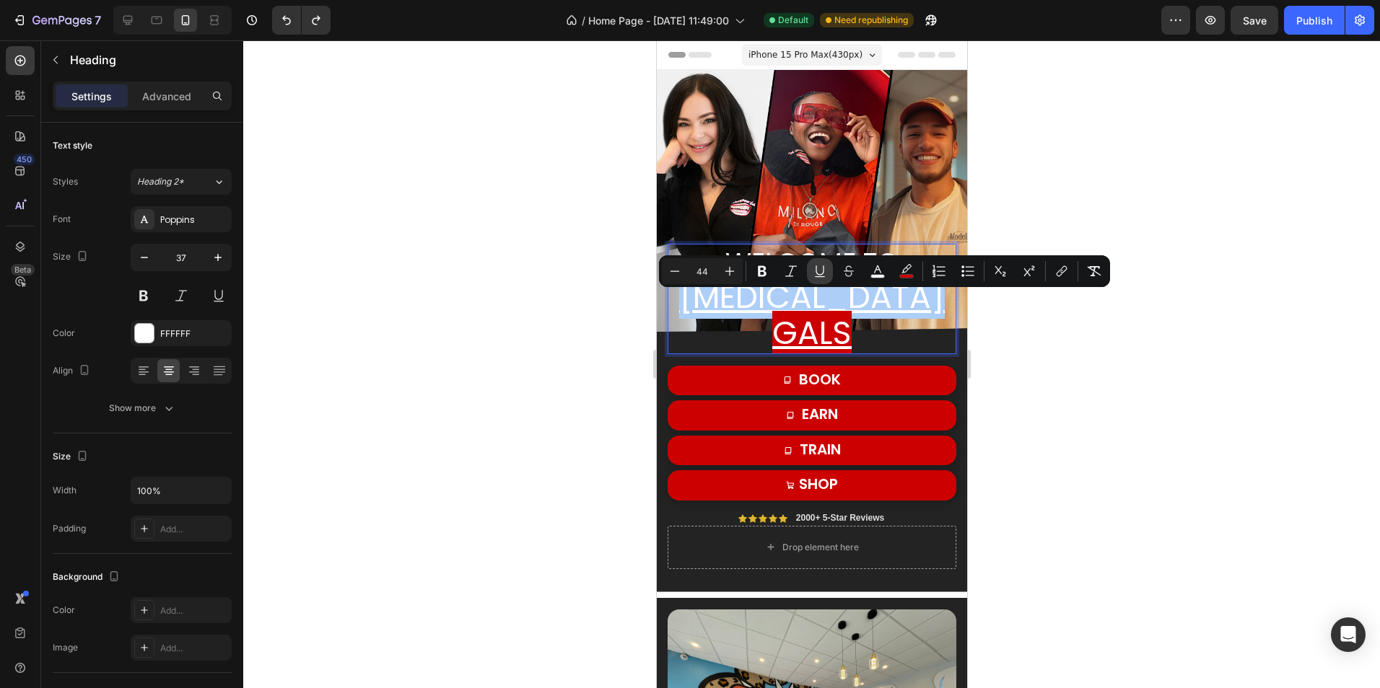
click at [820, 280] on button "Underline" at bounding box center [820, 271] width 26 height 26
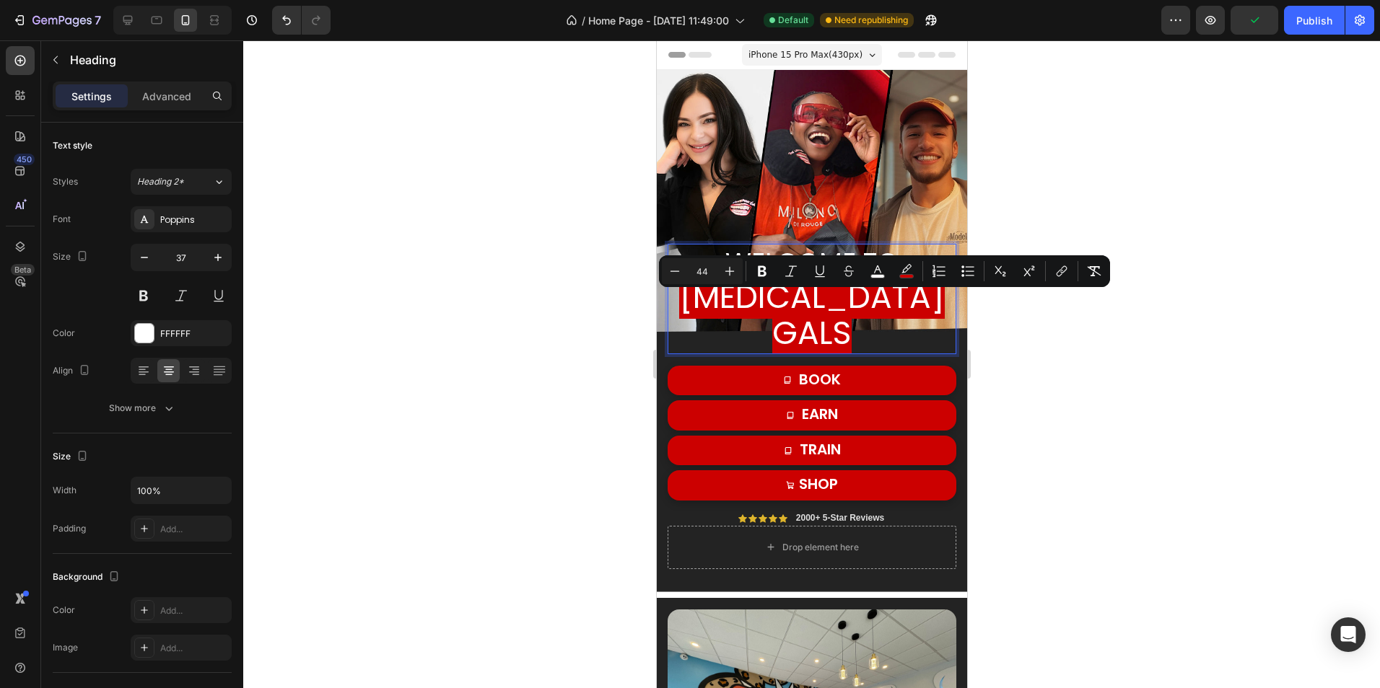
click at [936, 323] on p "welcome to Whitening gals" at bounding box center [811, 298] width 286 height 107
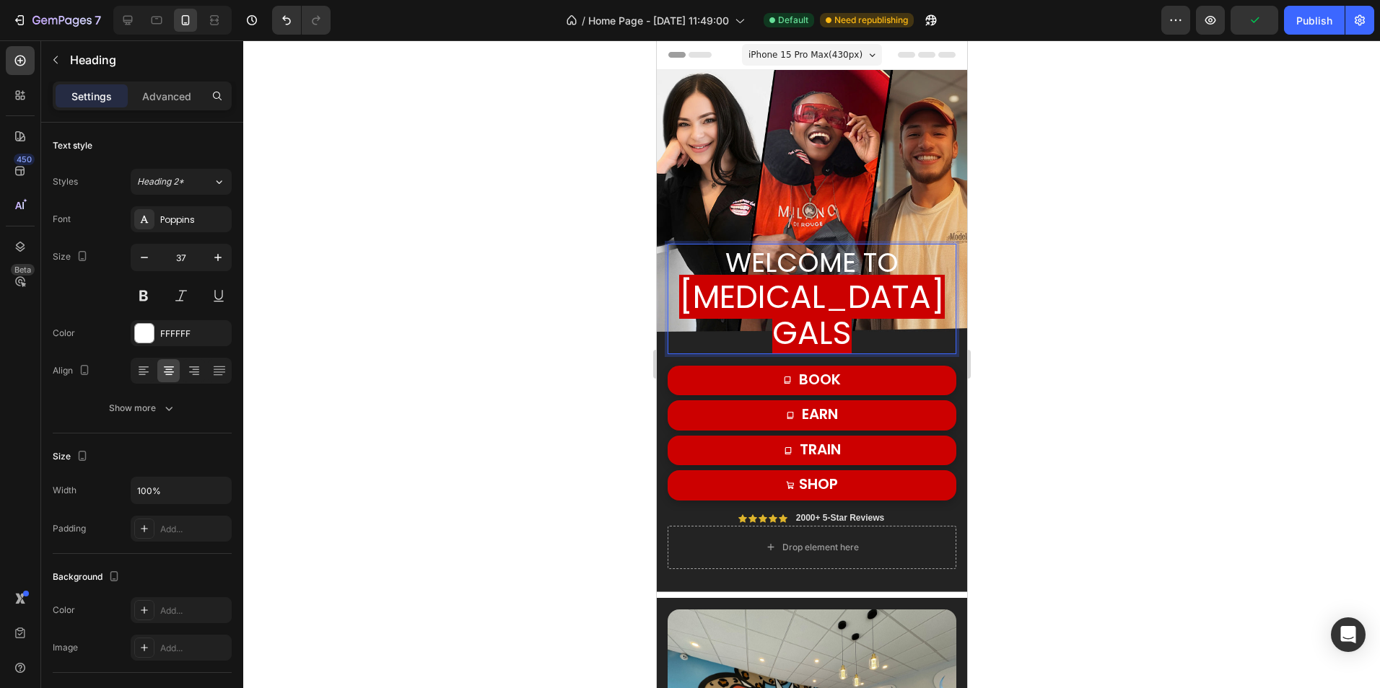
click at [916, 284] on p "welcome to Whitening gals" at bounding box center [811, 298] width 286 height 107
click at [918, 275] on p "welcome to Whitening gals" at bounding box center [811, 298] width 286 height 107
click at [901, 303] on span "[MEDICAL_DATA] gals" at bounding box center [811, 315] width 266 height 80
click at [901, 314] on span "[MEDICAL_DATA] gals" at bounding box center [811, 315] width 266 height 80
click at [883, 305] on span "[MEDICAL_DATA] gals" at bounding box center [811, 315] width 266 height 80
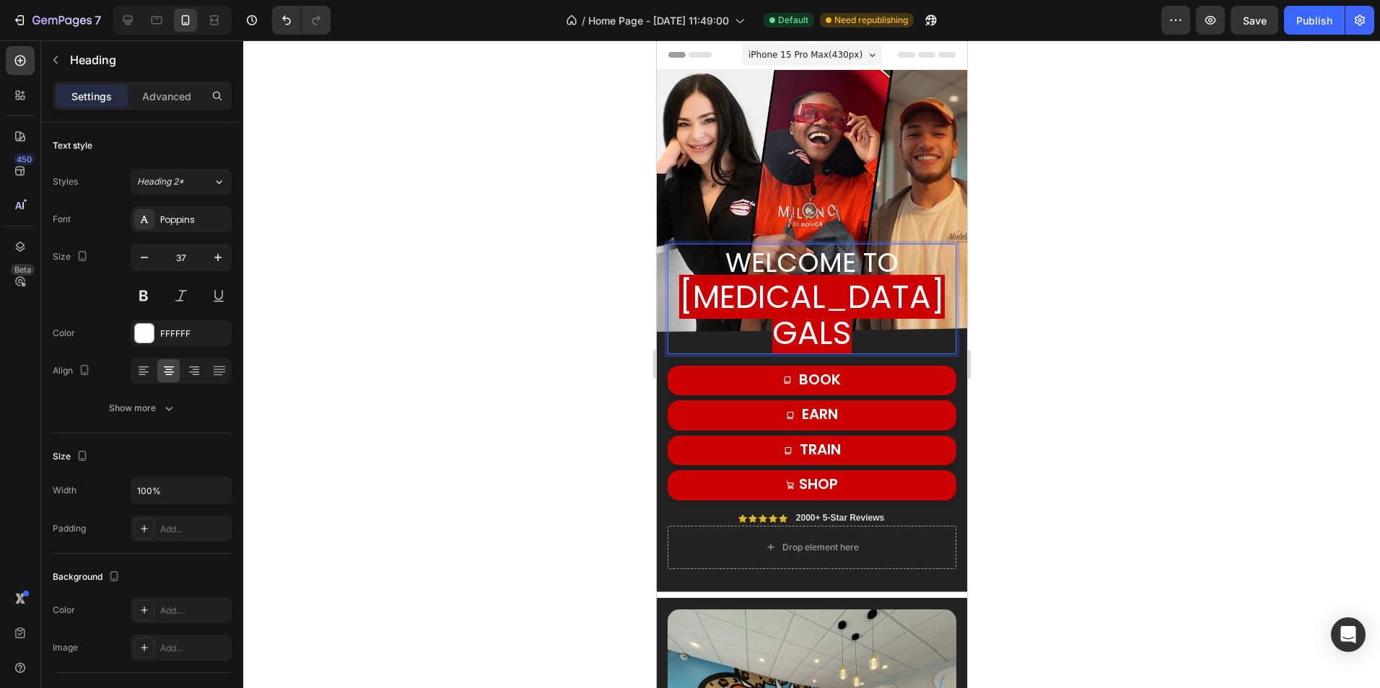
drag, startPoint x: 893, startPoint y: 276, endPoint x: 681, endPoint y: 270, distance: 212.2
click at [681, 270] on p "welcome to Whitening gals" at bounding box center [811, 298] width 286 height 107
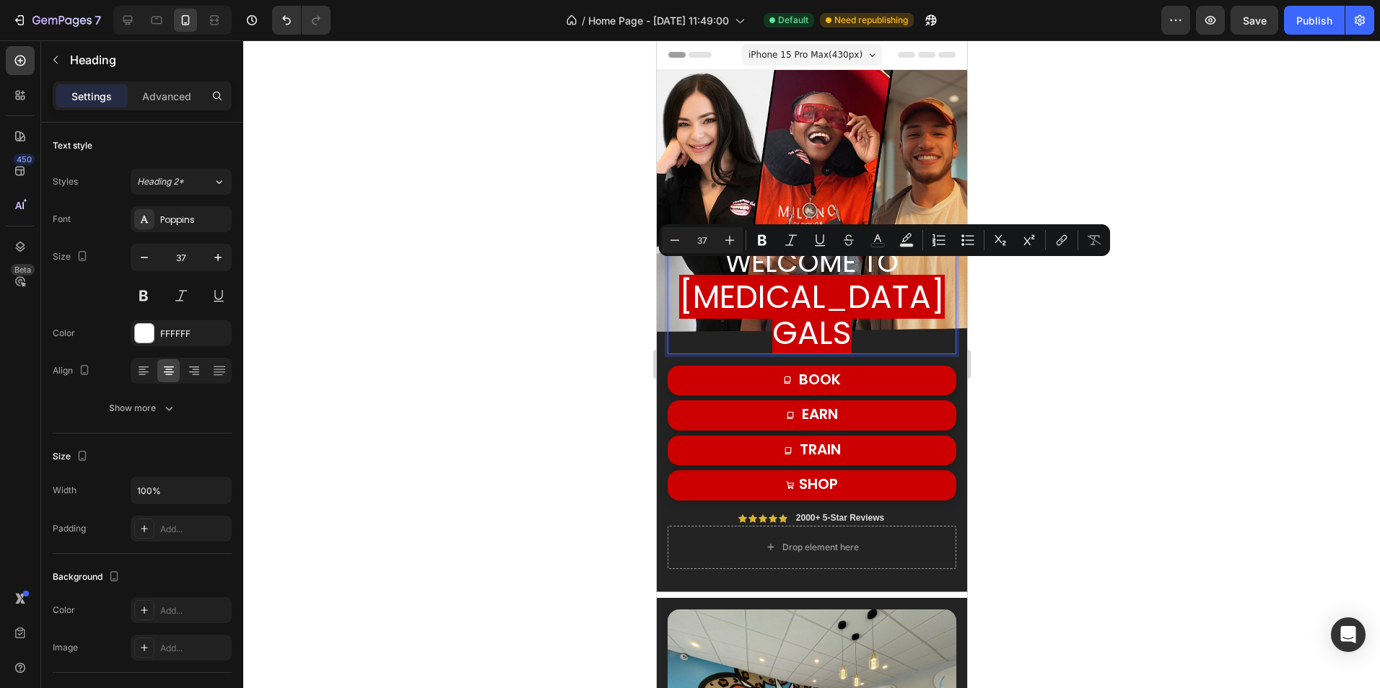
type input "44"
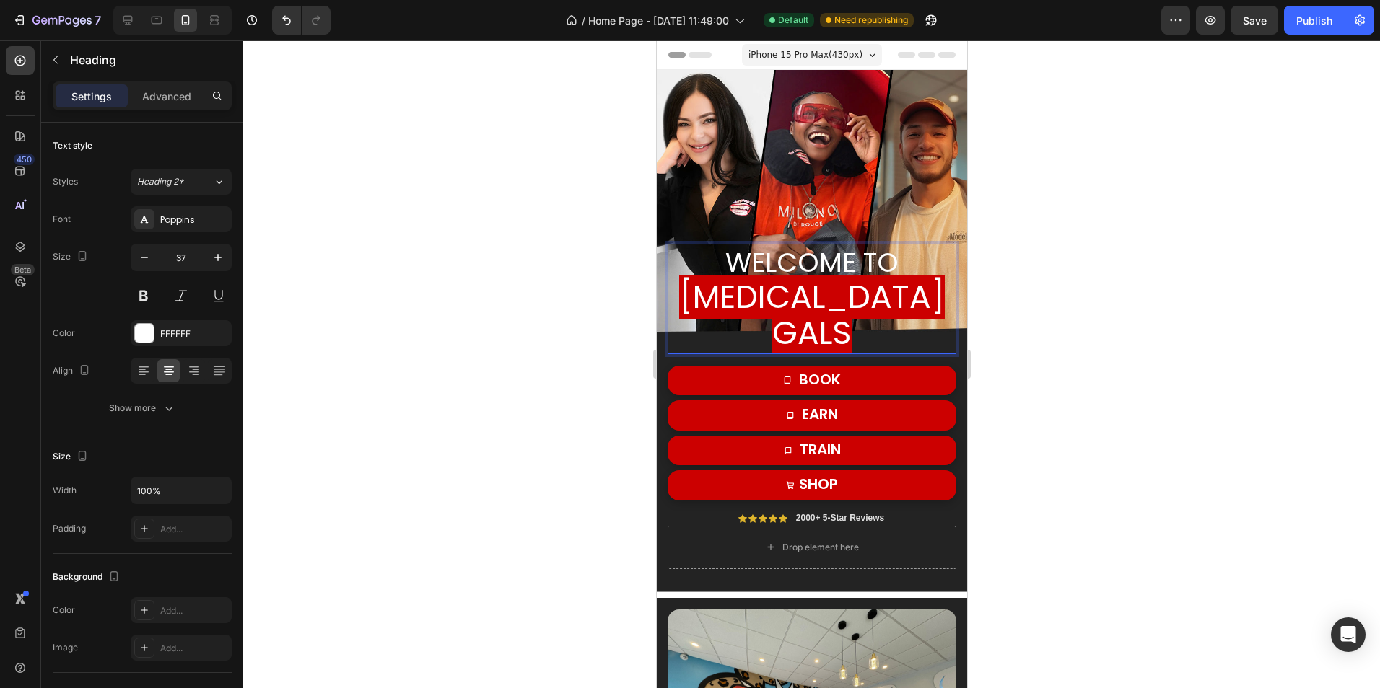
click at [710, 295] on span "[MEDICAL_DATA] gals" at bounding box center [811, 315] width 266 height 80
click at [712, 312] on span "[MEDICAL_DATA] gals" at bounding box center [811, 315] width 266 height 80
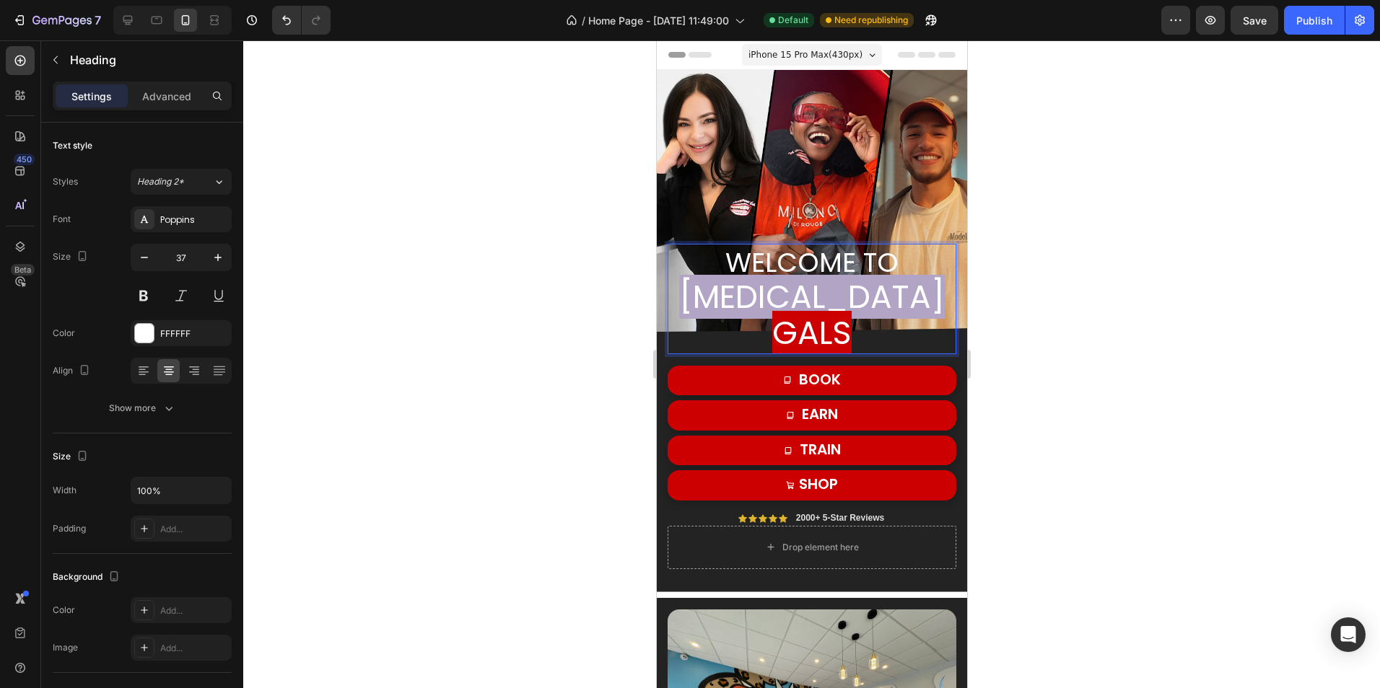
click at [712, 312] on span "[MEDICAL_DATA] gals" at bounding box center [811, 315] width 266 height 80
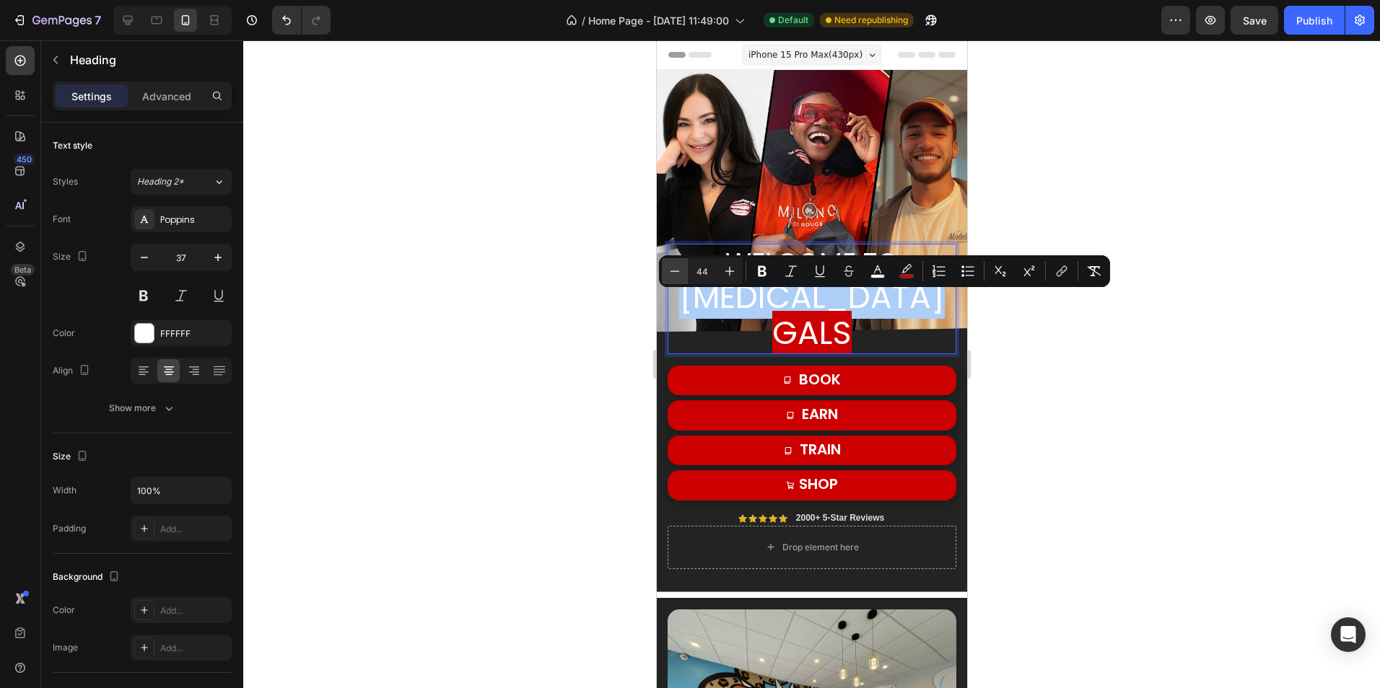
click at [684, 276] on button "Minus" at bounding box center [675, 271] width 26 height 26
type input "43"
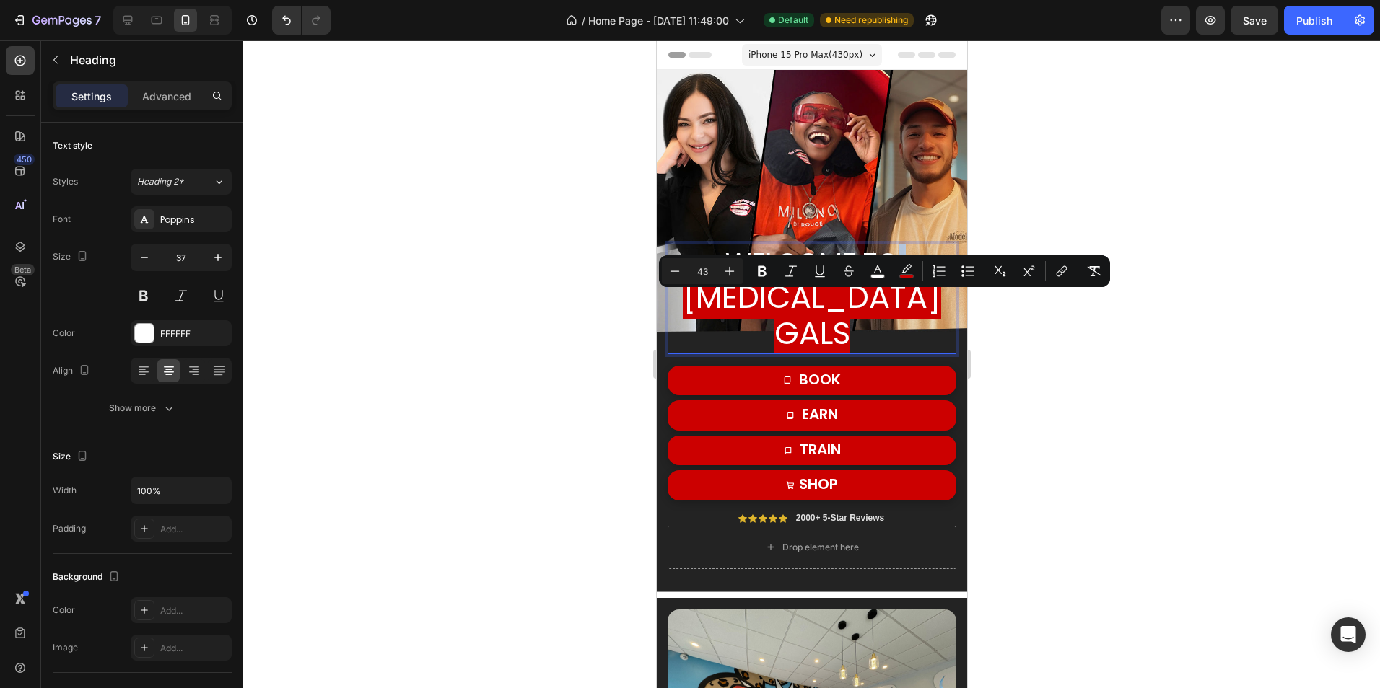
click at [777, 296] on span "[MEDICAL_DATA] gals" at bounding box center [811, 315] width 258 height 79
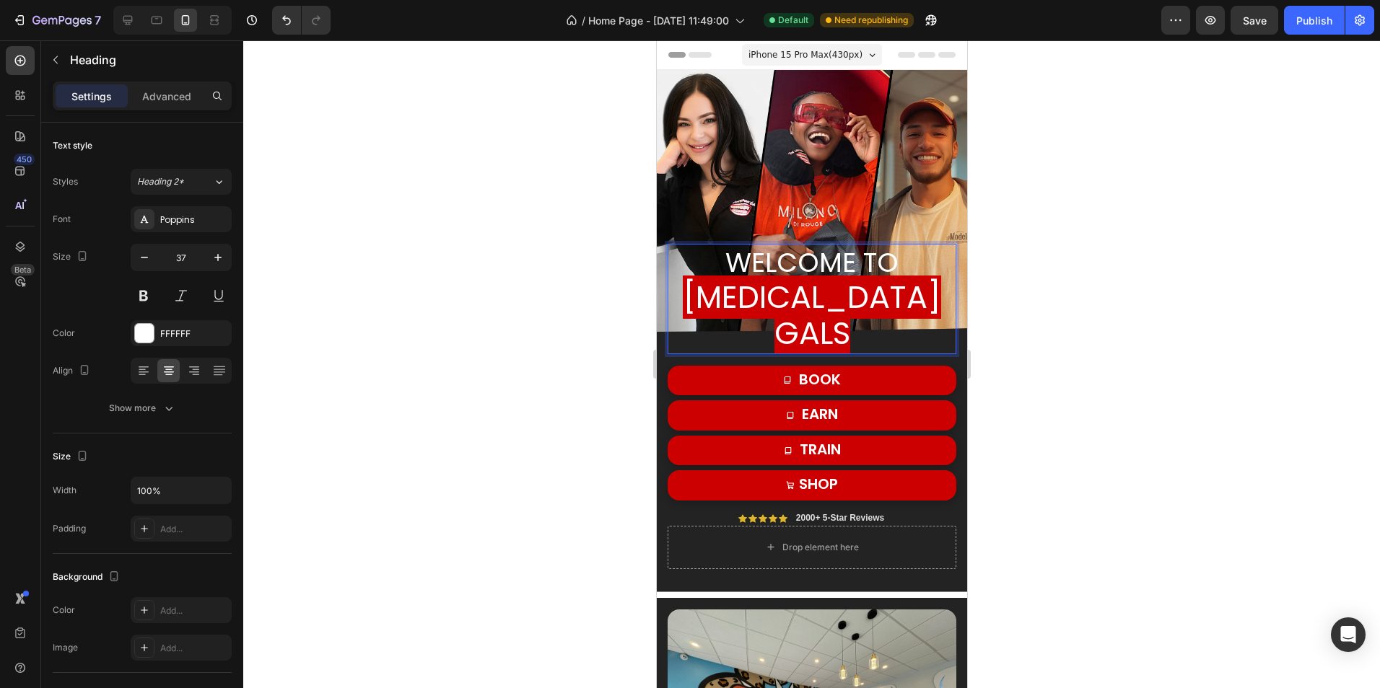
click at [777, 290] on p "welcome to Whitening gals" at bounding box center [811, 298] width 286 height 107
click at [776, 283] on p "welcome to Whitening gals" at bounding box center [811, 298] width 286 height 107
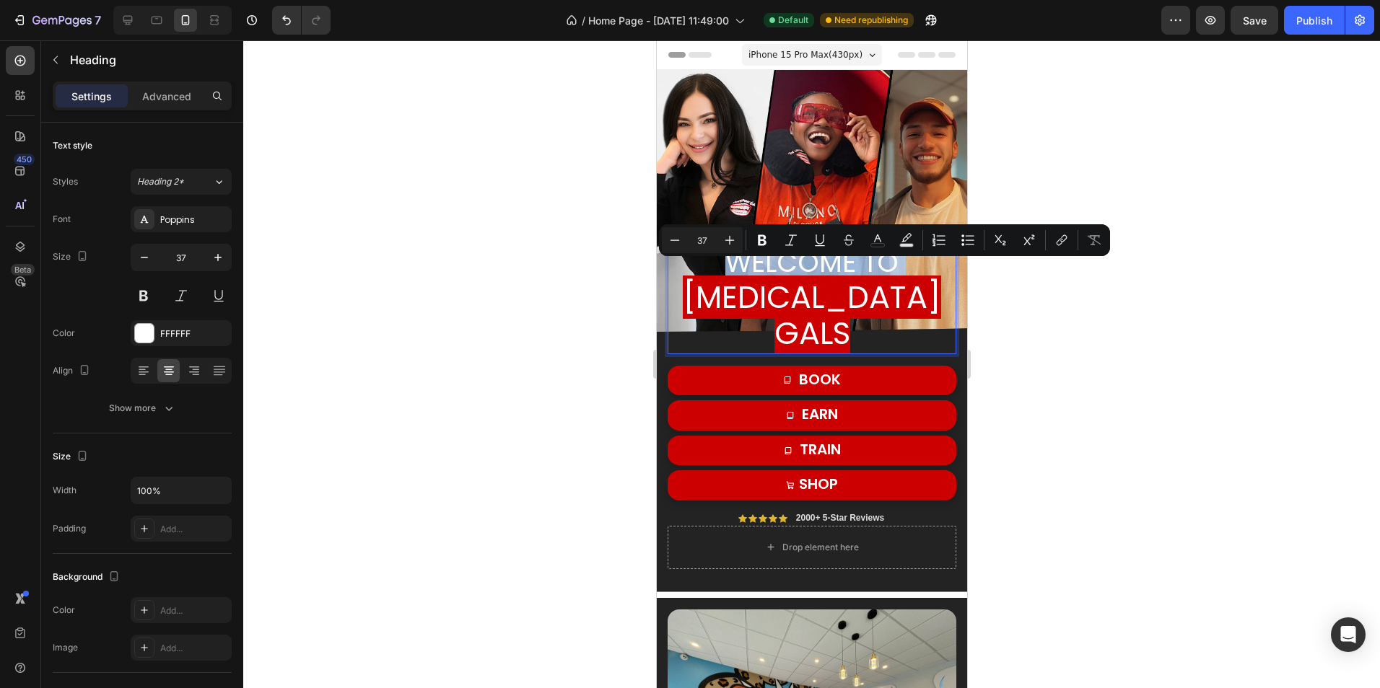
click at [776, 283] on p "welcome to Whitening gals" at bounding box center [811, 298] width 286 height 107
click at [675, 244] on icon "Editor contextual toolbar" at bounding box center [675, 240] width 14 height 14
click at [734, 240] on icon "Editor contextual toolbar" at bounding box center [729, 240] width 9 height 9
click at [733, 240] on icon "Editor contextual toolbar" at bounding box center [729, 240] width 9 height 9
click at [733, 241] on icon "Editor contextual toolbar" at bounding box center [729, 240] width 14 height 14
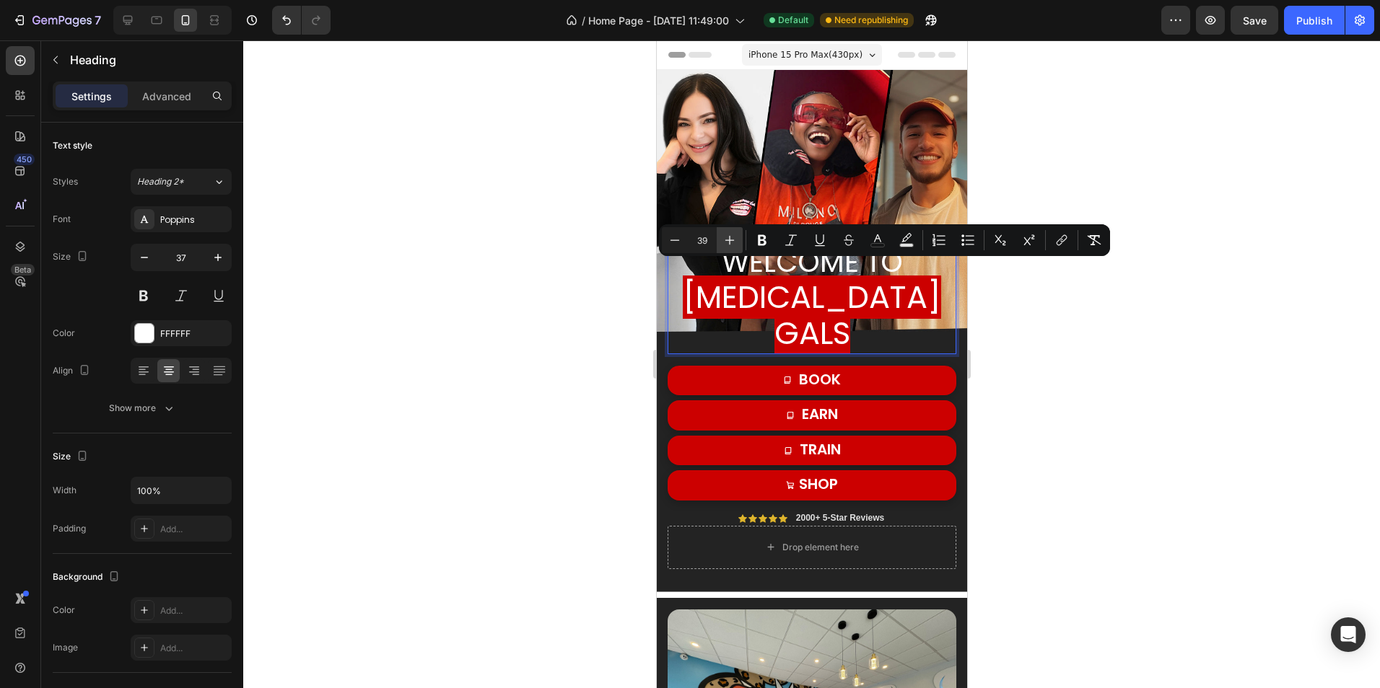
click at [733, 241] on icon "Editor contextual toolbar" at bounding box center [729, 240] width 14 height 14
type input "43"
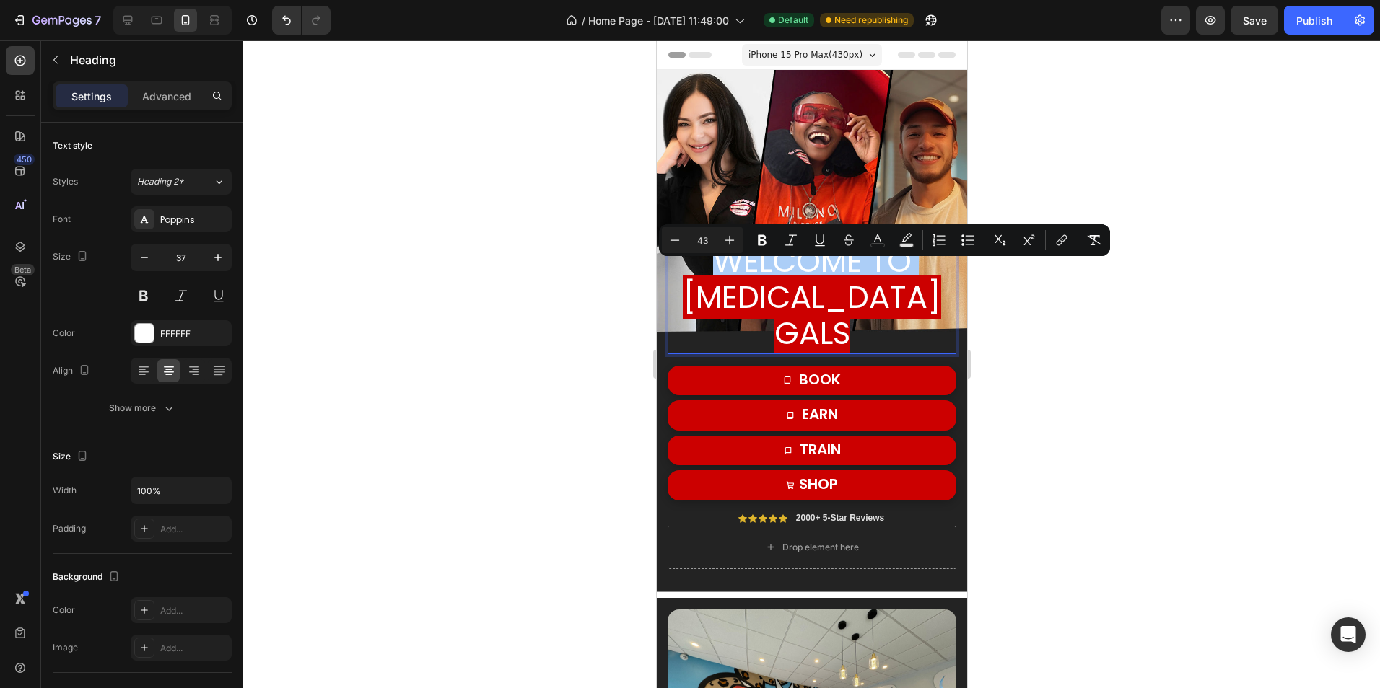
click at [1060, 305] on div at bounding box center [811, 364] width 1137 height 648
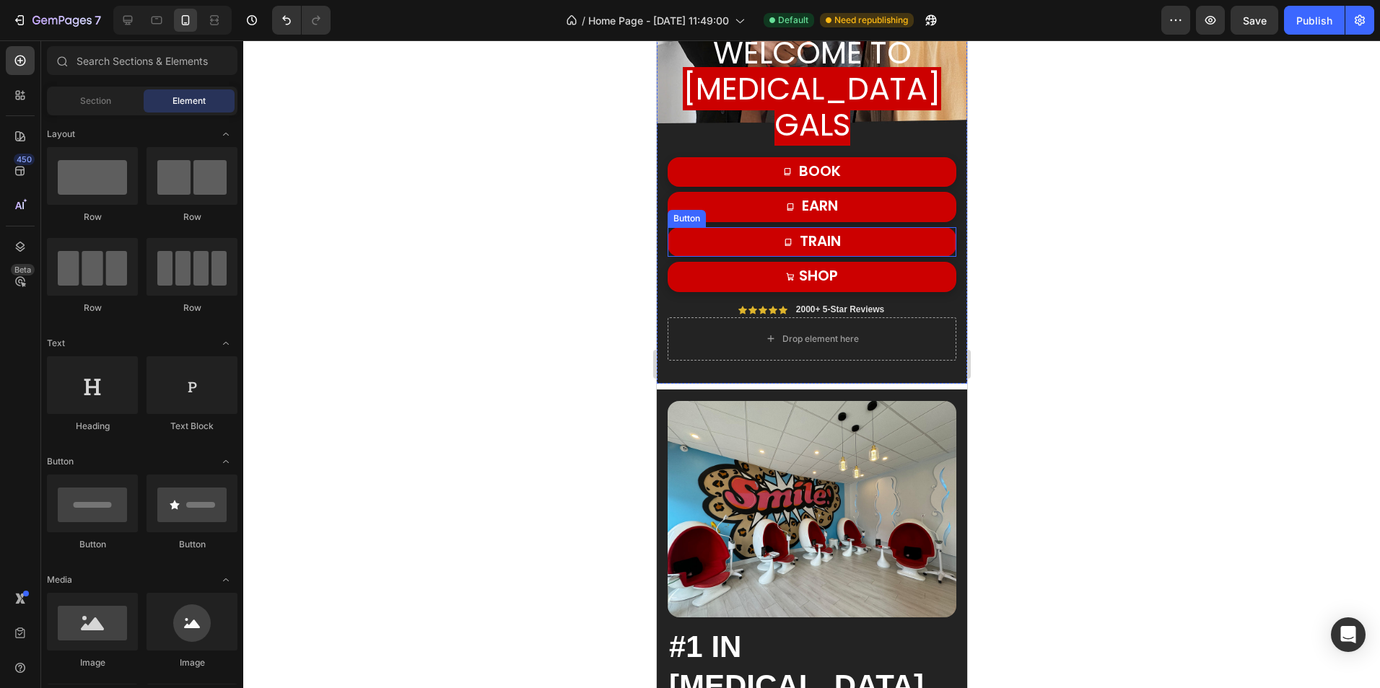
scroll to position [216, 0]
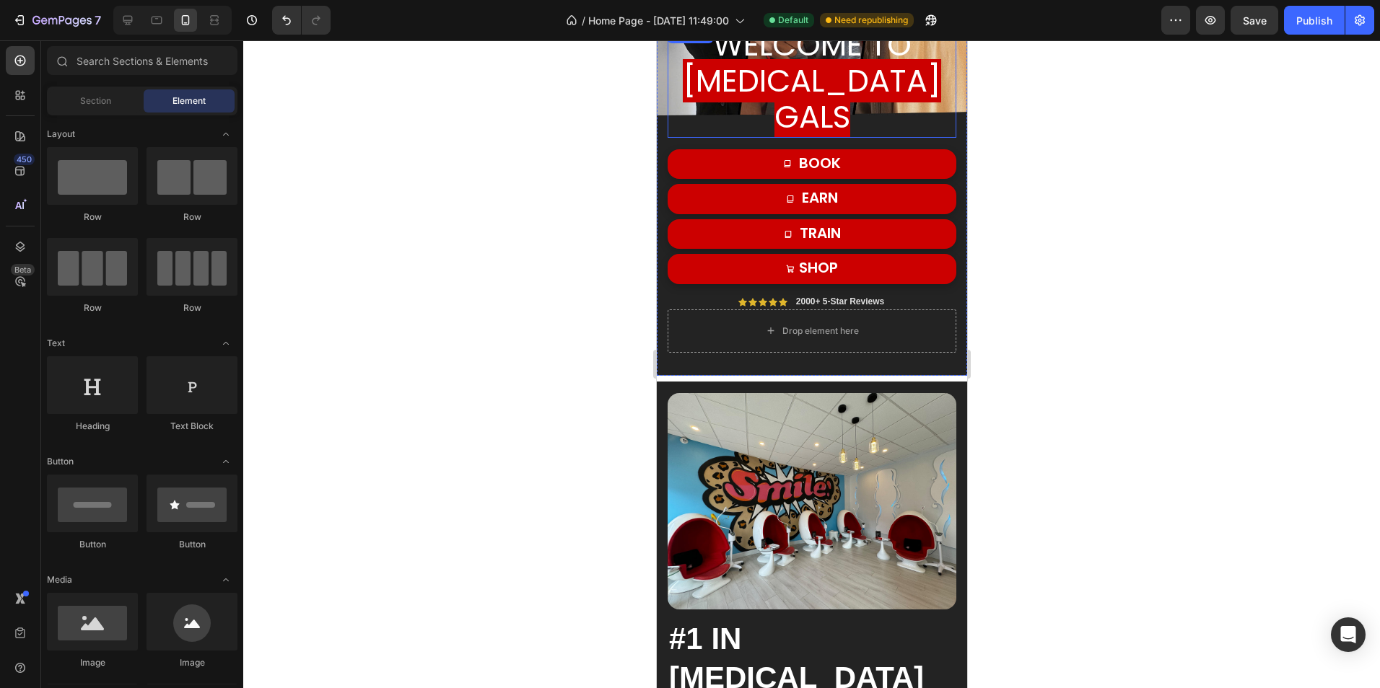
click at [926, 109] on span "[MEDICAL_DATA] gals" at bounding box center [811, 98] width 258 height 79
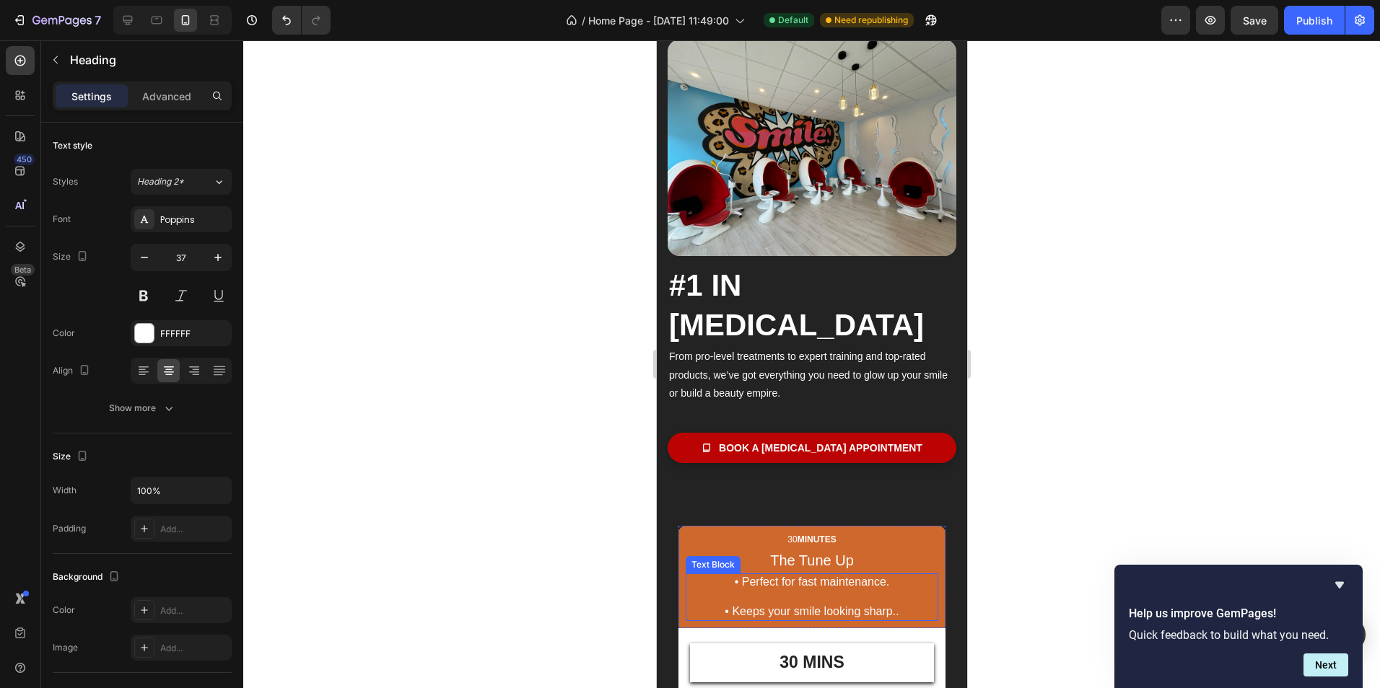
scroll to position [577, 0]
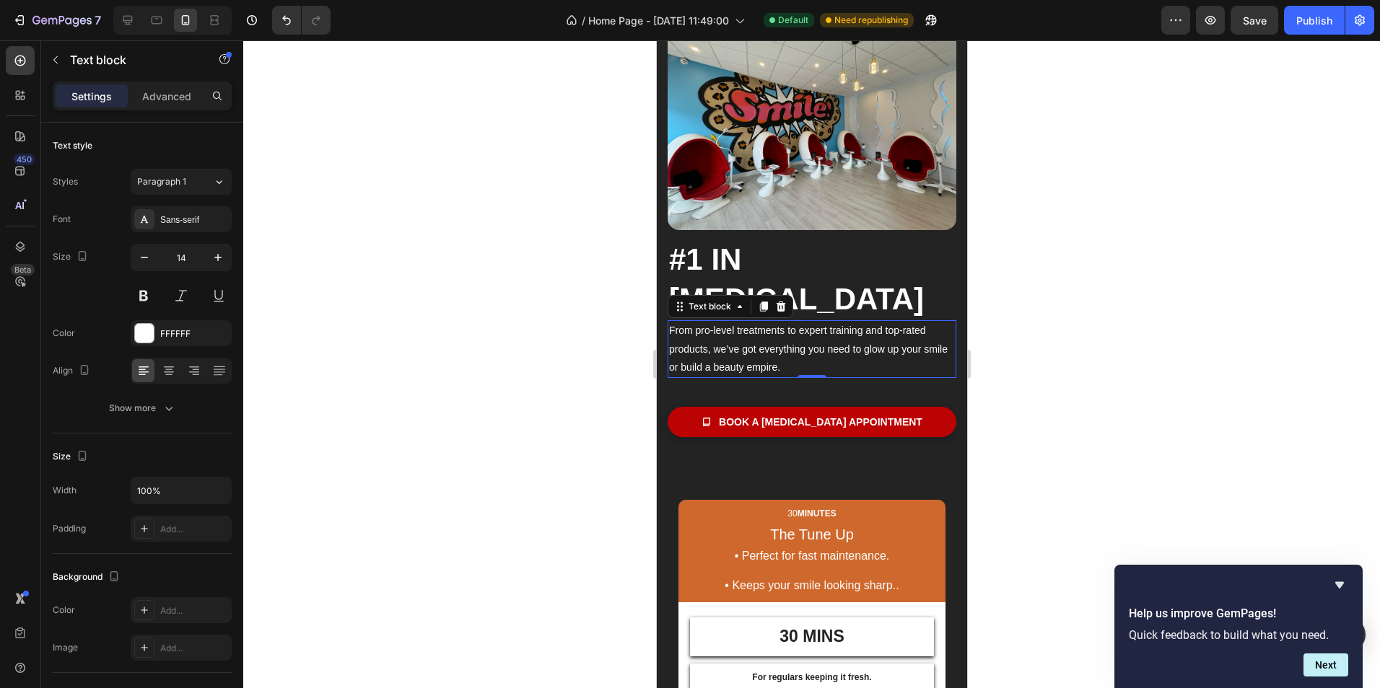
click at [874, 322] on p "From pro-level treatments to expert training and top-rated products, we’ve got …" at bounding box center [811, 349] width 286 height 55
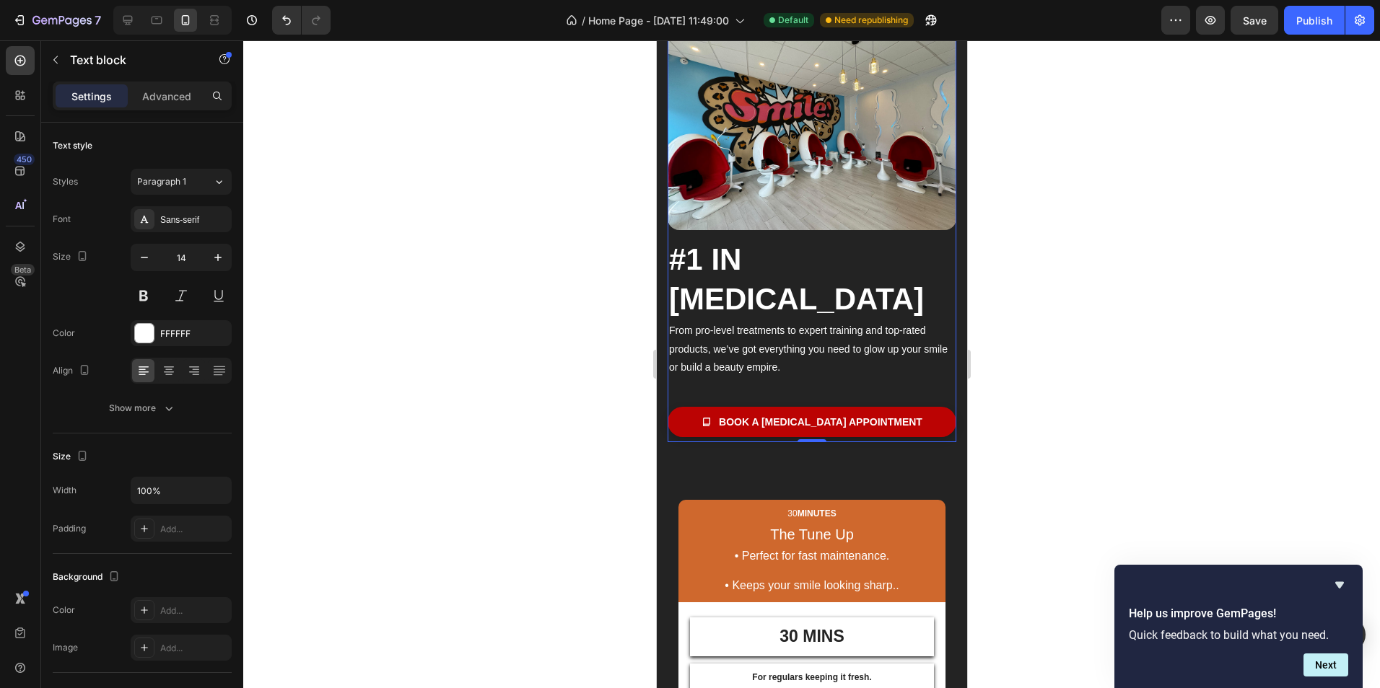
click at [855, 344] on div "#1 IN WHITENING Heading From pro-level treatments to expert training and top-ra…" at bounding box center [811, 336] width 289 height 212
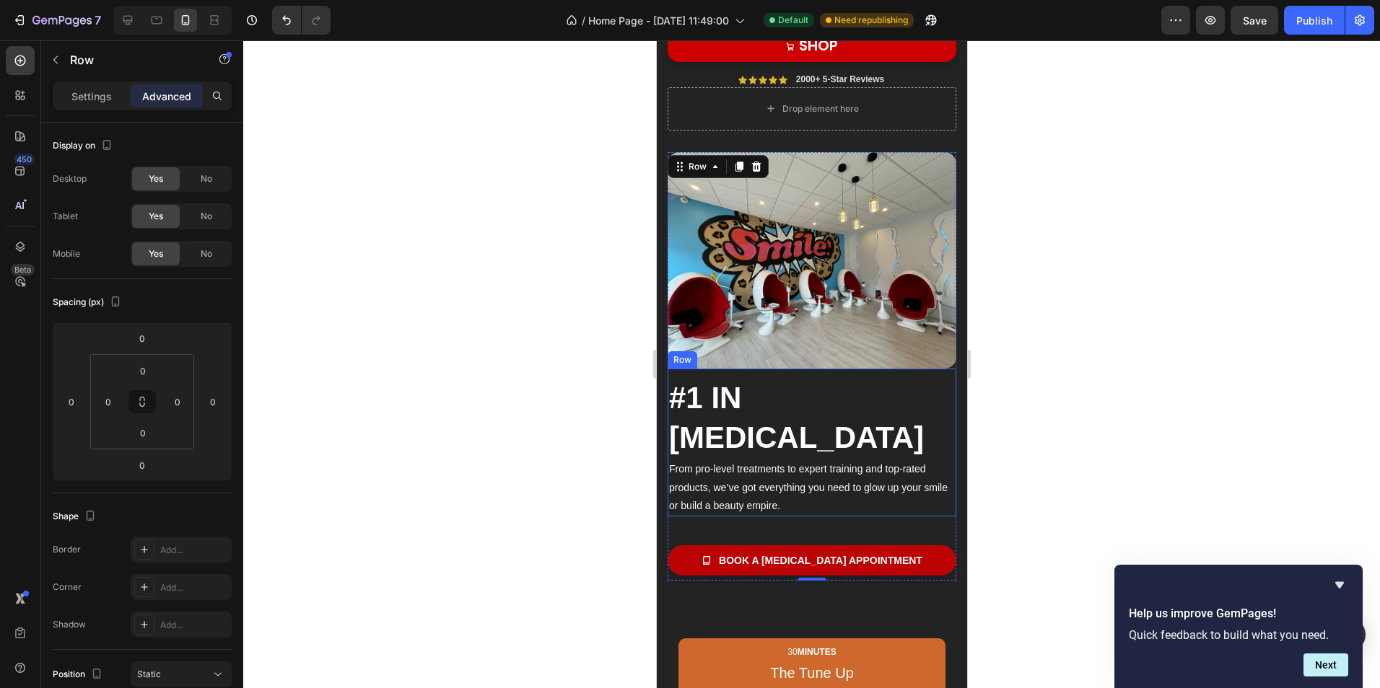
scroll to position [433, 0]
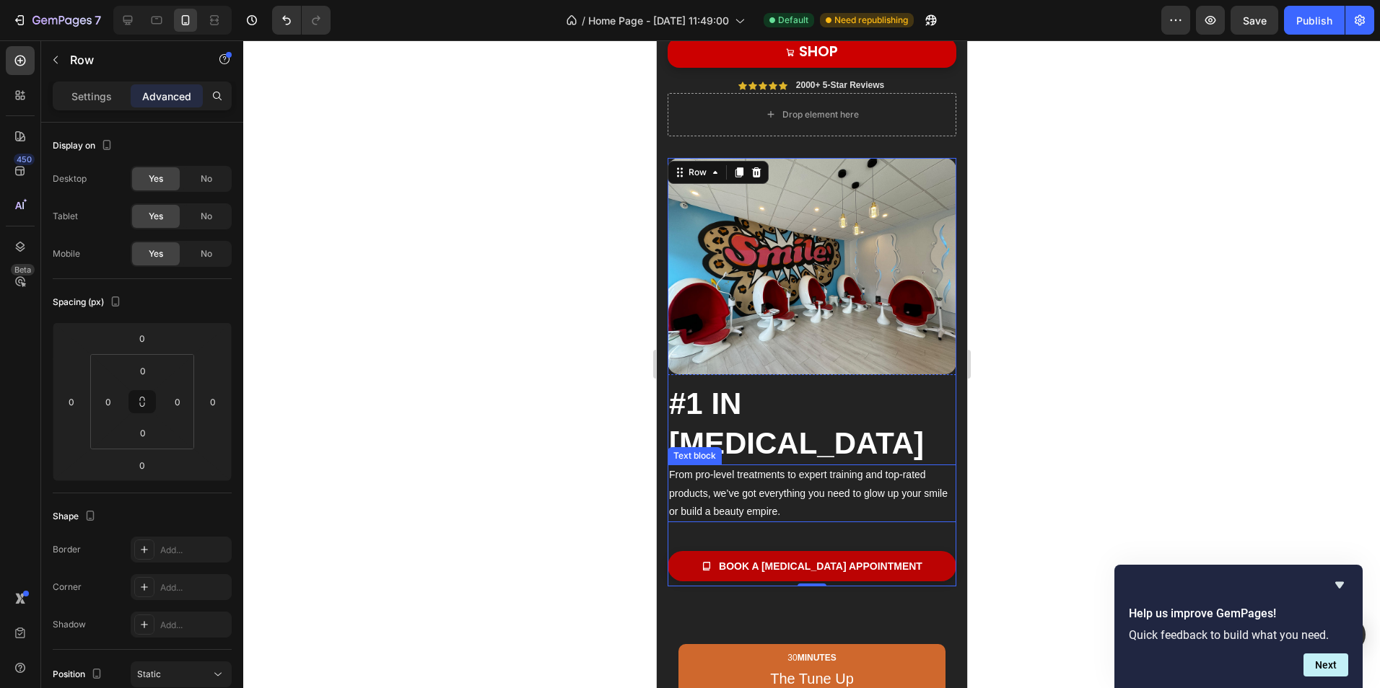
click at [886, 466] on p "From pro-level treatments to expert training and top-rated products, we’ve got …" at bounding box center [811, 493] width 286 height 55
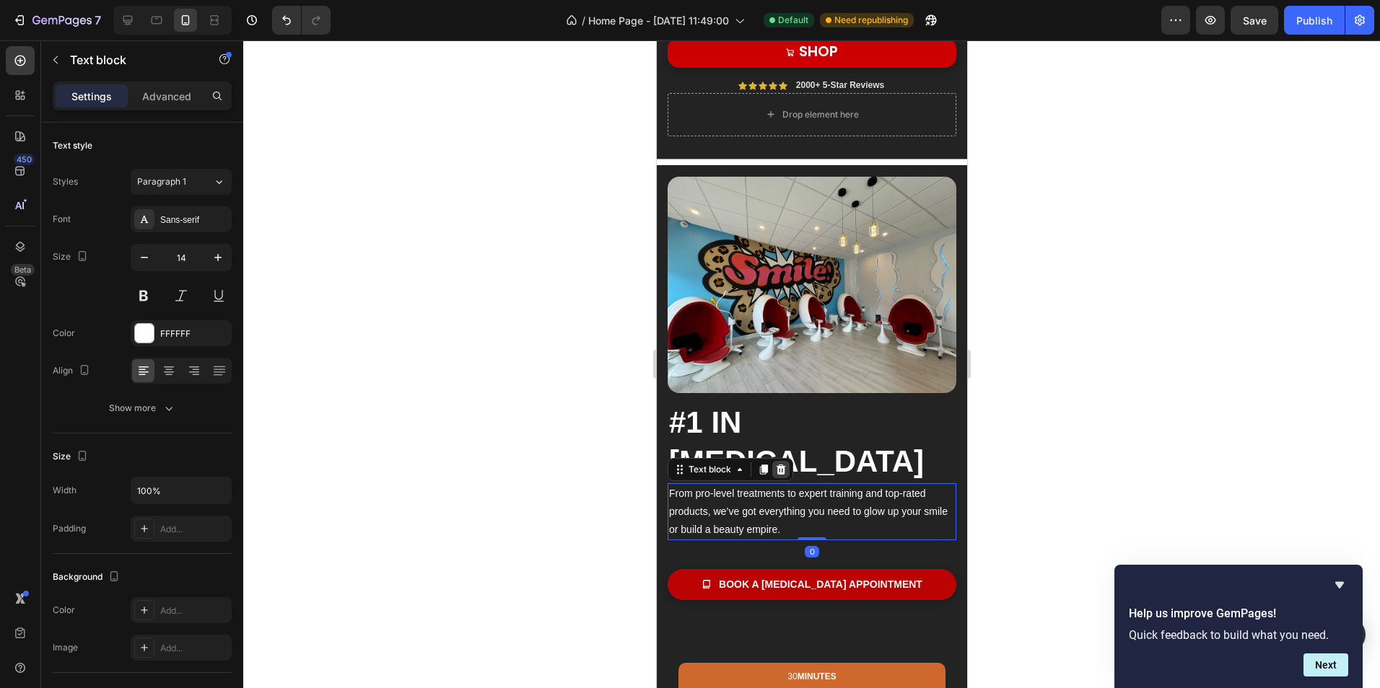
click at [782, 465] on icon at bounding box center [780, 470] width 9 height 10
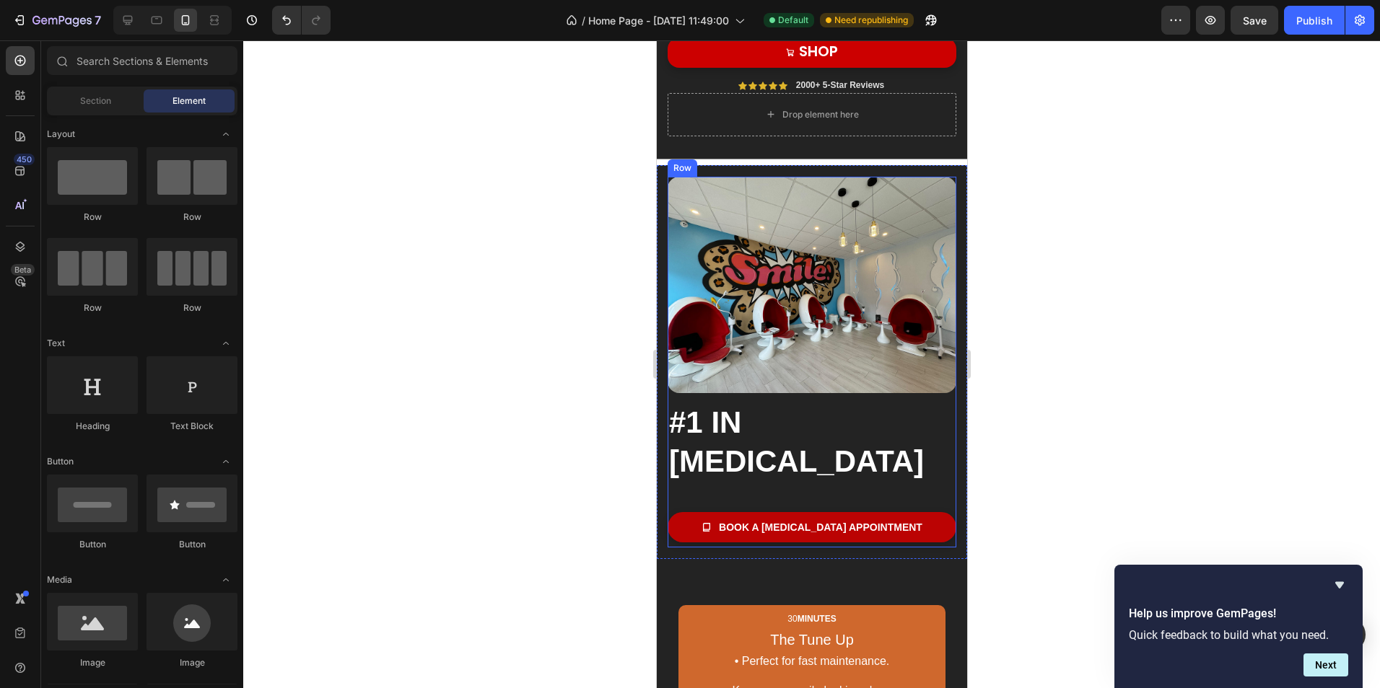
click at [762, 501] on div "book a teeth whitening appointment Button" at bounding box center [811, 524] width 289 height 47
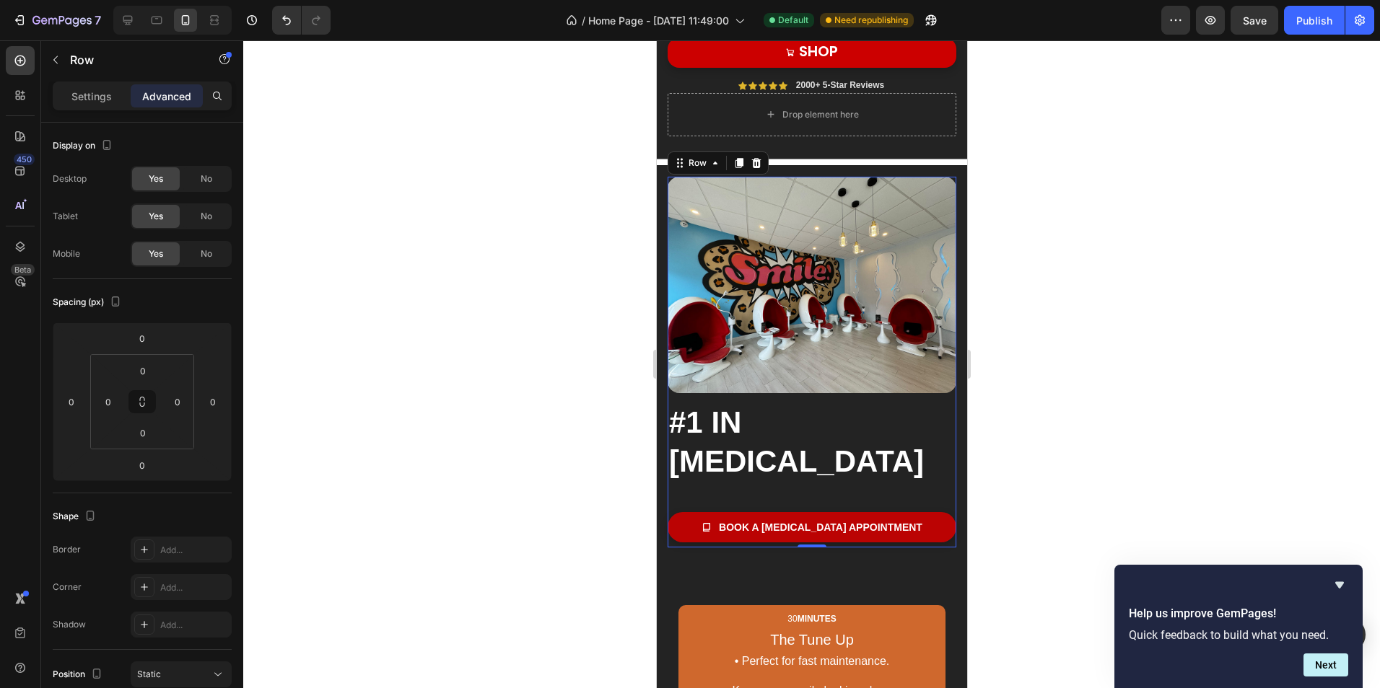
click at [762, 425] on div "#1 IN WHITENING Heading Row book a teeth whitening appointment Button" at bounding box center [811, 470] width 289 height 154
click at [830, 427] on div "#1 IN WHITENING Heading Row book a teeth whitening appointment Button" at bounding box center [811, 470] width 289 height 154
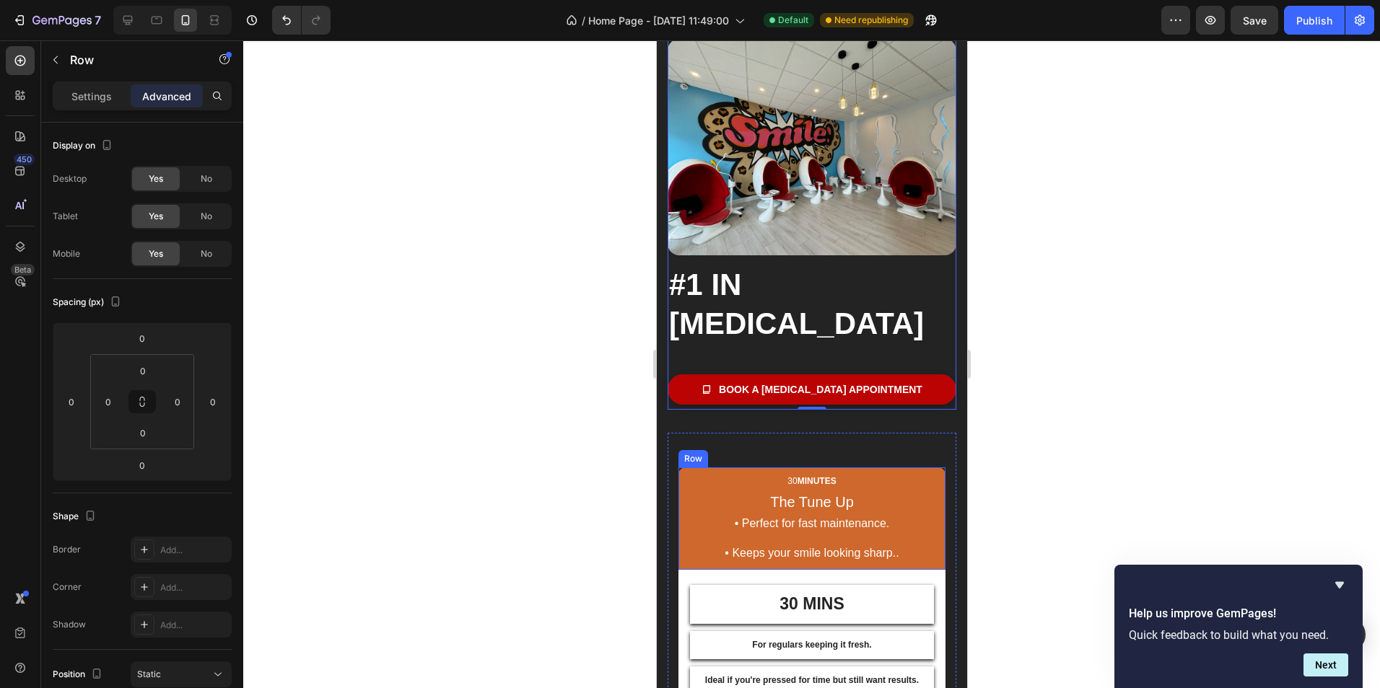
scroll to position [577, 0]
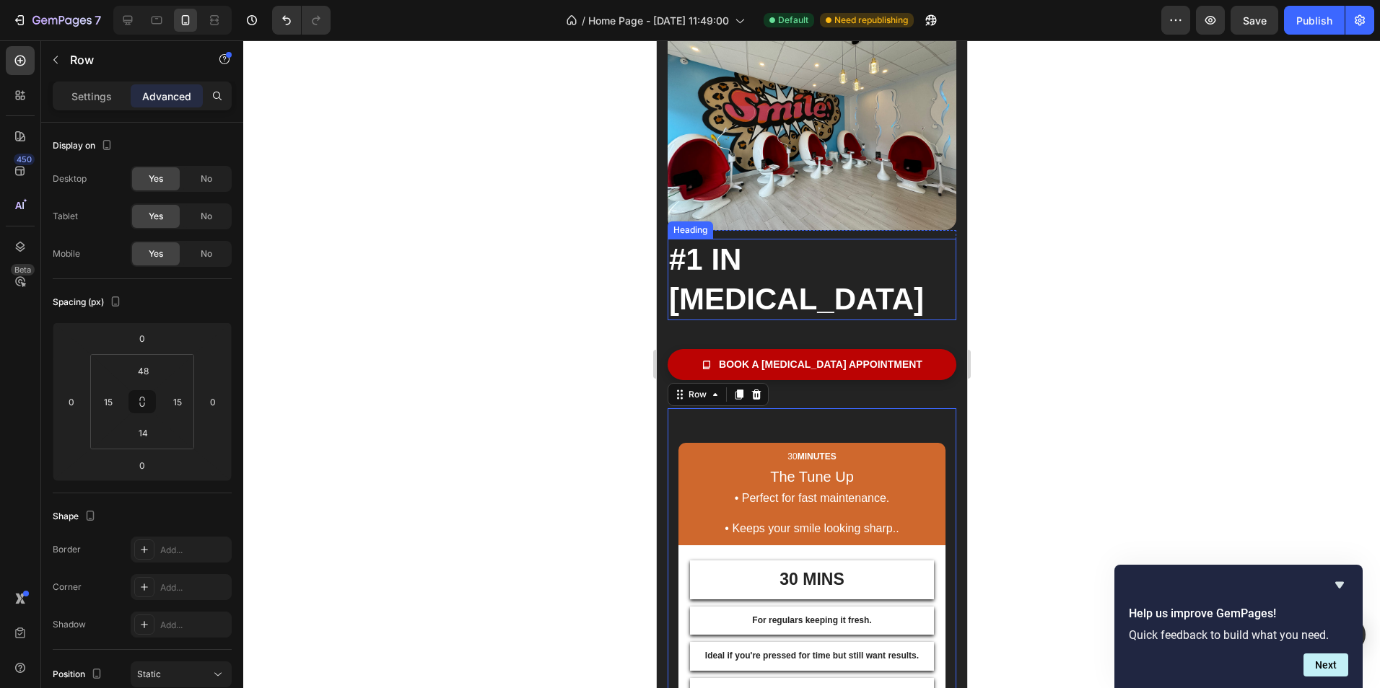
click at [797, 274] on div "#1 IN WHITENING Heading Row book a teeth whitening appointment Button" at bounding box center [811, 307] width 289 height 154
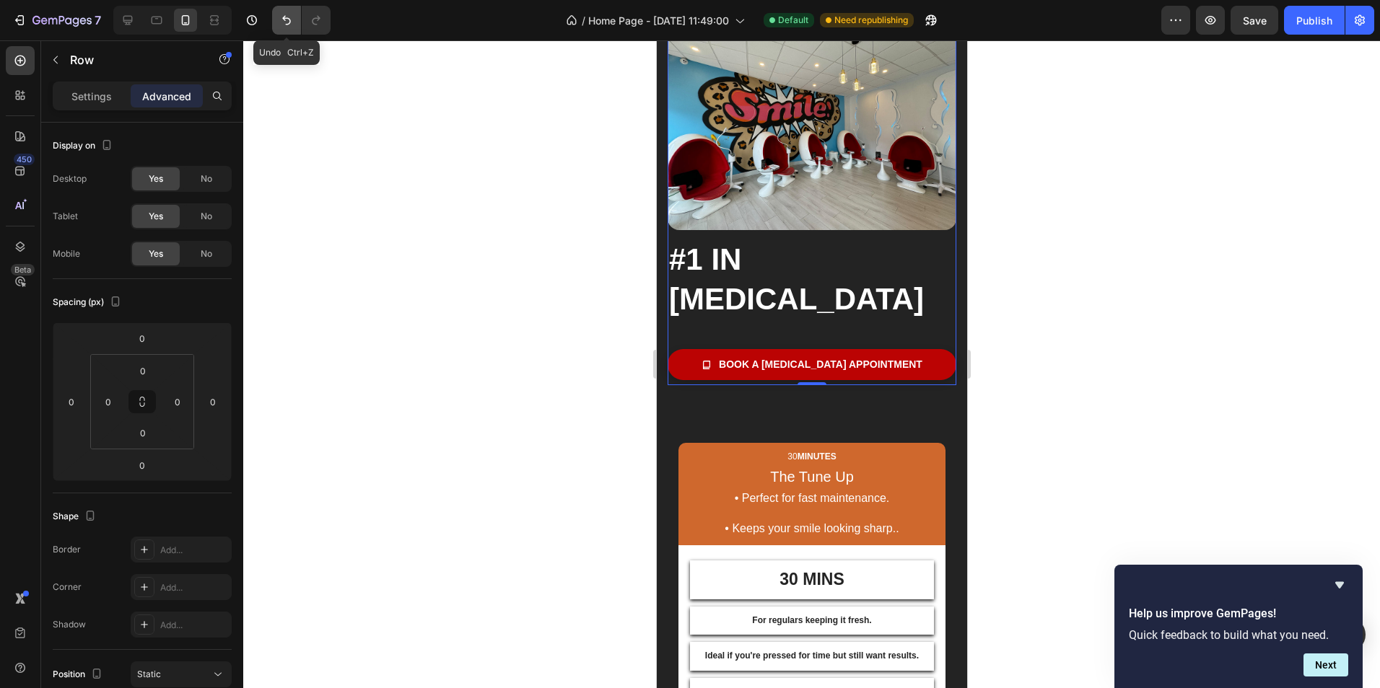
click at [285, 23] on icon "Undo/Redo" at bounding box center [286, 20] width 14 height 14
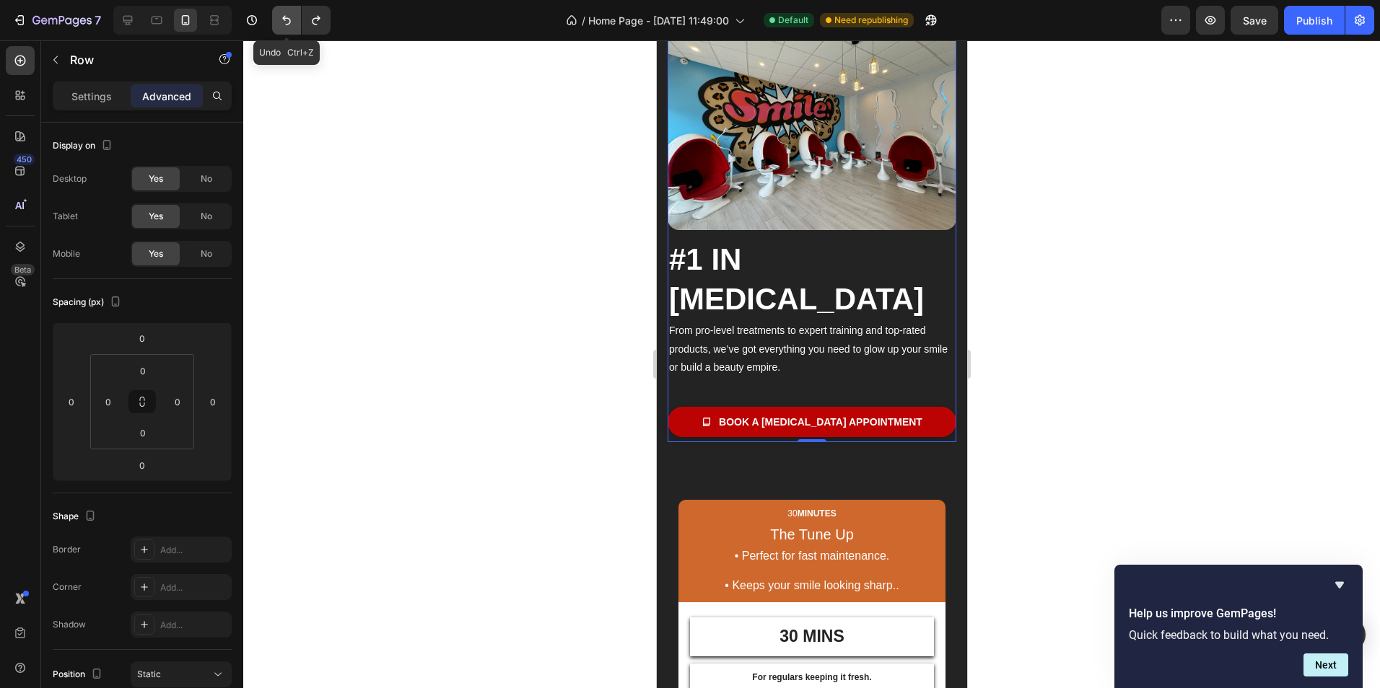
click at [285, 23] on icon "Undo/Redo" at bounding box center [286, 20] width 14 height 14
drag, startPoint x: 313, startPoint y: 27, endPoint x: 356, endPoint y: 42, distance: 45.9
click at [314, 27] on icon "Undo/Redo" at bounding box center [316, 20] width 14 height 14
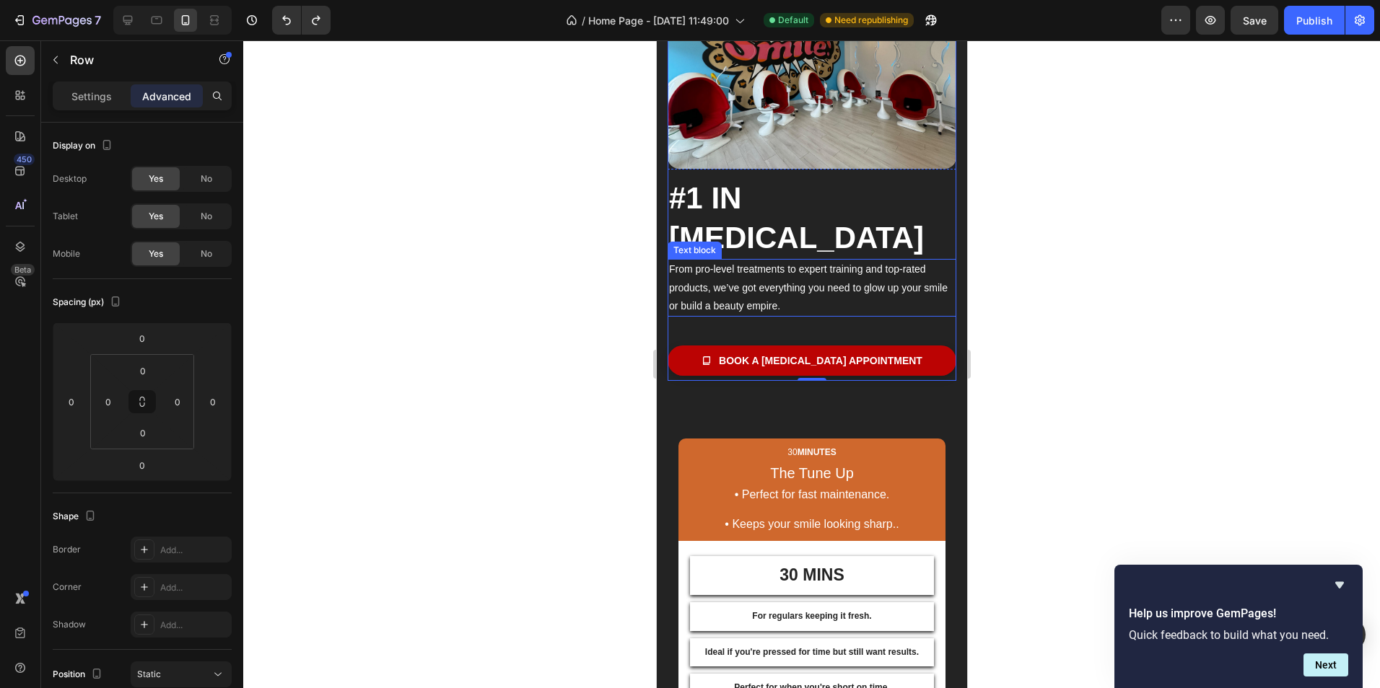
scroll to position [722, 0]
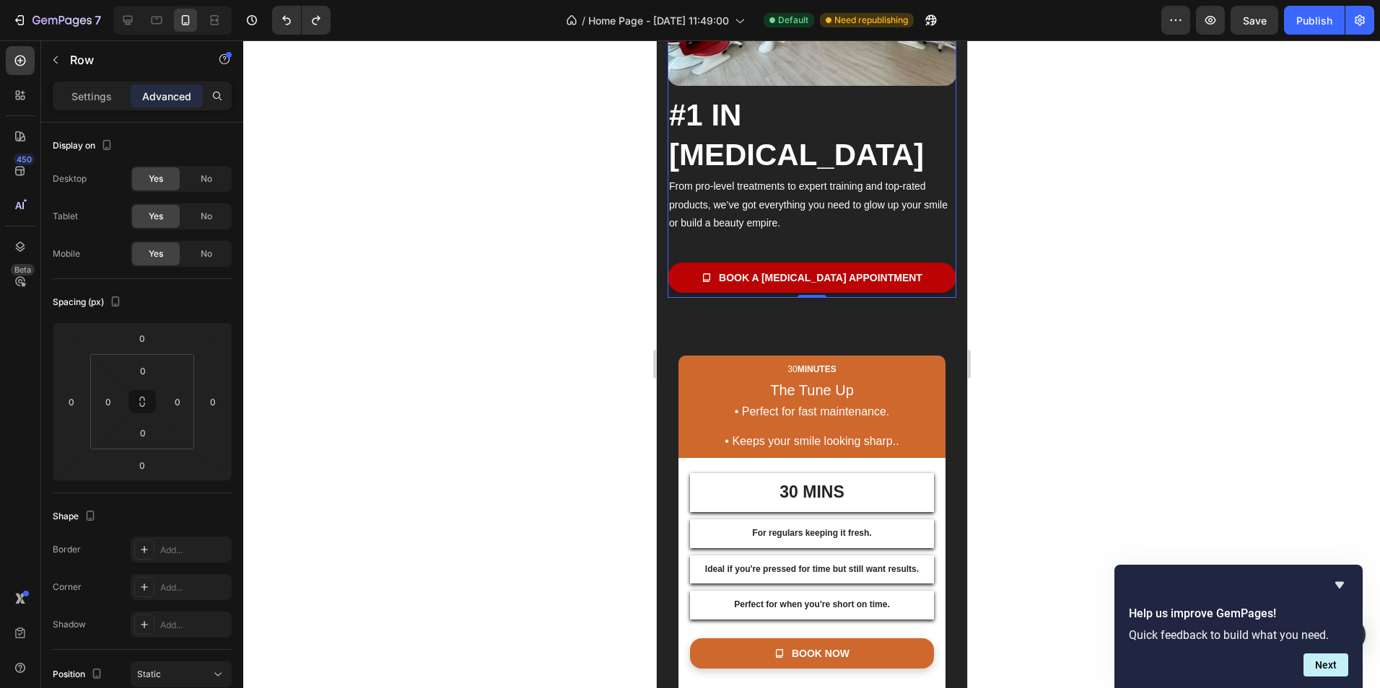
click at [849, 251] on div "book a teeth whitening appointment Button" at bounding box center [811, 274] width 289 height 47
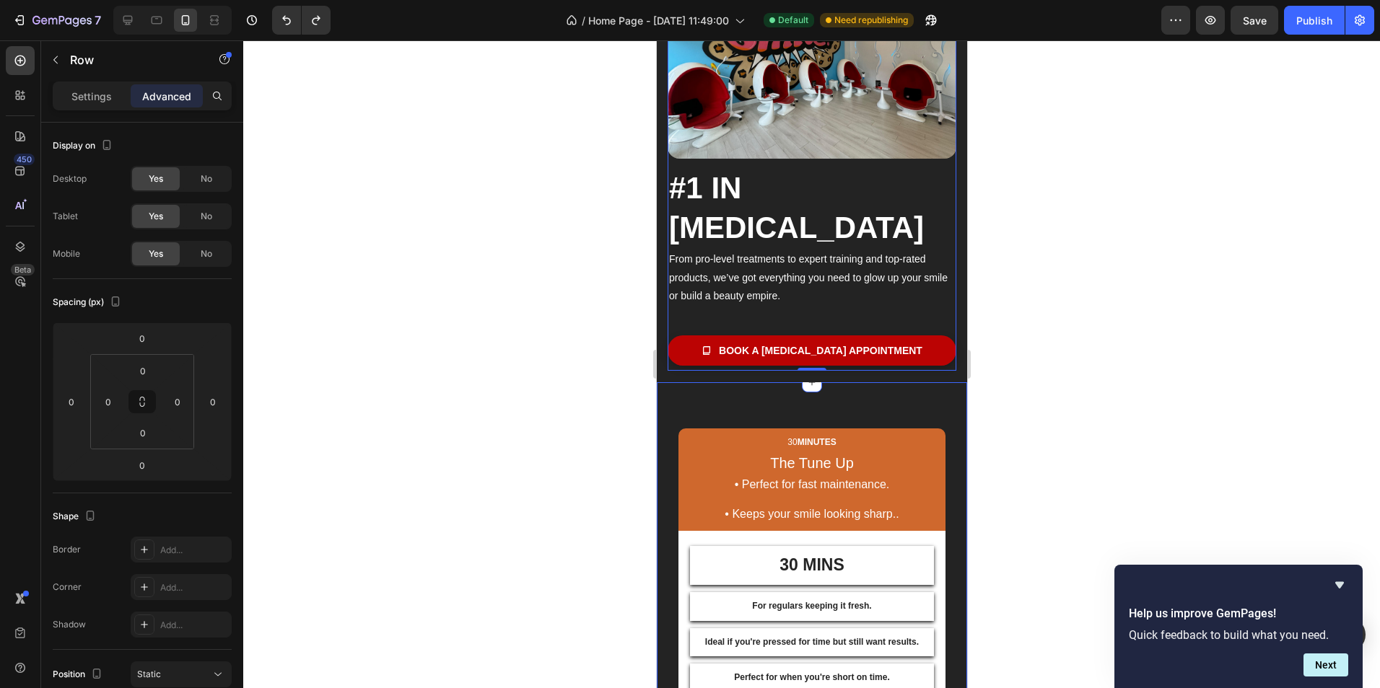
scroll to position [649, 0]
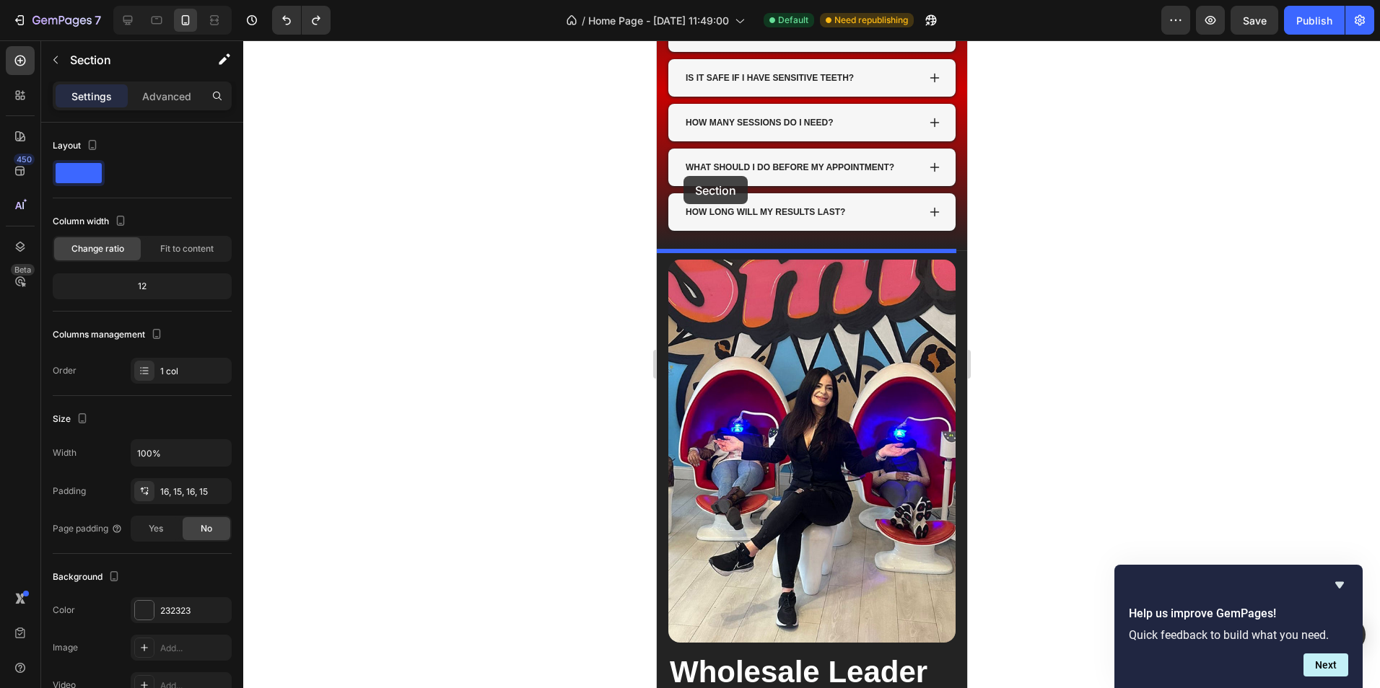
scroll to position [2526, 0]
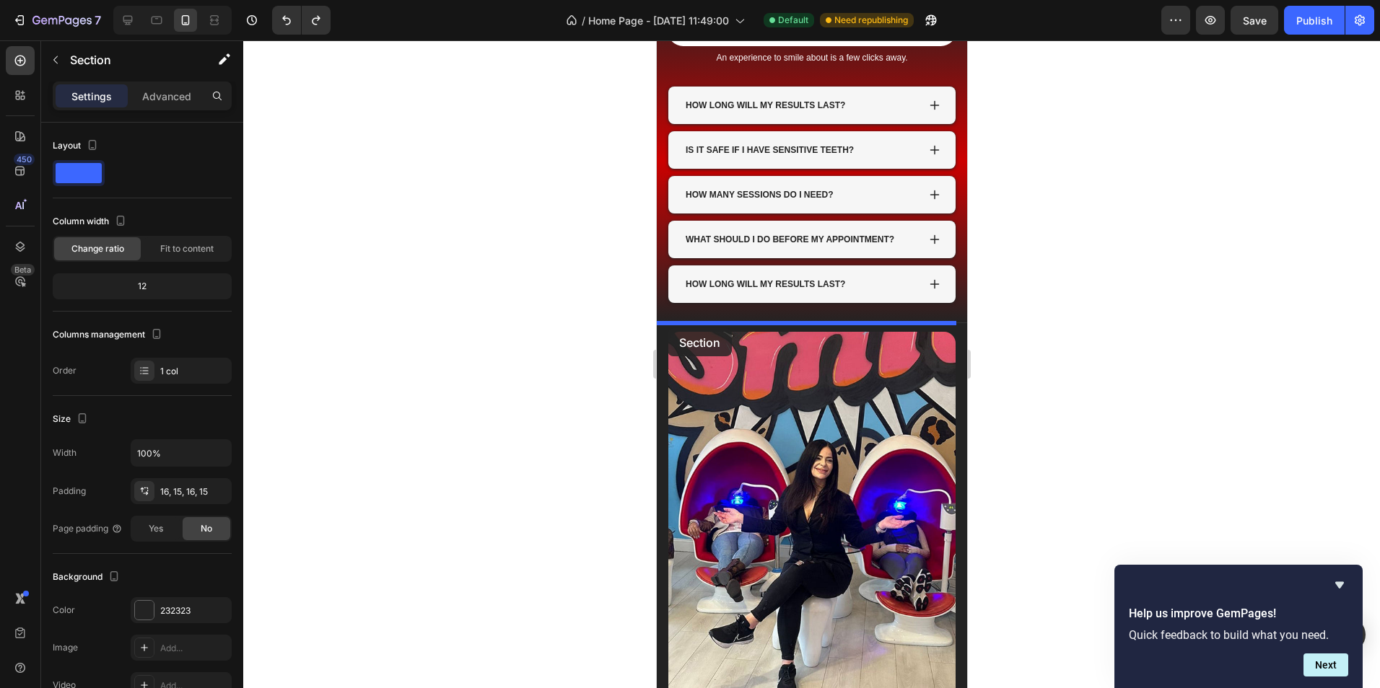
drag, startPoint x: 663, startPoint y: 275, endPoint x: 667, endPoint y: 328, distance: 53.5
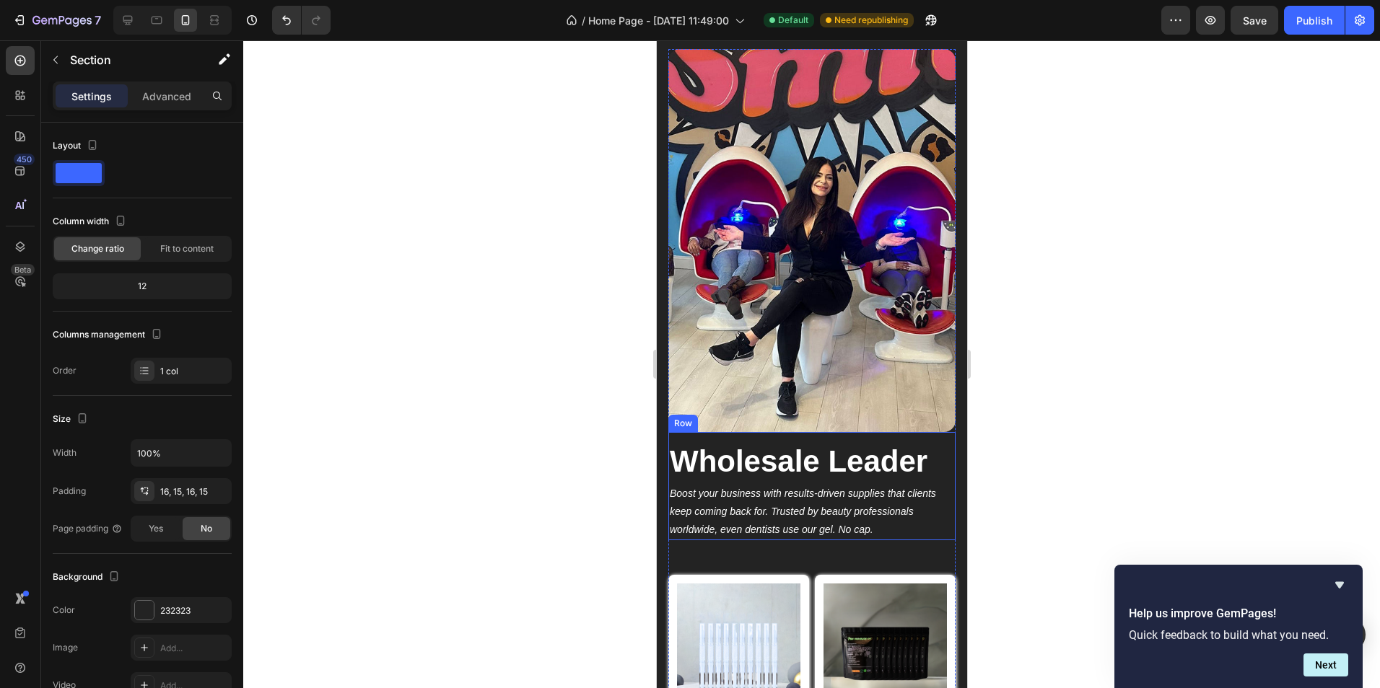
scroll to position [3103, 0]
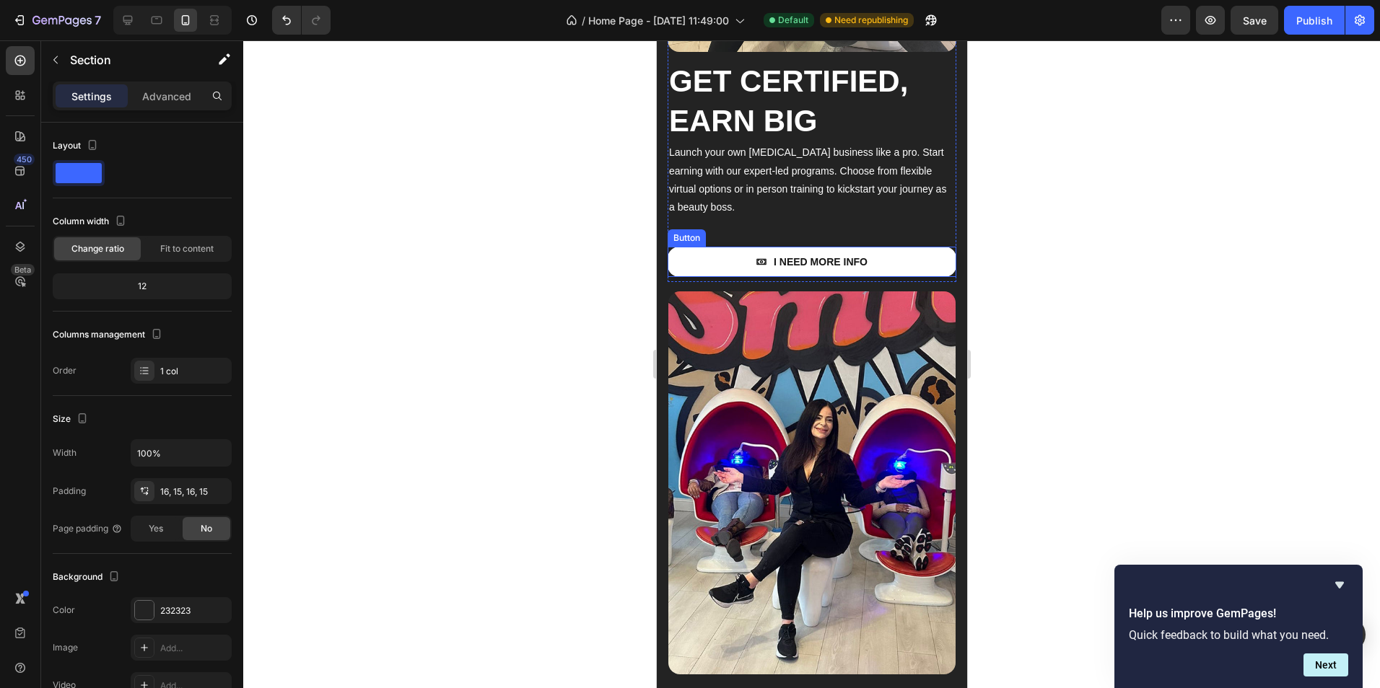
click at [877, 258] on link "I NEED MORE INFO" at bounding box center [811, 262] width 289 height 30
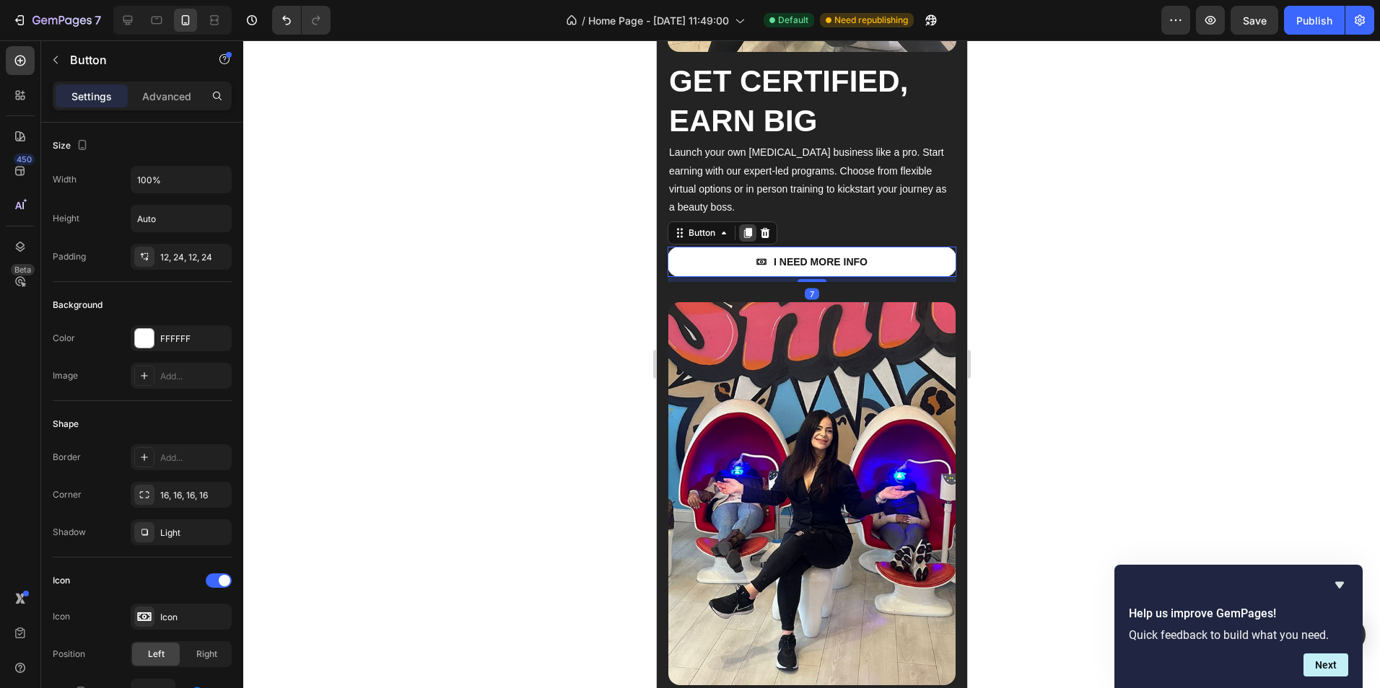
click at [750, 228] on icon at bounding box center [747, 233] width 8 height 10
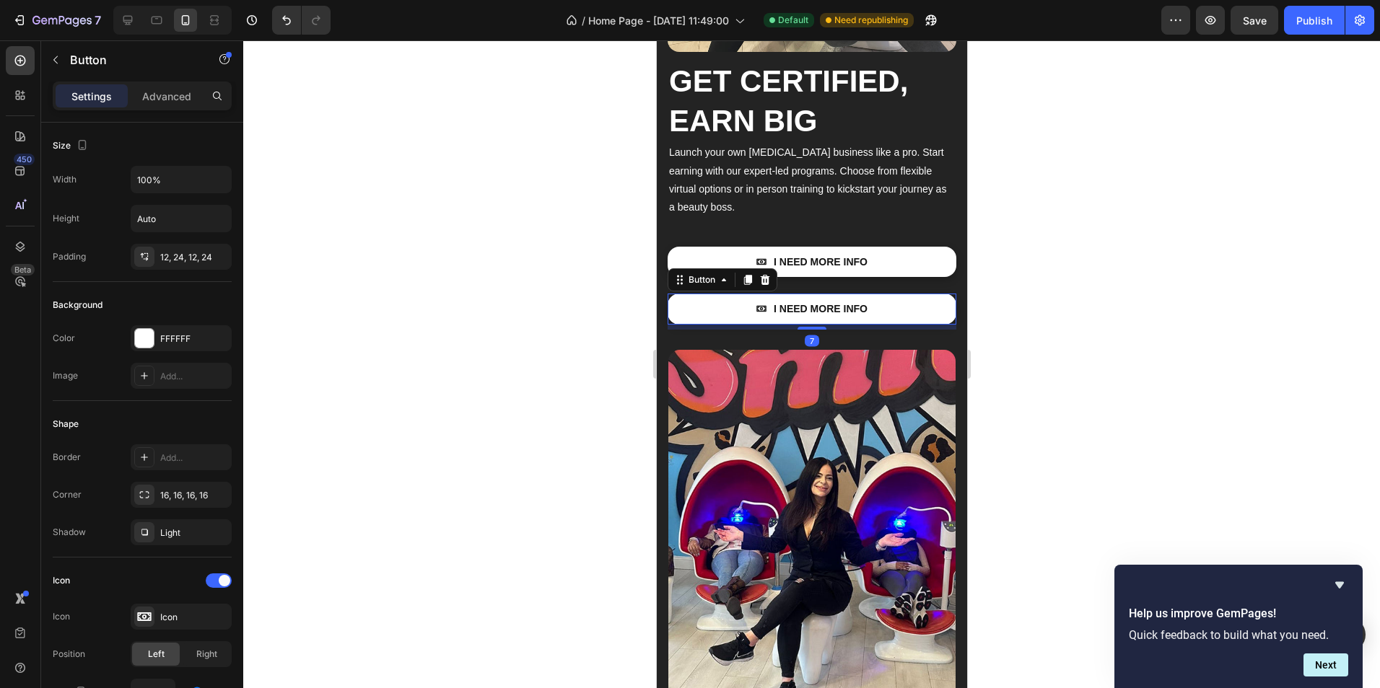
click at [870, 295] on link "I NEED MORE INFO" at bounding box center [811, 309] width 289 height 30
click at [852, 302] on p "I NEED MORE INFO" at bounding box center [820, 308] width 94 height 13
click at [890, 302] on link "I AM READY TO START" at bounding box center [811, 309] width 289 height 30
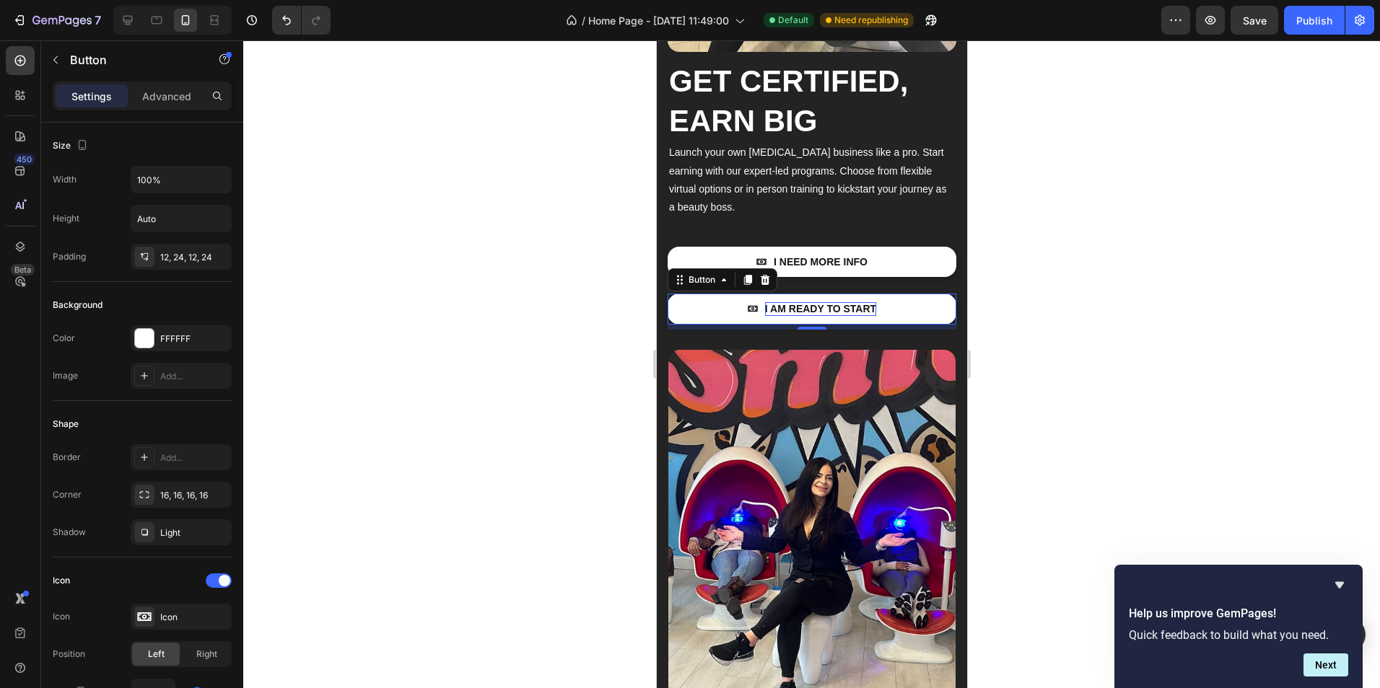
click at [837, 302] on p "I AM READY TO START" at bounding box center [819, 308] width 111 height 13
click at [840, 302] on p "I AM READY TO START" at bounding box center [819, 308] width 111 height 13
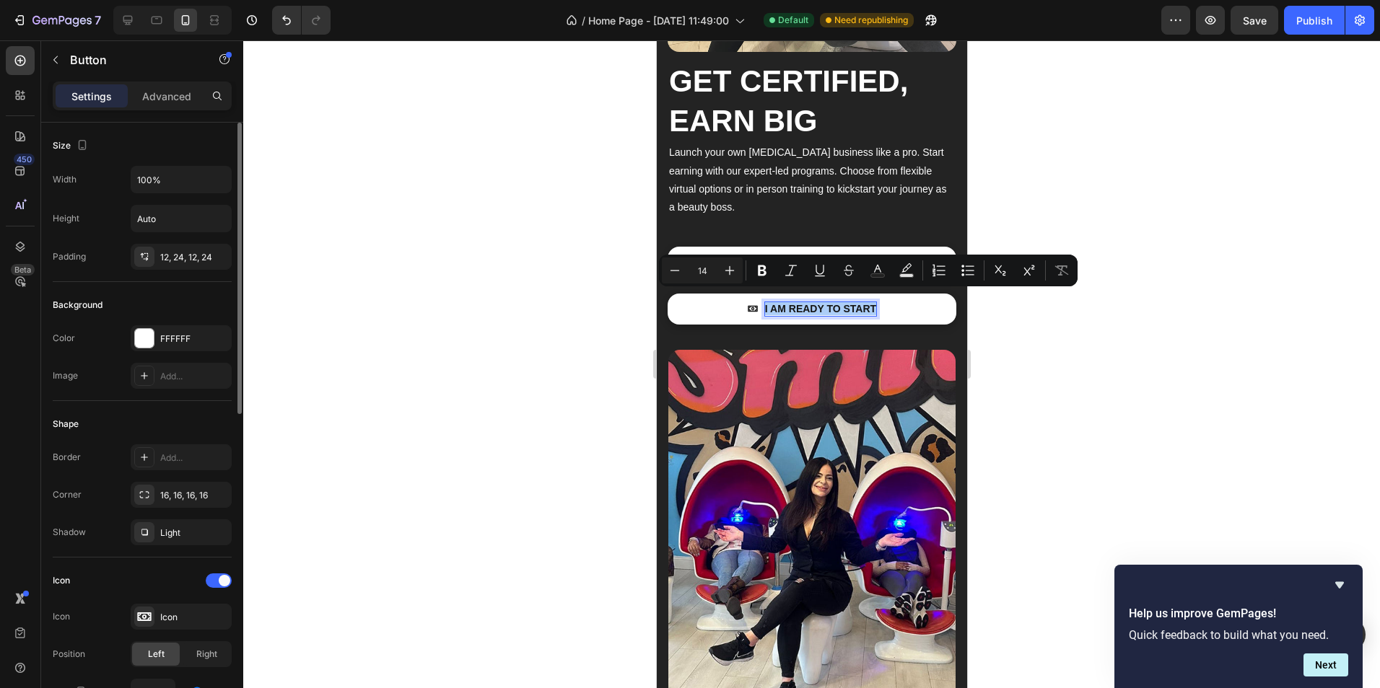
drag, startPoint x: 184, startPoint y: 257, endPoint x: 95, endPoint y: 595, distance: 349.9
click at [96, 605] on div "Icon Icon" at bounding box center [142, 617] width 179 height 26
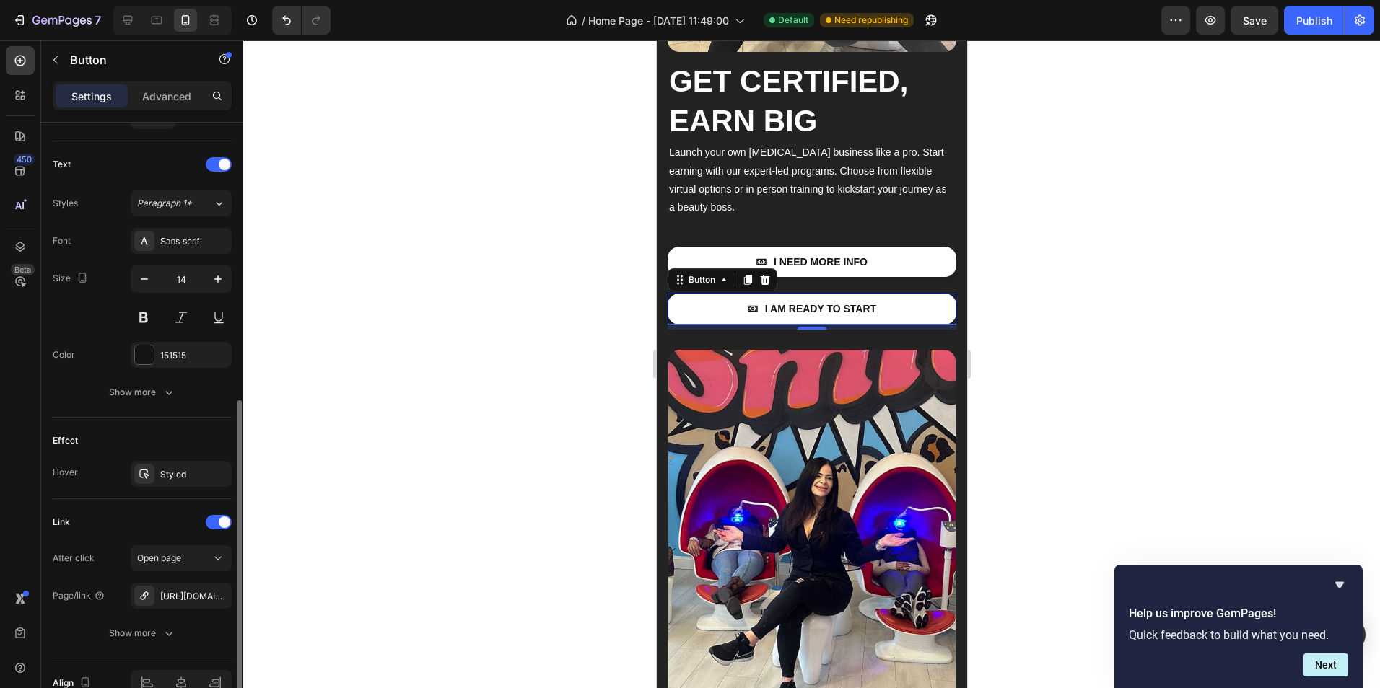
scroll to position [649, 0]
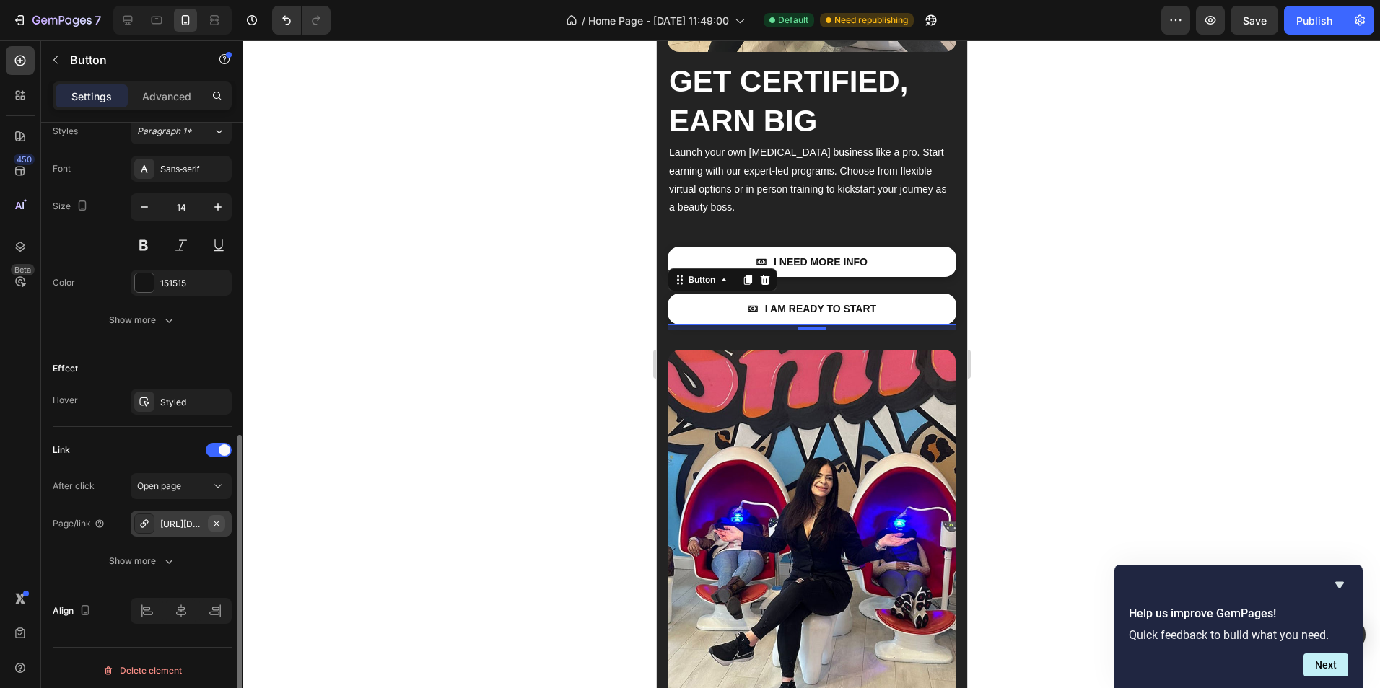
click at [216, 525] on icon "button" at bounding box center [217, 524] width 12 height 12
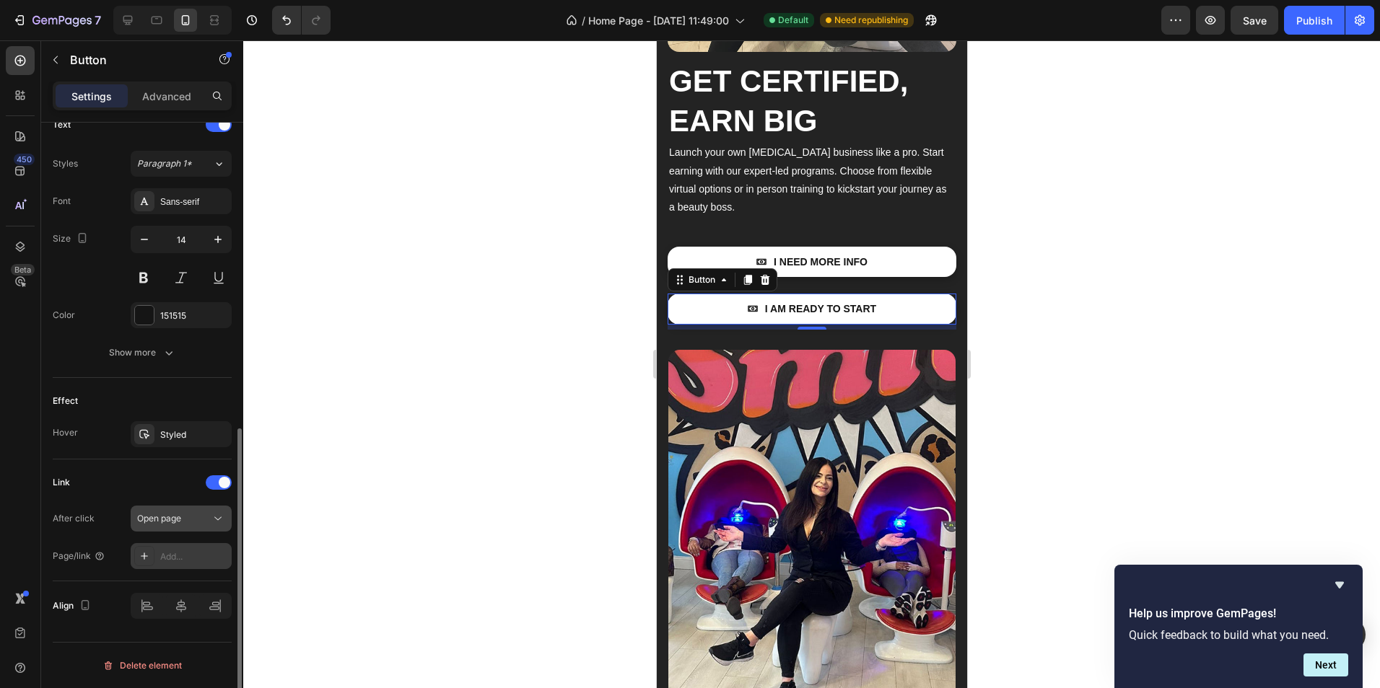
scroll to position [617, 0]
drag, startPoint x: 195, startPoint y: 523, endPoint x: 182, endPoint y: 551, distance: 31.0
click at [183, 551] on div "After click Open page Page/link Add..." at bounding box center [142, 538] width 179 height 64
click at [182, 551] on div "Add..." at bounding box center [194, 557] width 68 height 13
drag, startPoint x: 177, startPoint y: 561, endPoint x: 157, endPoint y: 551, distance: 21.6
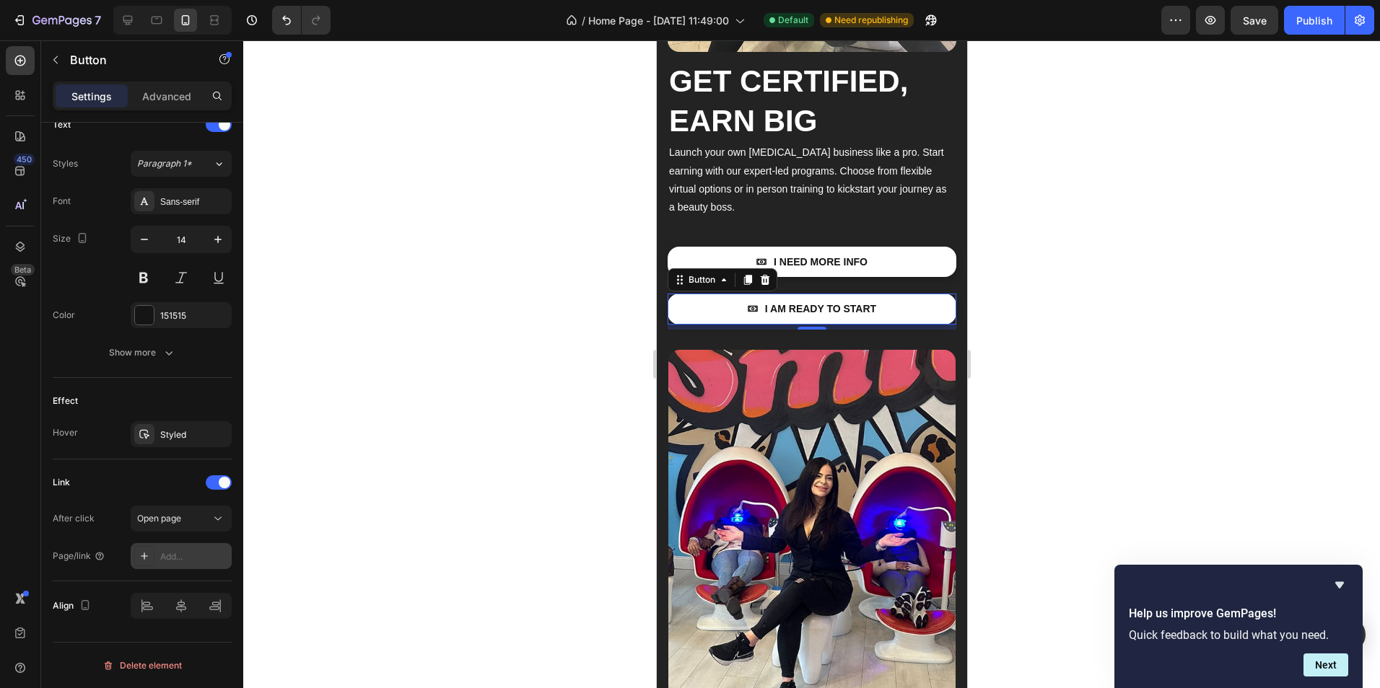
click at [155, 556] on div "Add..." at bounding box center [181, 556] width 101 height 26
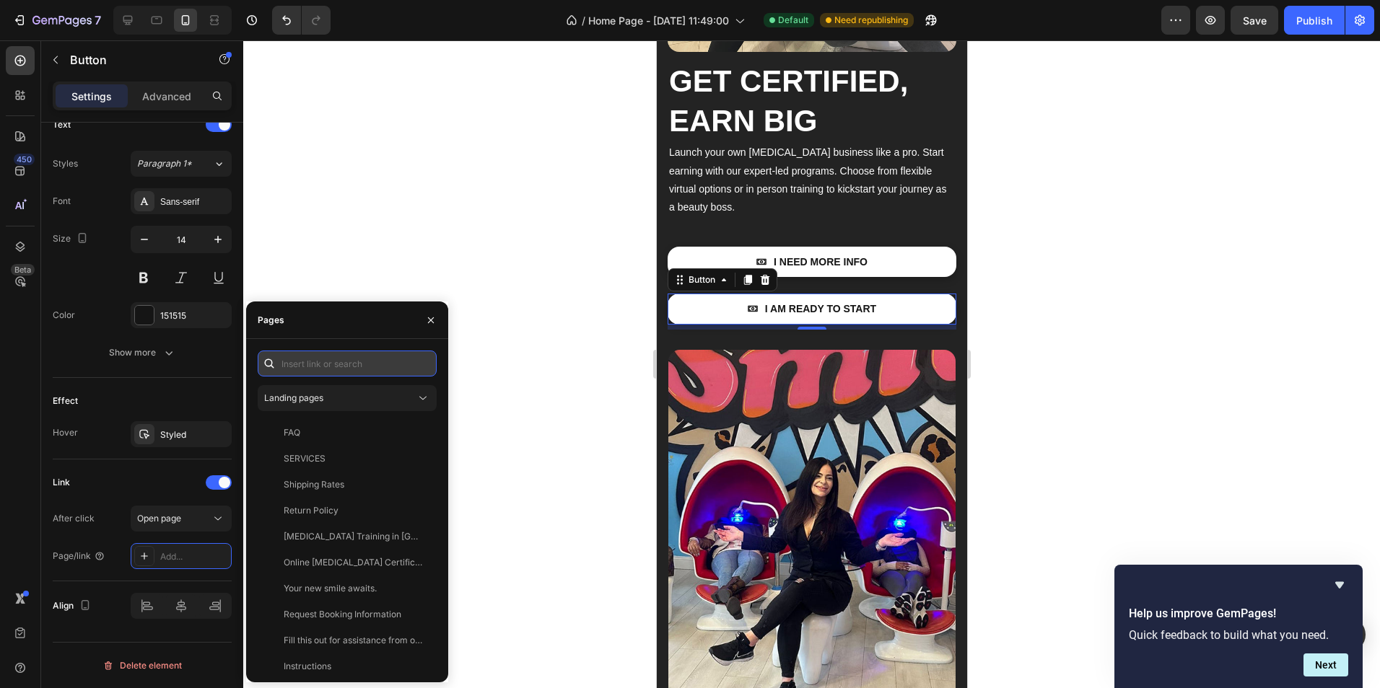
paste input "https://thewhiteninggals.co/collections/training-certification"
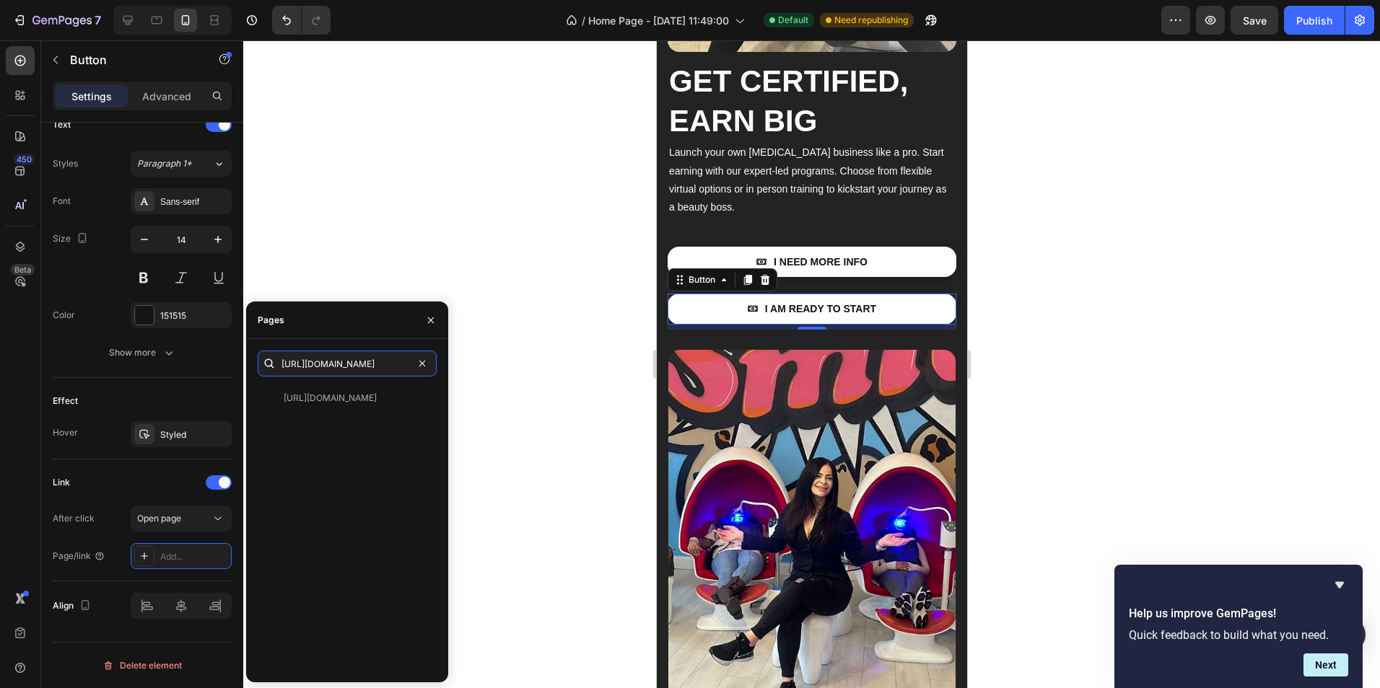
type input "https://thewhiteninggals.co/collections/training-certification"
click at [345, 398] on icon at bounding box center [344, 404] width 16 height 16
drag, startPoint x: 386, startPoint y: 382, endPoint x: 378, endPoint y: 395, distance: 15.2
click at [378, 395] on div "https://thewhiteninggals.co/collections/training-certification https://thewhite…" at bounding box center [347, 511] width 179 height 320
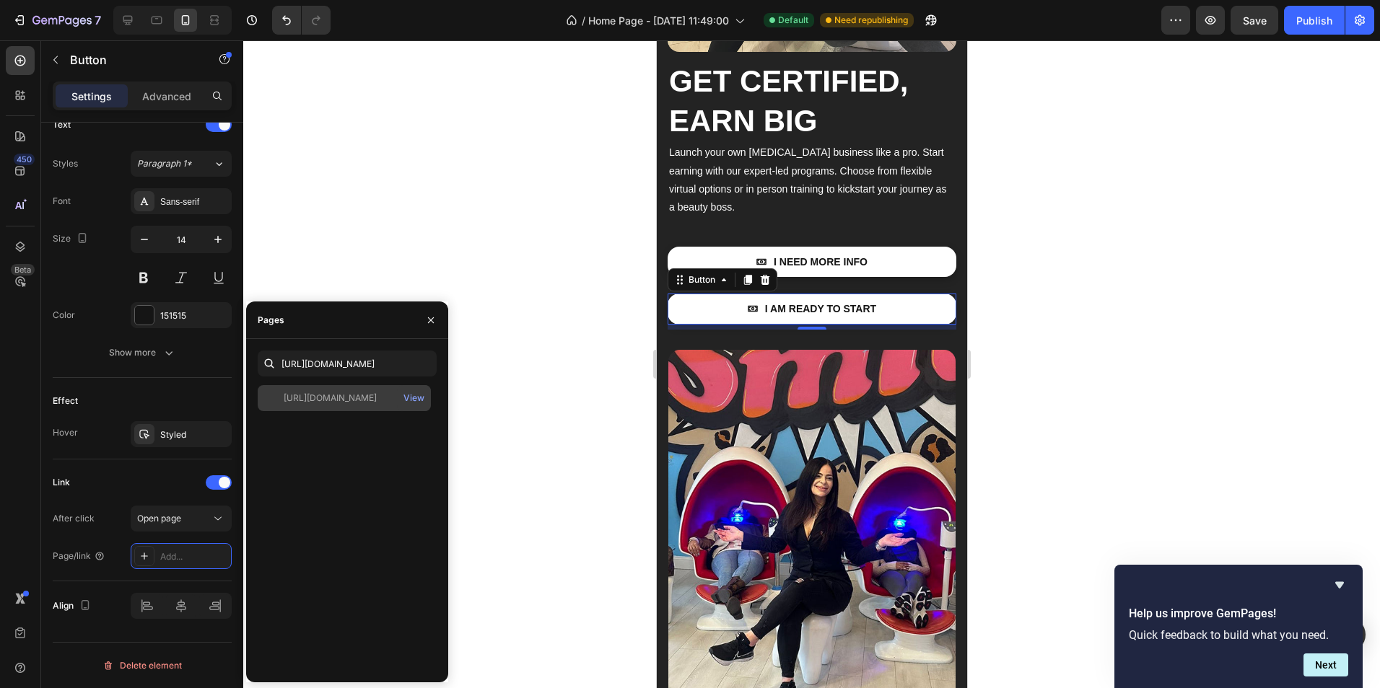
click at [377, 395] on div "https://thewhiteninggals.co/collections/training-certification" at bounding box center [330, 398] width 93 height 13
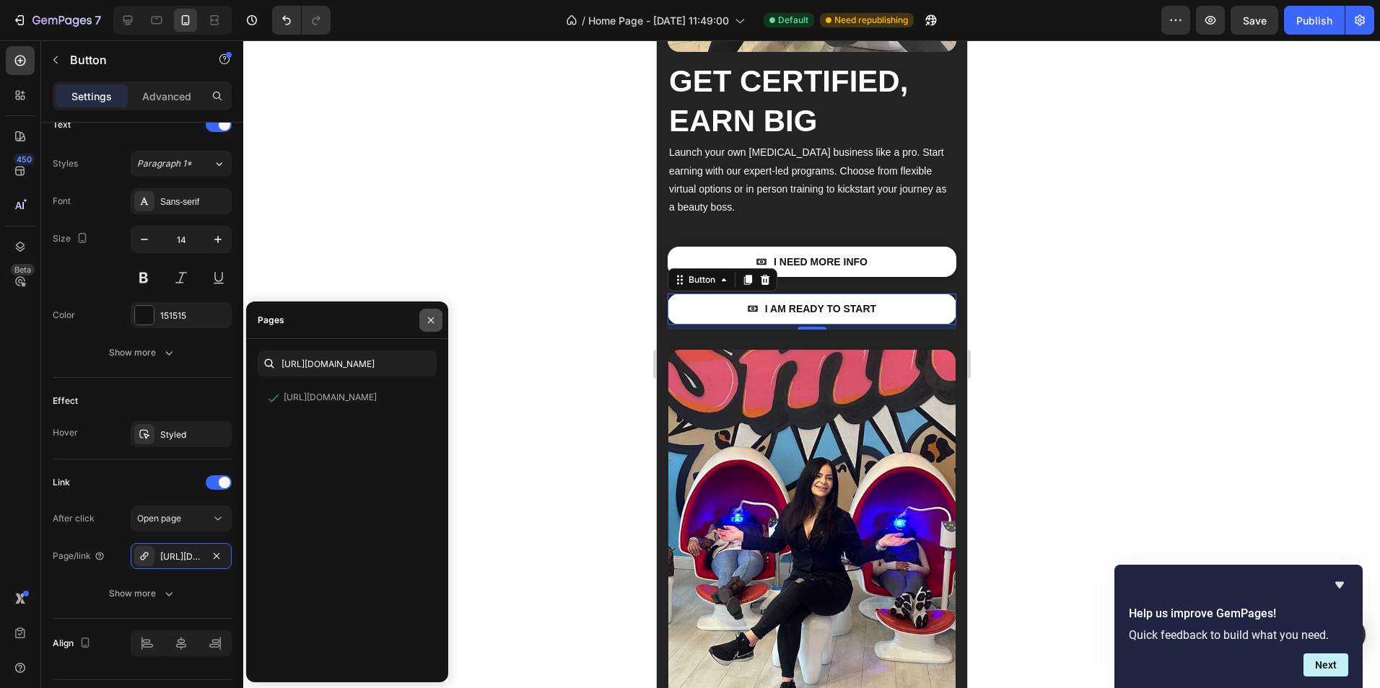
click at [434, 318] on icon "button" at bounding box center [431, 321] width 12 height 12
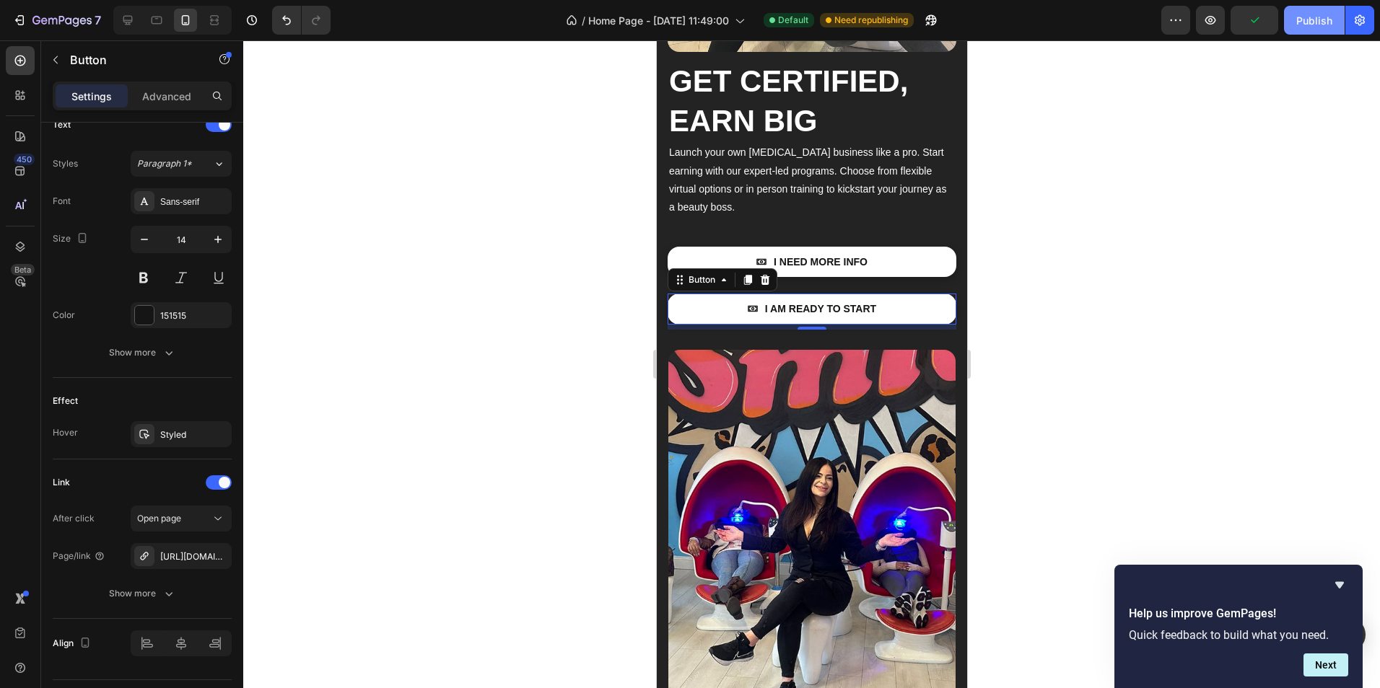
click at [1295, 17] on button "Publish" at bounding box center [1314, 20] width 61 height 29
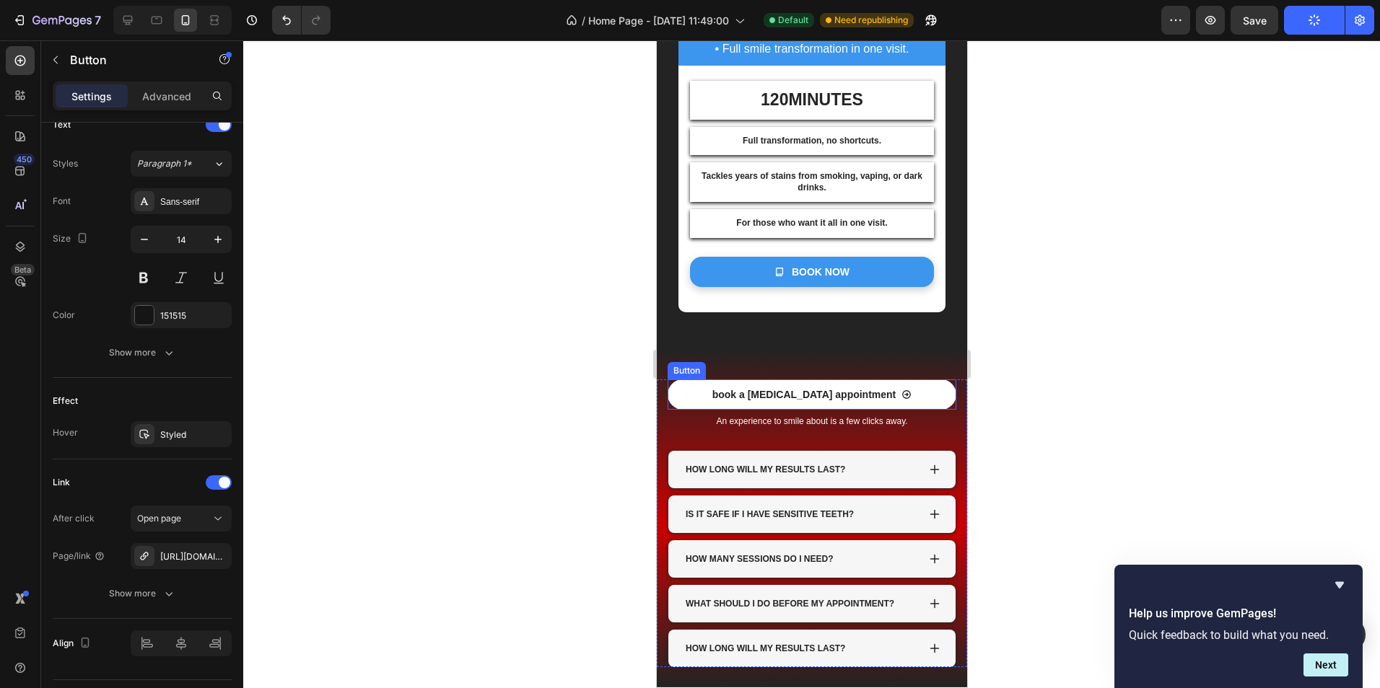
scroll to position [2165, 0]
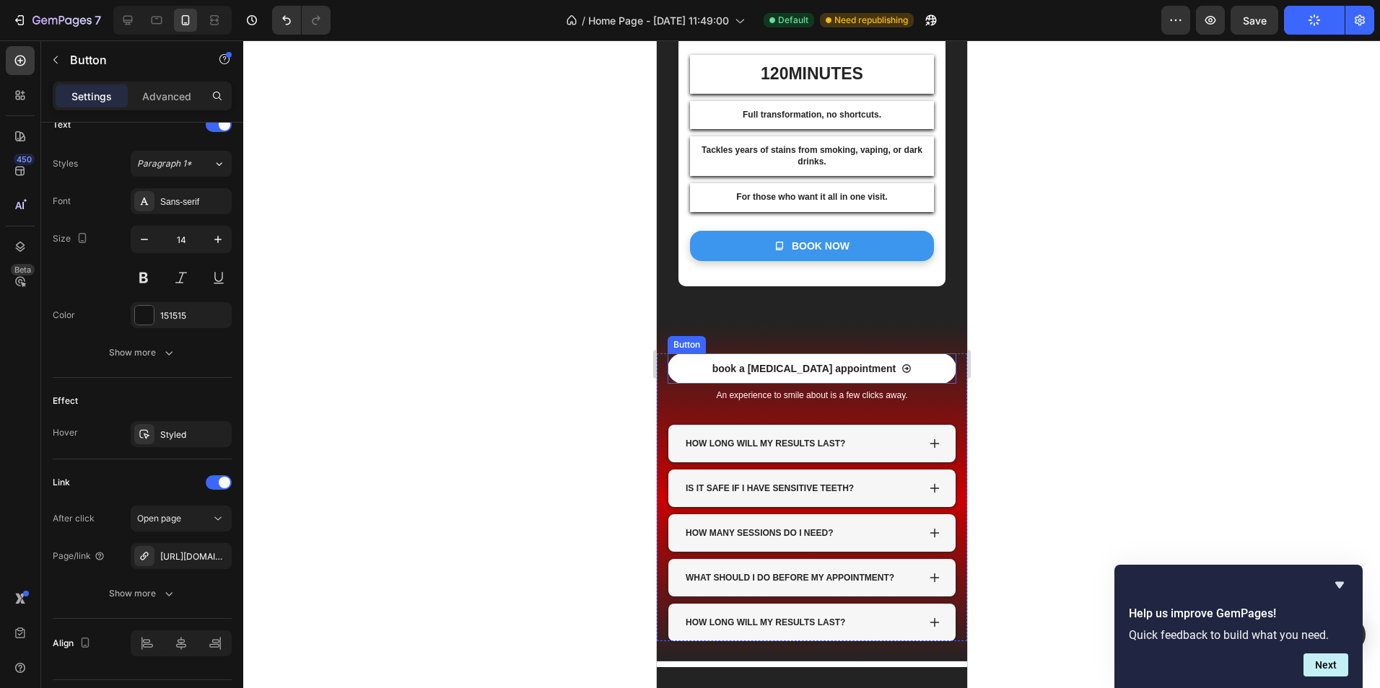
click at [906, 384] on link "book a [MEDICAL_DATA] appointment" at bounding box center [811, 369] width 289 height 30
click at [763, 345] on icon at bounding box center [764, 340] width 9 height 10
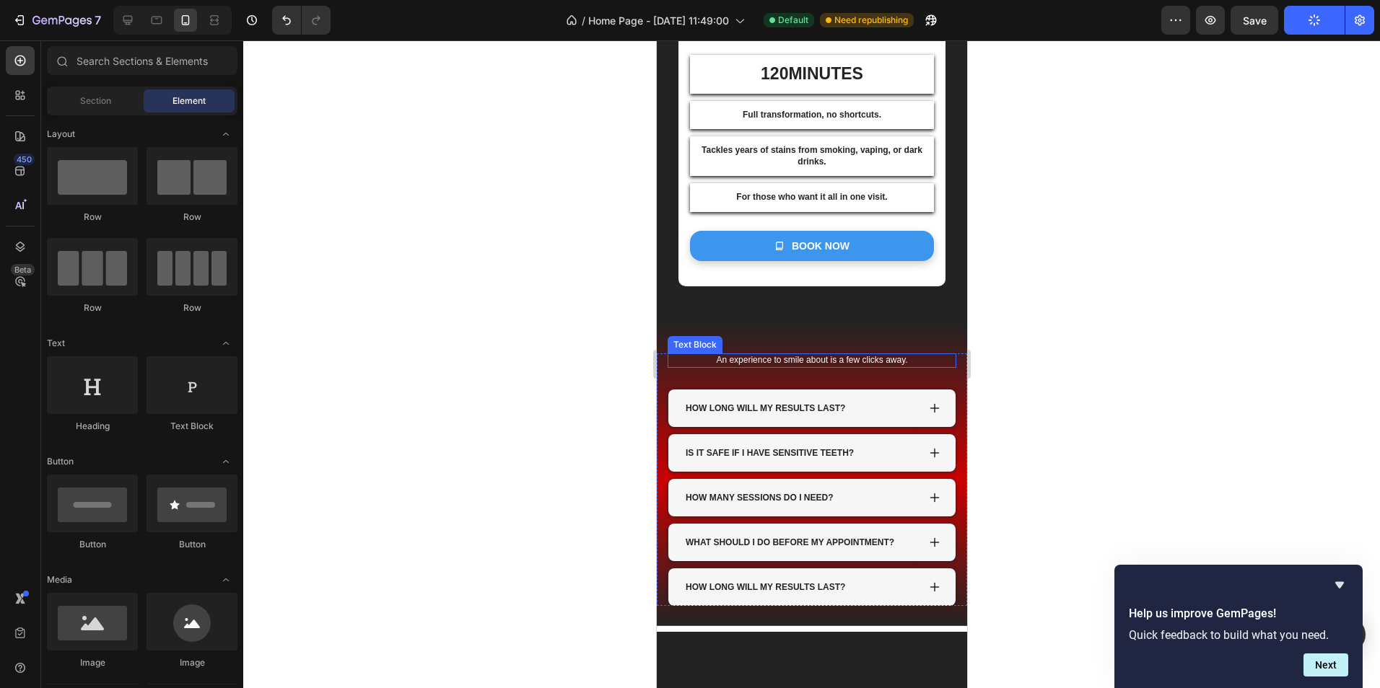
click at [859, 367] on p "An experience to smile about is a few clicks away." at bounding box center [811, 361] width 286 height 12
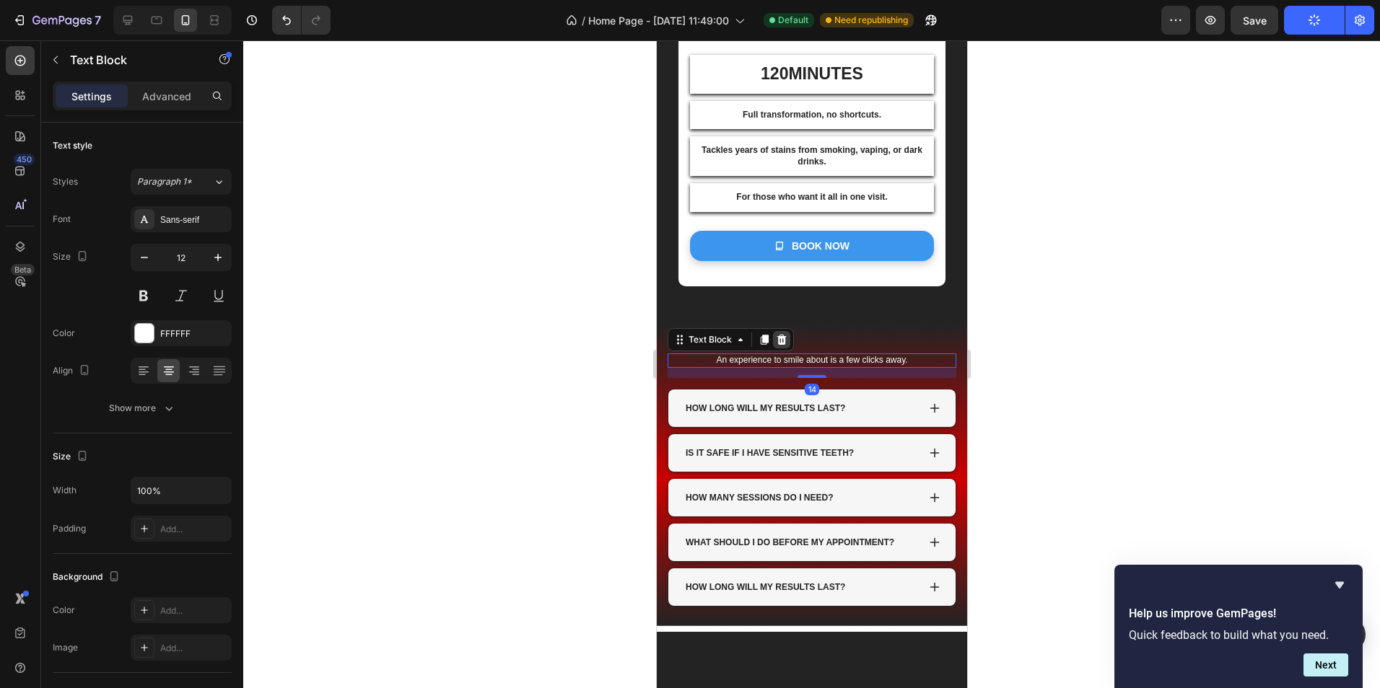
click at [784, 346] on icon at bounding box center [781, 340] width 12 height 12
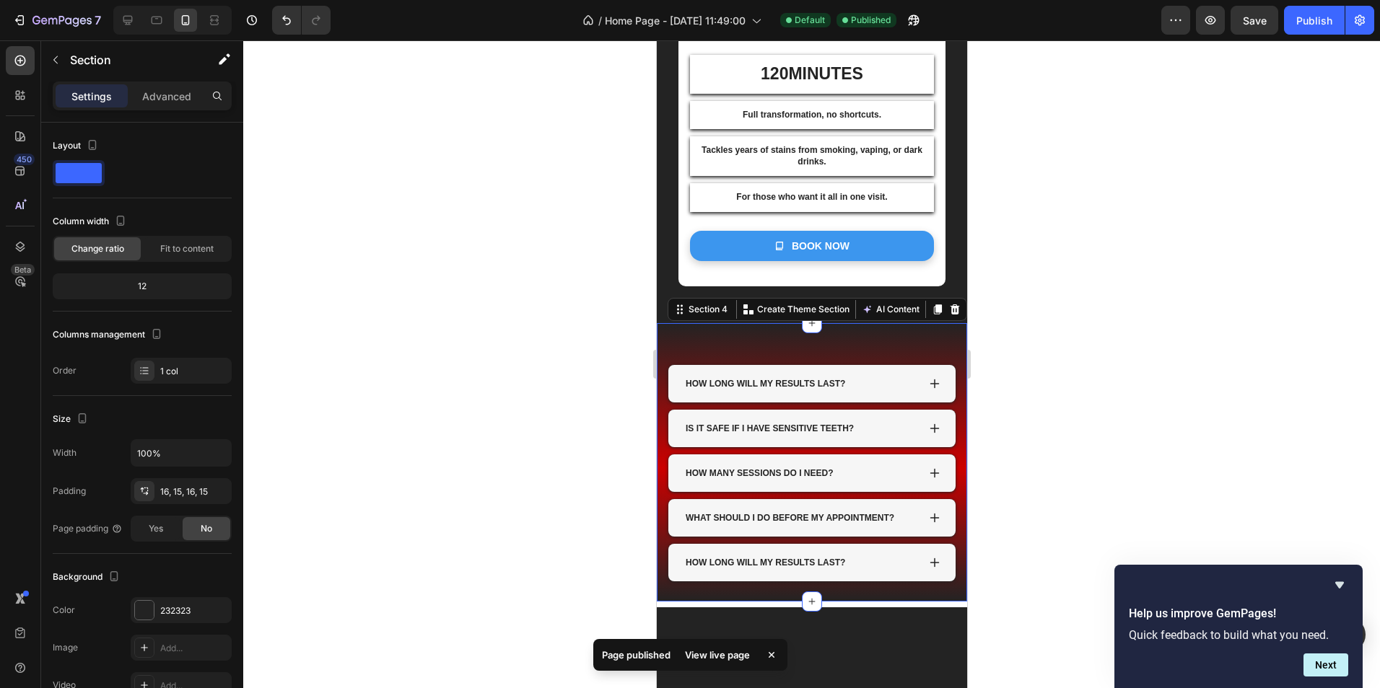
click at [756, 367] on div "HOW LONG WILL MY RESULTS LAST? IS IT SAFE IF I HAVE SENSITIVE TEETH? HOW MANY S…" at bounding box center [811, 462] width 310 height 279
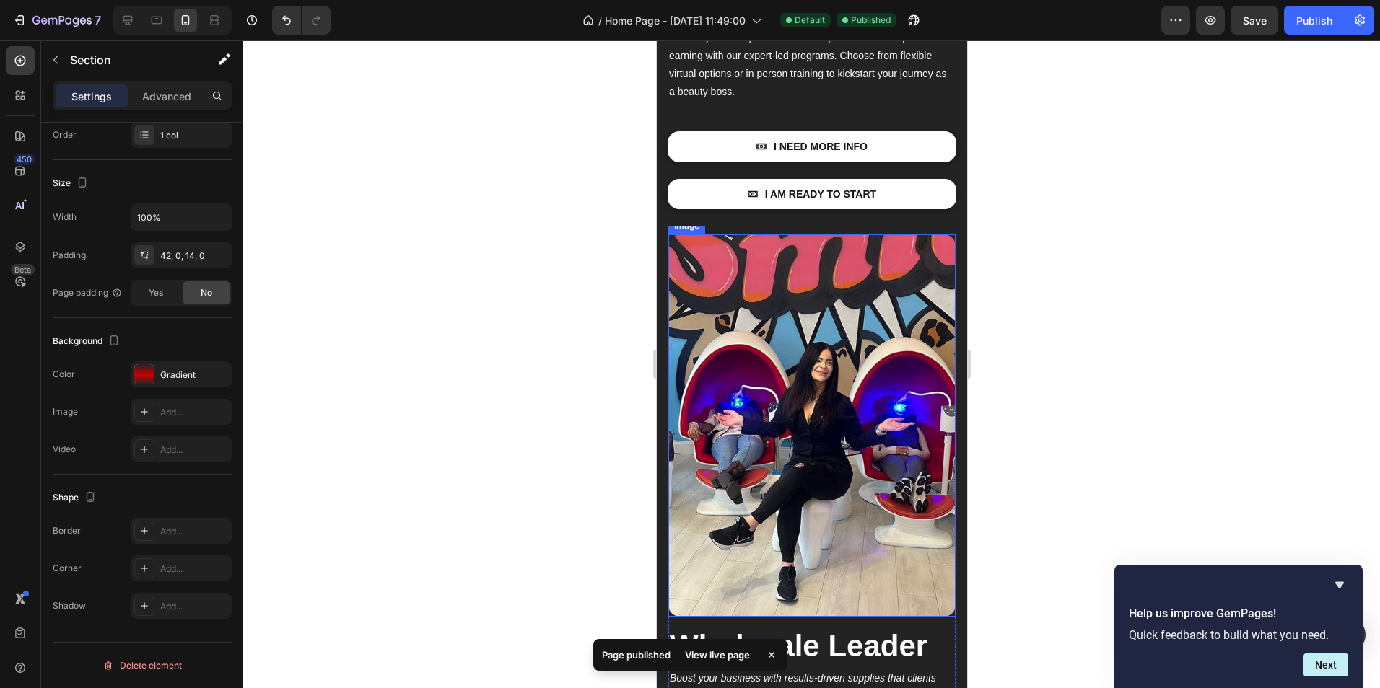
scroll to position [3175, 0]
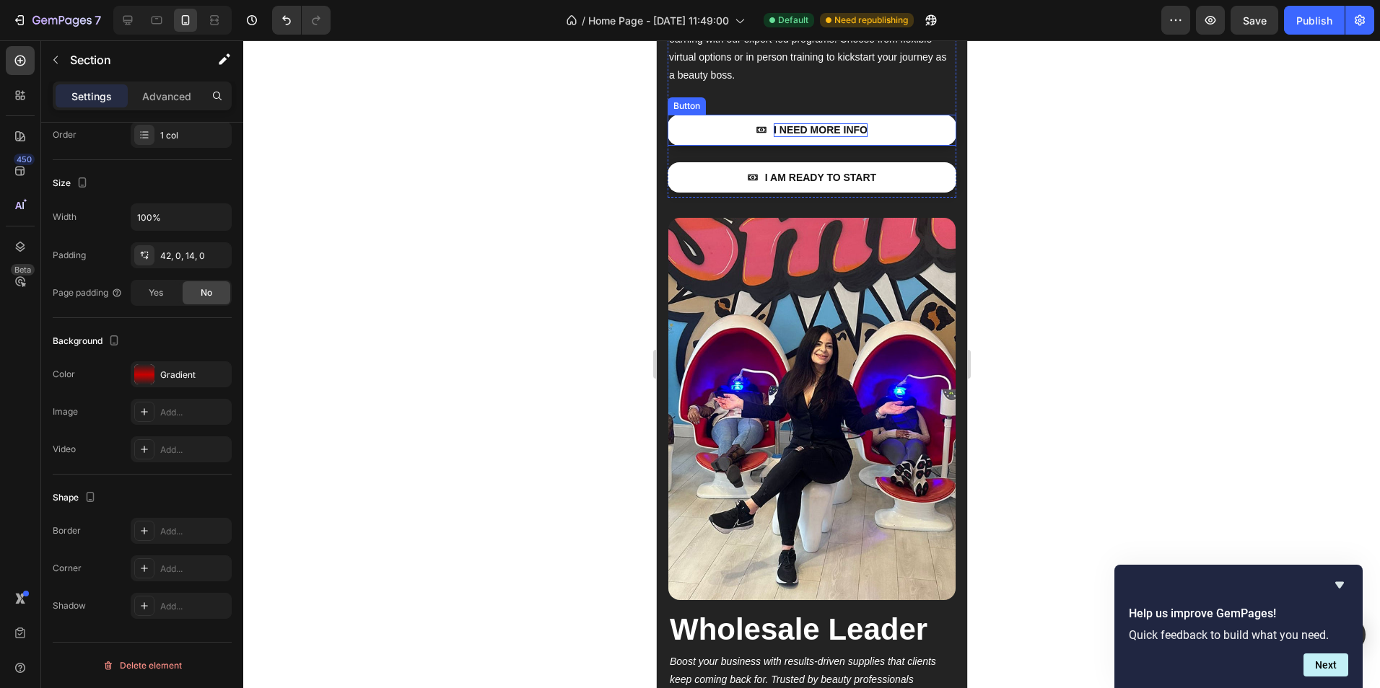
click at [817, 123] on p "I NEED MORE INFO" at bounding box center [820, 129] width 94 height 13
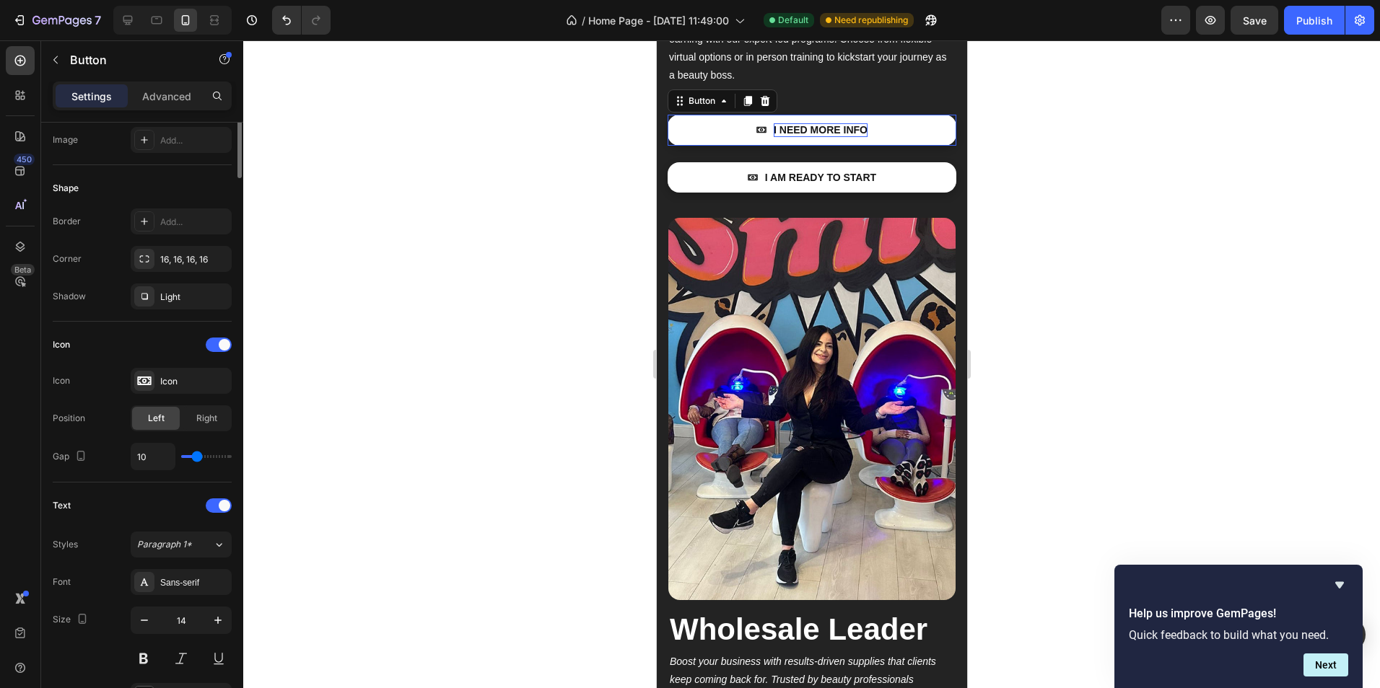
scroll to position [0, 0]
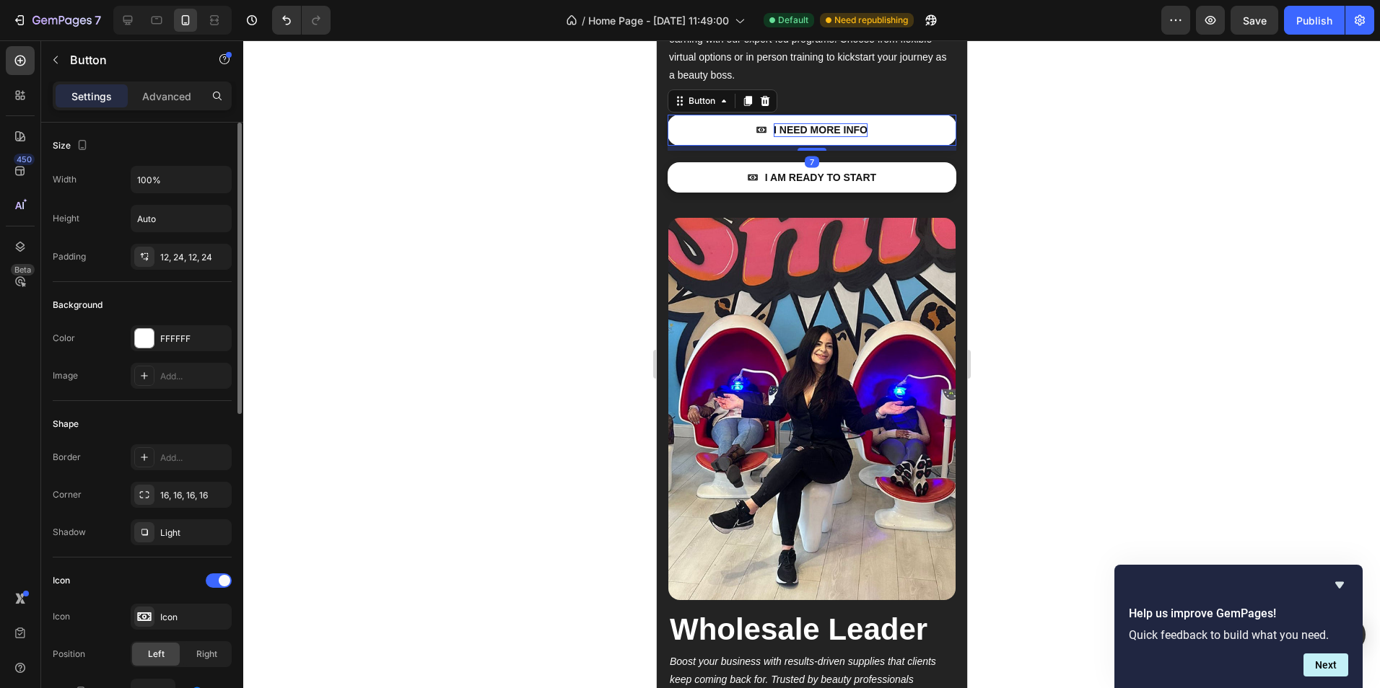
click at [817, 123] on p "I NEED MORE INFO" at bounding box center [820, 129] width 94 height 13
click at [1106, 452] on div at bounding box center [811, 364] width 1137 height 648
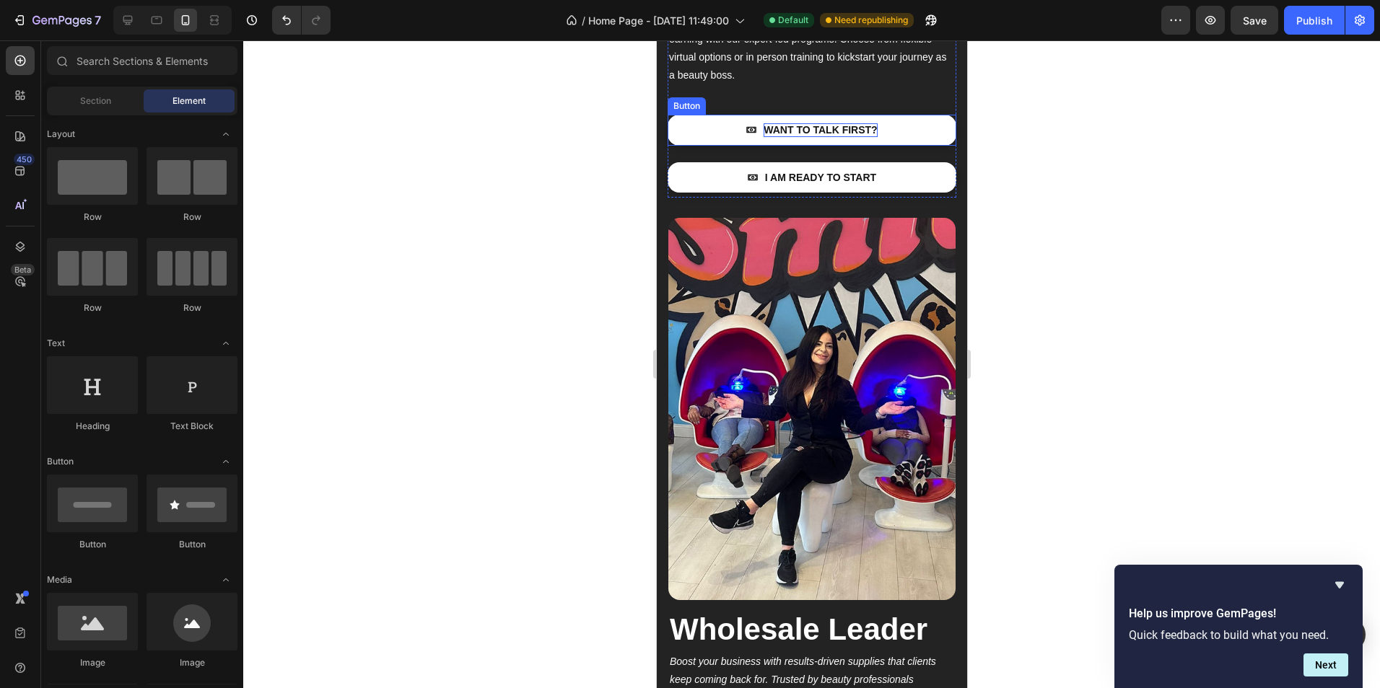
click at [919, 127] on link "wANT TO TALK FIRST?" at bounding box center [811, 130] width 289 height 30
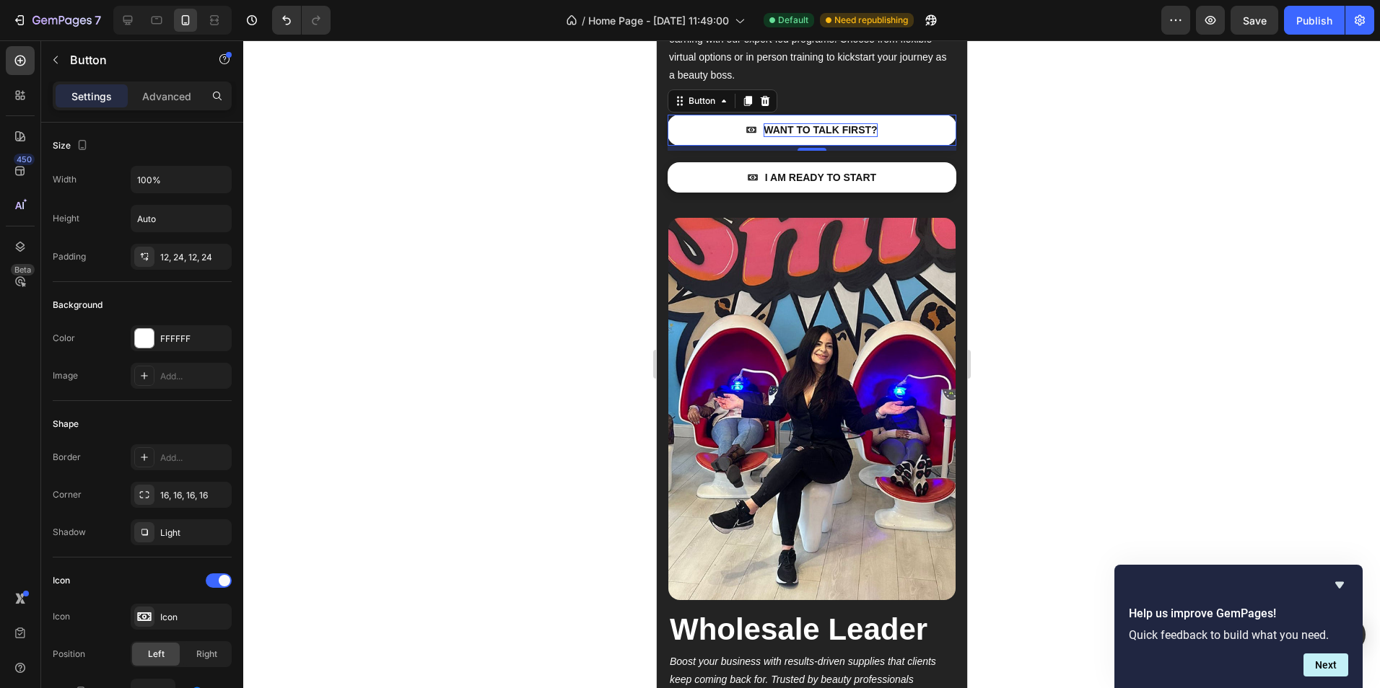
click at [750, 123] on span at bounding box center [750, 129] width 10 height 13
click at [746, 125] on icon at bounding box center [750, 130] width 10 height 10
click at [748, 127] on icon at bounding box center [751, 130] width 10 height 6
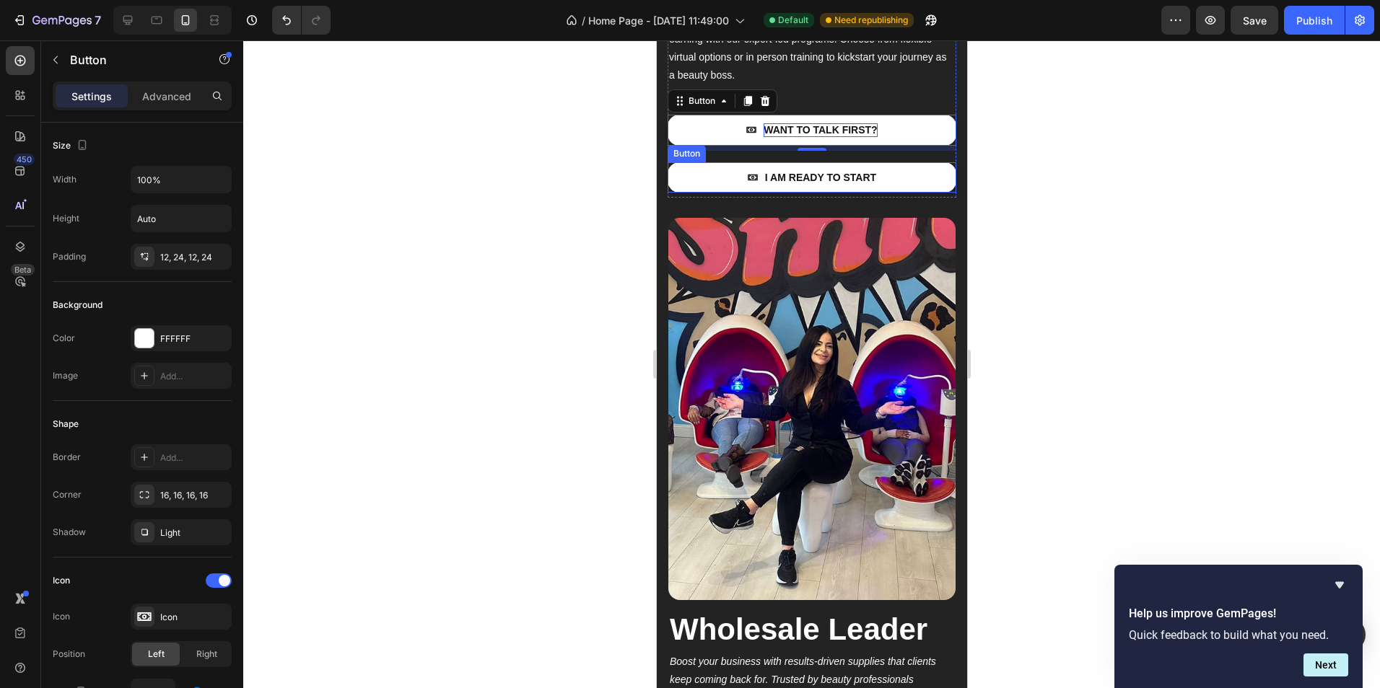
click at [761, 175] on link "I AM READY TO START" at bounding box center [811, 177] width 289 height 30
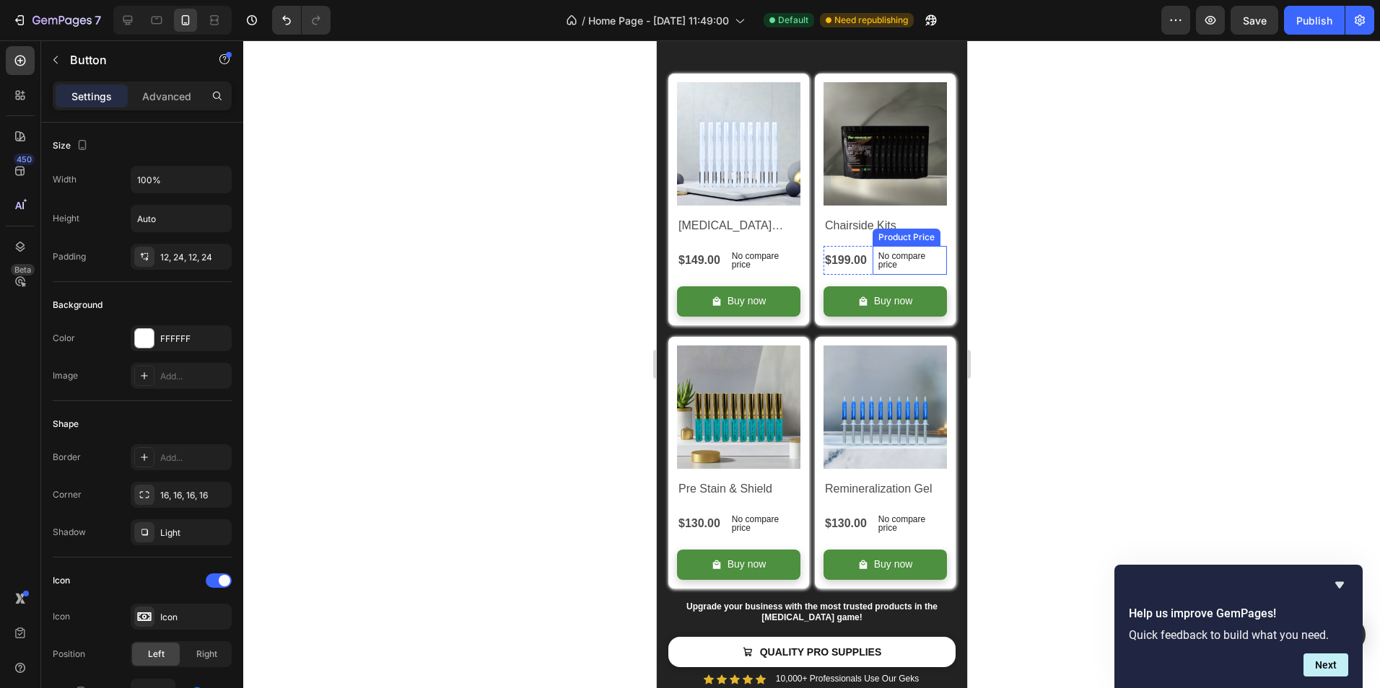
scroll to position [4113, 0]
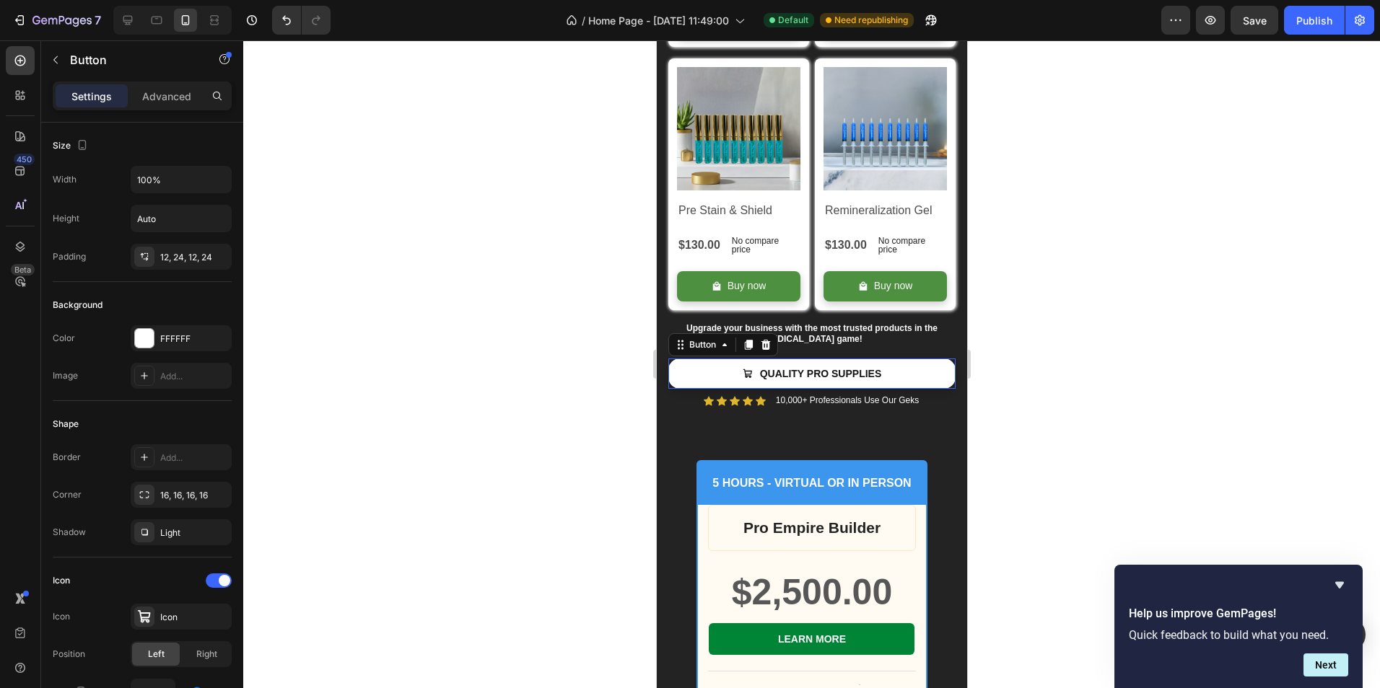
click at [899, 359] on link "QUALITY PRO SUPPLIES" at bounding box center [811, 374] width 287 height 30
click at [828, 367] on p "QUALITY PRO SUPPLIES" at bounding box center [820, 373] width 122 height 13
click at [821, 367] on p "QUALITY PRO SUPPLIES" at bounding box center [820, 373] width 122 height 13
drag, startPoint x: 1123, startPoint y: 310, endPoint x: 1021, endPoint y: 289, distance: 103.7
click at [1124, 307] on div at bounding box center [811, 364] width 1137 height 648
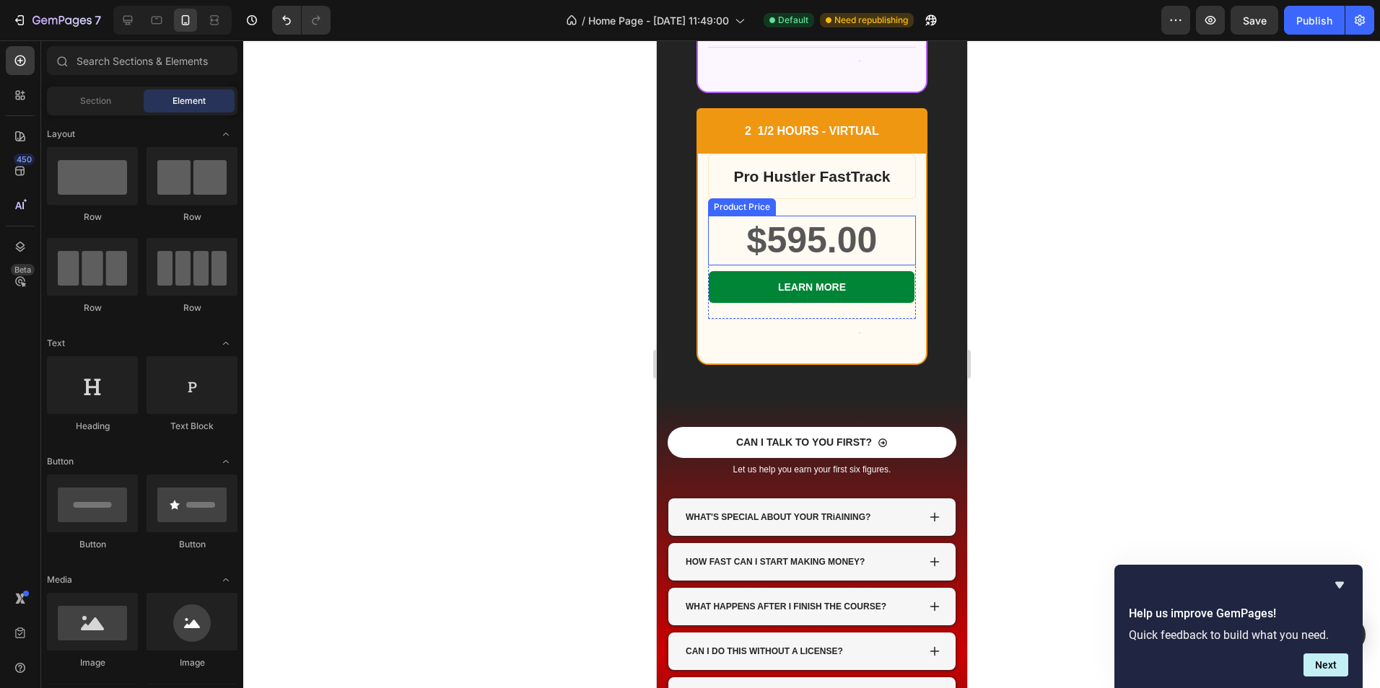
scroll to position [5051, 0]
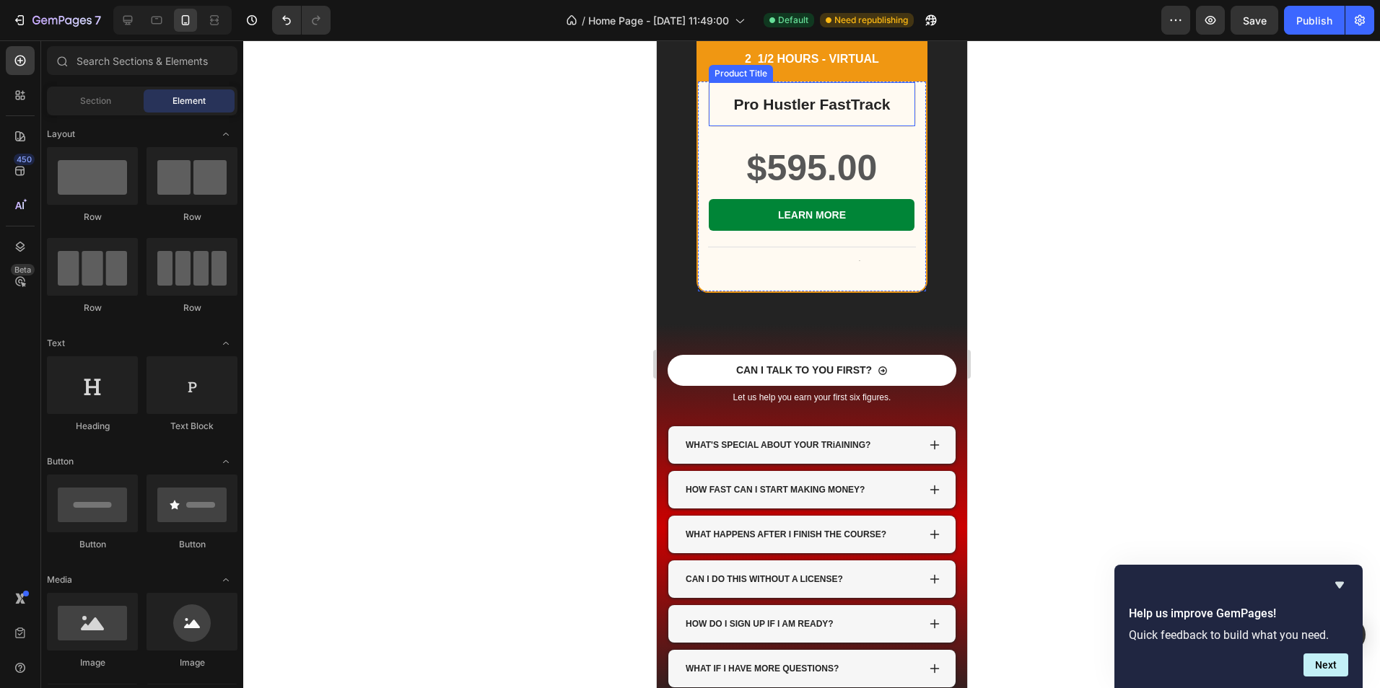
click at [850, 123] on div "Pro Hustler FastTrack Product Title" at bounding box center [810, 104] width 207 height 45
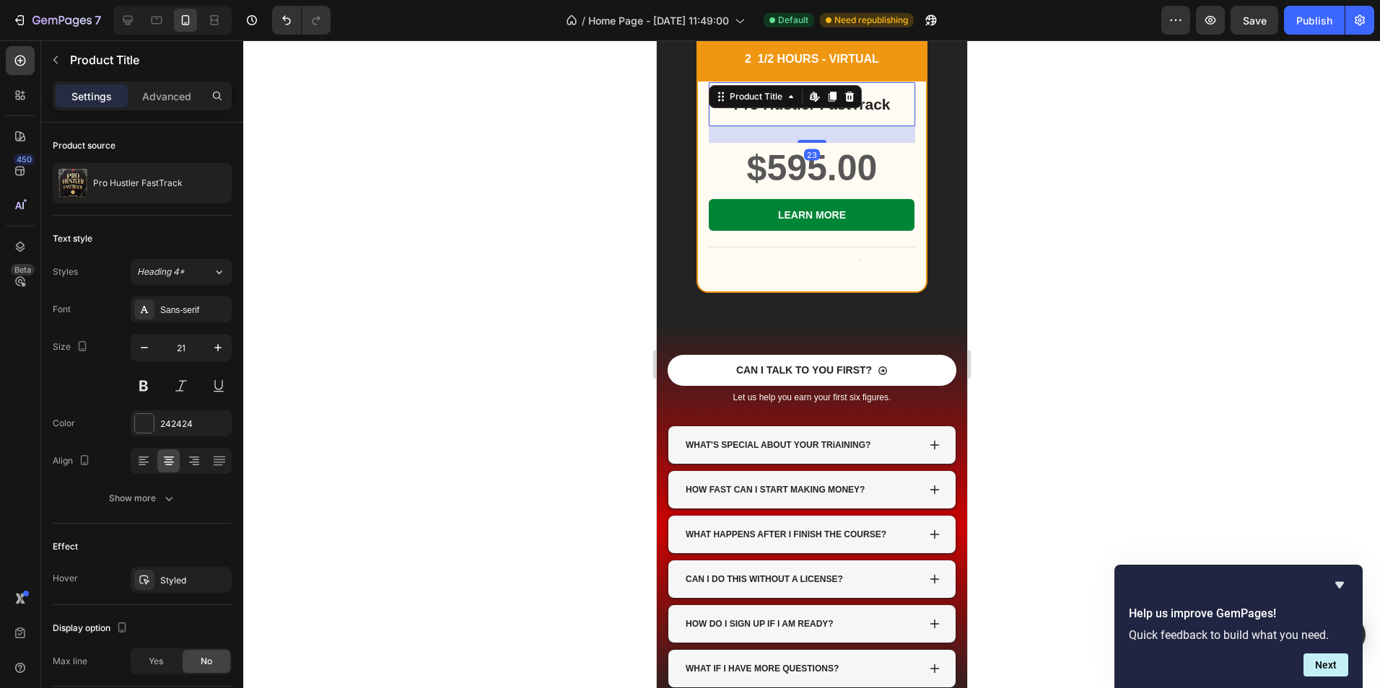
click at [844, 132] on div "23" at bounding box center [811, 134] width 206 height 17
click at [850, 137] on div "23" at bounding box center [811, 134] width 206 height 17
click at [860, 122] on div "Pro Hustler FastTrack Product Title Edit content in Shopify 23" at bounding box center [810, 104] width 207 height 45
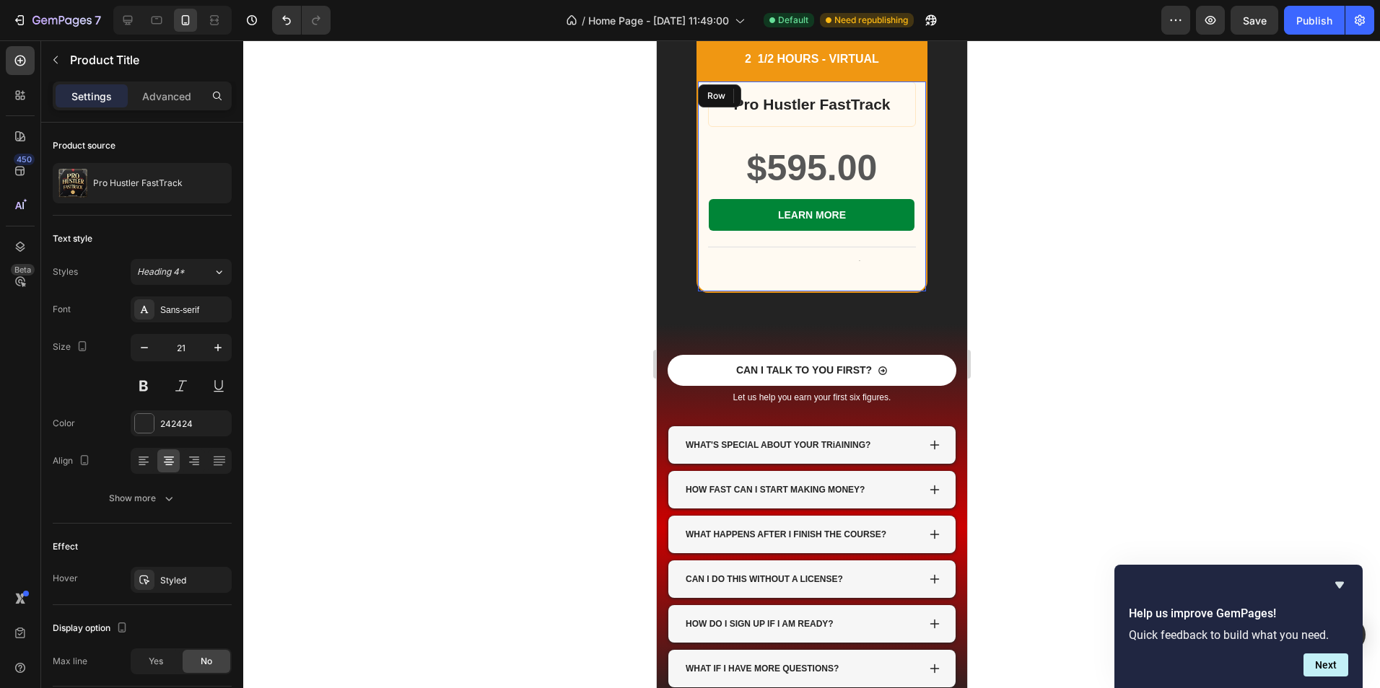
click at [827, 263] on div "Pro Hustler FastTrack Product Title Edit content in Shopify 23 $595.00 Product …" at bounding box center [810, 187] width 227 height 211
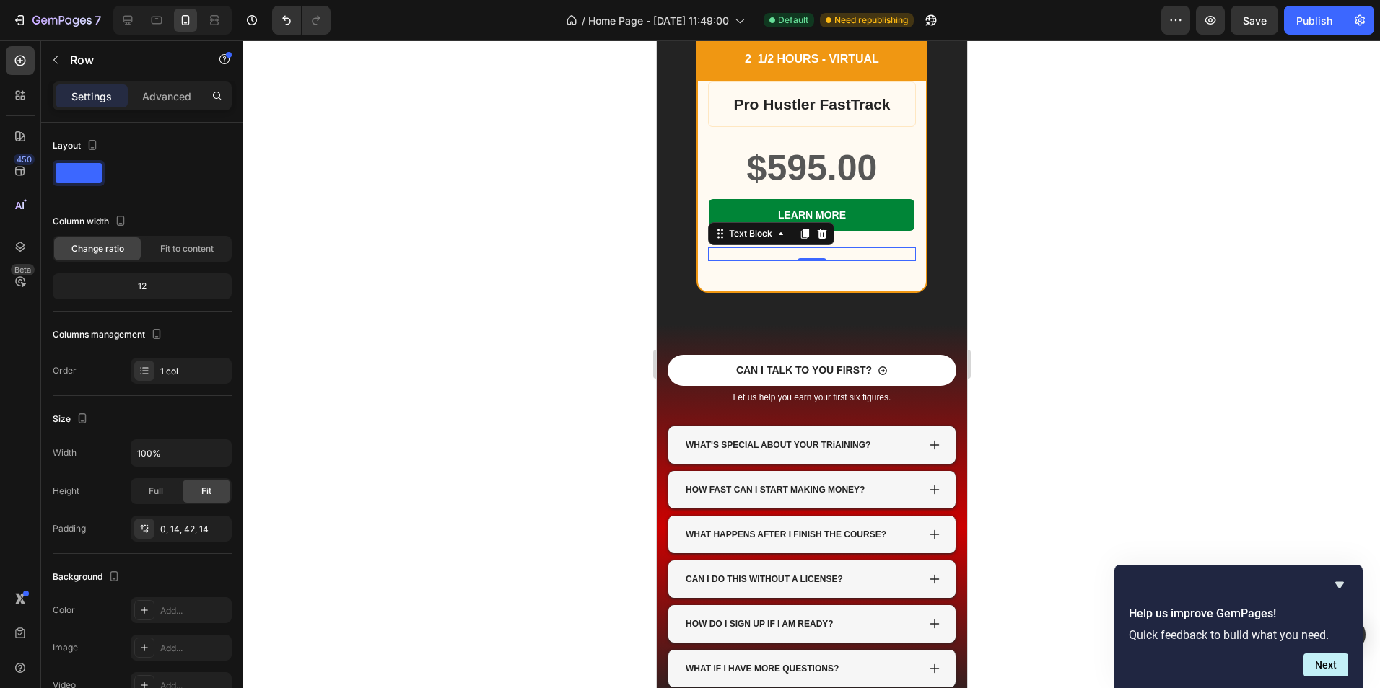
click at [818, 250] on div "Text Block 0" at bounding box center [810, 254] width 207 height 14
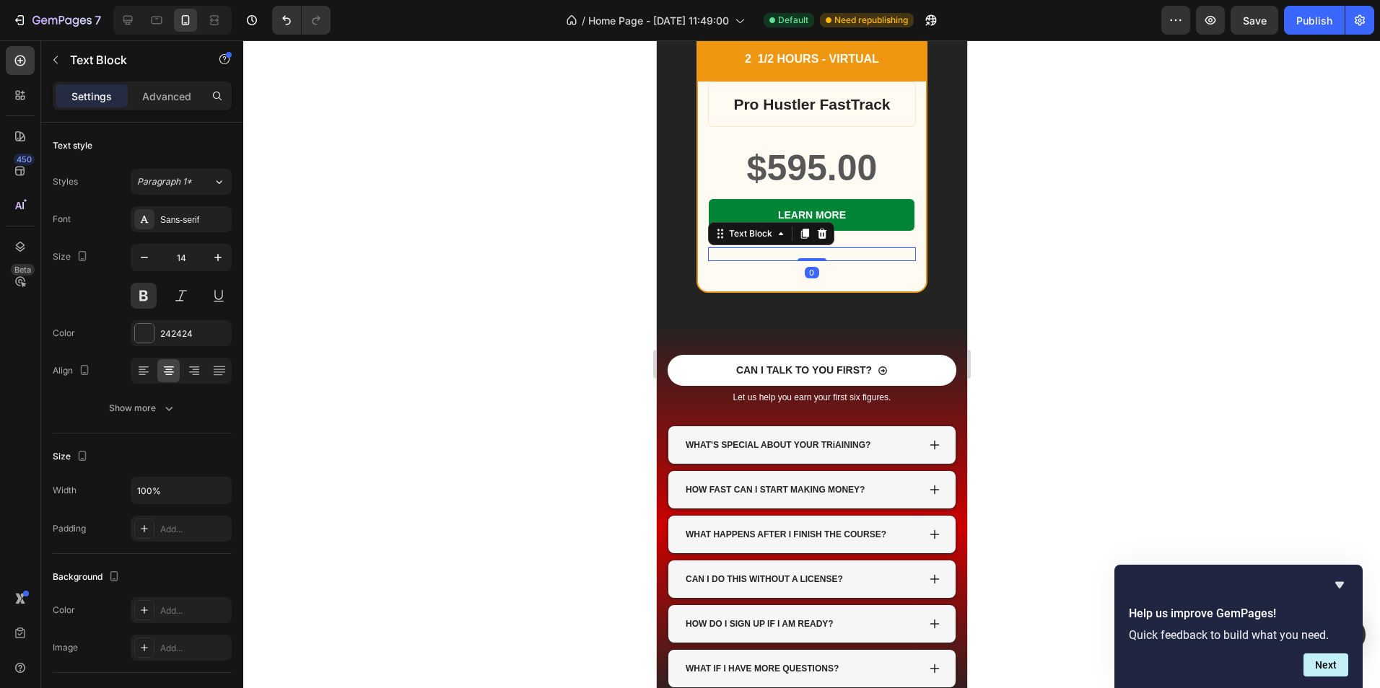
click at [817, 255] on div "Text Block 0" at bounding box center [810, 254] width 207 height 14
click at [862, 258] on div "Text Block 0" at bounding box center [810, 254] width 207 height 14
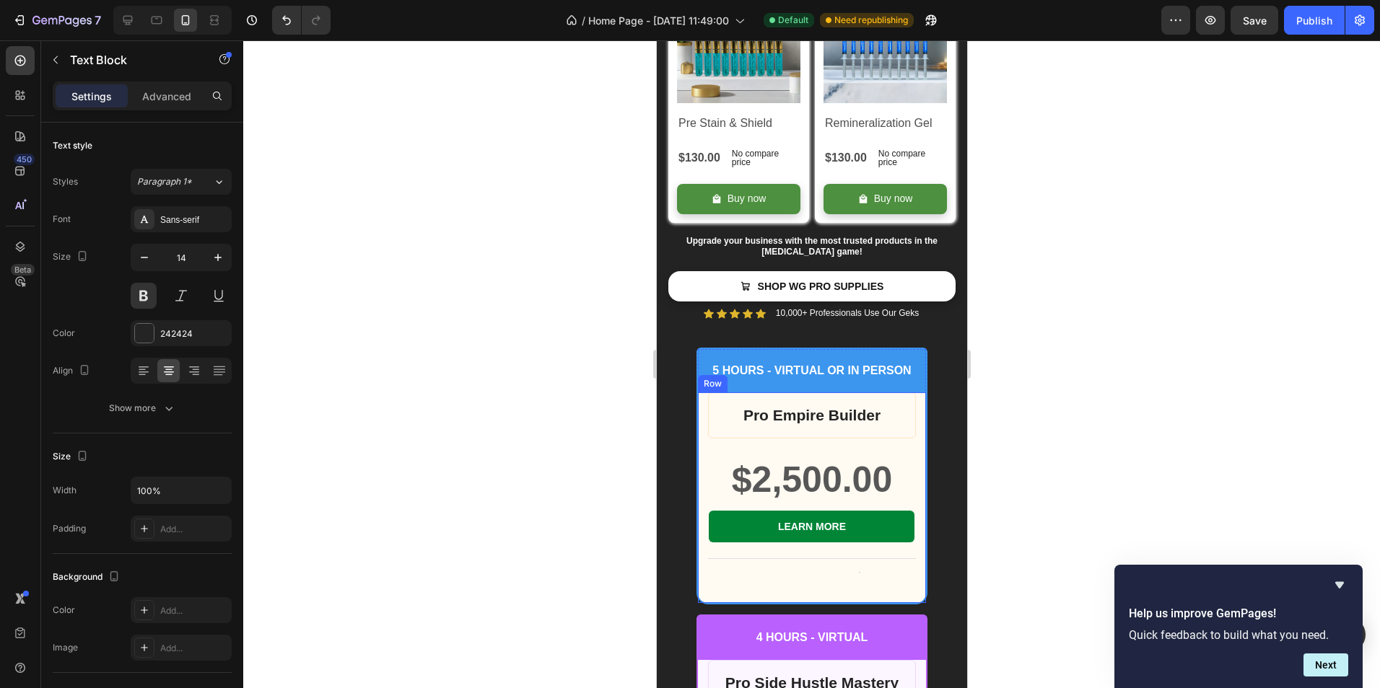
scroll to position [4185, 0]
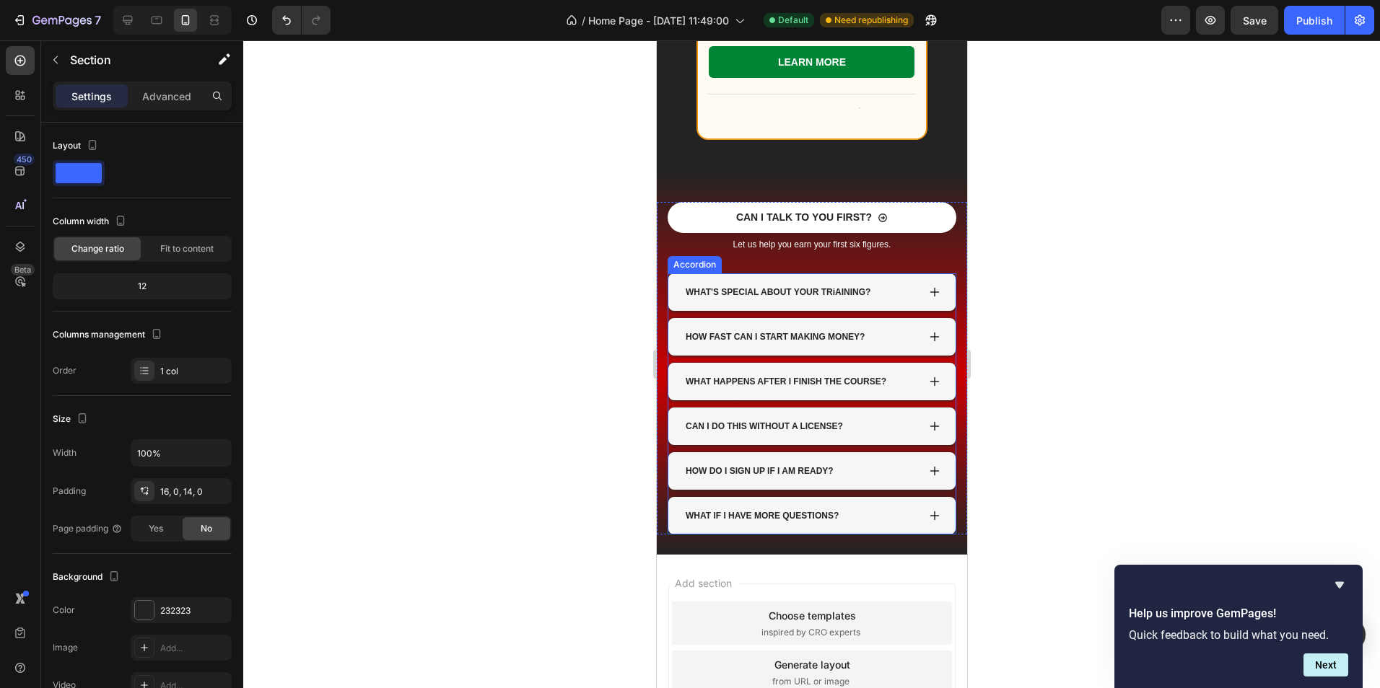
scroll to position [5124, 0]
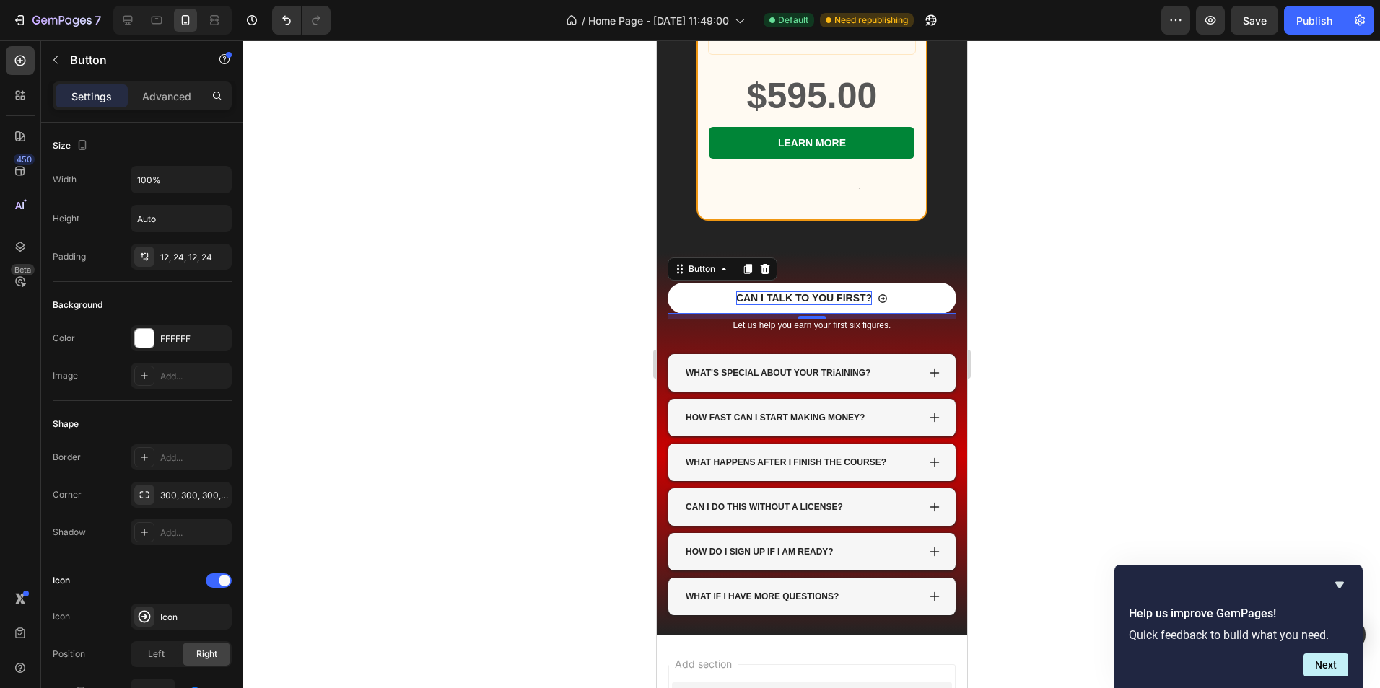
click at [807, 298] on p "CAN I TALK TO YOU FIRST?" at bounding box center [803, 298] width 136 height 13
click at [810, 298] on p "CAN I TALK TO YOU FIRST?" at bounding box center [803, 298] width 136 height 13
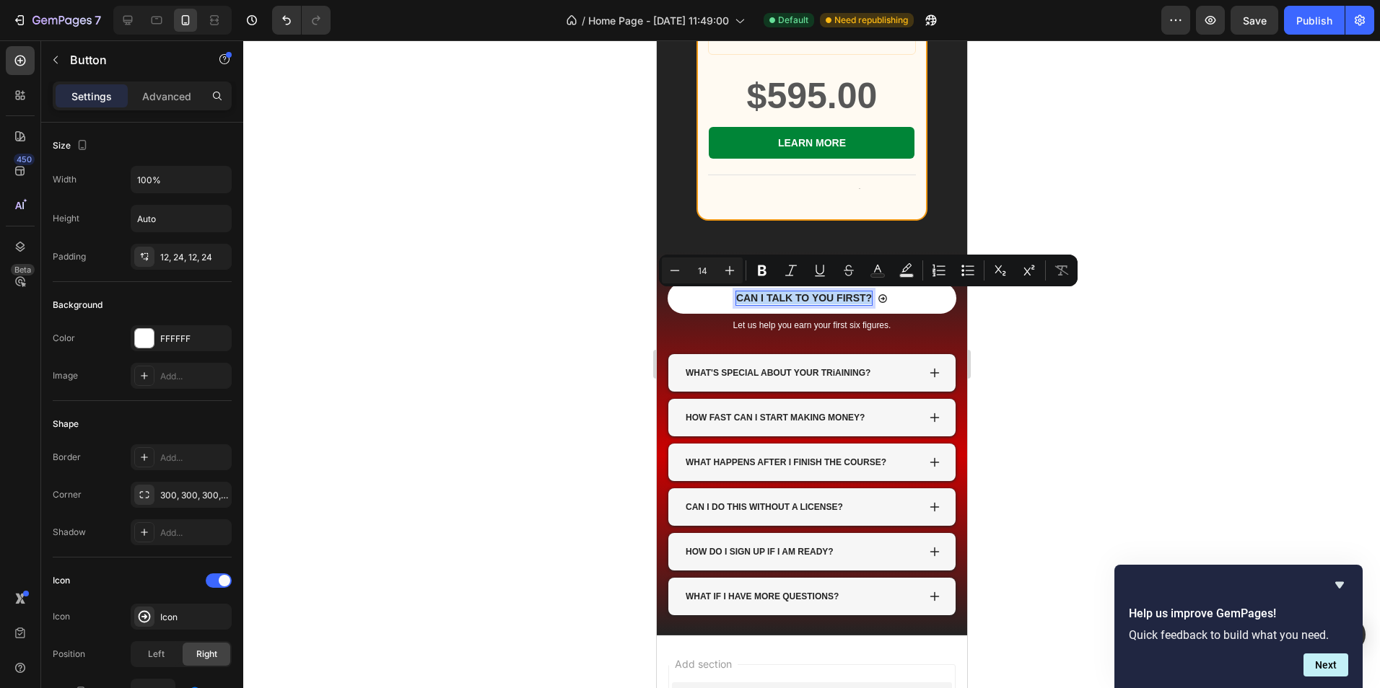
click at [810, 298] on p "CAN I TALK TO YOU FIRST?" at bounding box center [803, 298] width 136 height 13
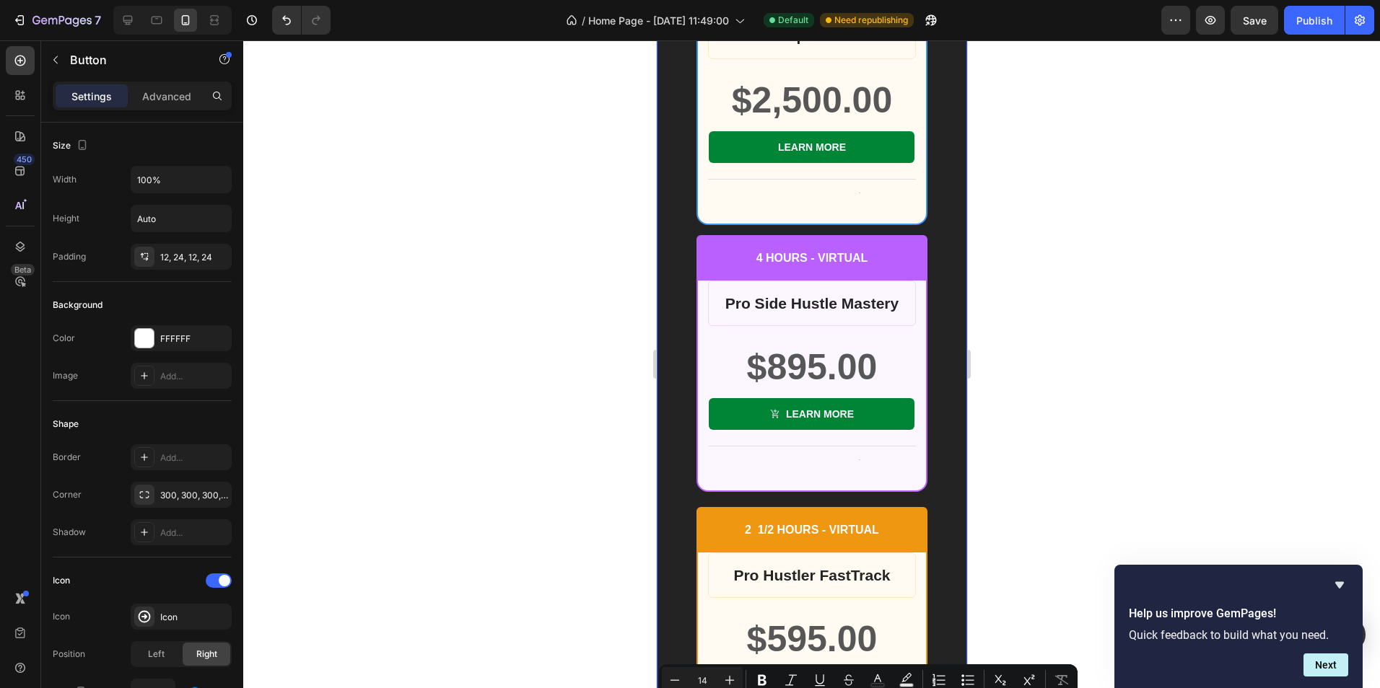
type input "16"
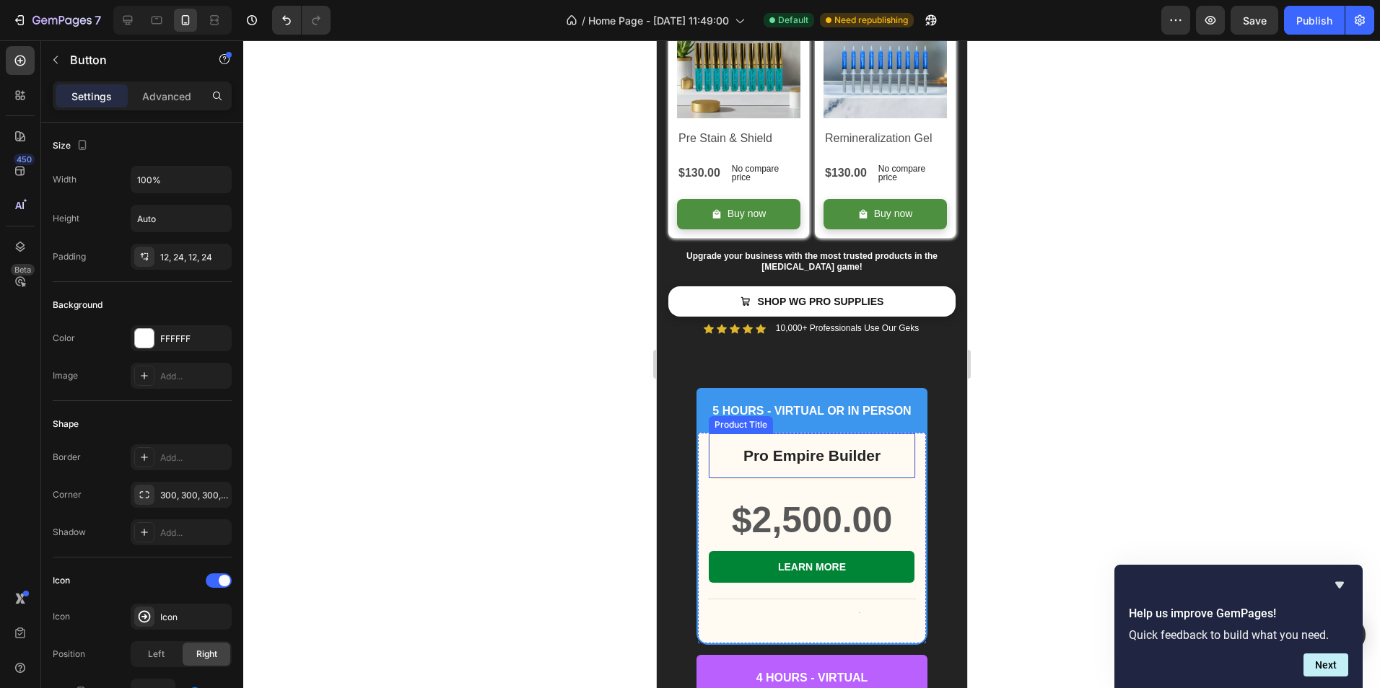
scroll to position [4474, 0]
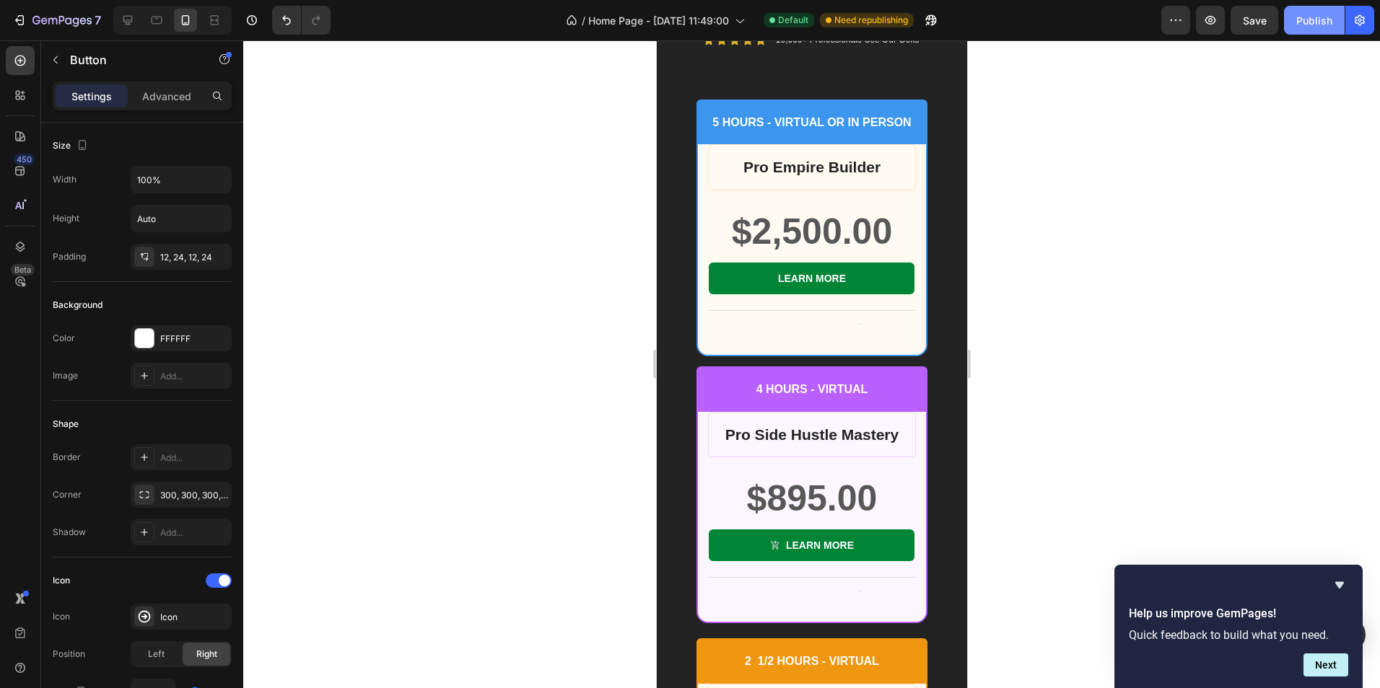
click at [1321, 22] on div "Publish" at bounding box center [1314, 20] width 36 height 15
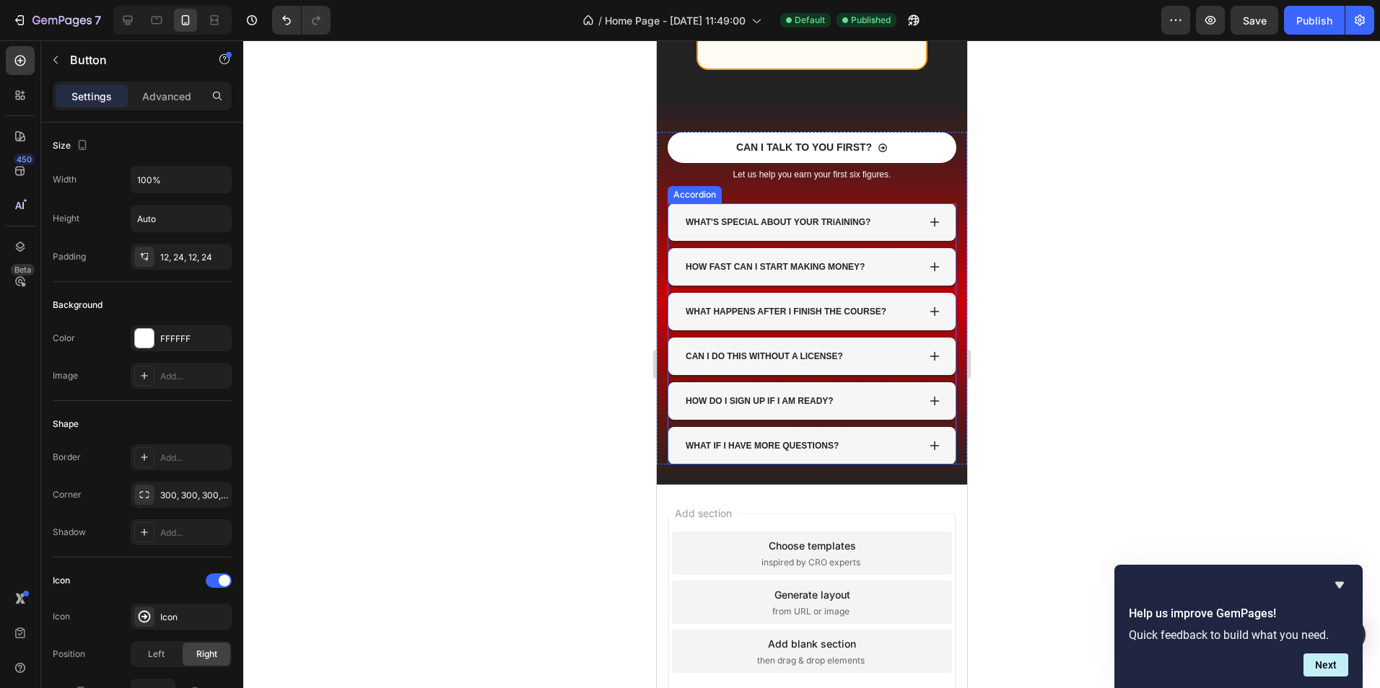
scroll to position [5377, 0]
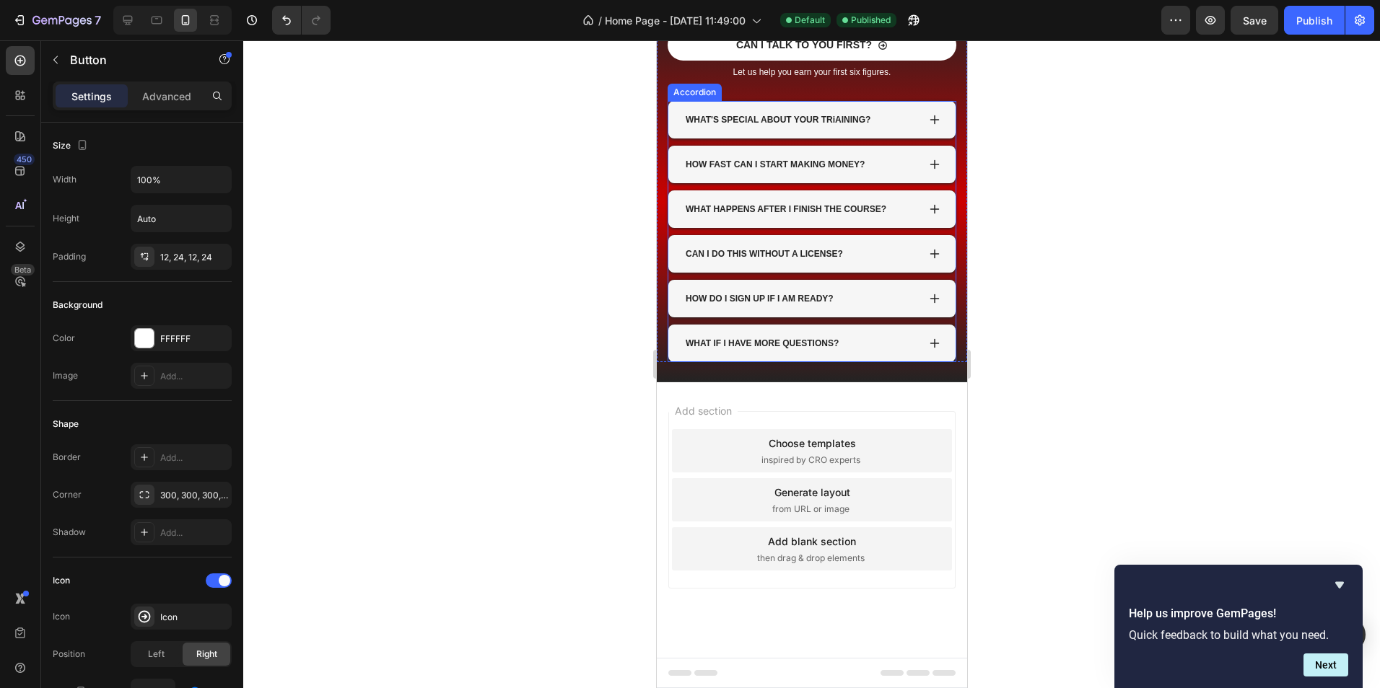
click at [893, 343] on div "WHAT IF I HAVE MORE QUESTIONS?" at bounding box center [800, 343] width 234 height 17
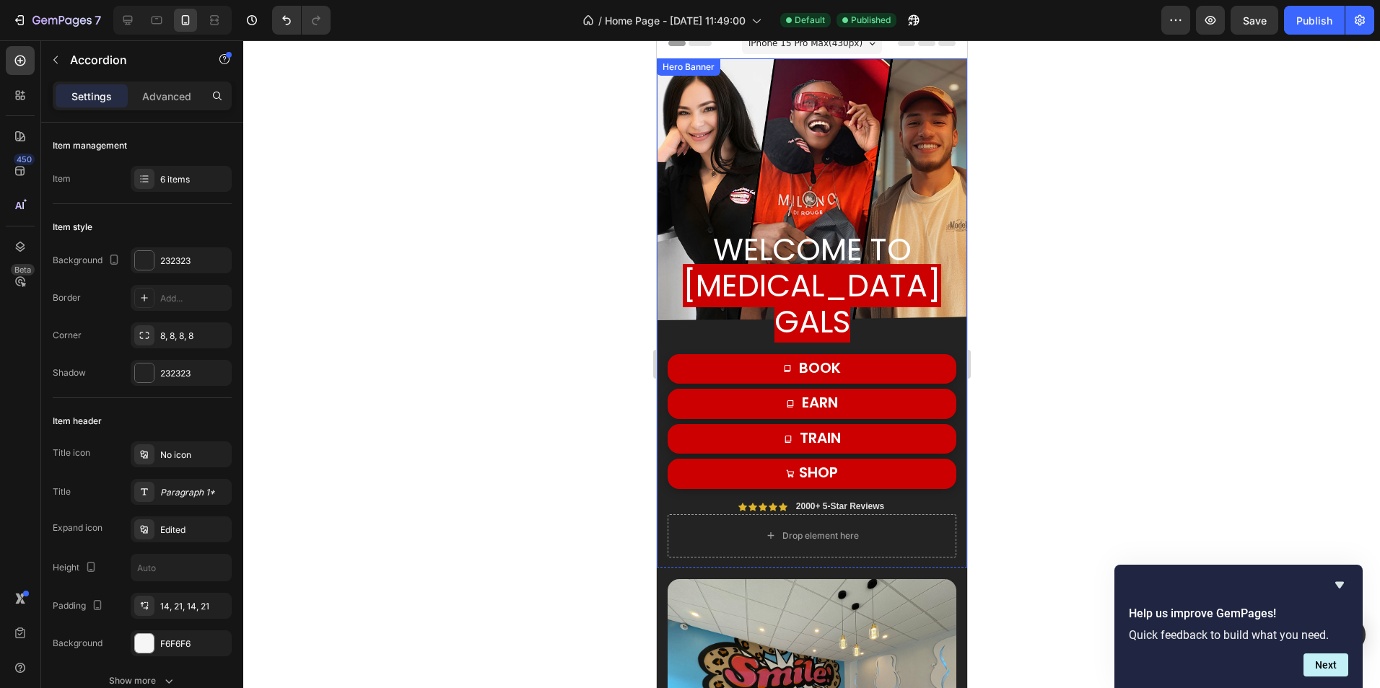
scroll to position [0, 0]
